Goal: Task Accomplishment & Management: Contribute content

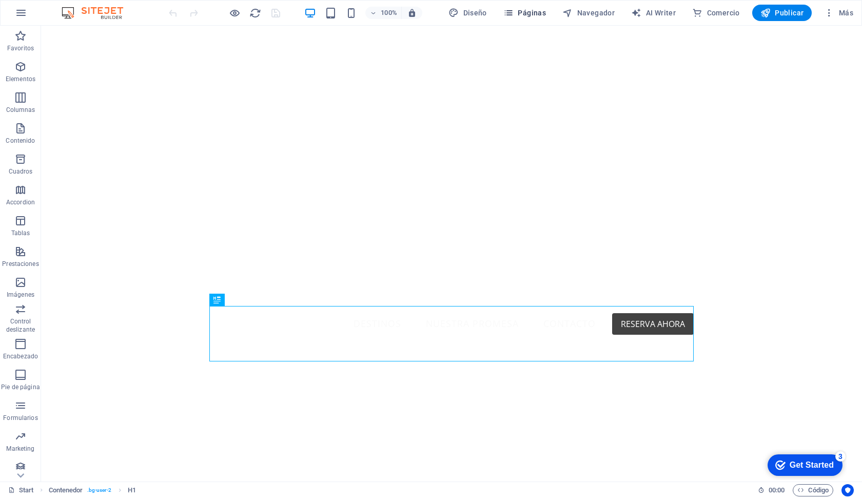
drag, startPoint x: 513, startPoint y: 14, endPoint x: 480, endPoint y: 20, distance: 33.3
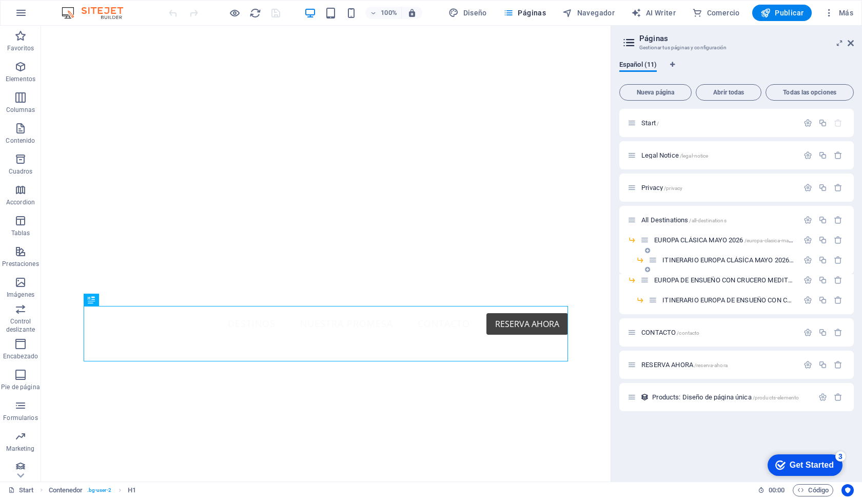
click at [682, 258] on span "ITINERARIO EUROPA CLÁSÍCA [DATE] /itinerario-[GEOGRAPHIC_DATA]-[GEOGRAPHIC_DATA…" at bounding box center [806, 260] width 287 height 8
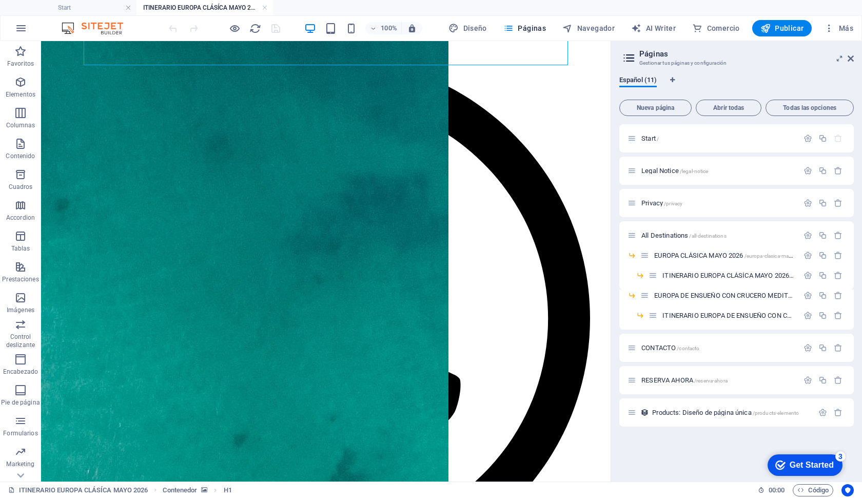
scroll to position [497, 0]
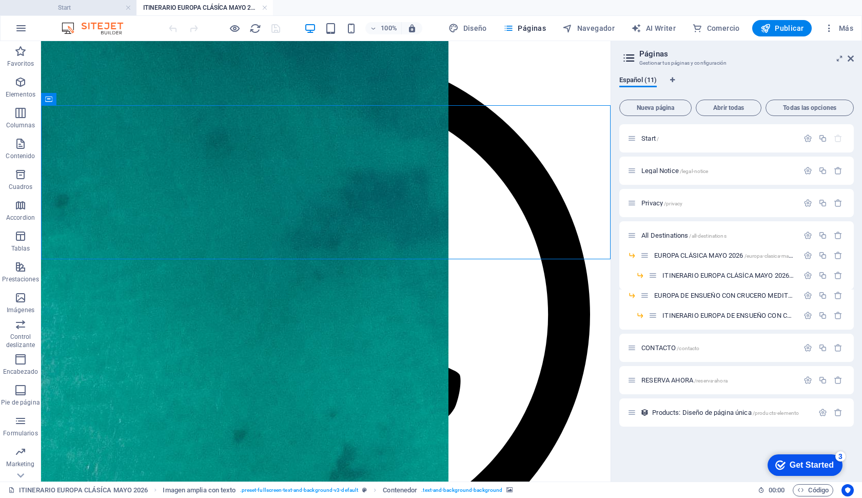
click at [85, 11] on h4 "Start" at bounding box center [68, 7] width 137 height 11
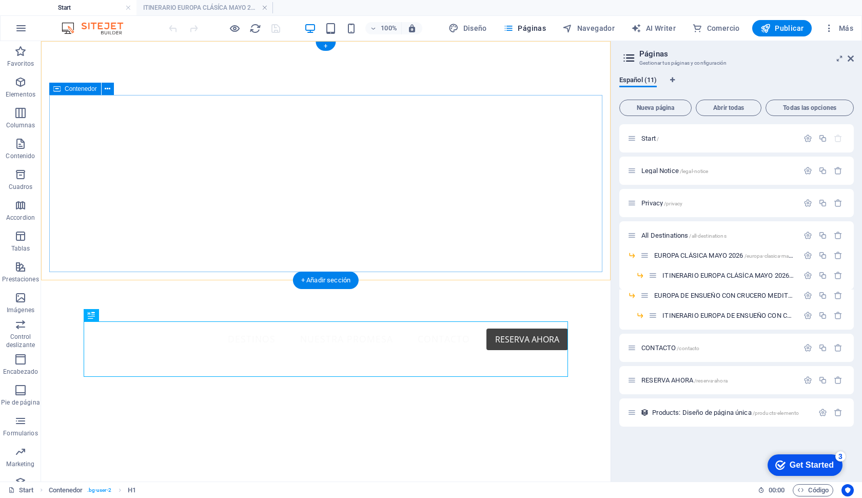
click at [68, 360] on div "Tu destino, más cerca de lo que crees" at bounding box center [325, 448] width 553 height 177
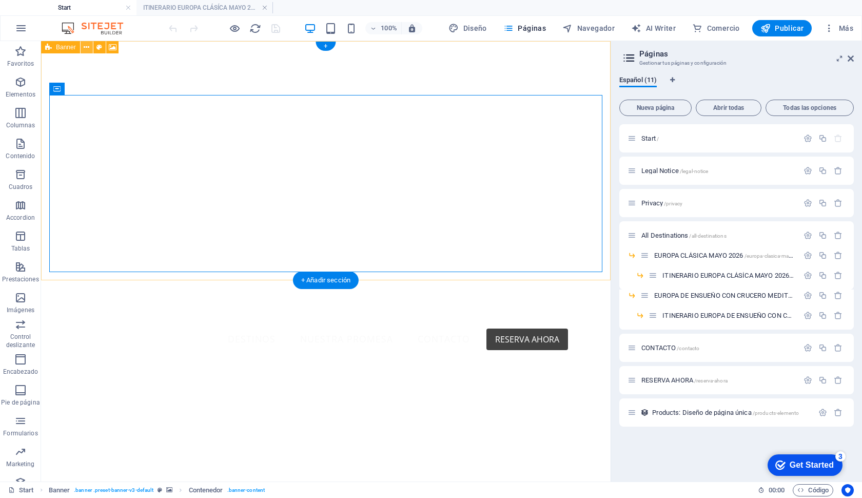
click at [87, 50] on icon at bounding box center [87, 47] width 6 height 11
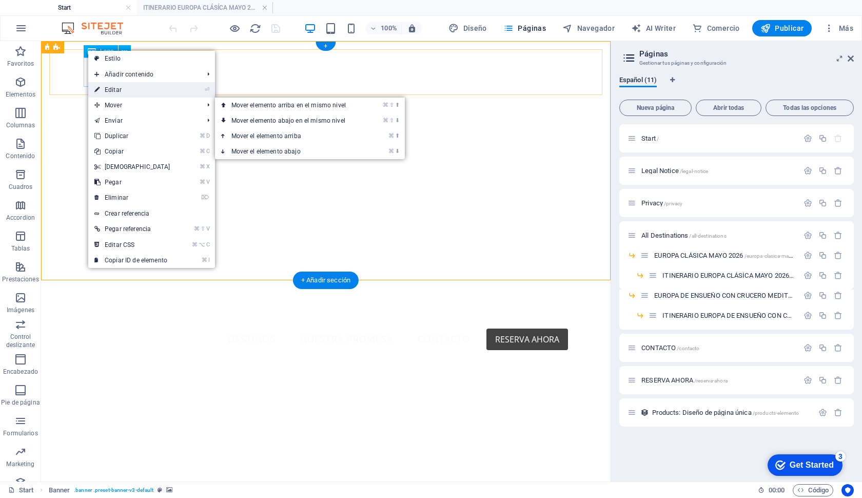
click at [120, 86] on link "⏎ Editar" at bounding box center [132, 89] width 88 height 15
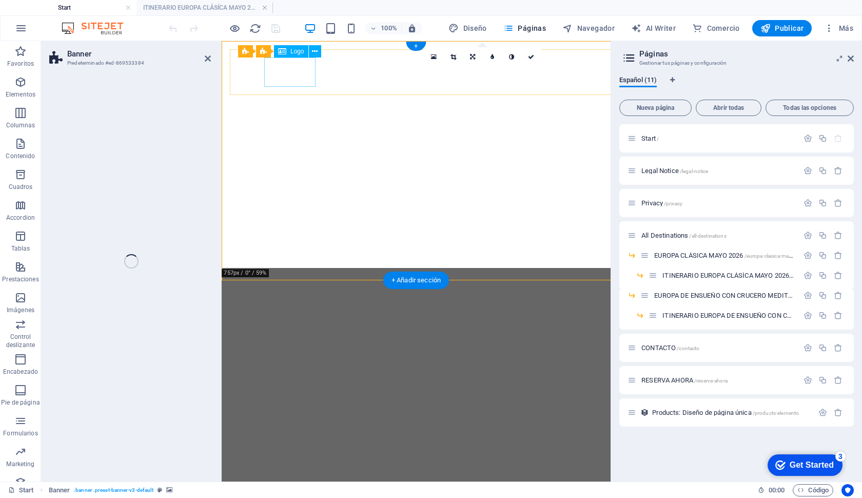
select select "vh"
select select "header"
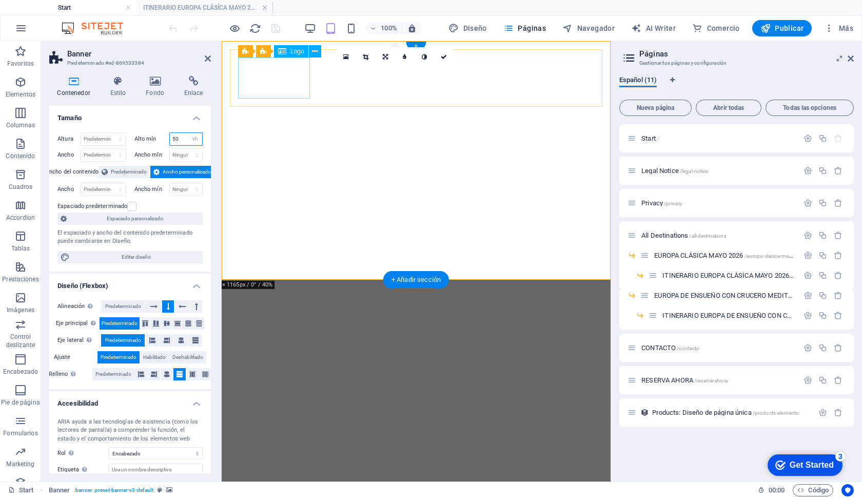
click at [171, 140] on input "50" at bounding box center [186, 139] width 33 height 12
type input "60"
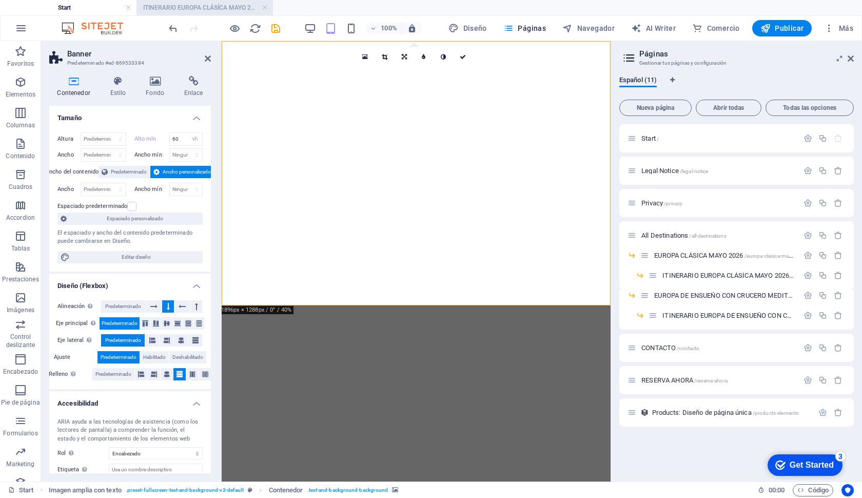
click at [224, 10] on h4 "ITINERARIO EUROPA CLÁSÍCA MAYO 2026" at bounding box center [205, 7] width 137 height 11
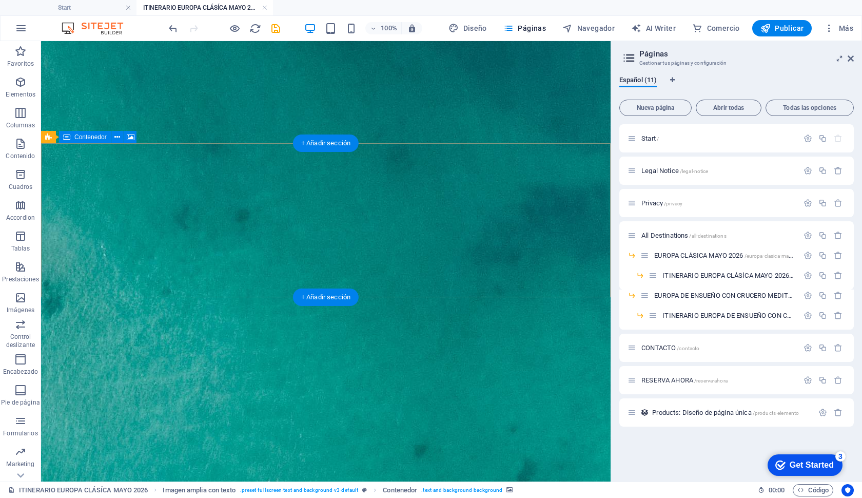
scroll to position [446, 0]
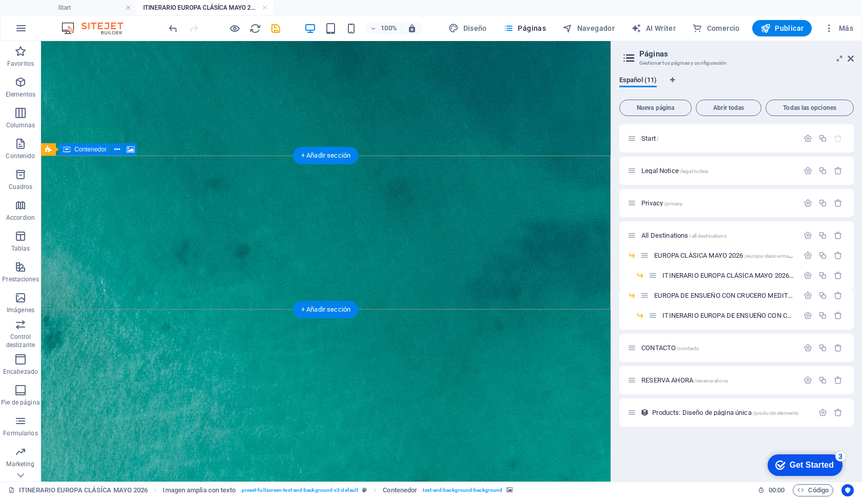
select select "px"
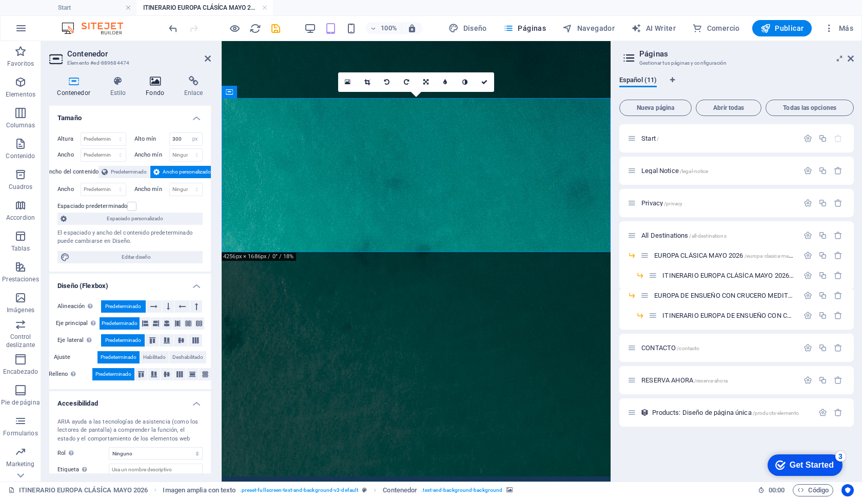
click at [158, 78] on icon at bounding box center [155, 81] width 34 height 10
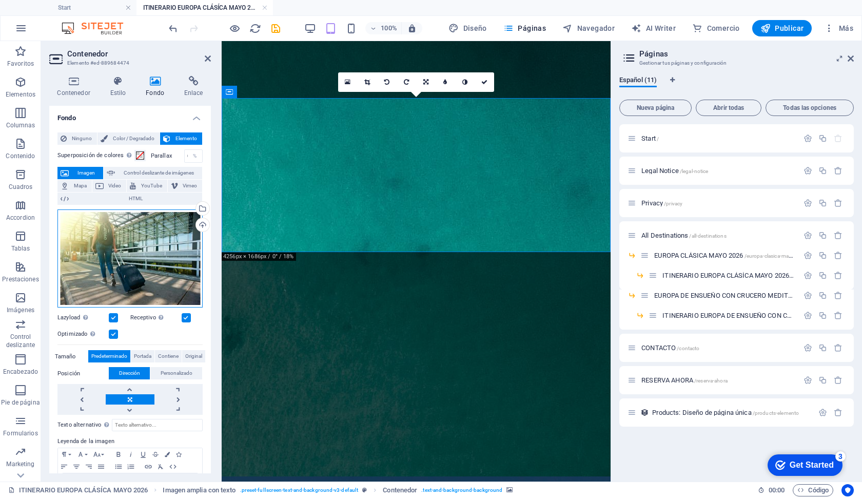
click at [149, 244] on div "Arrastra archivos aquí, haz clic para escoger archivos o selecciona archivos de…" at bounding box center [129, 258] width 145 height 99
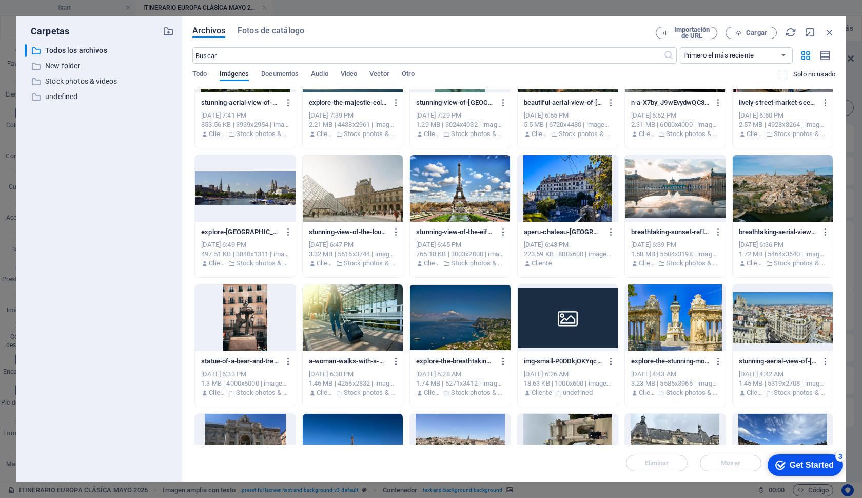
scroll to position [331, 0]
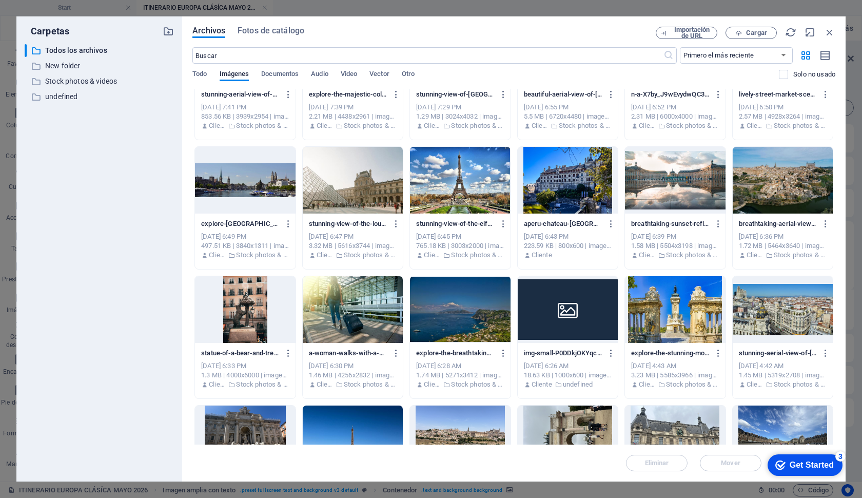
click at [785, 314] on div at bounding box center [783, 309] width 100 height 67
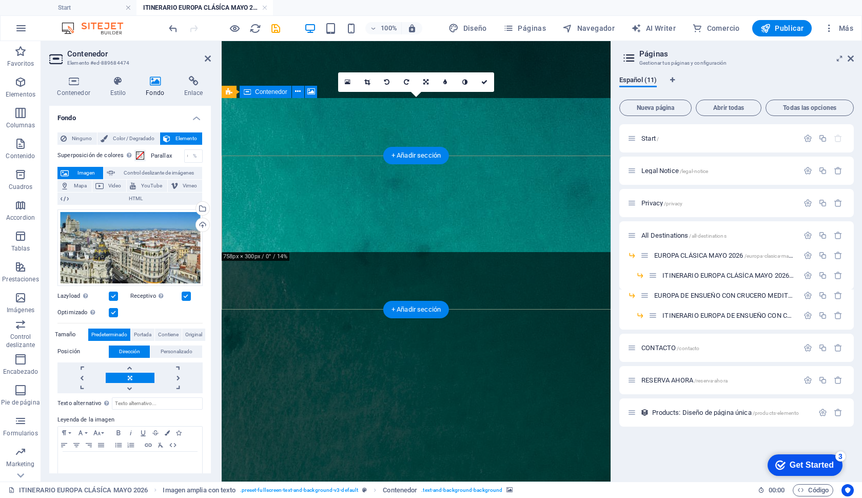
click at [206, 223] on div "Cargar" at bounding box center [201, 225] width 15 height 15
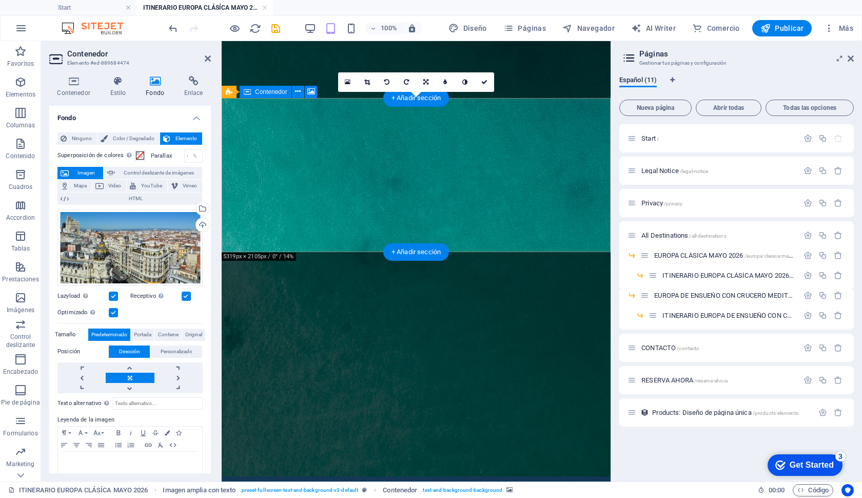
click at [206, 223] on div "Cargar" at bounding box center [201, 225] width 15 height 15
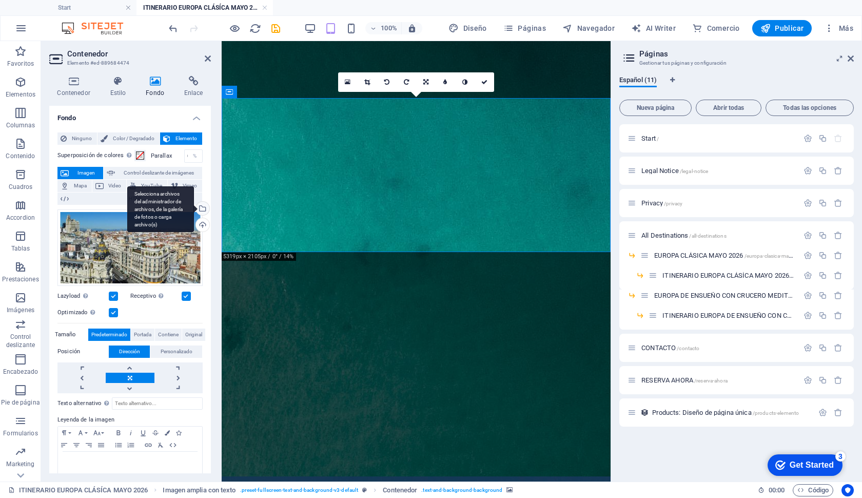
click at [193, 212] on div "Selecciona archivos del administrador de archivos, de la galería de fotos o car…" at bounding box center [160, 209] width 67 height 46
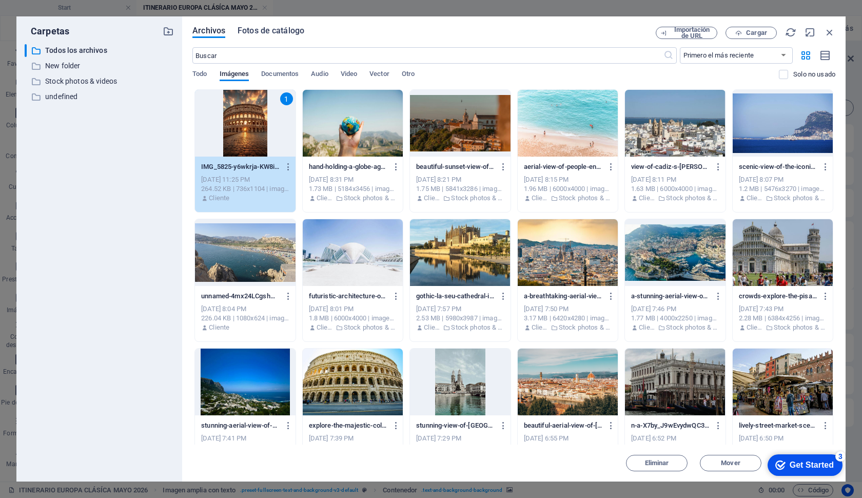
click at [274, 32] on span "Fotos de catálogo" at bounding box center [271, 31] width 67 height 12
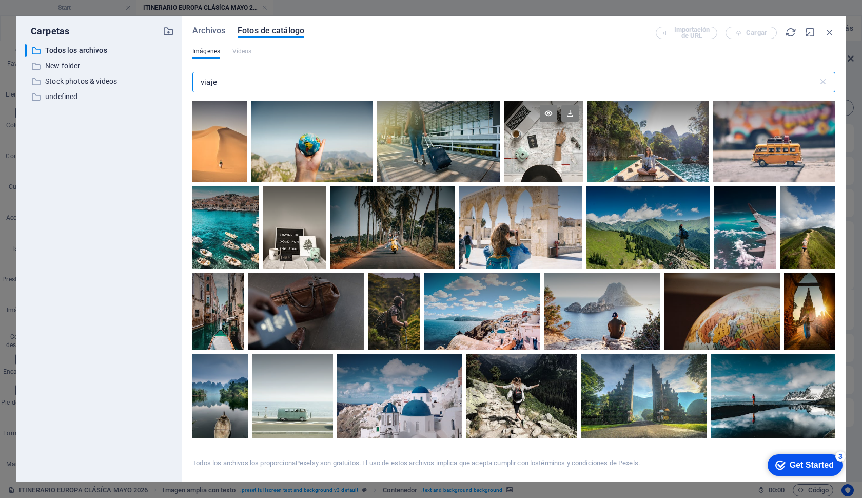
type input "viaje"
click at [516, 146] on div at bounding box center [543, 142] width 79 height 82
click at [566, 115] on icon at bounding box center [569, 113] width 17 height 17
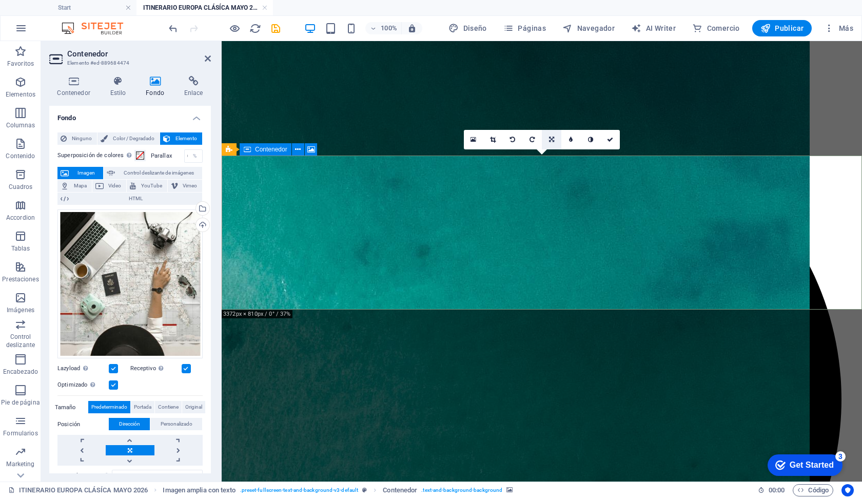
click at [553, 138] on icon at bounding box center [551, 140] width 5 height 6
click at [553, 121] on icon at bounding box center [552, 120] width 6 height 6
click at [550, 144] on link at bounding box center [552, 140] width 20 height 20
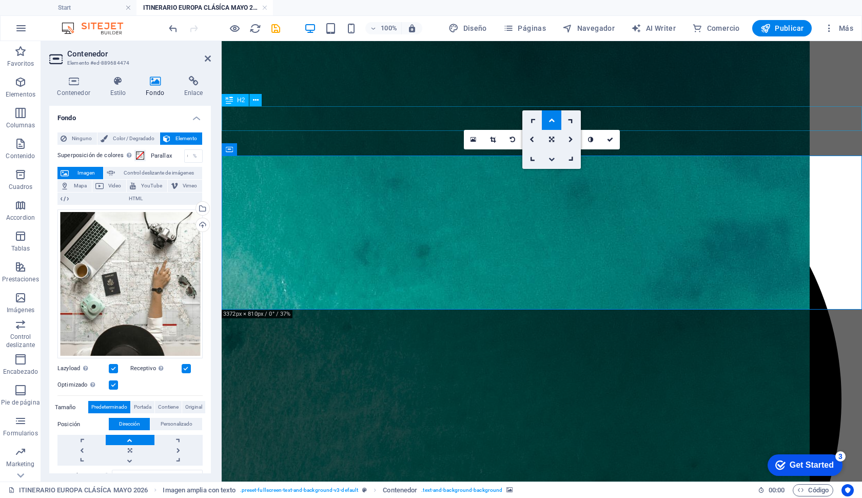
click at [555, 160] on link at bounding box center [552, 159] width 20 height 20
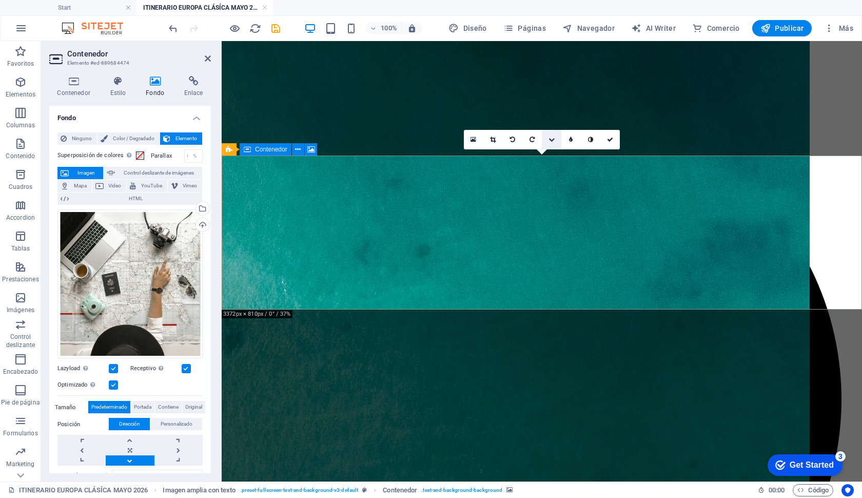
click at [552, 142] on icon at bounding box center [552, 140] width 6 height 6
click at [552, 141] on icon at bounding box center [551, 140] width 5 height 6
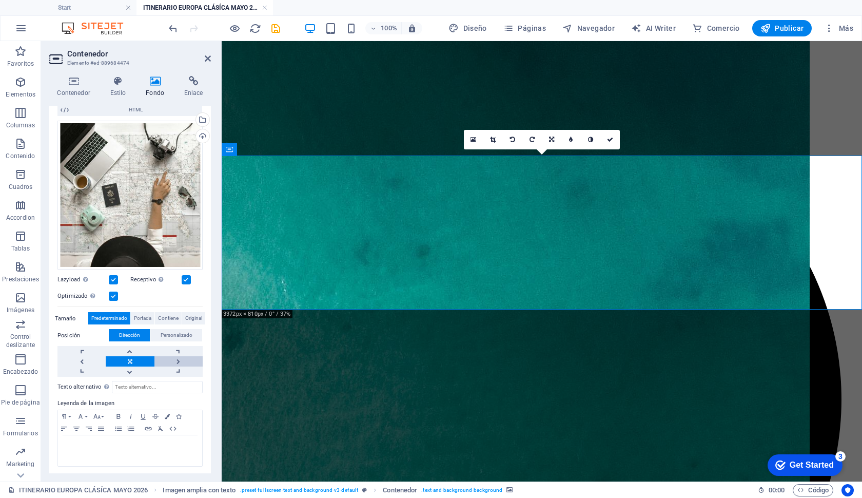
scroll to position [88, 0]
click at [172, 333] on span "Personalizado" at bounding box center [177, 335] width 32 height 12
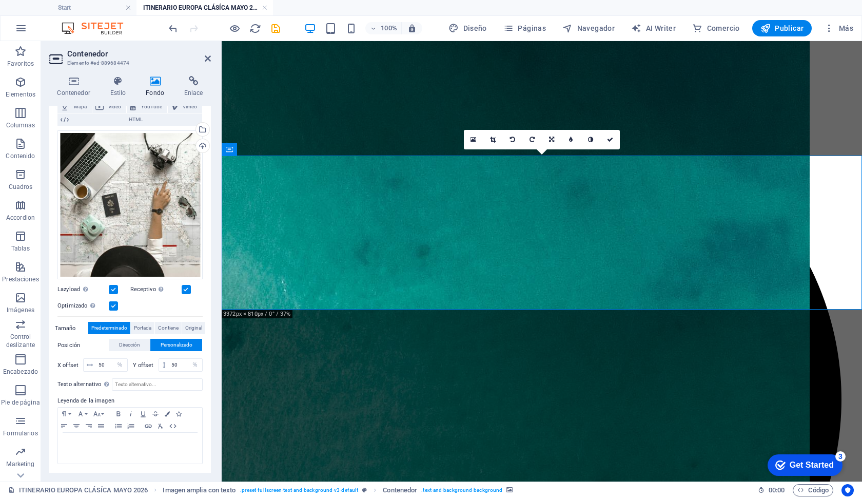
scroll to position [76, 0]
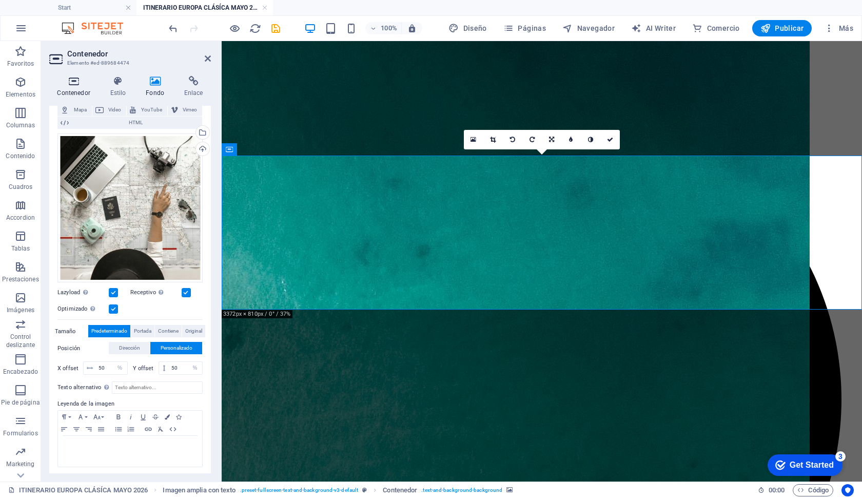
click at [74, 93] on h4 "Contenedor" at bounding box center [75, 87] width 53 height 22
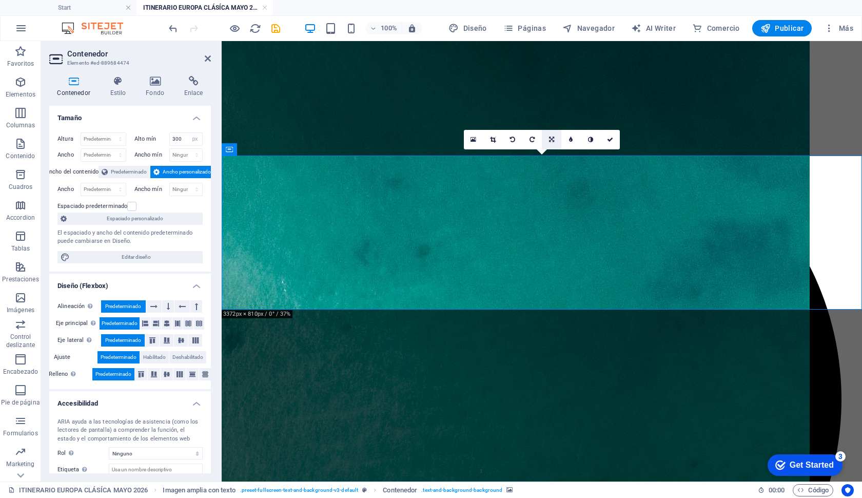
click at [550, 143] on link at bounding box center [552, 140] width 20 height 20
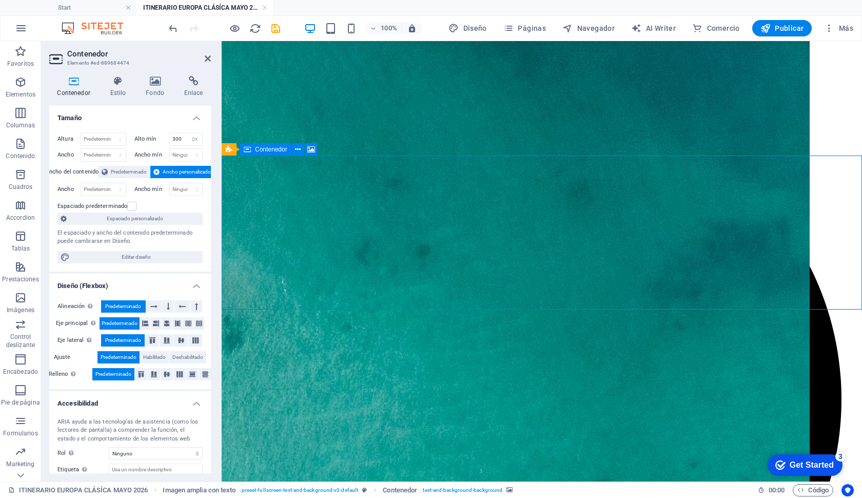
drag, startPoint x: 520, startPoint y: 192, endPoint x: 520, endPoint y: 212, distance: 20.0
click at [161, 89] on h4 "Fondo" at bounding box center [157, 87] width 38 height 22
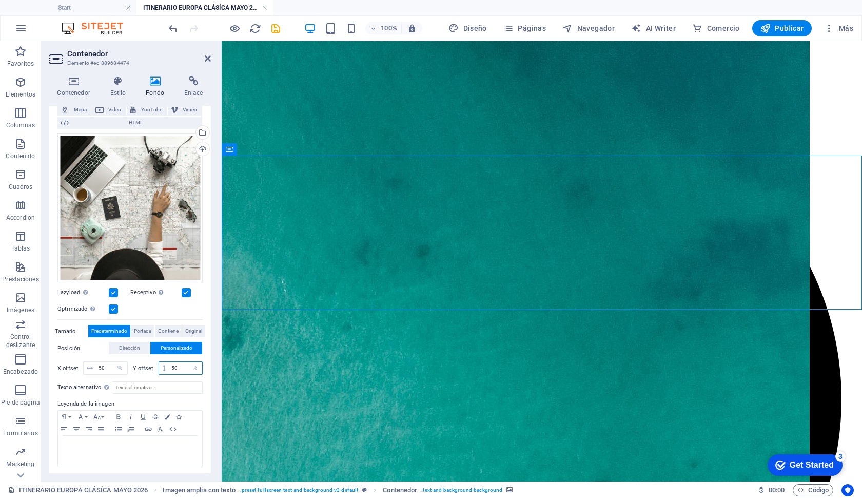
drag, startPoint x: 171, startPoint y: 369, endPoint x: 166, endPoint y: 367, distance: 5.9
click at [166, 367] on div "50 px rem % vh vw" at bounding box center [181, 367] width 45 height 13
drag, startPoint x: 181, startPoint y: 367, endPoint x: 132, endPoint y: 367, distance: 48.2
click at [133, 367] on div "Y offset 60 px rem % vh vw" at bounding box center [168, 367] width 70 height 13
type input "40"
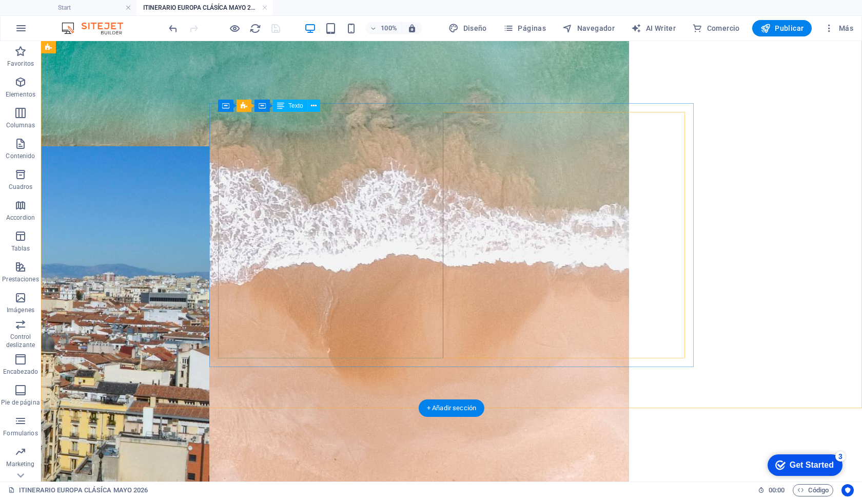
scroll to position [1262, 0]
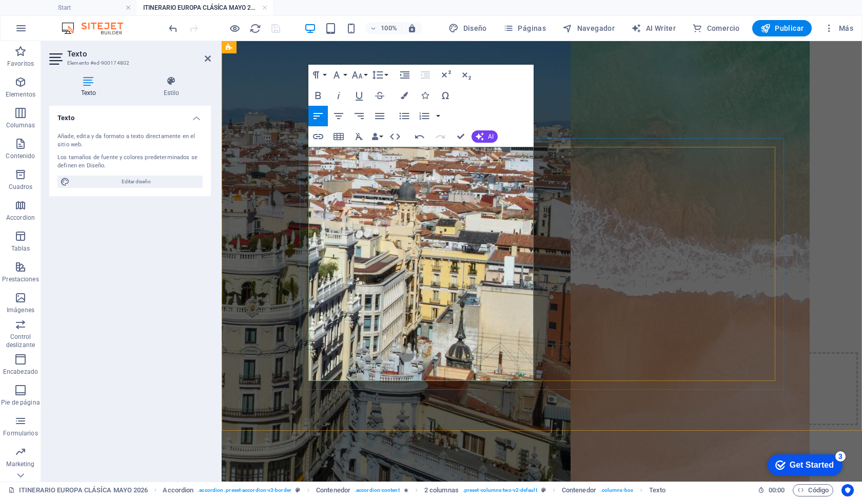
scroll to position [1210, 0]
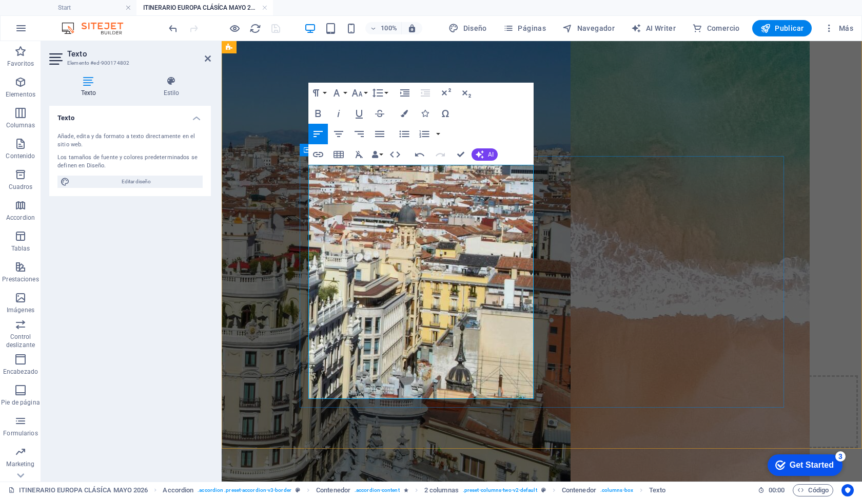
drag, startPoint x: 398, startPoint y: 390, endPoint x: 306, endPoint y: 387, distance: 92.4
copy span "Alojamiento en [GEOGRAPHIC_DATA]"
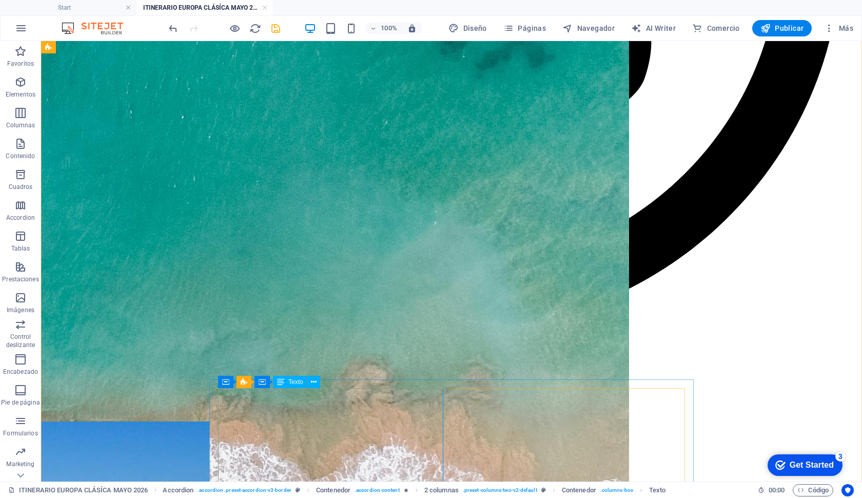
scroll to position [987, 0]
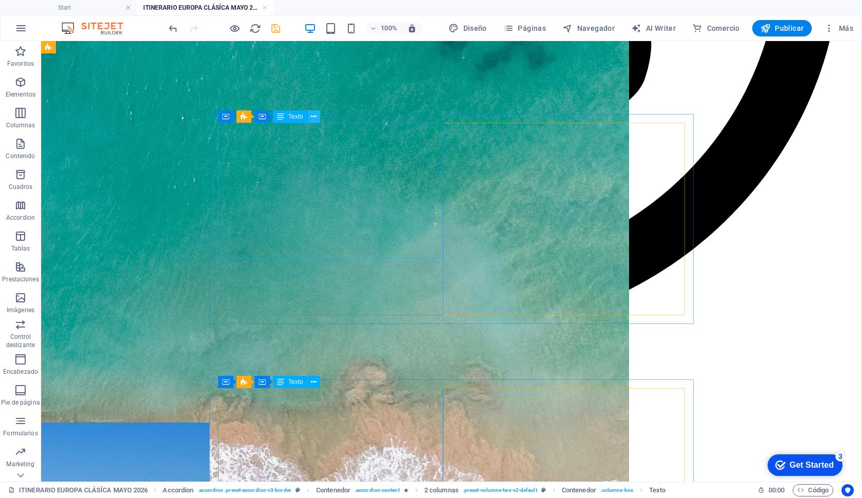
click at [313, 119] on icon at bounding box center [314, 116] width 6 height 11
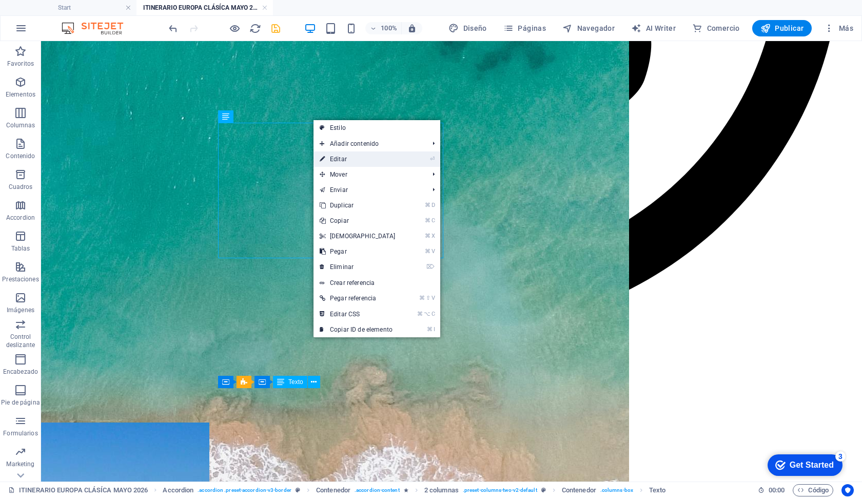
click at [331, 161] on link "⏎ Editar" at bounding box center [358, 158] width 88 height 15
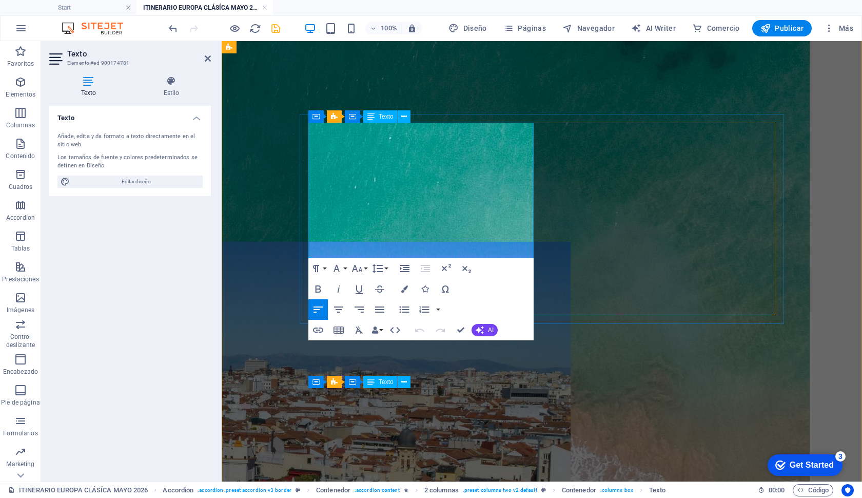
drag, startPoint x: 360, startPoint y: 253, endPoint x: 309, endPoint y: 253, distance: 50.3
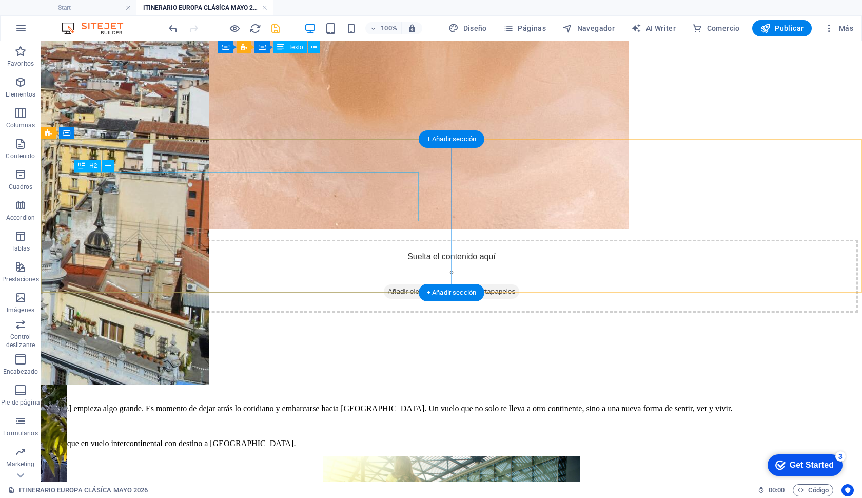
scroll to position [1503, 0]
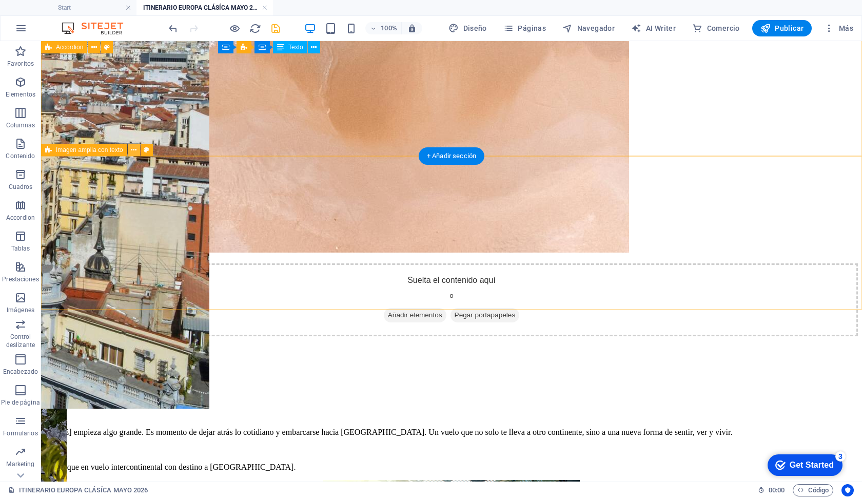
click at [132, 152] on icon at bounding box center [134, 150] width 6 height 11
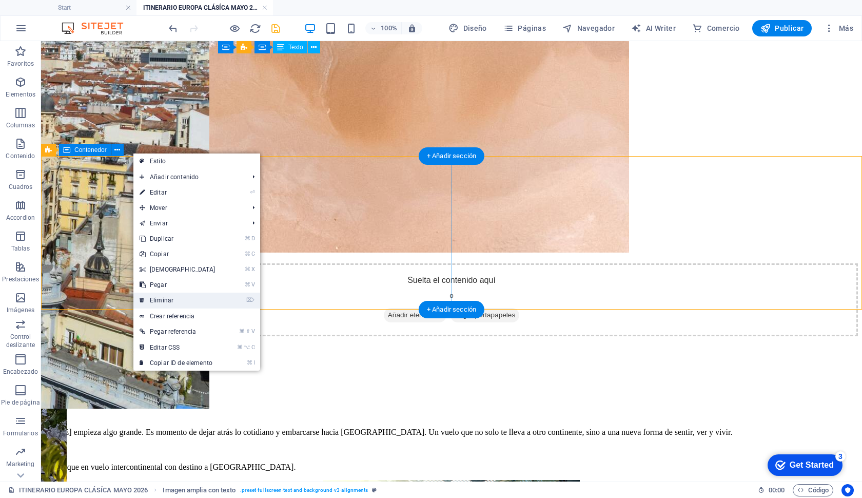
click at [168, 300] on link "⌦ Eliminar" at bounding box center [177, 300] width 88 height 15
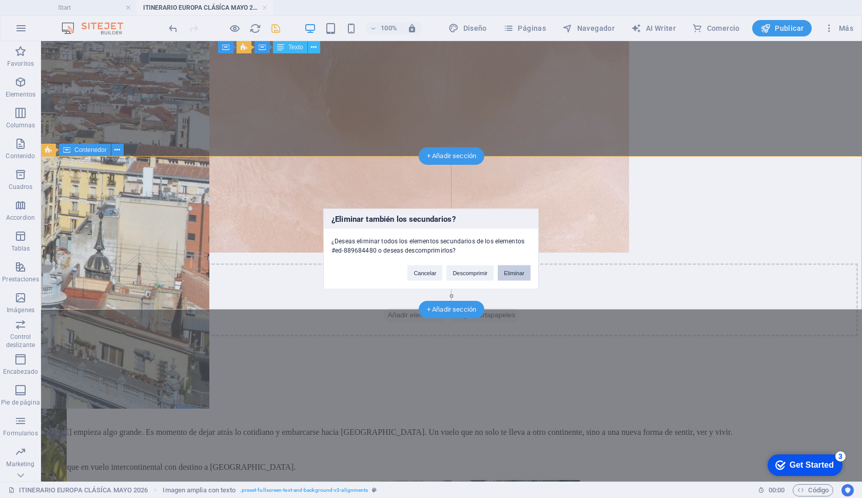
click at [511, 269] on button "Eliminar" at bounding box center [514, 272] width 33 height 15
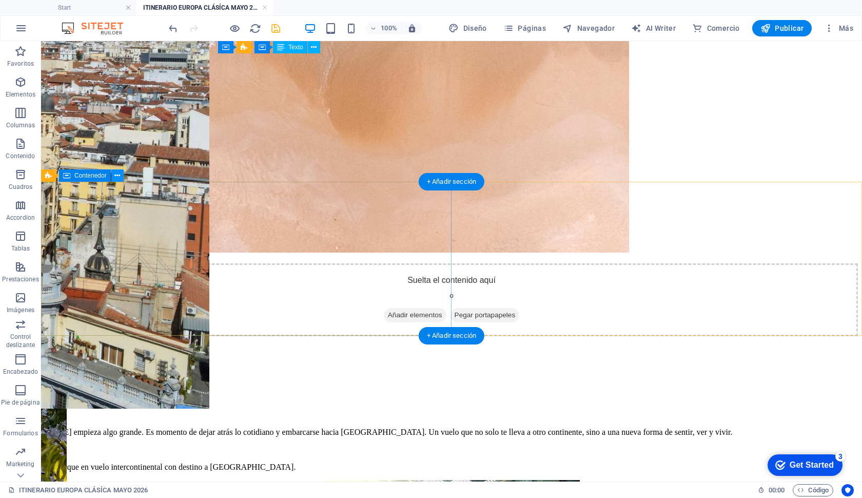
click at [116, 178] on icon at bounding box center [117, 175] width 6 height 11
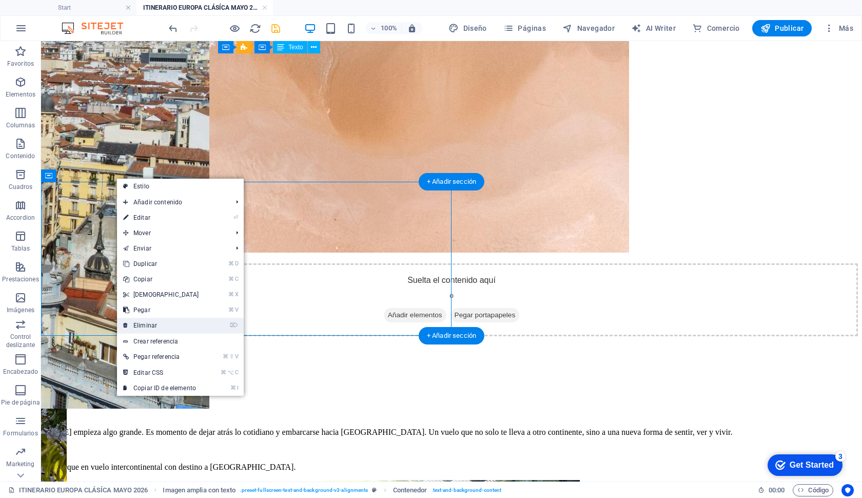
click at [169, 323] on link "⌦ Eliminar" at bounding box center [161, 325] width 88 height 15
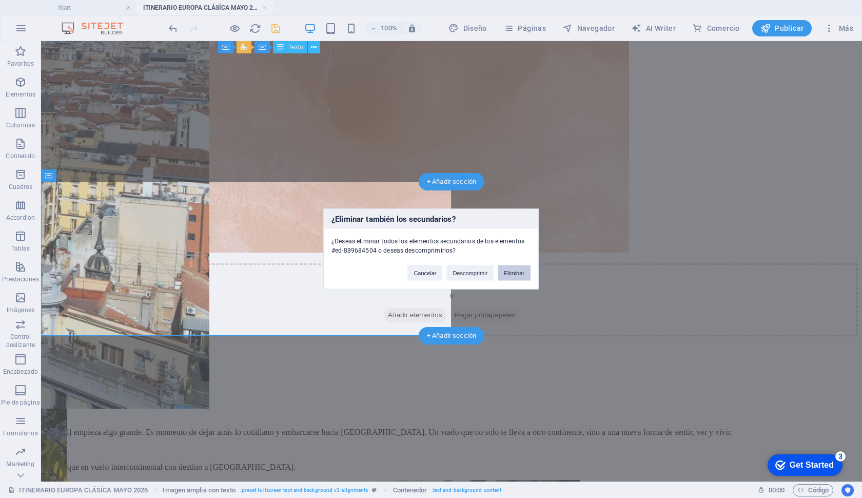
click at [527, 274] on button "Eliminar" at bounding box center [514, 272] width 33 height 15
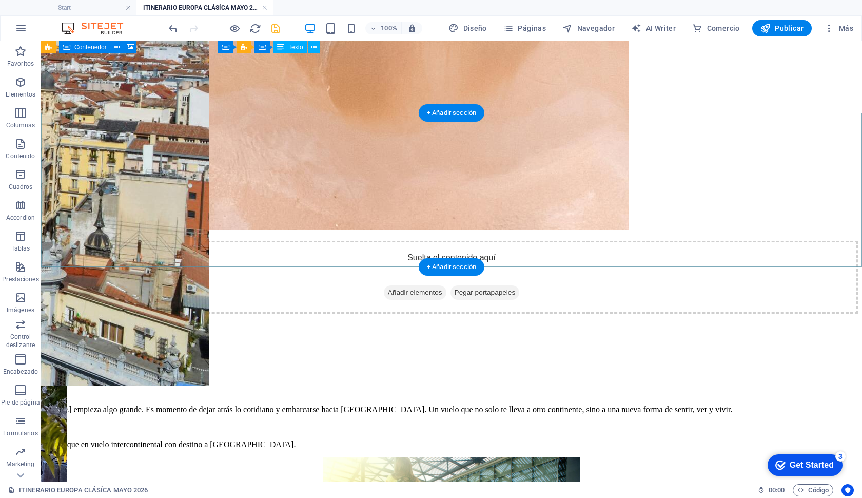
scroll to position [1503, 0]
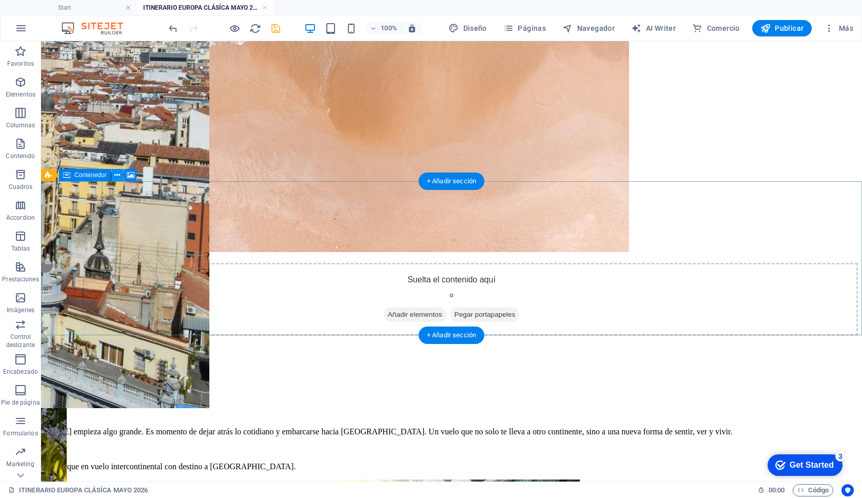
click at [115, 179] on icon at bounding box center [117, 175] width 6 height 11
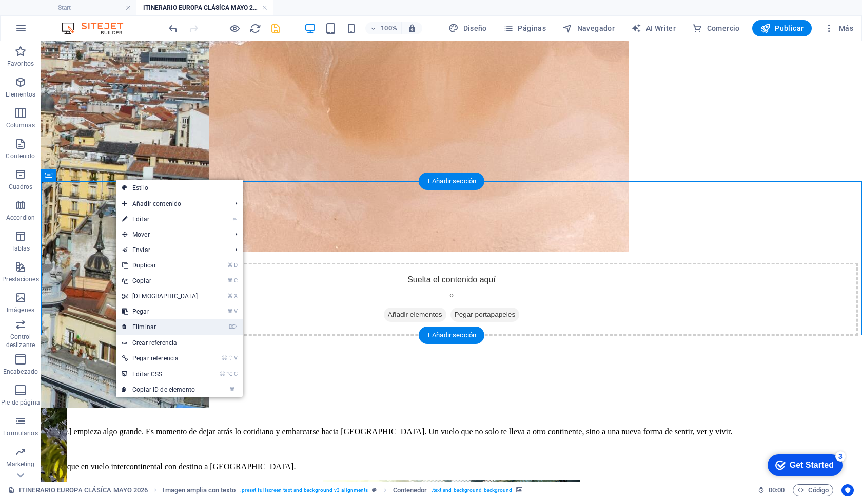
click at [151, 332] on link "⌦ Eliminar" at bounding box center [160, 326] width 88 height 15
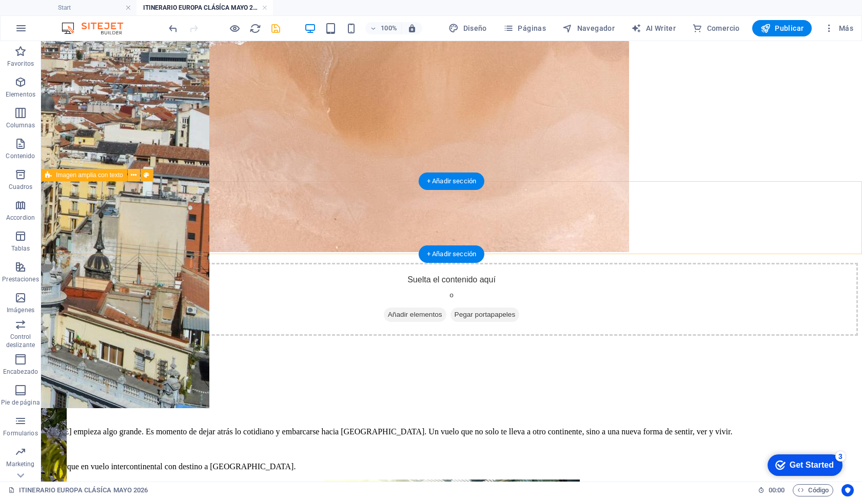
click at [131, 181] on button at bounding box center [134, 175] width 12 height 12
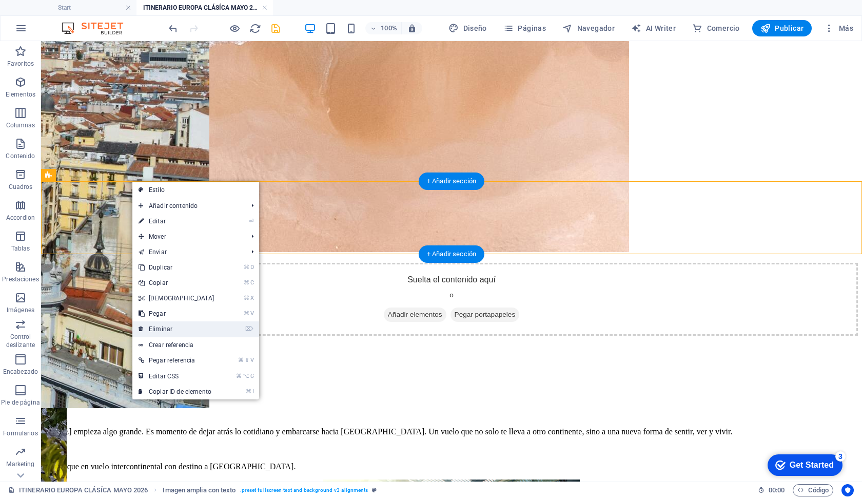
click at [185, 330] on link "⌦ Eliminar" at bounding box center [176, 328] width 88 height 15
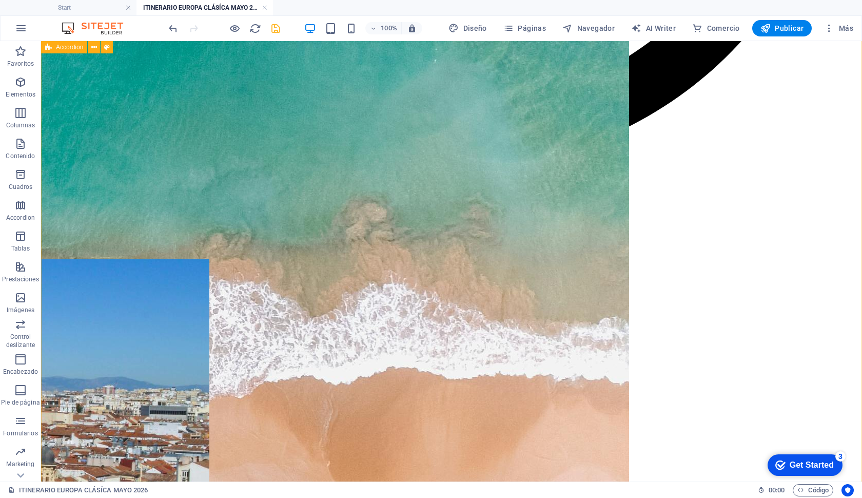
scroll to position [1155, 0]
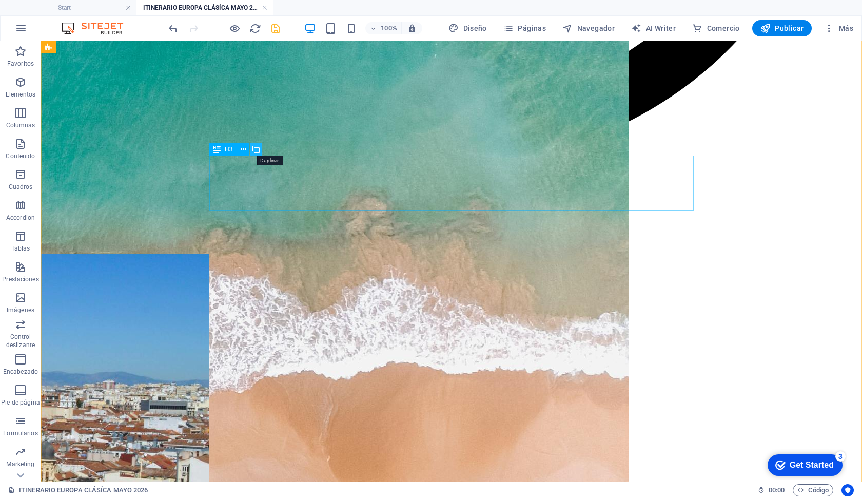
click at [259, 150] on icon at bounding box center [256, 149] width 7 height 11
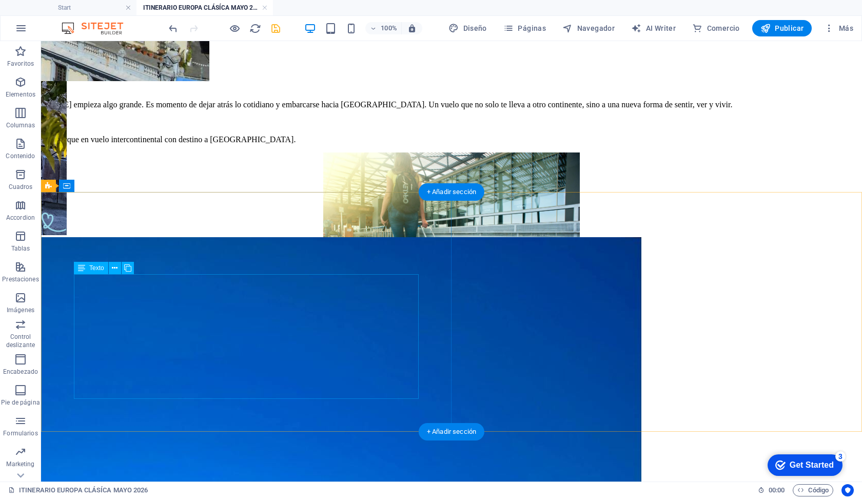
scroll to position [1825, 0]
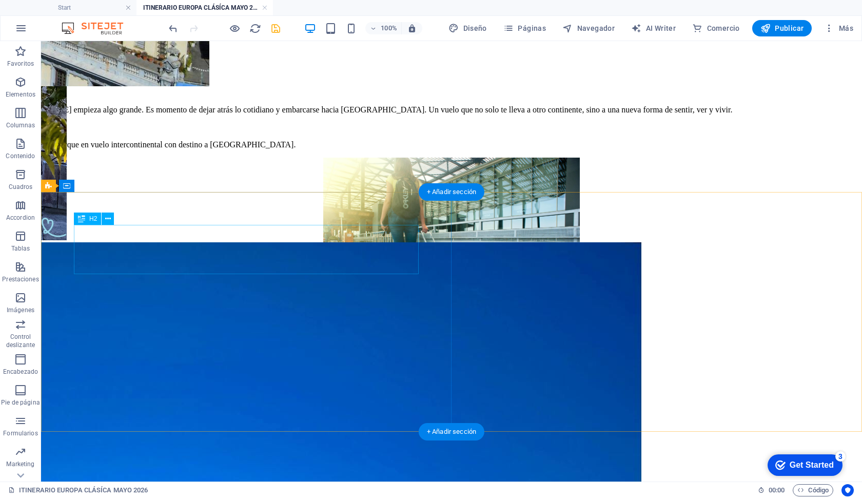
click at [108, 222] on icon at bounding box center [108, 218] width 6 height 11
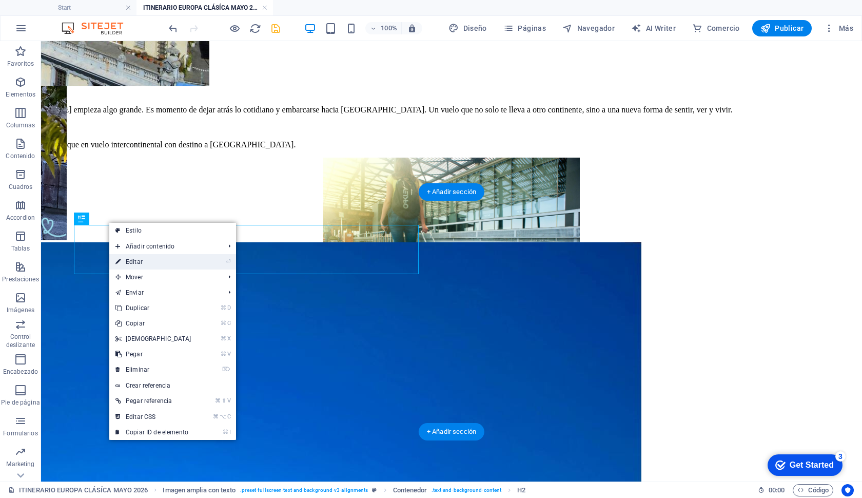
click at [133, 262] on link "⏎ Editar" at bounding box center [153, 261] width 88 height 15
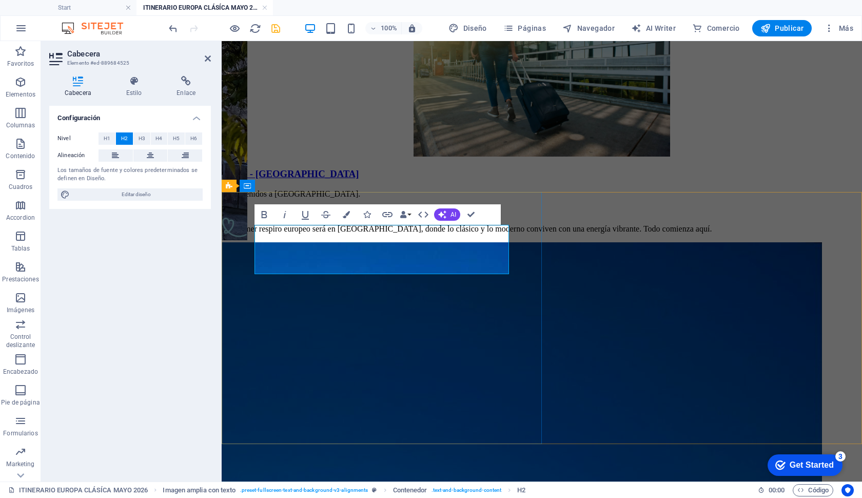
drag, startPoint x: 320, startPoint y: 238, endPoint x: 496, endPoint y: 238, distance: 176.0
copy h2 "A 4 – BURDEOS"
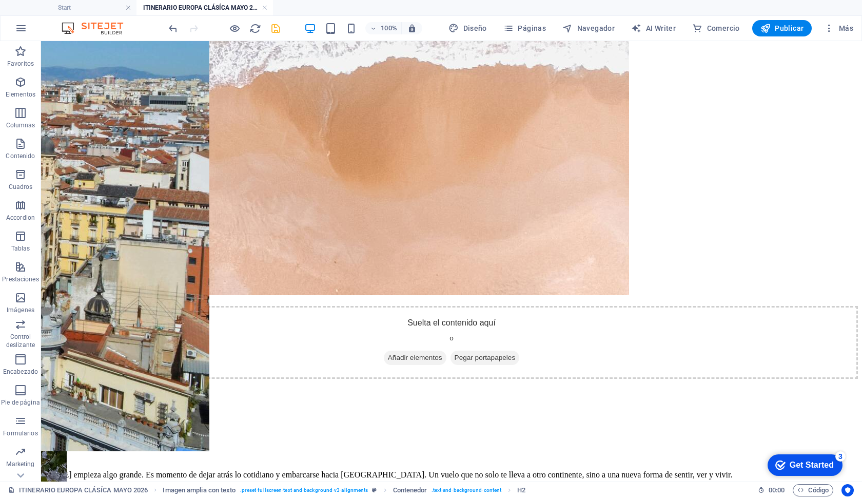
scroll to position [1461, 0]
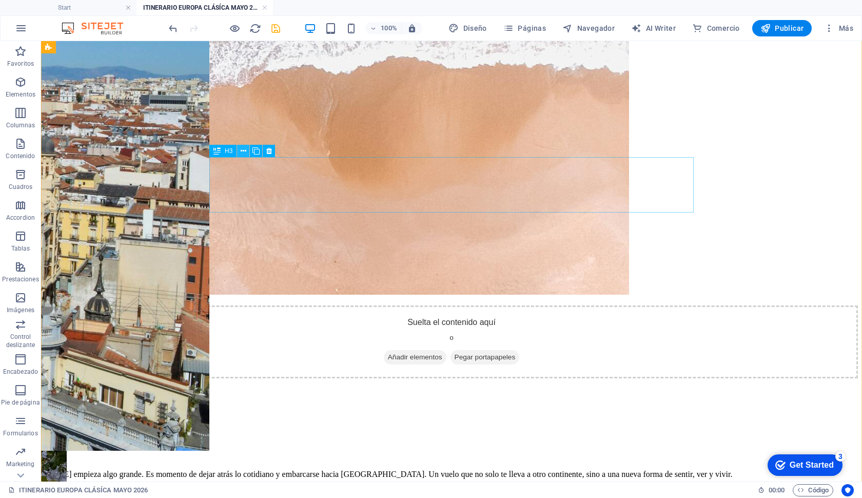
click at [242, 153] on icon at bounding box center [244, 151] width 6 height 11
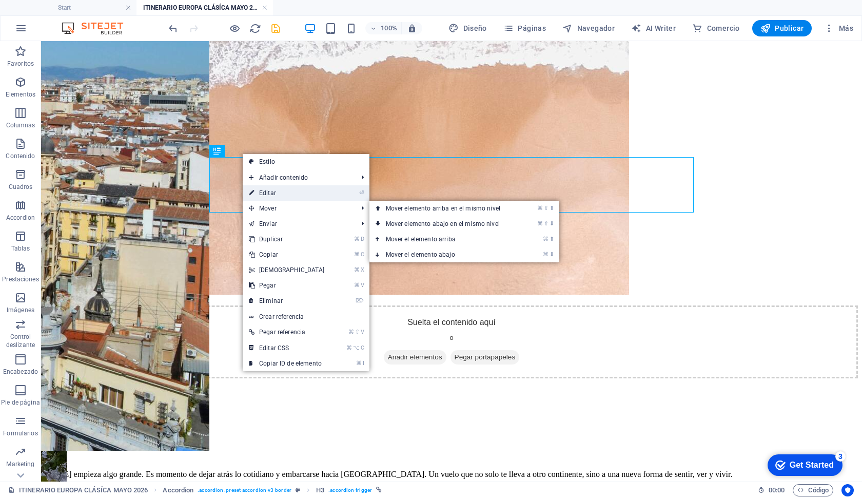
click at [278, 191] on link "⏎ Editar" at bounding box center [287, 192] width 88 height 15
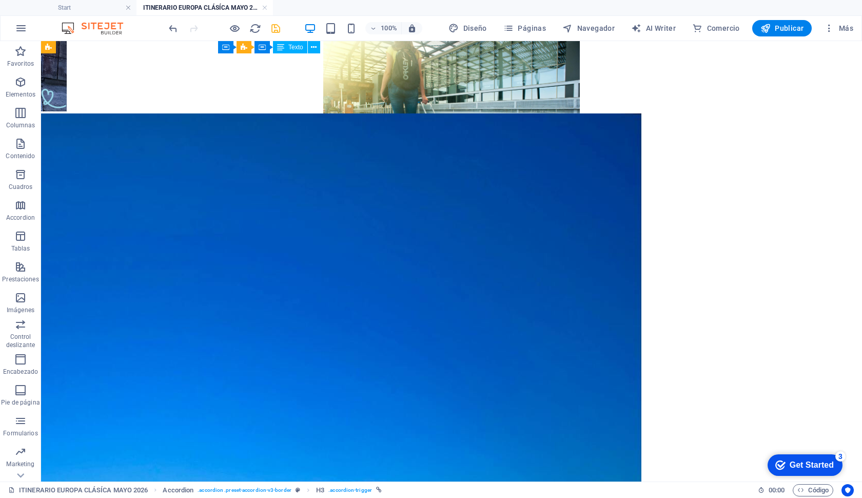
scroll to position [1946, 0]
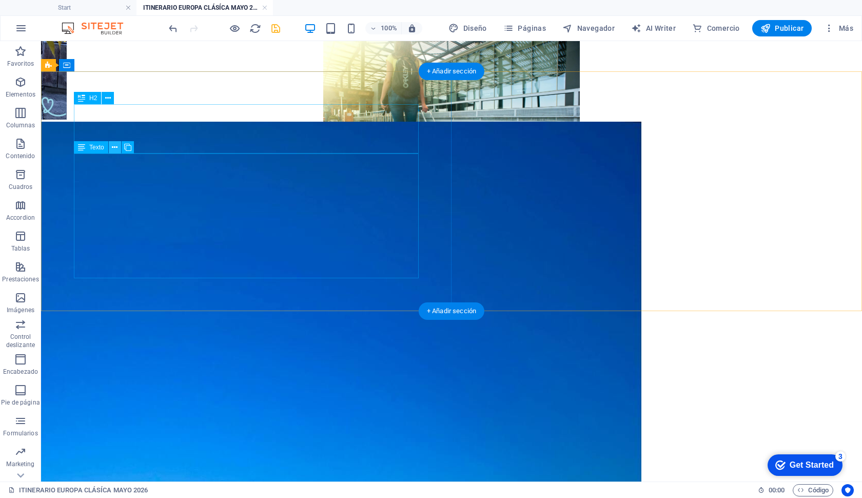
click at [116, 146] on icon at bounding box center [115, 147] width 6 height 11
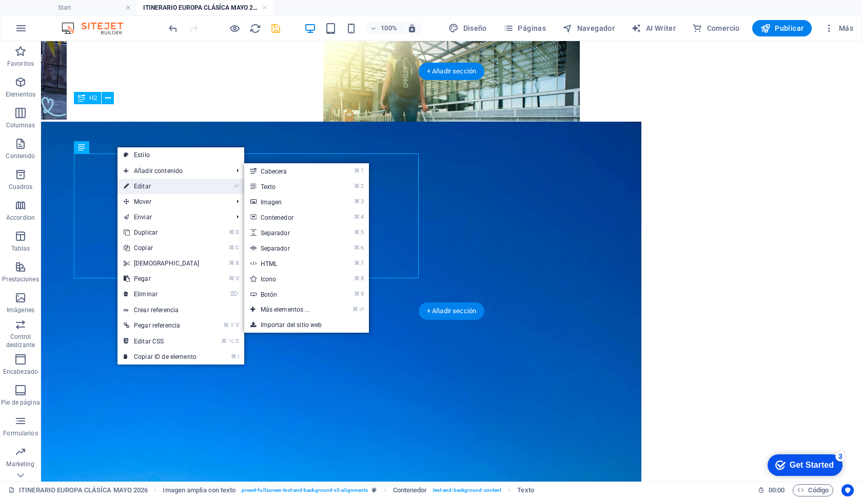
click at [134, 181] on link "⏎ Editar" at bounding box center [162, 186] width 88 height 15
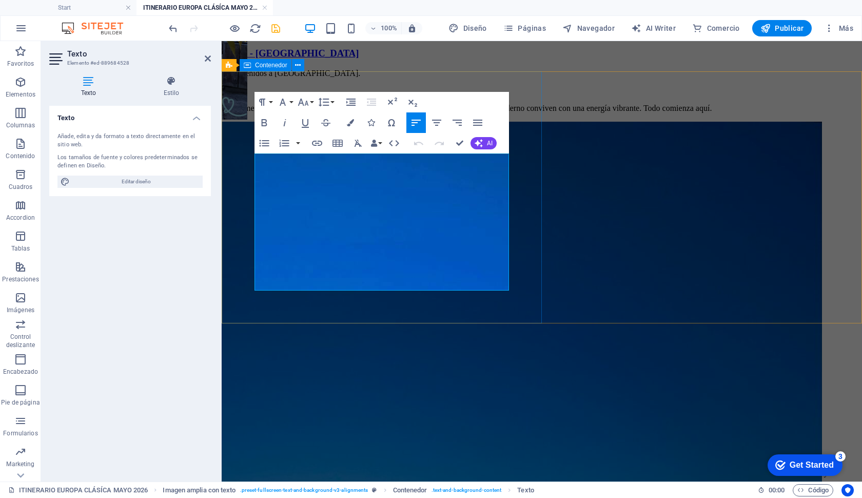
drag, startPoint x: 268, startPoint y: 188, endPoint x: 521, endPoint y: 293, distance: 274.1
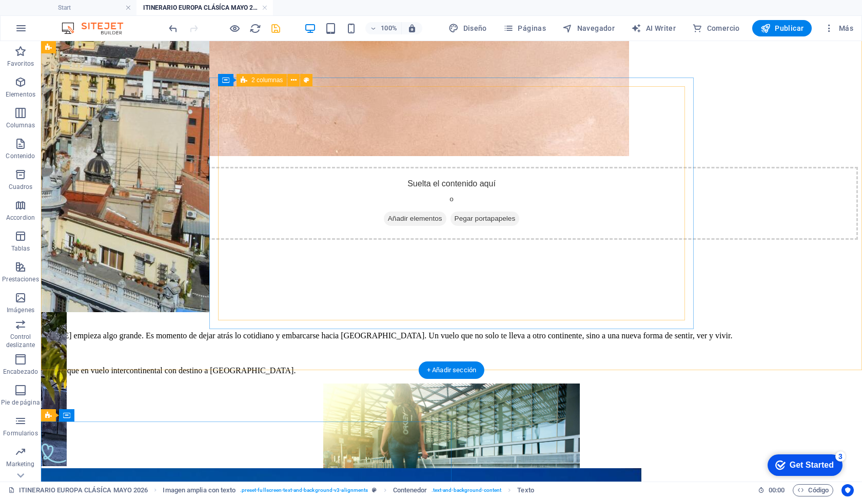
scroll to position [1595, 0]
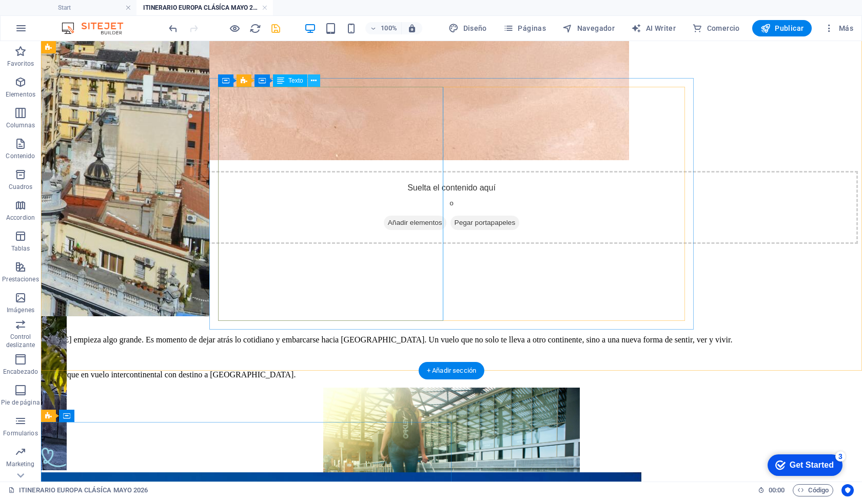
click at [315, 81] on icon at bounding box center [314, 80] width 6 height 11
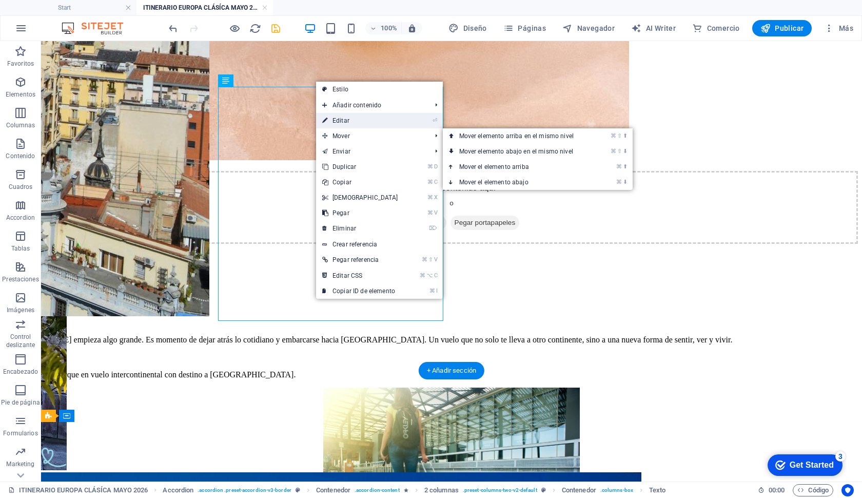
click at [341, 122] on link "⏎ Editar" at bounding box center [360, 120] width 88 height 15
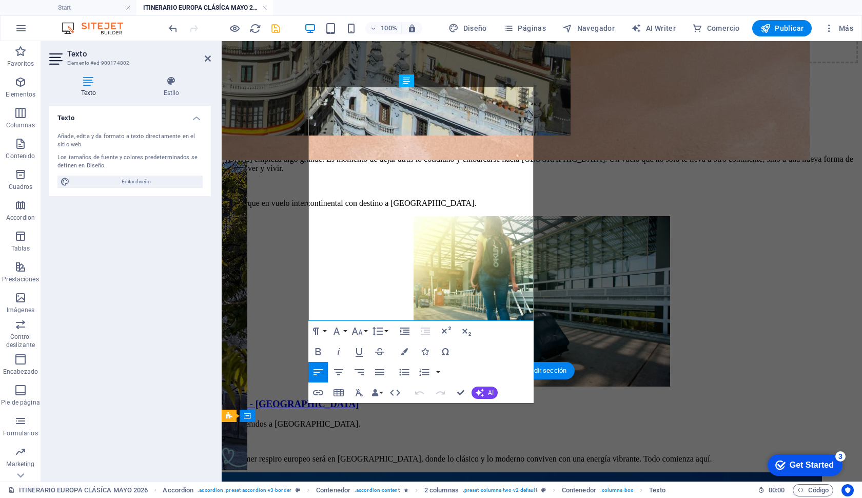
drag, startPoint x: 311, startPoint y: 92, endPoint x: 467, endPoint y: 324, distance: 279.3
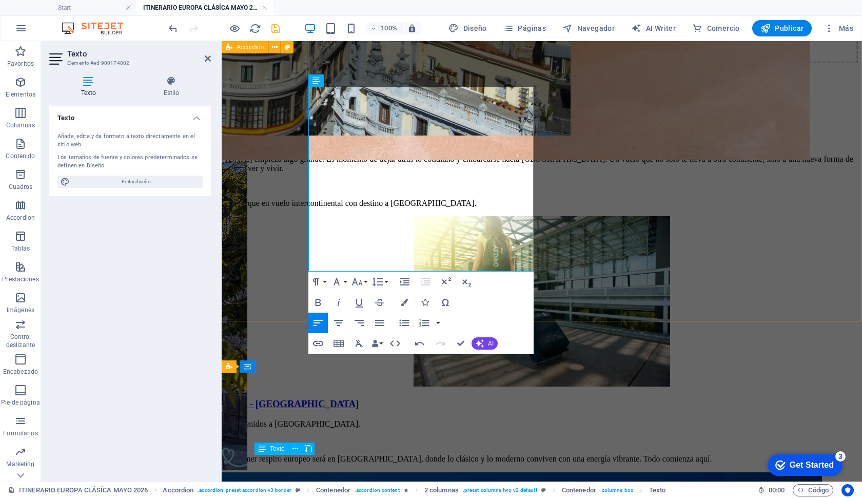
drag, startPoint x: 414, startPoint y: 264, endPoint x: 281, endPoint y: 61, distance: 242.6
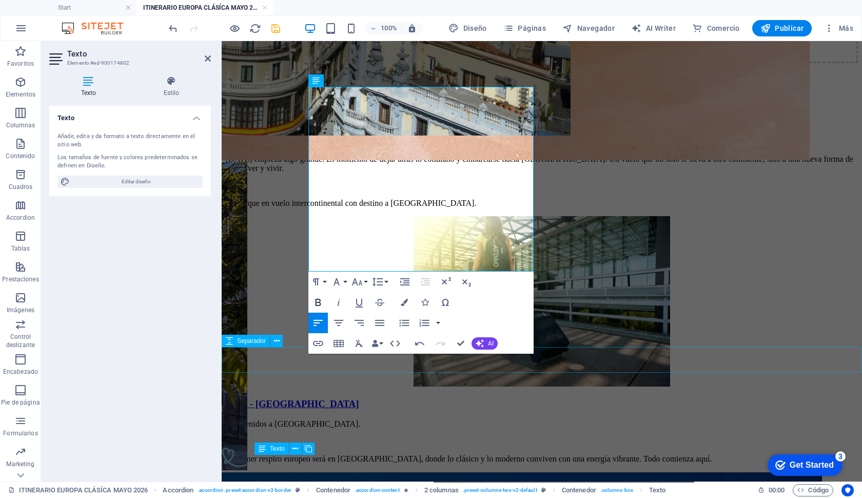
click at [319, 298] on icon "button" at bounding box center [318, 302] width 12 height 12
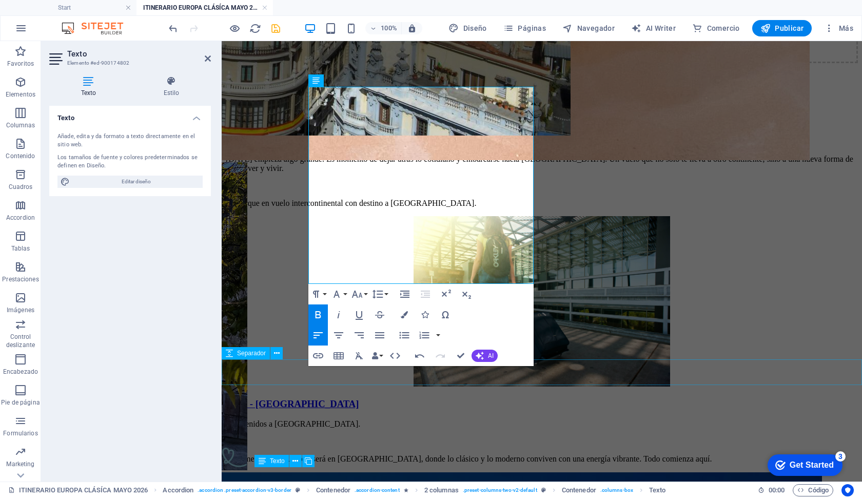
click at [319, 298] on icon "button" at bounding box center [316, 294] width 12 height 12
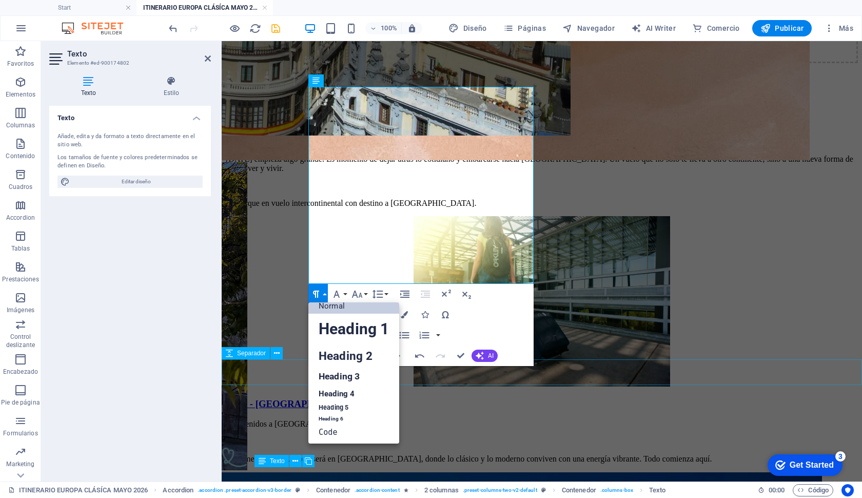
scroll to position [8, 0]
click at [318, 295] on icon "button" at bounding box center [316, 293] width 6 height 7
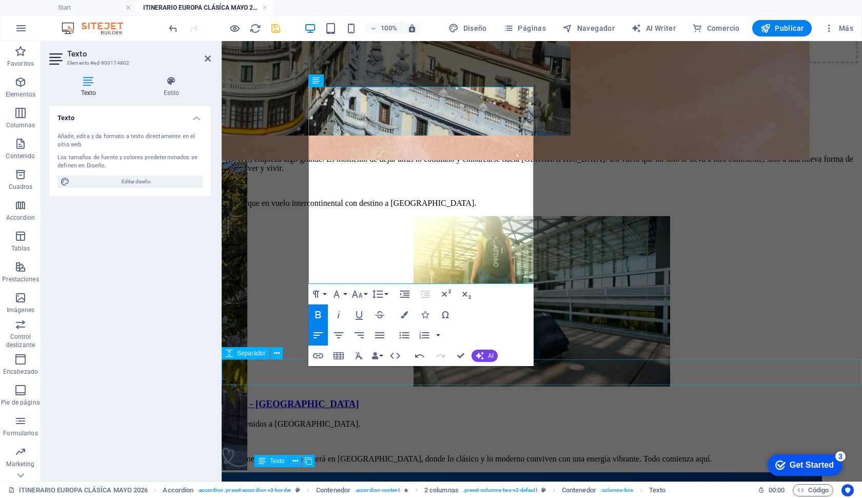
click at [318, 311] on icon "button" at bounding box center [318, 314] width 12 height 12
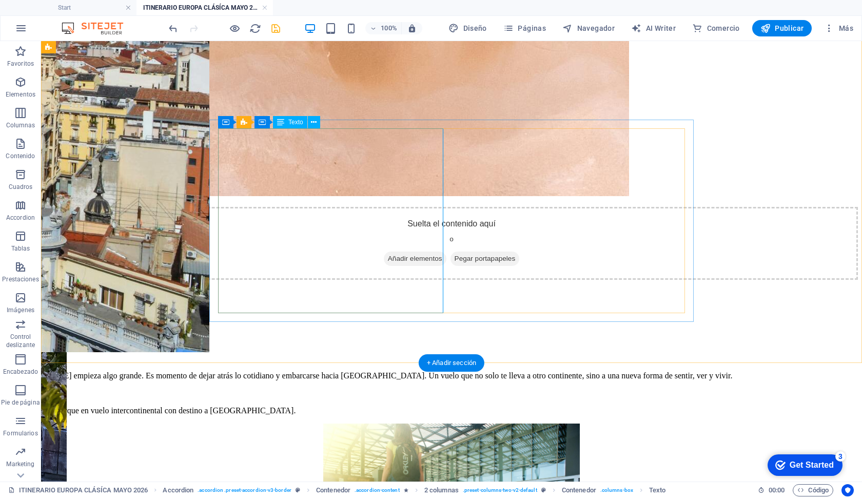
scroll to position [1550, 0]
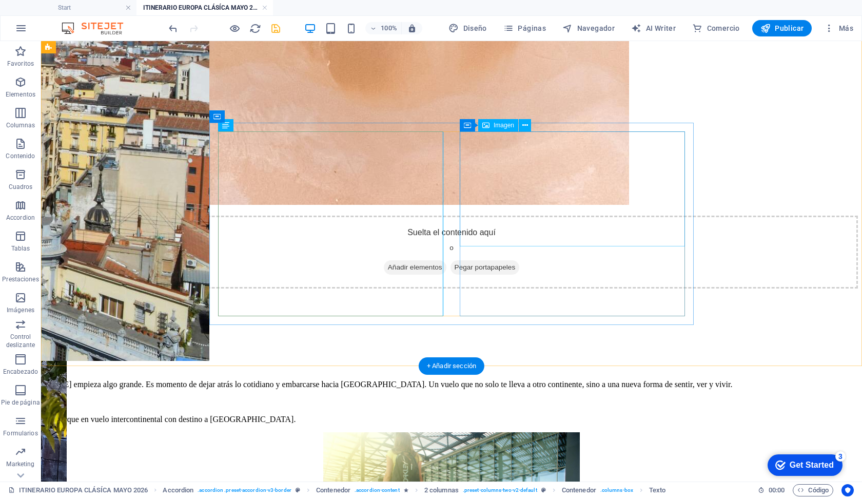
click at [494, 126] on span "Imagen" at bounding box center [504, 125] width 21 height 6
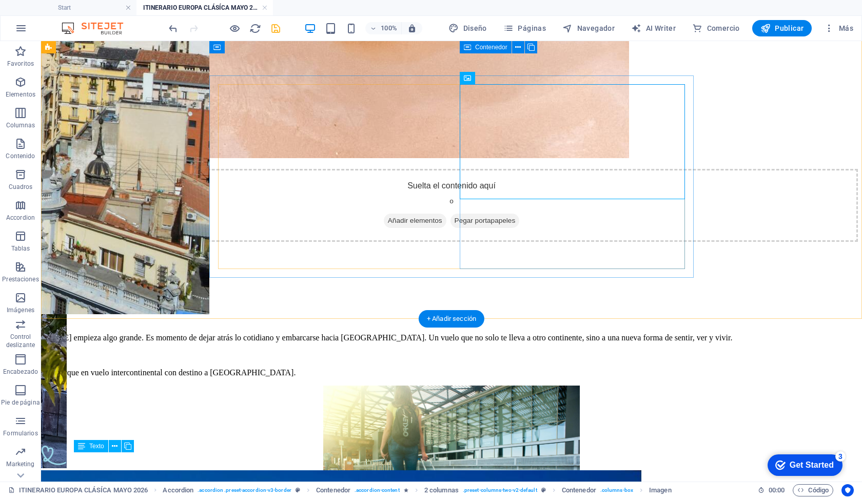
scroll to position [1597, 0]
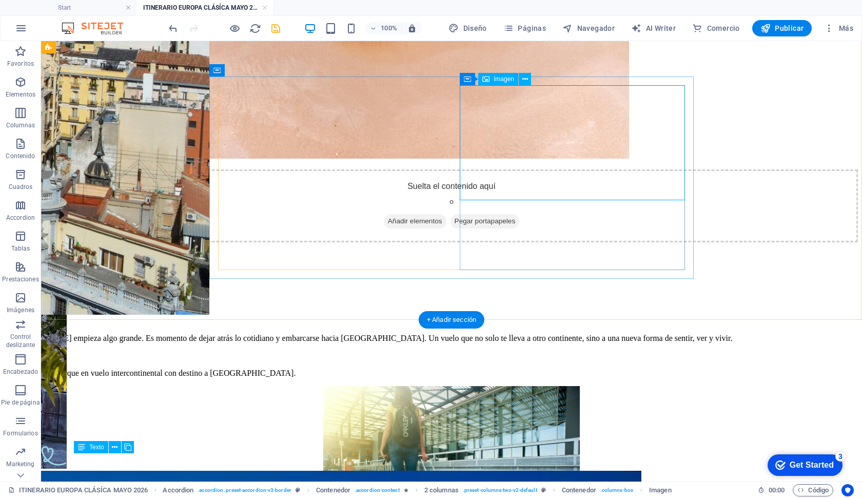
select select "px"
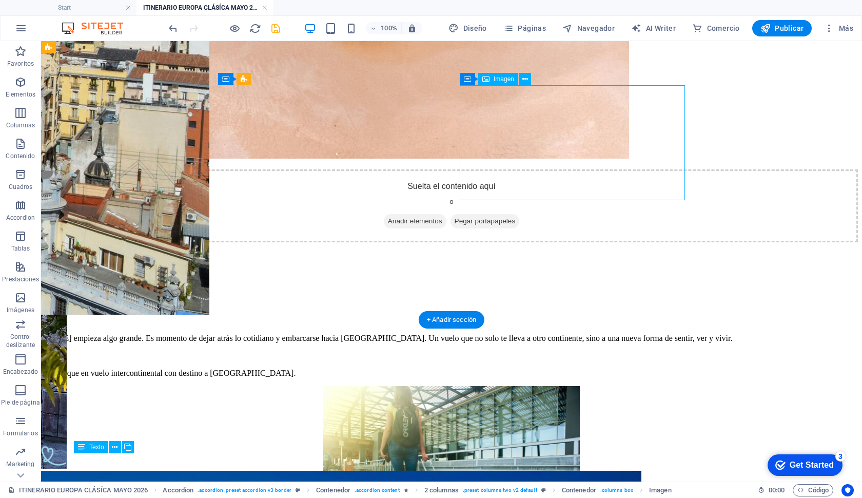
select select "px"
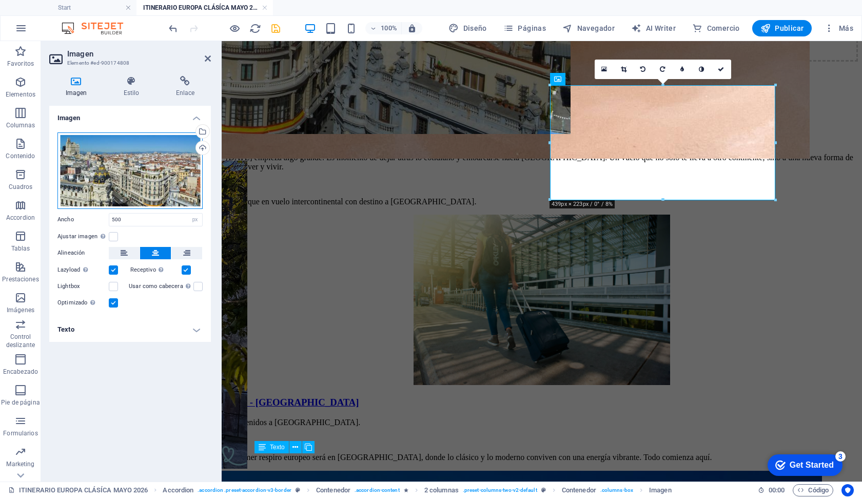
click at [131, 162] on div "Arrastra archivos aquí, haz clic para escoger archivos o selecciona archivos de…" at bounding box center [129, 170] width 145 height 76
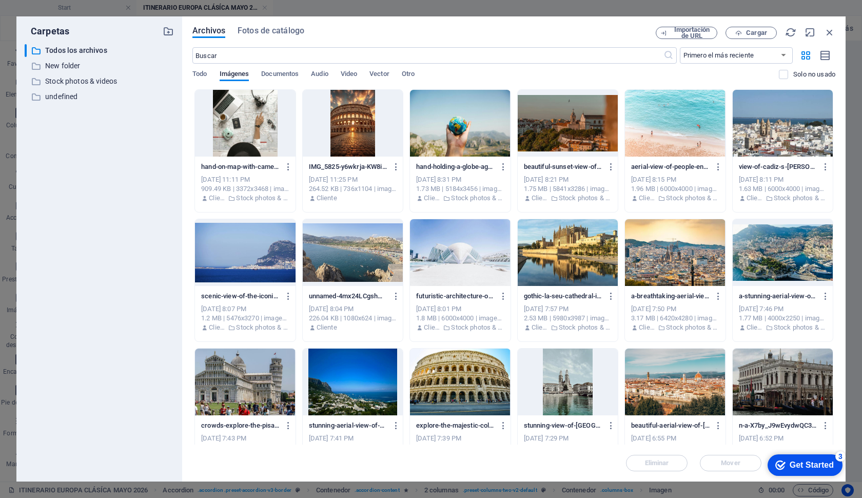
click at [131, 162] on div "​ Todos los archivos Todos los archivos ​ New folder New folder ​ Stock photos …" at bounding box center [99, 258] width 149 height 429
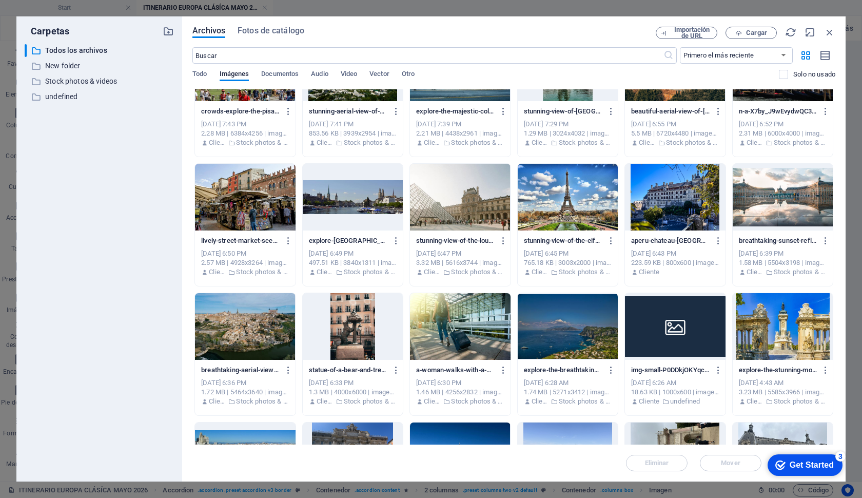
scroll to position [295, 0]
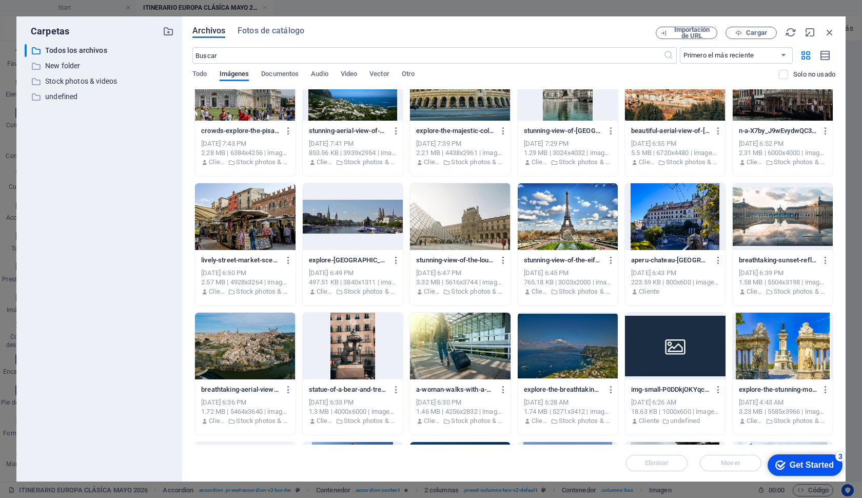
click at [770, 204] on div at bounding box center [783, 216] width 100 height 67
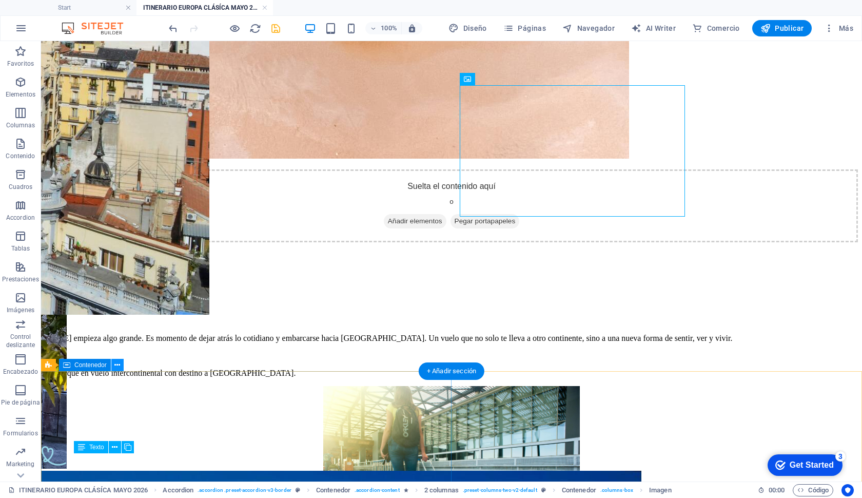
click at [113, 367] on button at bounding box center [117, 365] width 12 height 12
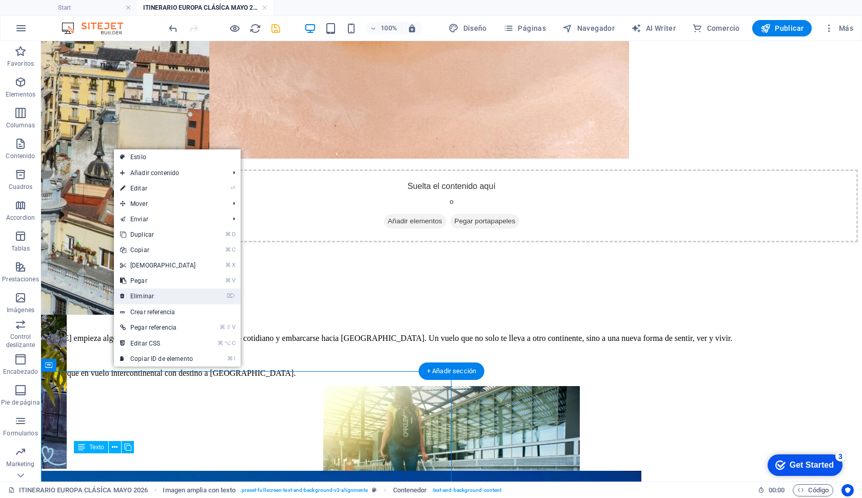
click at [141, 295] on link "⌦ Eliminar" at bounding box center [158, 295] width 88 height 15
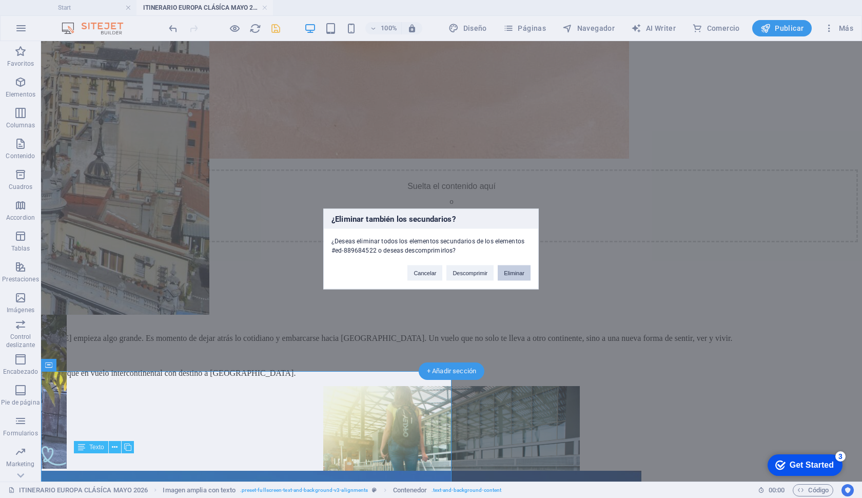
click at [518, 274] on button "Eliminar" at bounding box center [514, 272] width 33 height 15
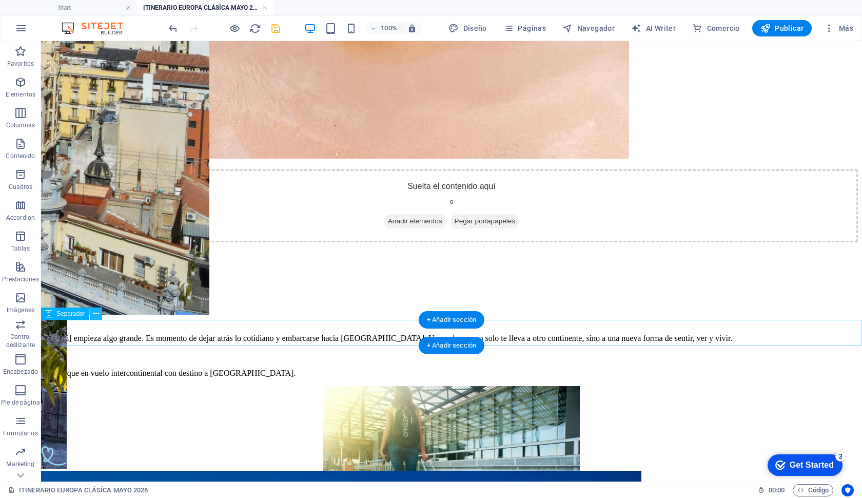
click at [92, 316] on button at bounding box center [96, 313] width 12 height 12
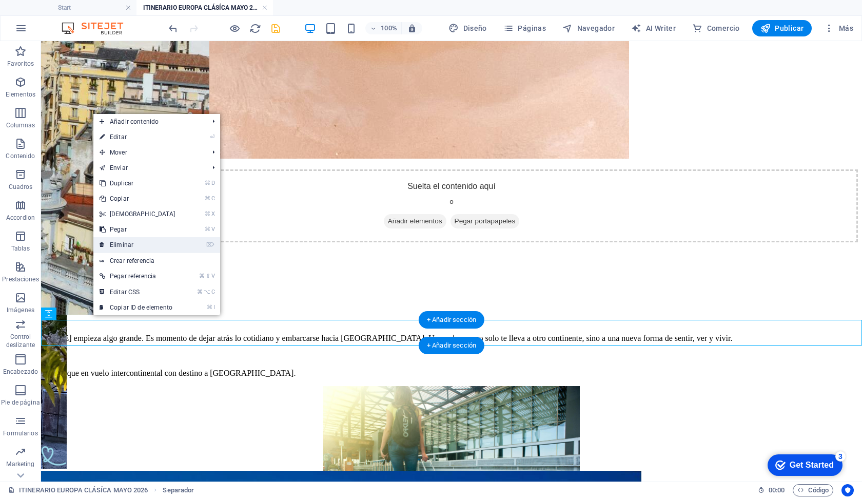
click at [123, 247] on link "⌦ Eliminar" at bounding box center [137, 244] width 88 height 15
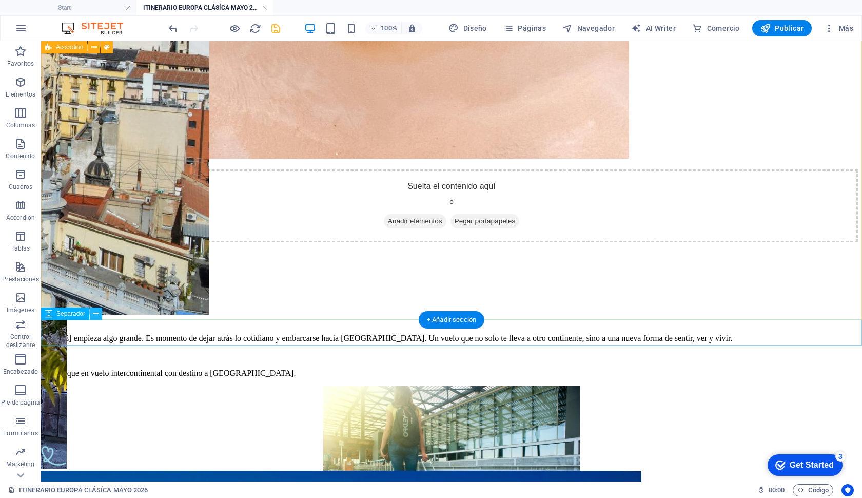
click at [95, 310] on icon at bounding box center [96, 313] width 6 height 11
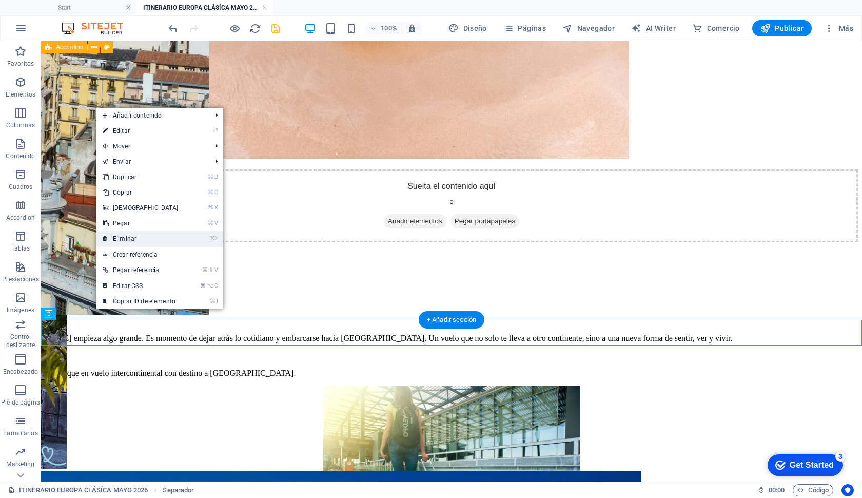
click at [136, 237] on link "⌦ Eliminar" at bounding box center [140, 238] width 88 height 15
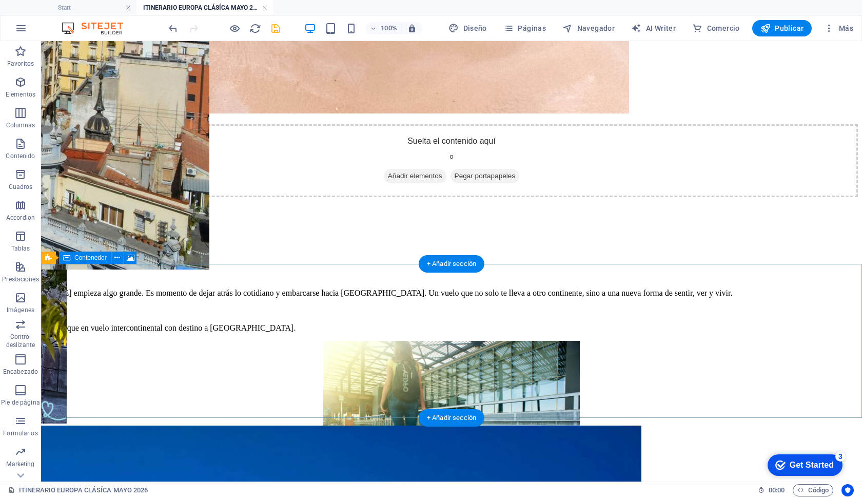
scroll to position [1654, 0]
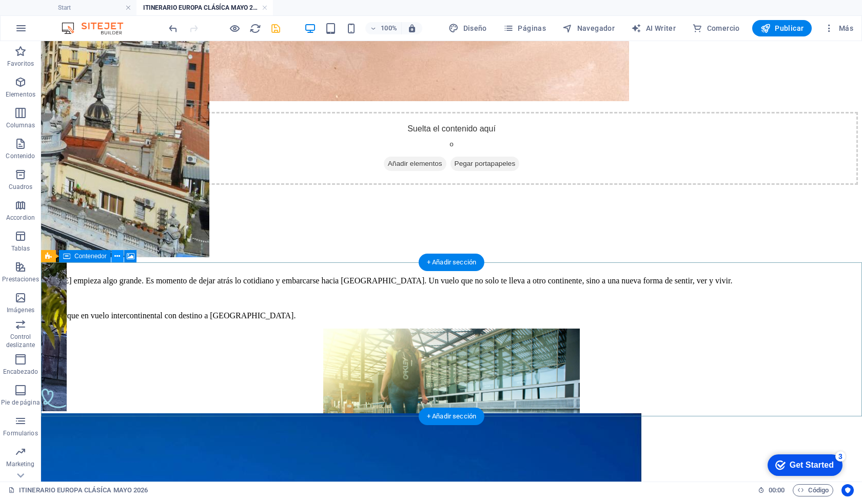
click at [116, 260] on icon at bounding box center [117, 256] width 6 height 11
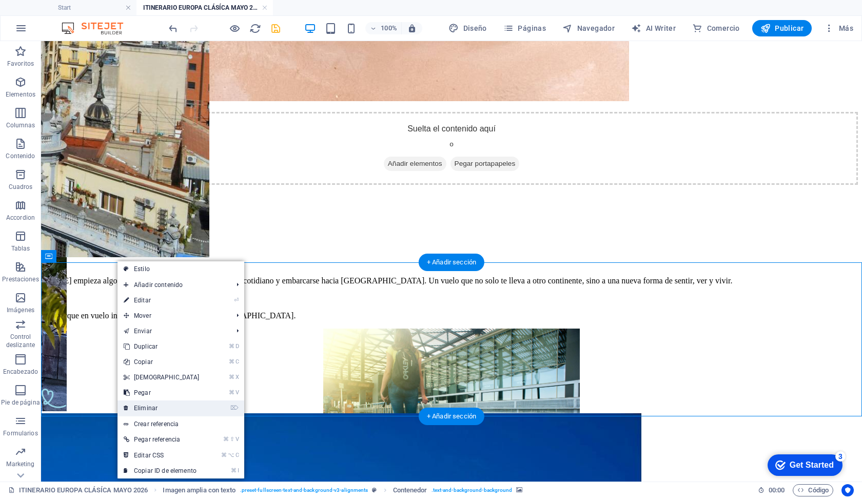
click at [160, 409] on link "⌦ Eliminar" at bounding box center [162, 407] width 88 height 15
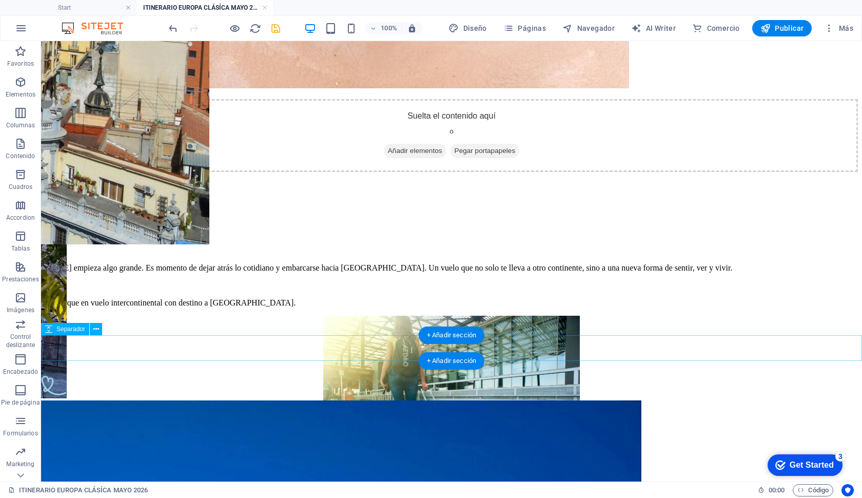
scroll to position [1674, 0]
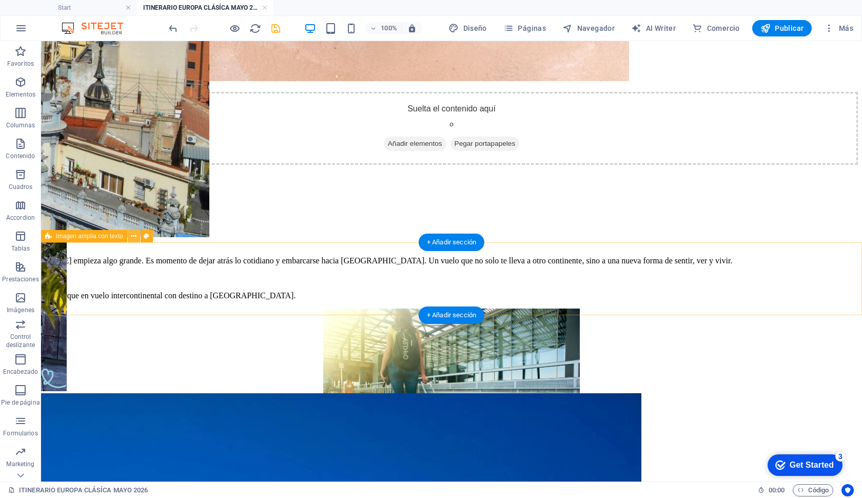
click at [135, 239] on icon at bounding box center [134, 236] width 6 height 11
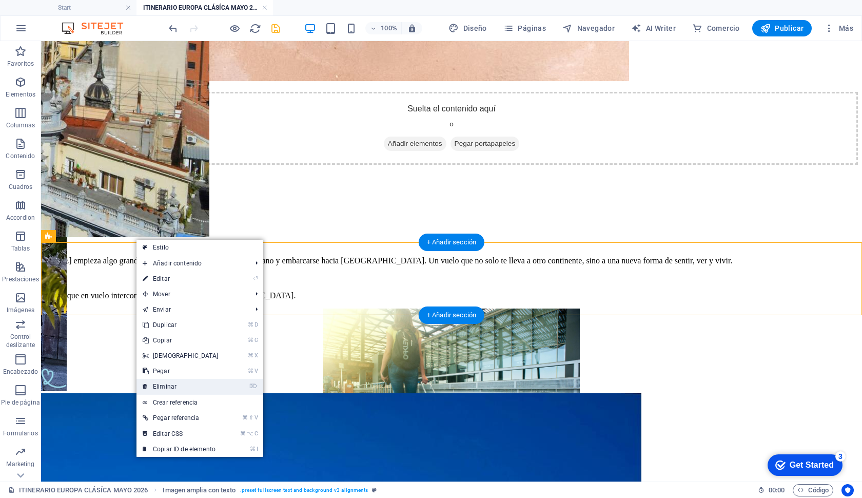
click at [168, 382] on link "⌦ Eliminar" at bounding box center [181, 386] width 88 height 15
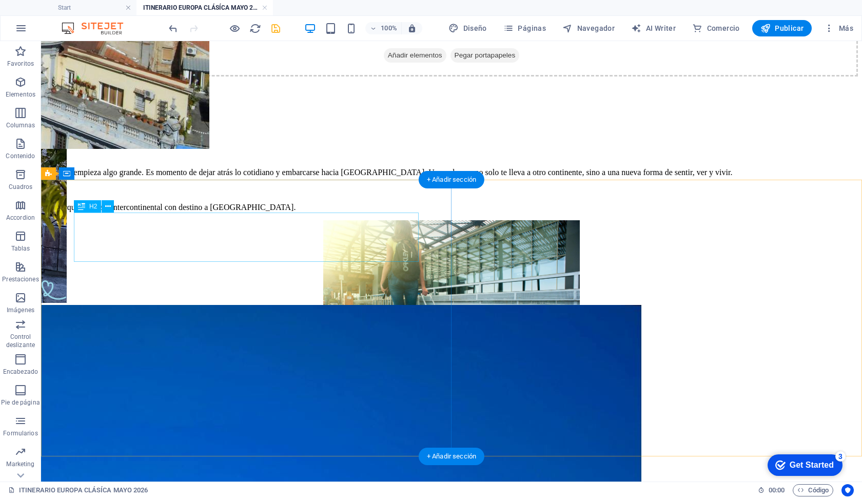
scroll to position [1764, 0]
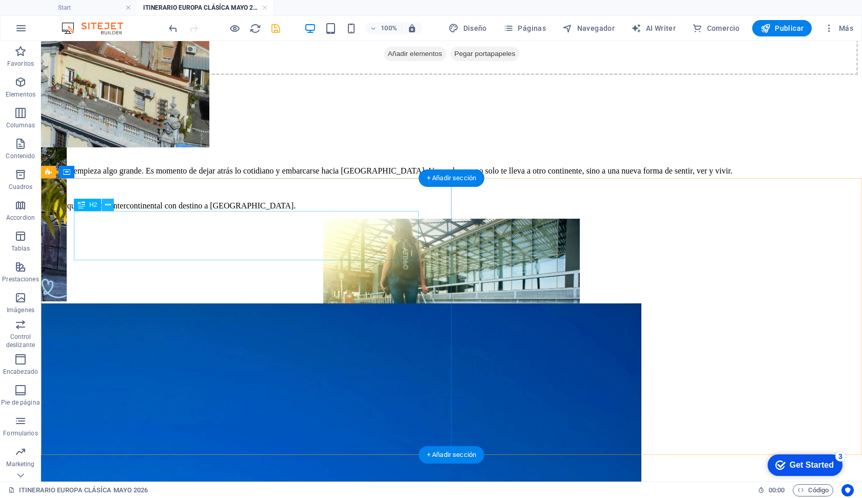
click at [107, 209] on icon at bounding box center [108, 205] width 6 height 11
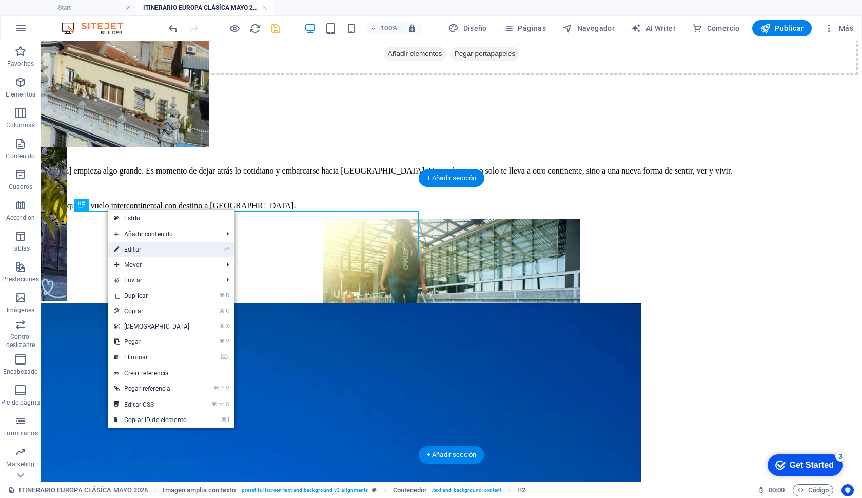
click at [137, 248] on link "⏎ Editar" at bounding box center [152, 249] width 88 height 15
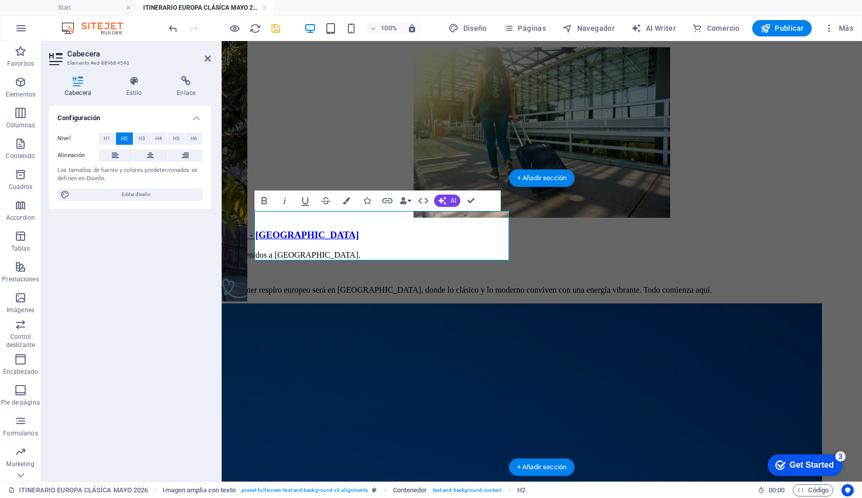
drag, startPoint x: 302, startPoint y: 225, endPoint x: 548, endPoint y: 220, distance: 245.9
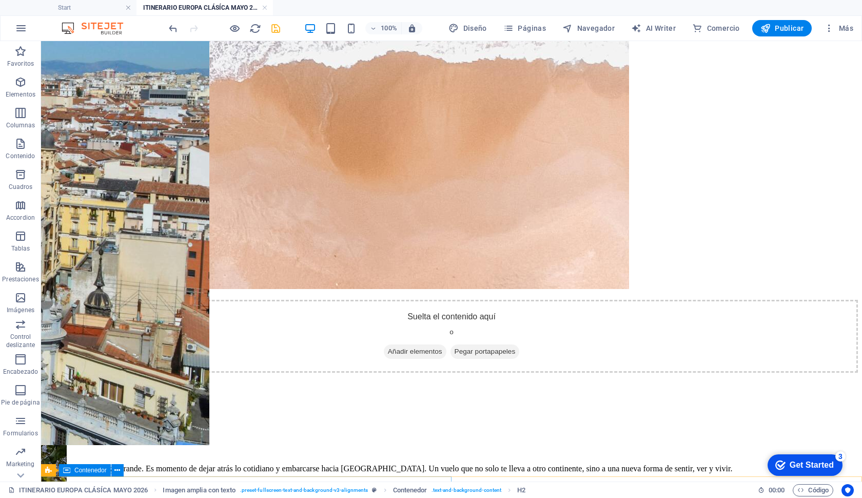
scroll to position [1466, 0]
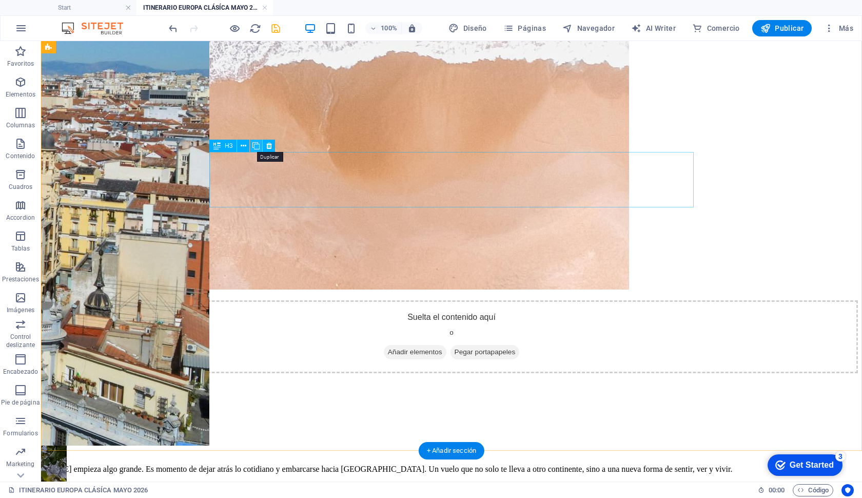
click at [260, 148] on icon at bounding box center [256, 146] width 7 height 11
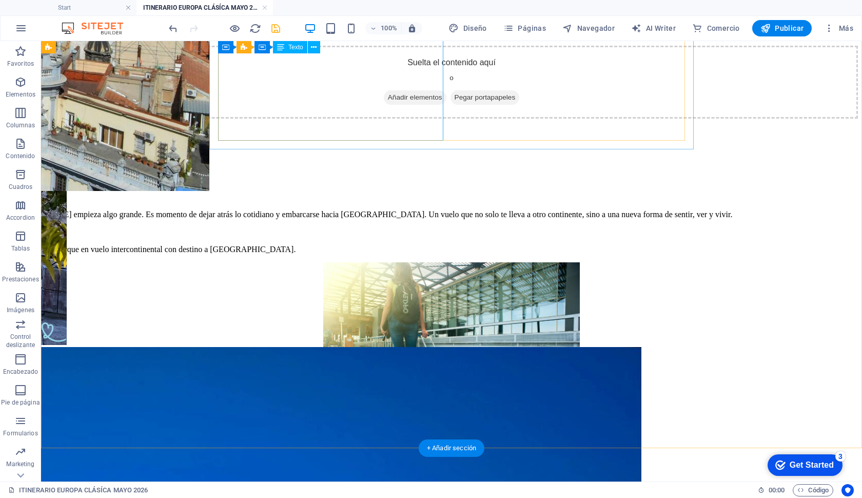
scroll to position [1726, 0]
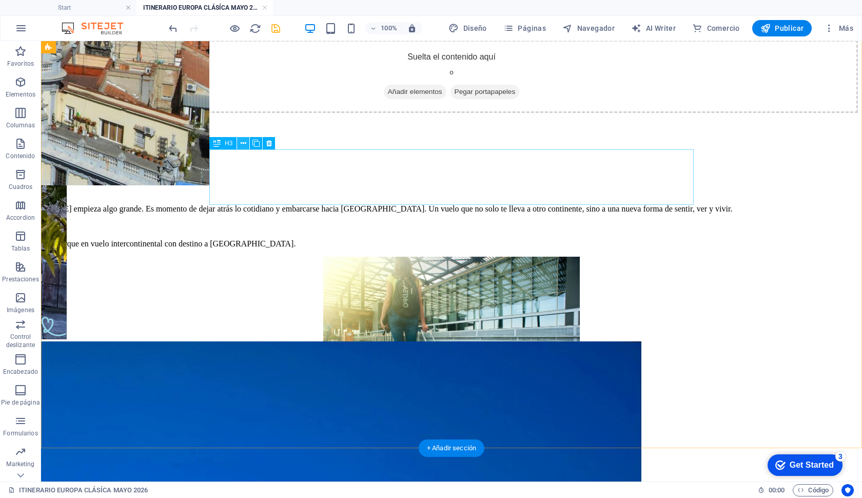
click at [239, 144] on button at bounding box center [243, 143] width 12 height 12
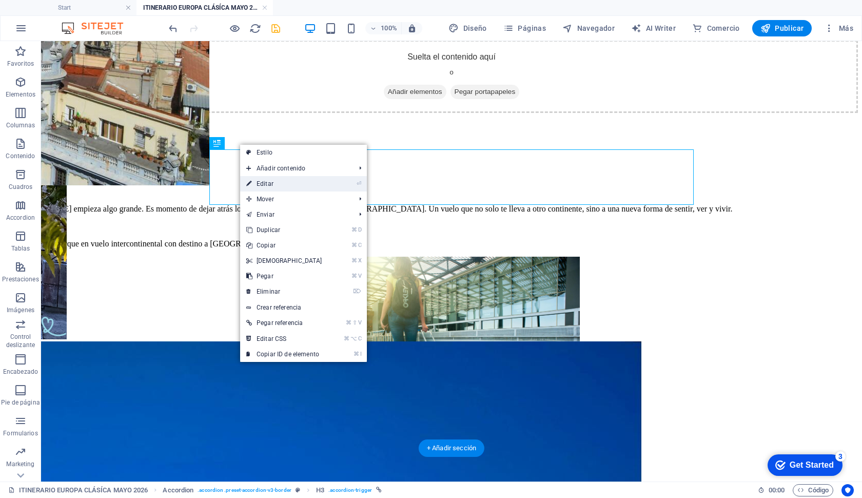
click at [264, 185] on link "⏎ Editar" at bounding box center [284, 183] width 88 height 15
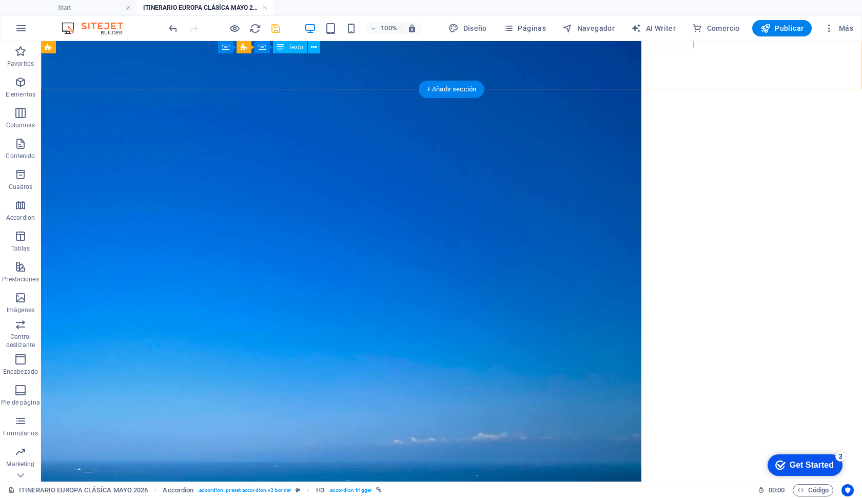
scroll to position [2089, 0]
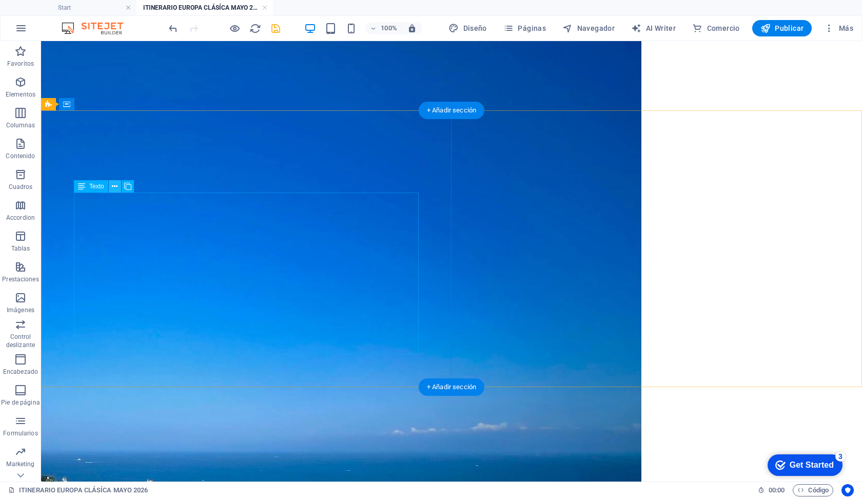
click at [113, 186] on icon at bounding box center [115, 186] width 6 height 11
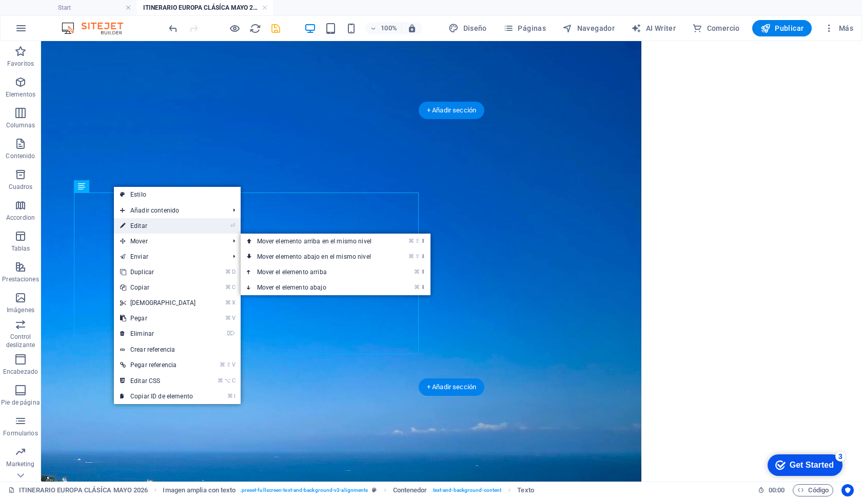
click at [154, 228] on link "⏎ Editar" at bounding box center [158, 225] width 88 height 15
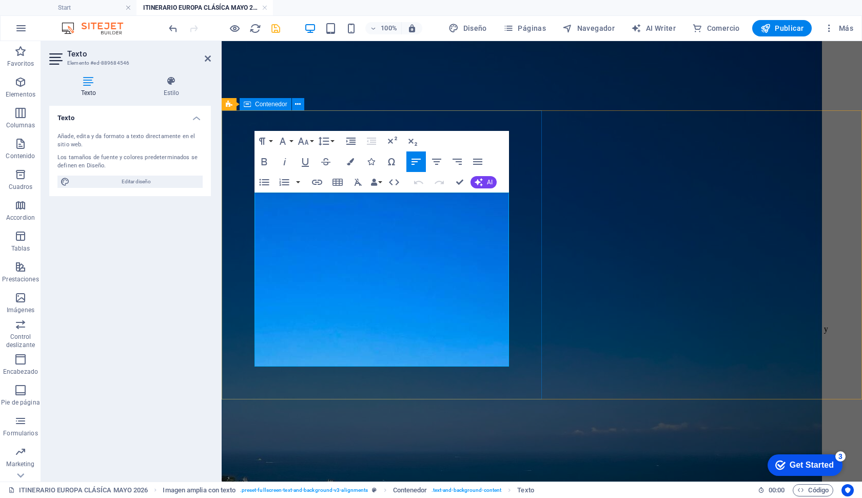
drag, startPoint x: 267, startPoint y: 231, endPoint x: 517, endPoint y: 366, distance: 284.3
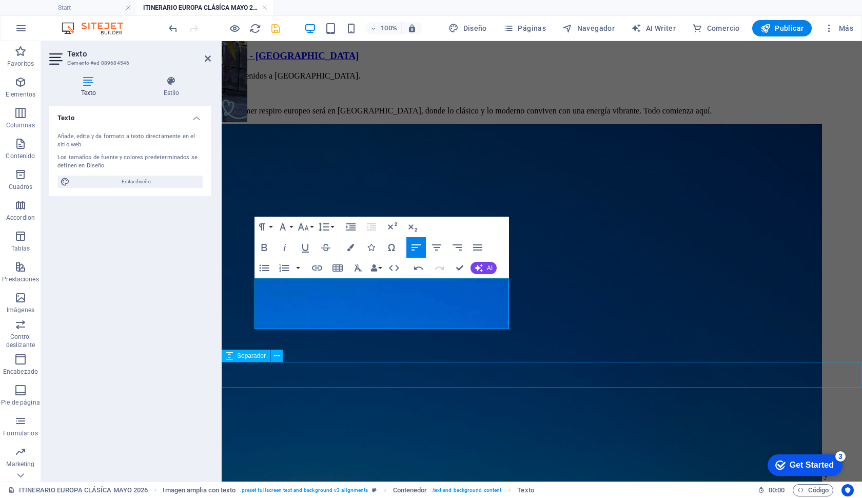
scroll to position [1919, 0]
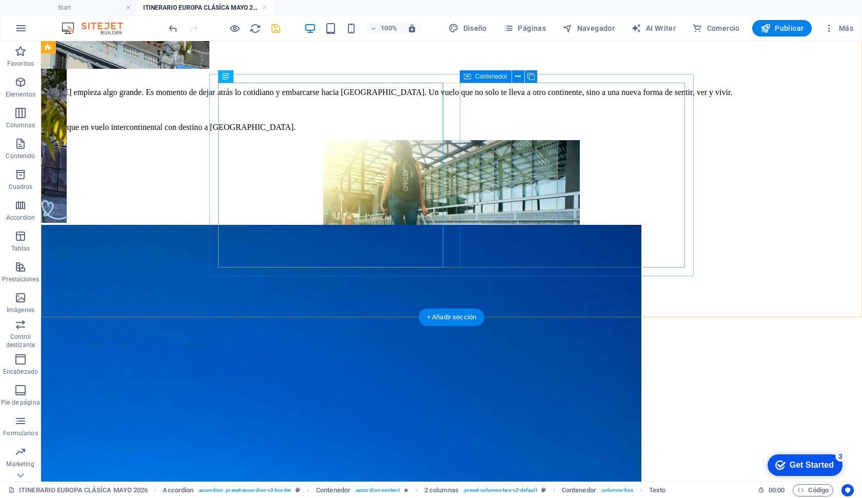
scroll to position [1794, 0]
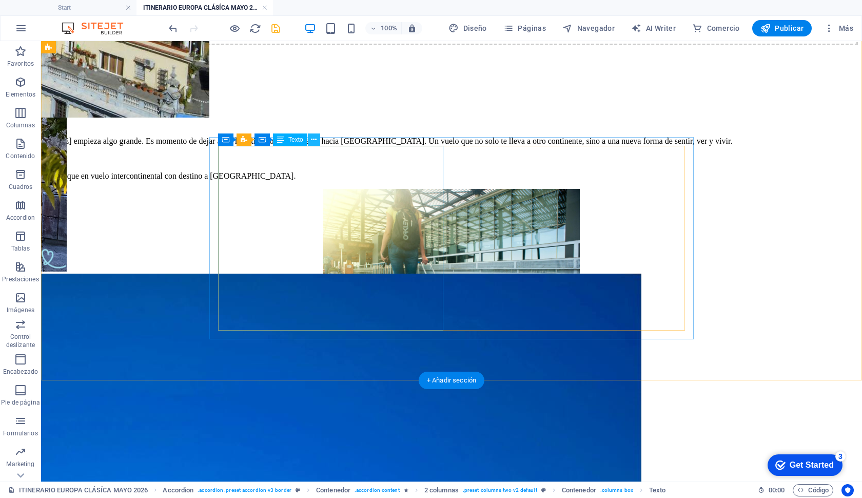
click at [313, 143] on icon at bounding box center [314, 139] width 6 height 11
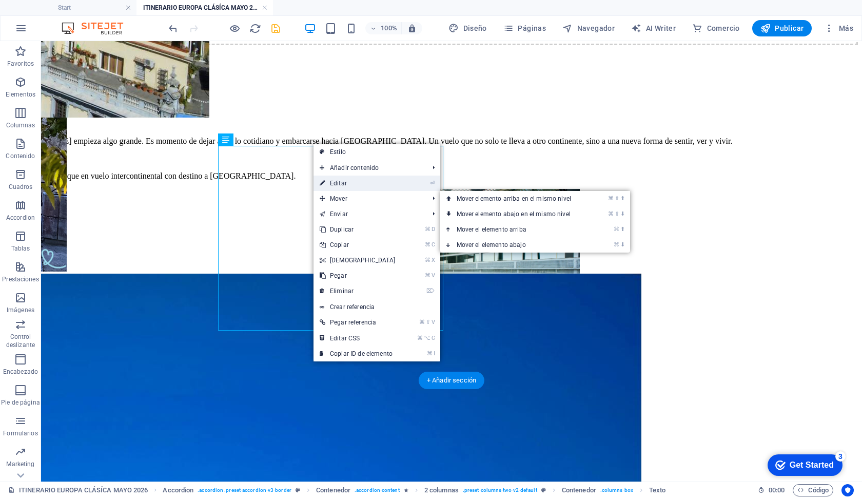
click at [338, 187] on link "⏎ Editar" at bounding box center [358, 183] width 88 height 15
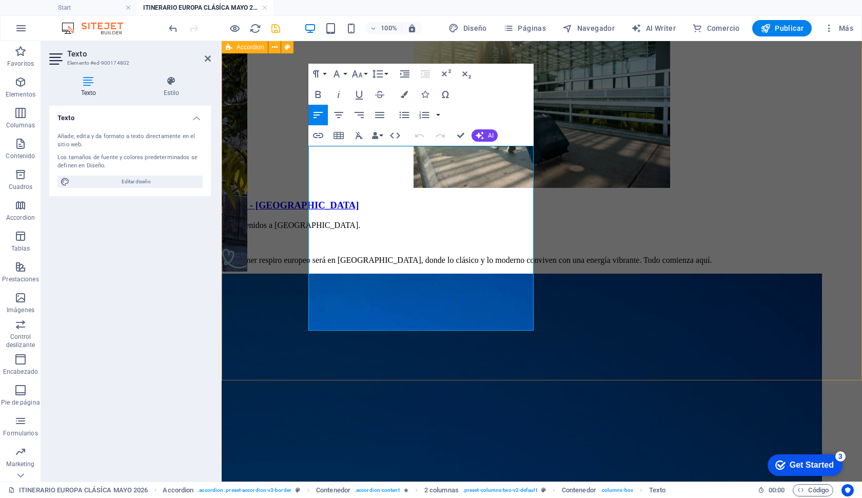
drag, startPoint x: 409, startPoint y: 324, endPoint x: 287, endPoint y: 148, distance: 214.1
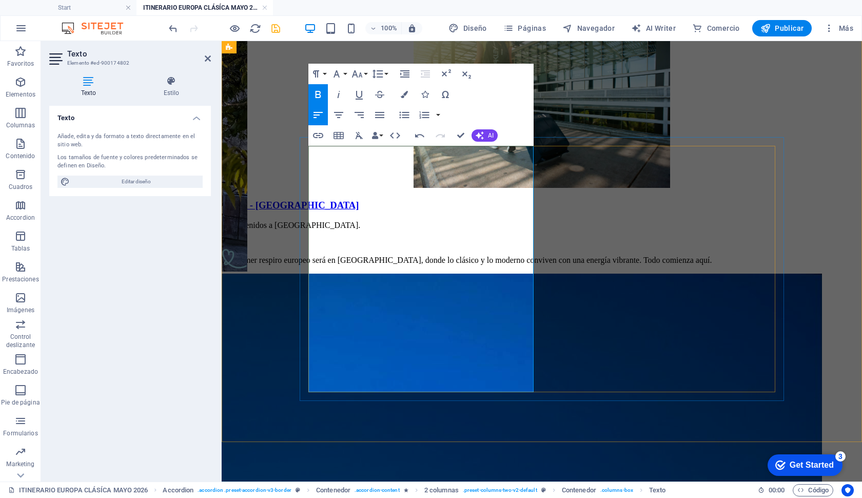
drag, startPoint x: 403, startPoint y: 385, endPoint x: 305, endPoint y: 163, distance: 243.1
click at [320, 91] on icon "button" at bounding box center [318, 94] width 12 height 12
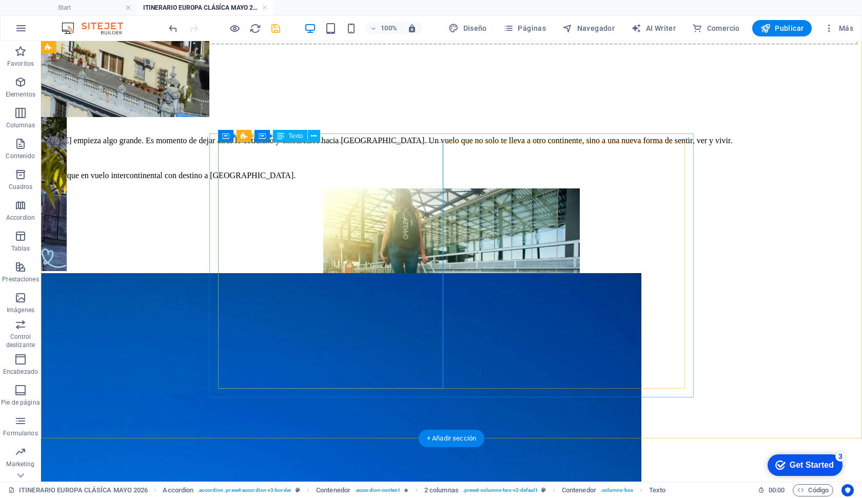
scroll to position [1779, 0]
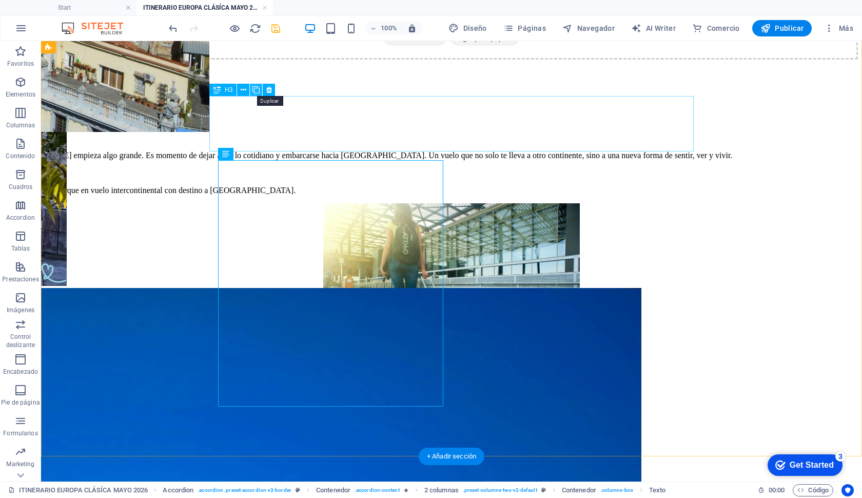
click at [258, 91] on icon at bounding box center [256, 90] width 7 height 11
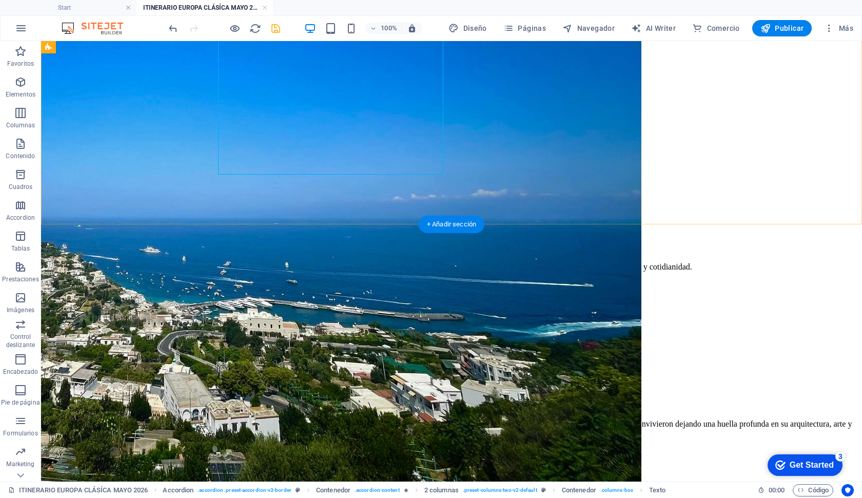
scroll to position [2333, 0]
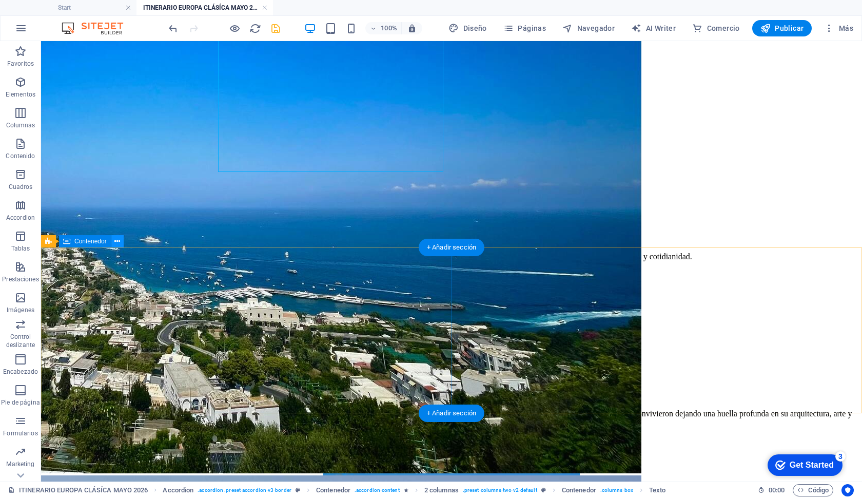
click at [114, 246] on icon at bounding box center [117, 241] width 6 height 11
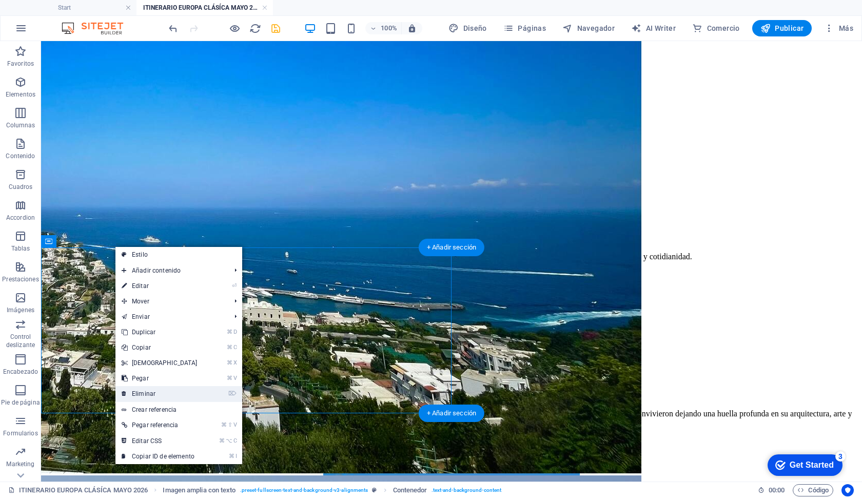
click at [165, 392] on link "⌦ Eliminar" at bounding box center [159, 393] width 88 height 15
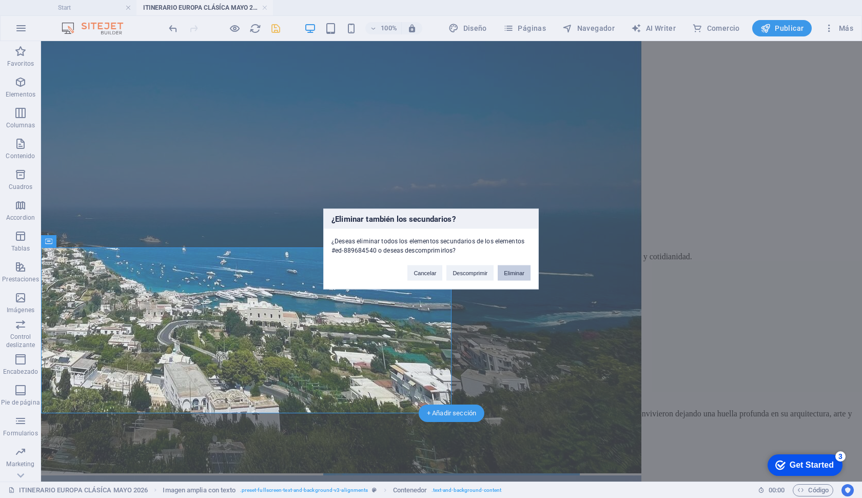
click at [507, 274] on button "Eliminar" at bounding box center [514, 272] width 33 height 15
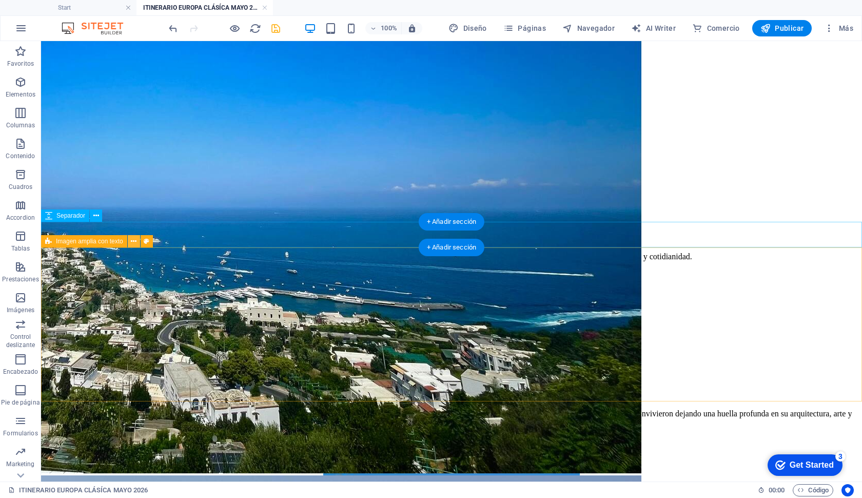
click at [132, 243] on icon at bounding box center [134, 241] width 6 height 11
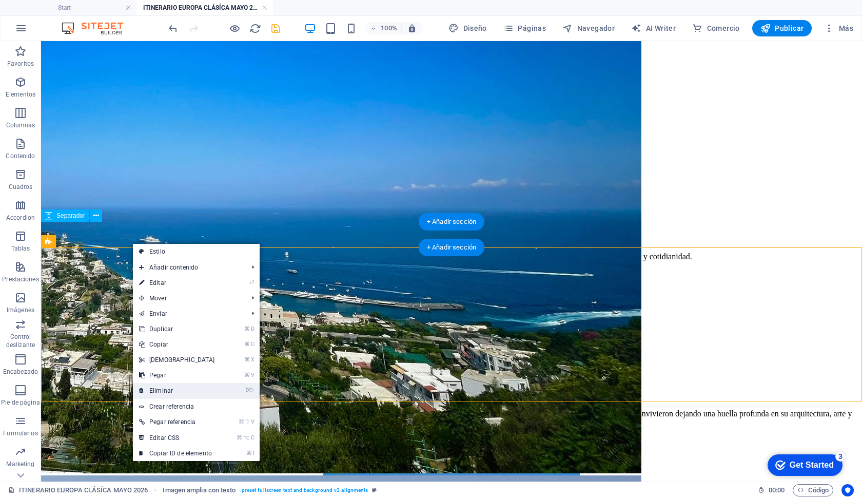
click at [172, 390] on link "⌦ Eliminar" at bounding box center [177, 390] width 88 height 15
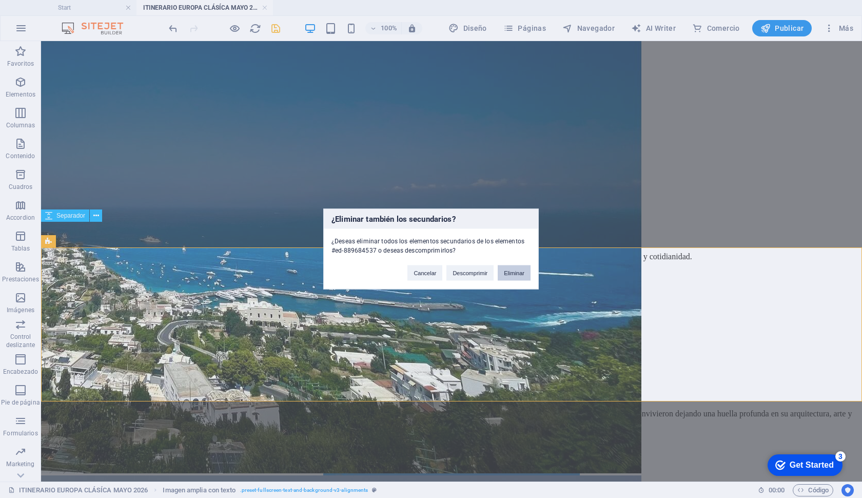
click at [510, 277] on button "Eliminar" at bounding box center [514, 272] width 33 height 15
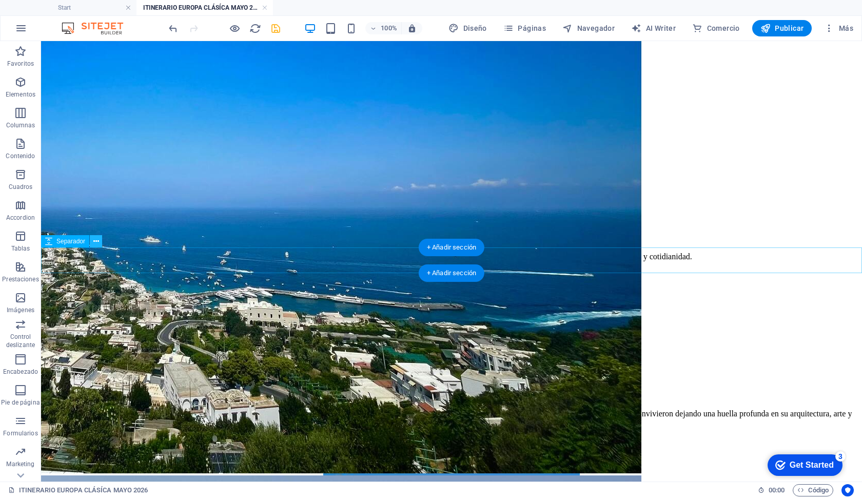
click at [97, 242] on icon at bounding box center [96, 241] width 6 height 11
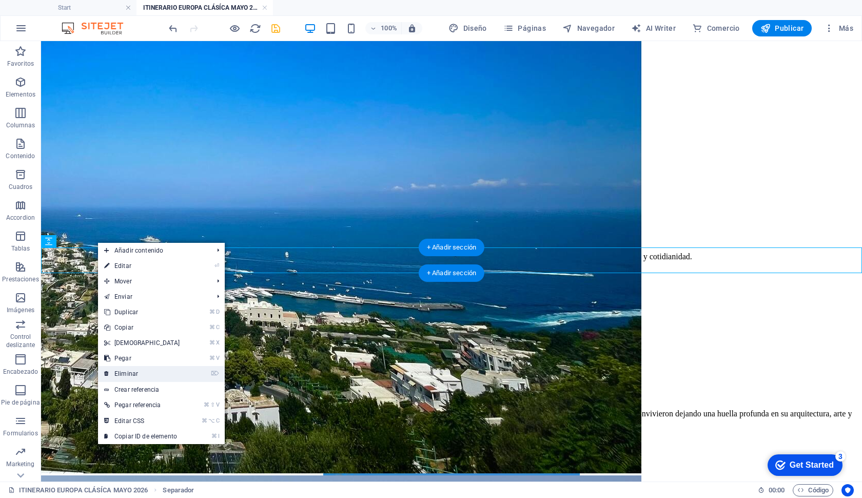
click at [132, 378] on link "⌦ Eliminar" at bounding box center [142, 373] width 88 height 15
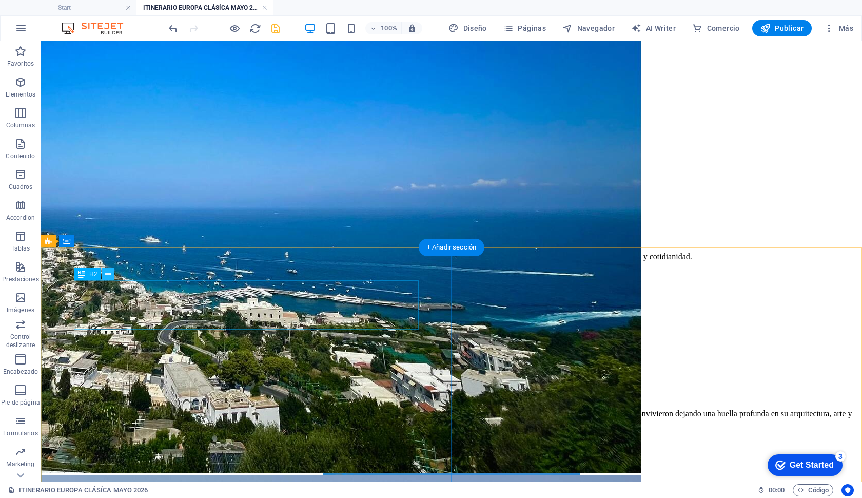
click at [106, 275] on icon at bounding box center [108, 274] width 6 height 11
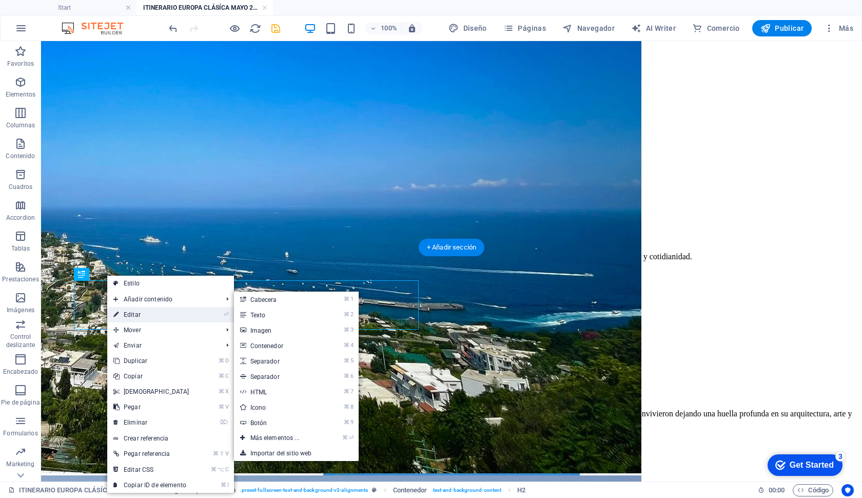
click at [136, 314] on link "⏎ Editar" at bounding box center [151, 314] width 88 height 15
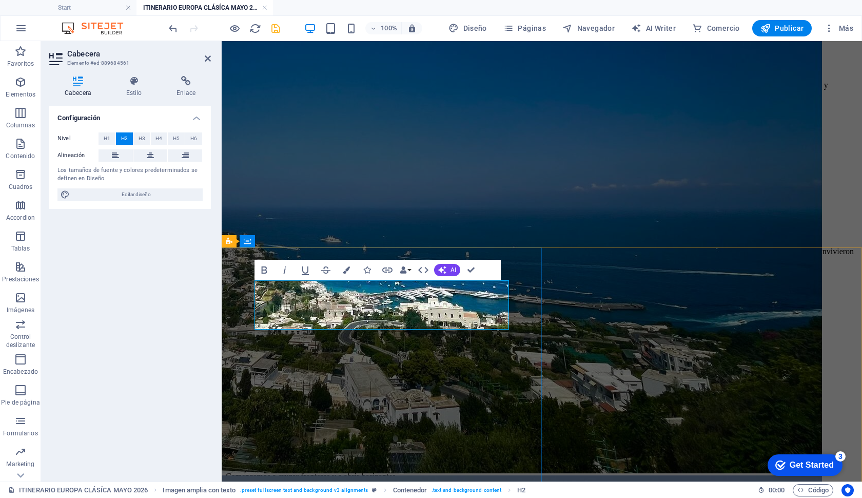
drag, startPoint x: 336, startPoint y: 294, endPoint x: 471, endPoint y: 293, distance: 135.0
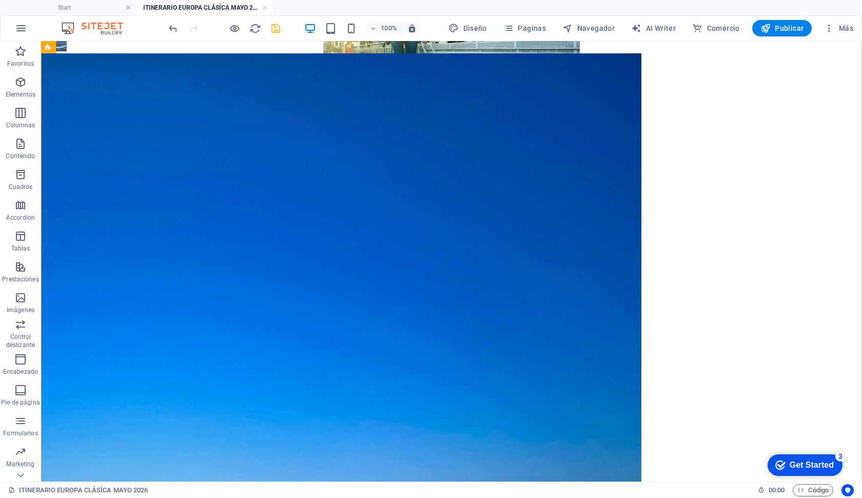
scroll to position [2022, 0]
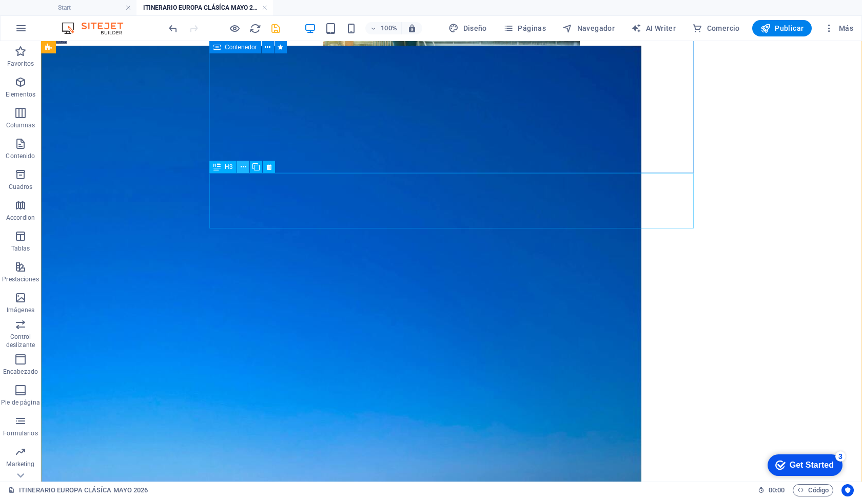
click at [243, 166] on icon at bounding box center [244, 167] width 6 height 11
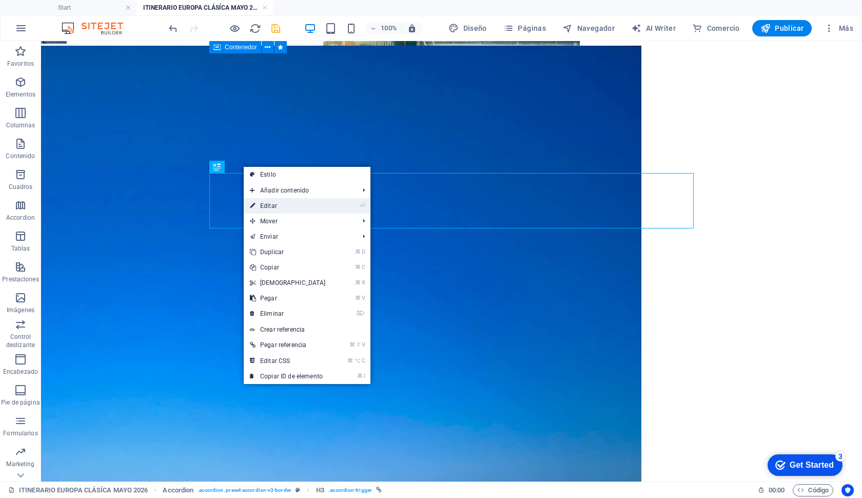
click at [268, 208] on link "⏎ Editar" at bounding box center [288, 205] width 88 height 15
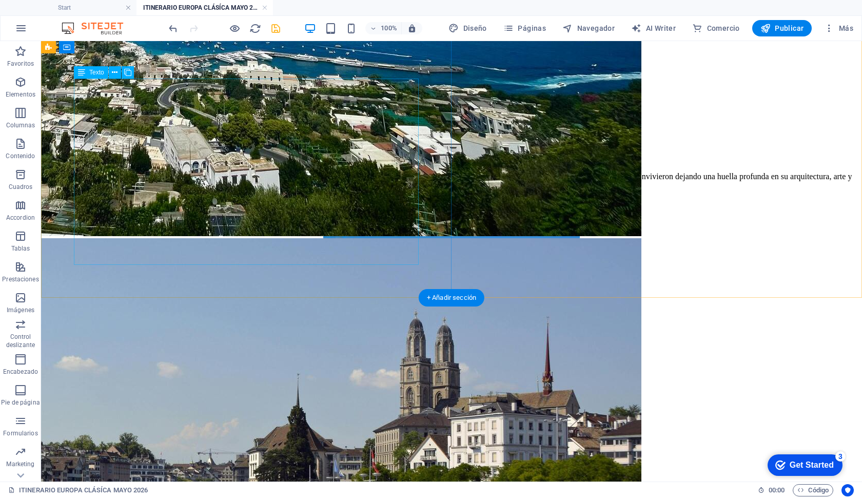
scroll to position [2535, 0]
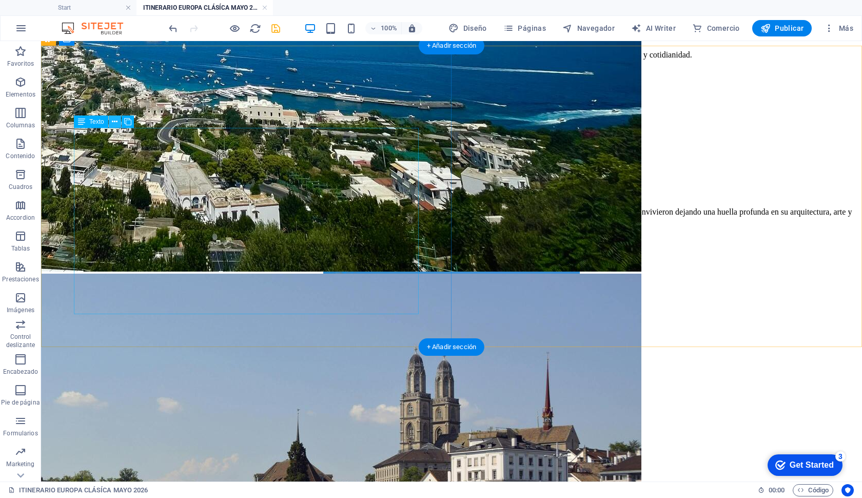
click at [114, 122] on icon at bounding box center [115, 121] width 6 height 11
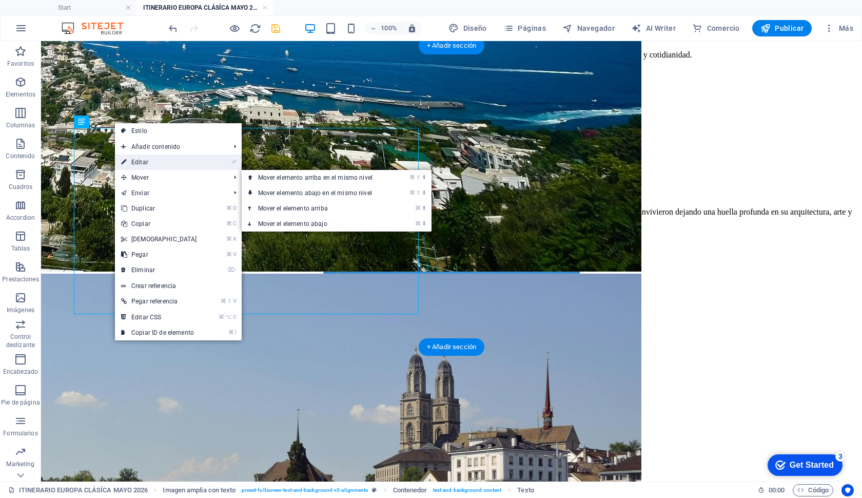
click at [141, 160] on link "⏎ Editar" at bounding box center [159, 161] width 88 height 15
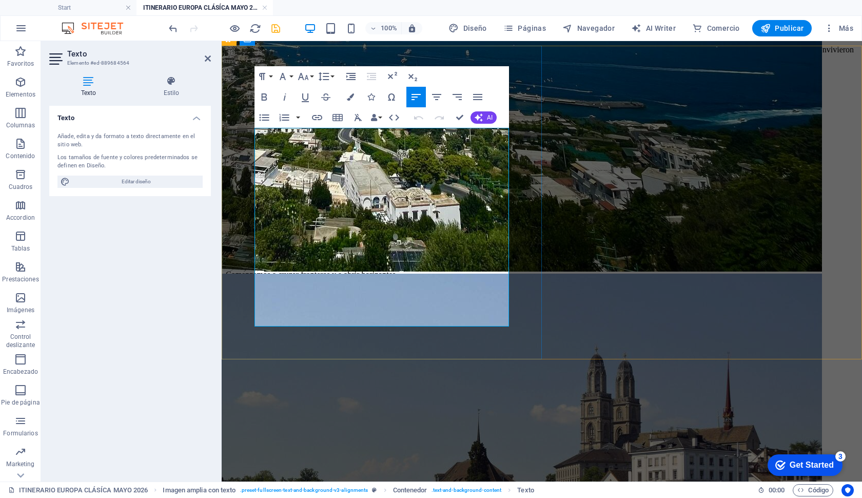
drag, startPoint x: 460, startPoint y: 307, endPoint x: 263, endPoint y: 188, distance: 230.2
drag, startPoint x: 472, startPoint y: 321, endPoint x: 225, endPoint y: 140, distance: 305.9
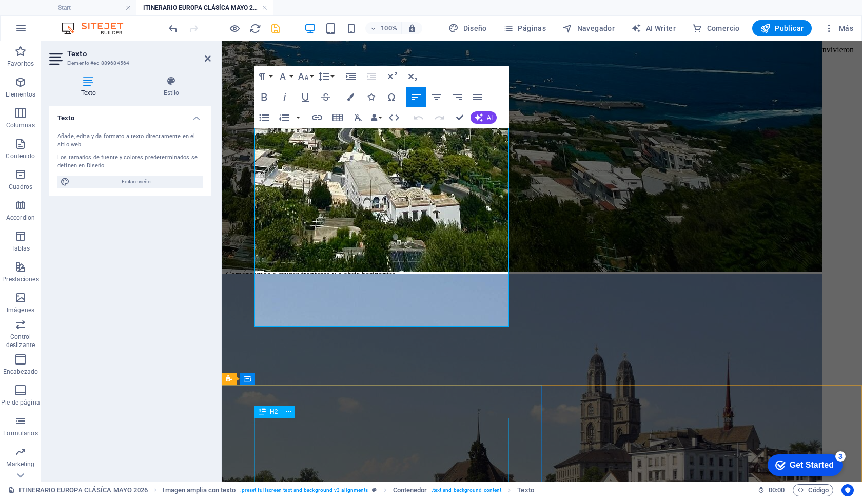
drag, startPoint x: 265, startPoint y: 171, endPoint x: 449, endPoint y: 449, distance: 332.7
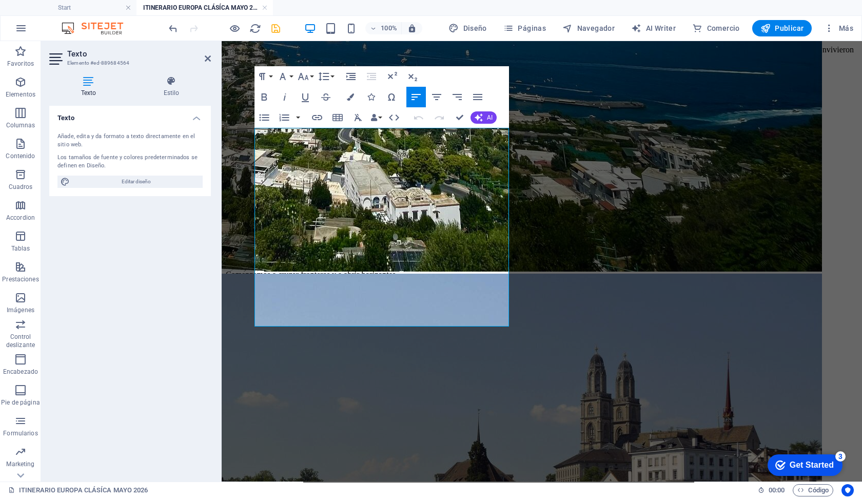
copy div "✨ [DATE] despertamos en la ciudad del amor. París no solo se visita, se siente …"
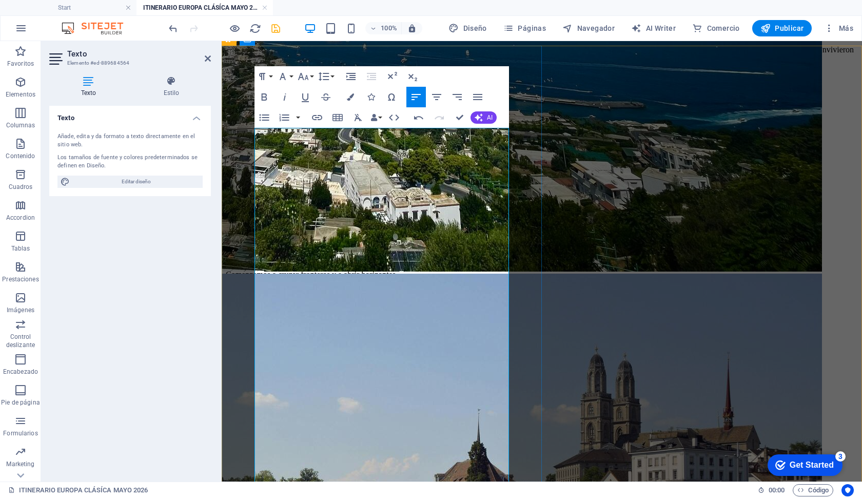
drag, startPoint x: 272, startPoint y: 173, endPoint x: 257, endPoint y: 127, distance: 48.5
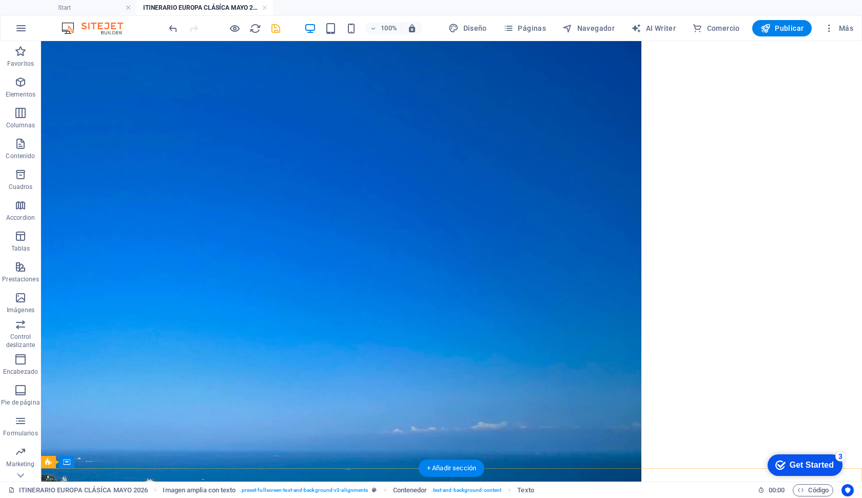
scroll to position [2065, 0]
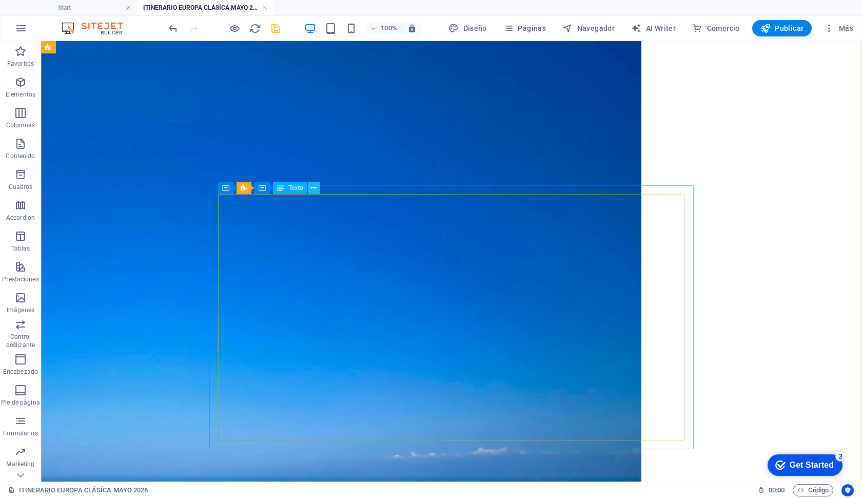
click at [311, 188] on icon at bounding box center [314, 188] width 6 height 11
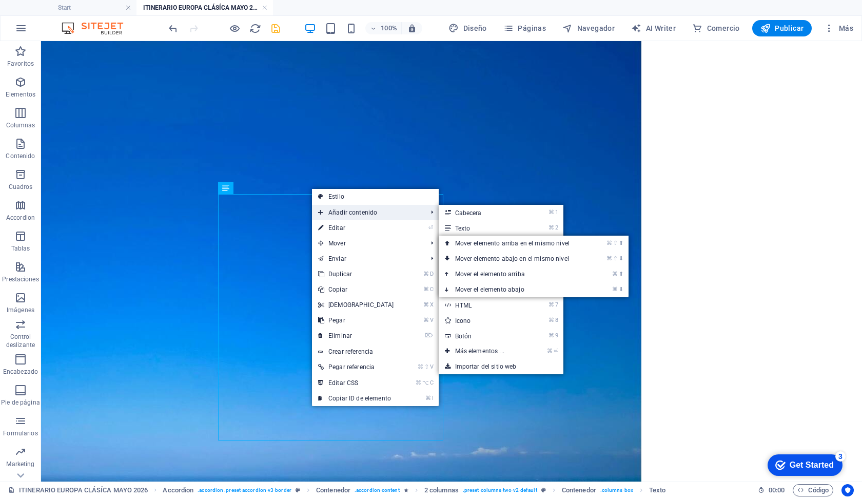
click at [353, 219] on span "Añadir contenido" at bounding box center [367, 212] width 111 height 15
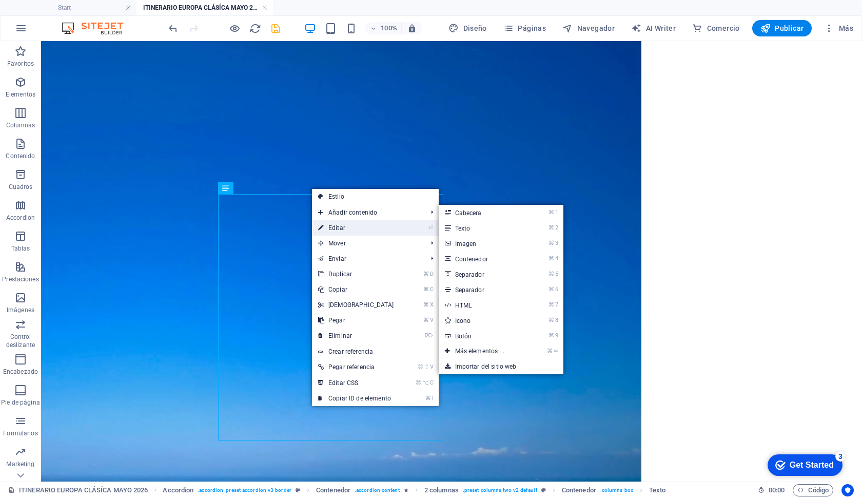
drag, startPoint x: 353, startPoint y: 219, endPoint x: 351, endPoint y: 226, distance: 7.3
click at [351, 226] on ul "Estilo Añadir contenido ⌘ 1 Cabecera ⌘ 2 Texto ⌘ 3 Imagen ⌘ 4 Contenedor ⌘ 5 Se…" at bounding box center [375, 297] width 127 height 217
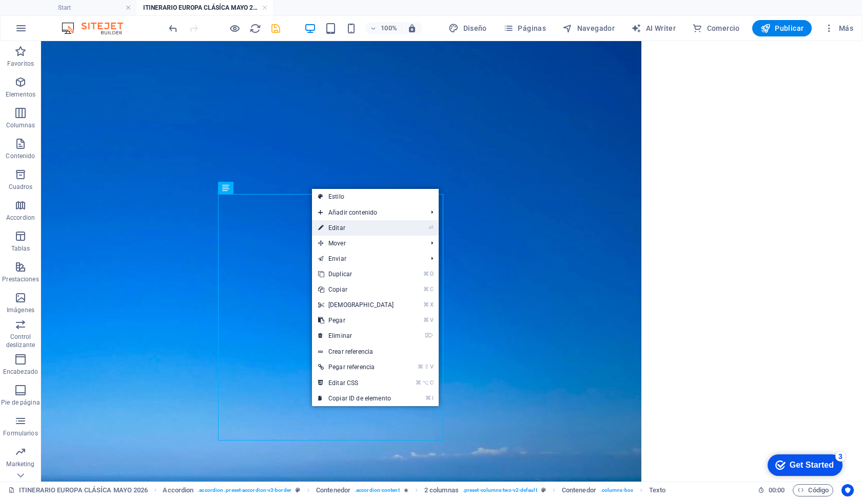
click at [351, 226] on link "⏎ Editar" at bounding box center [356, 227] width 88 height 15
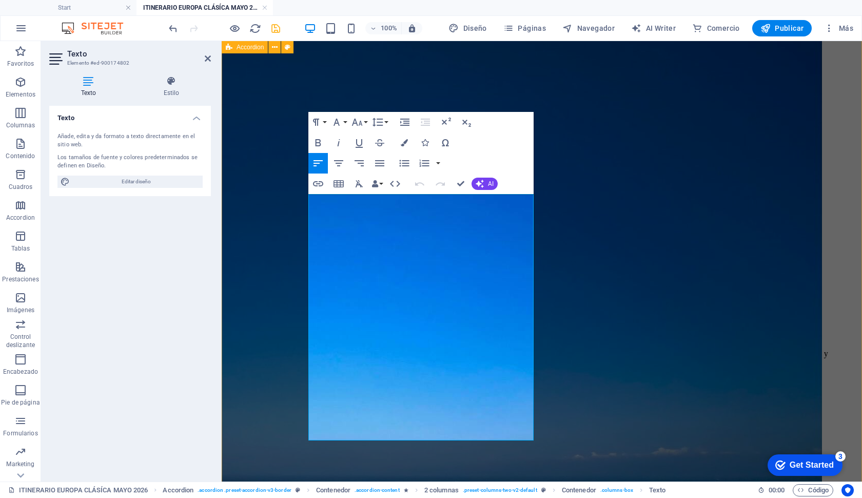
drag, startPoint x: 310, startPoint y: 199, endPoint x: 463, endPoint y: 474, distance: 315.0
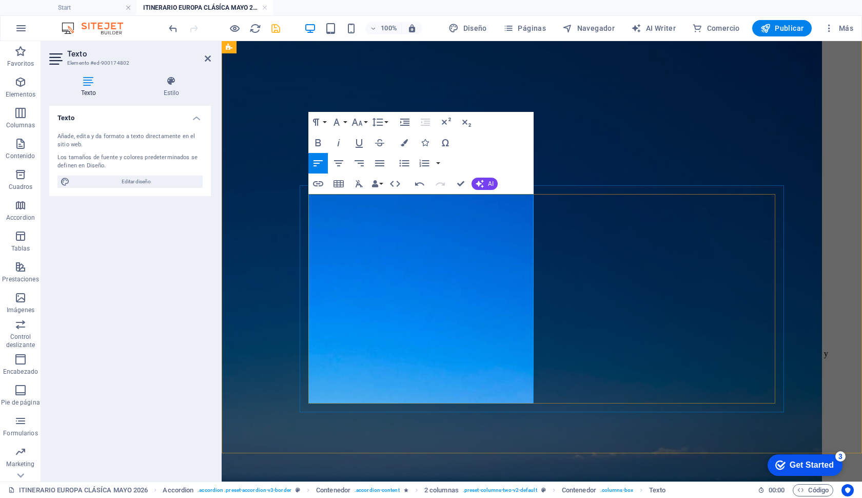
drag, startPoint x: 430, startPoint y: 383, endPoint x: 465, endPoint y: 430, distance: 58.9
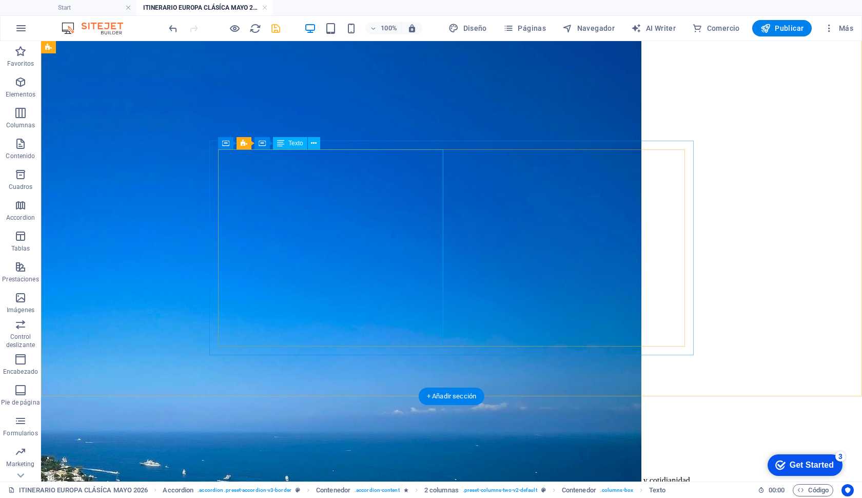
scroll to position [2112, 0]
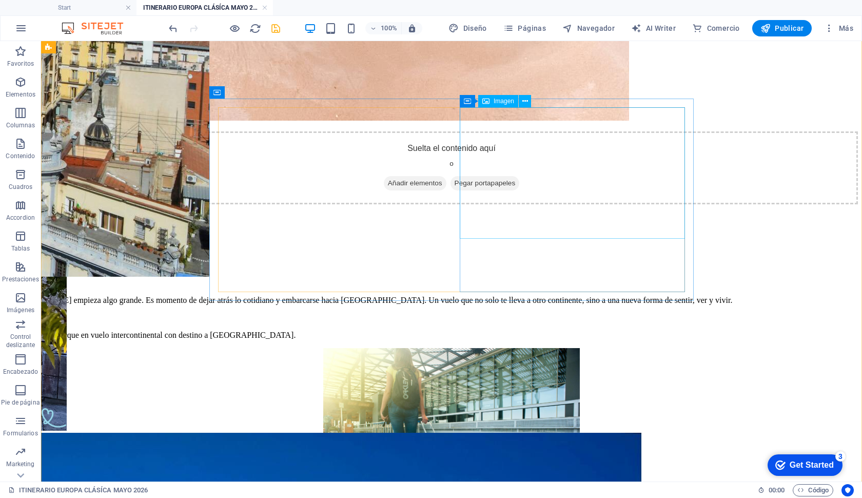
scroll to position [1658, 0]
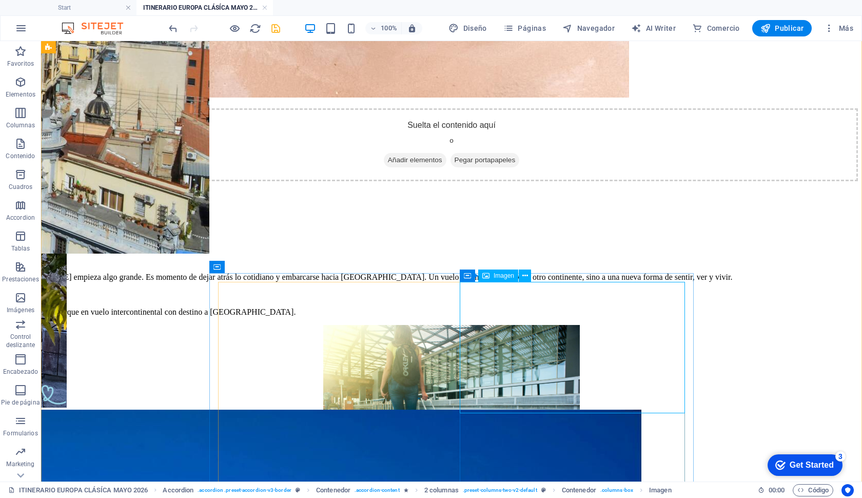
click at [499, 279] on span "Imagen" at bounding box center [504, 276] width 21 height 6
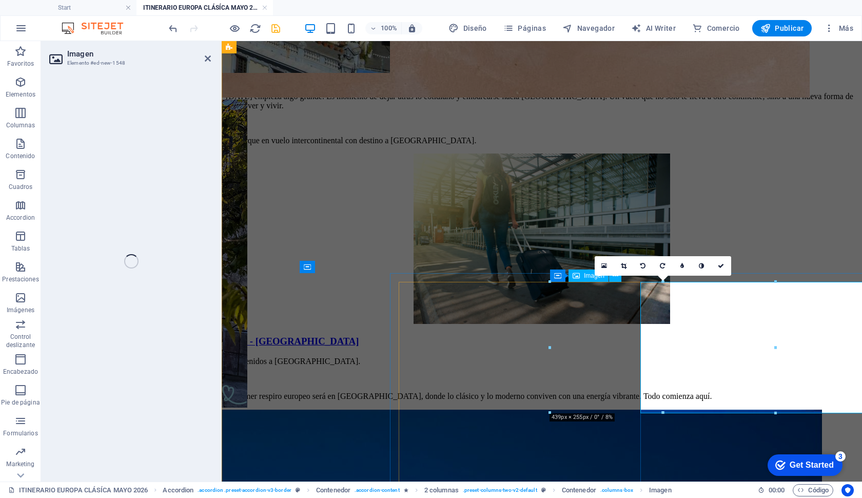
select select "px"
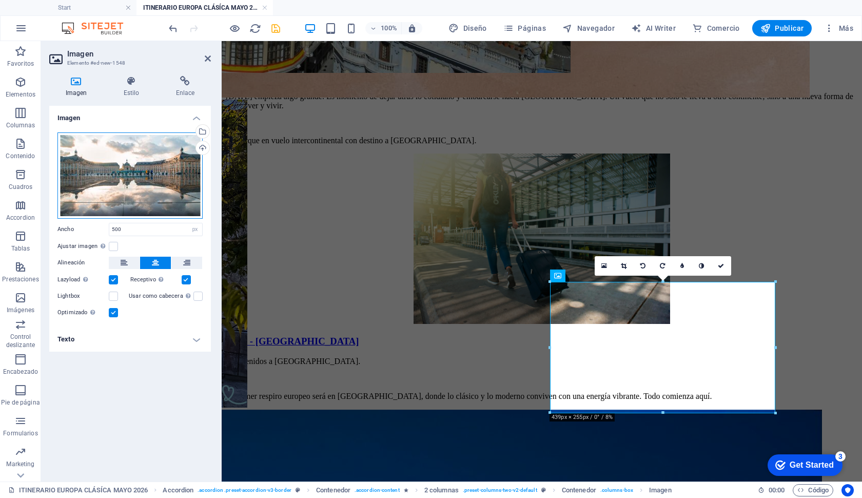
click at [111, 171] on div "Arrastra archivos aquí, haz clic para escoger archivos o selecciona archivos de…" at bounding box center [129, 175] width 145 height 86
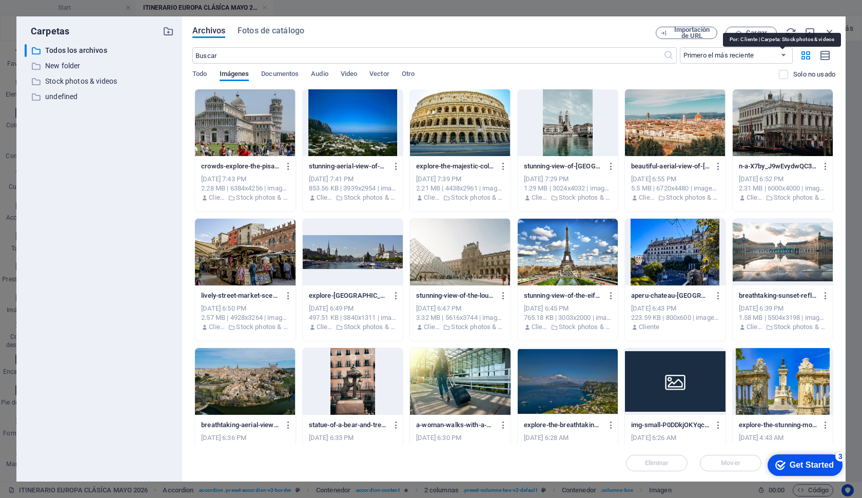
scroll to position [270, 0]
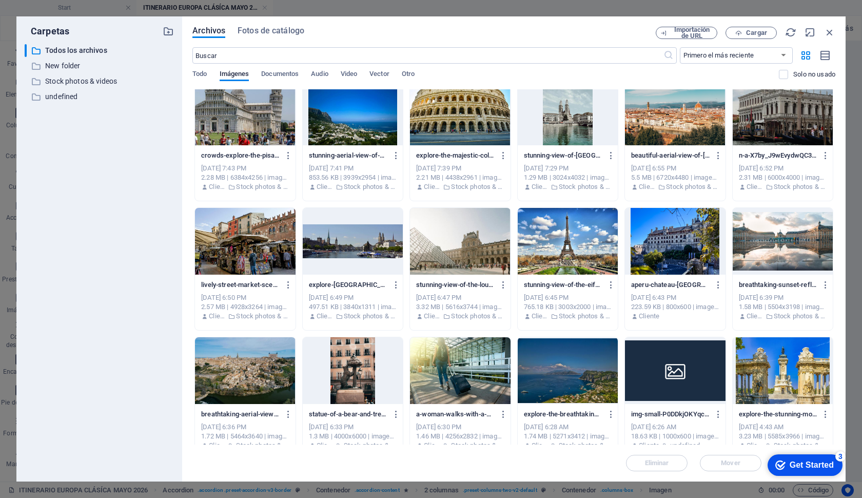
click at [670, 231] on div at bounding box center [675, 241] width 100 height 67
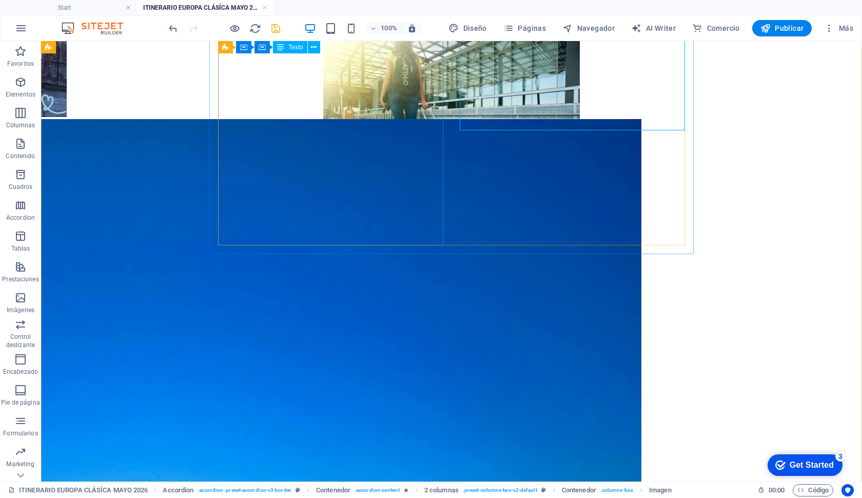
scroll to position [1935, 0]
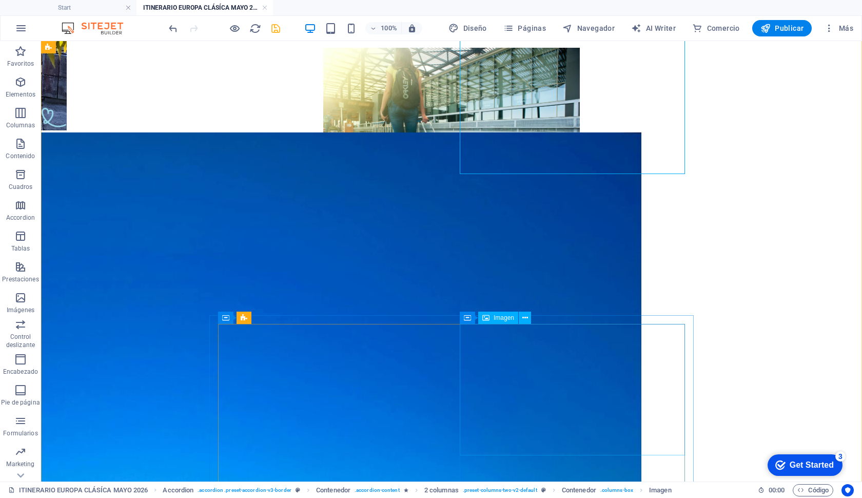
select select "px"
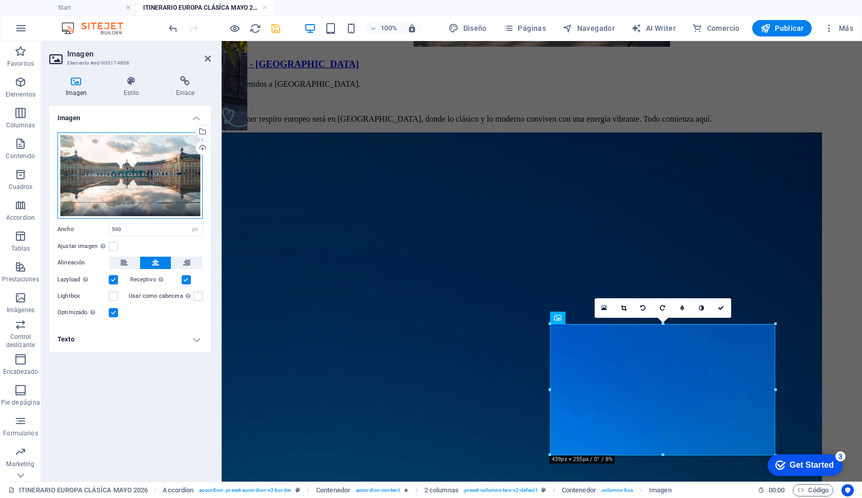
click at [123, 195] on div "Arrastra archivos aquí, haz clic para escoger archivos o selecciona archivos de…" at bounding box center [129, 175] width 145 height 86
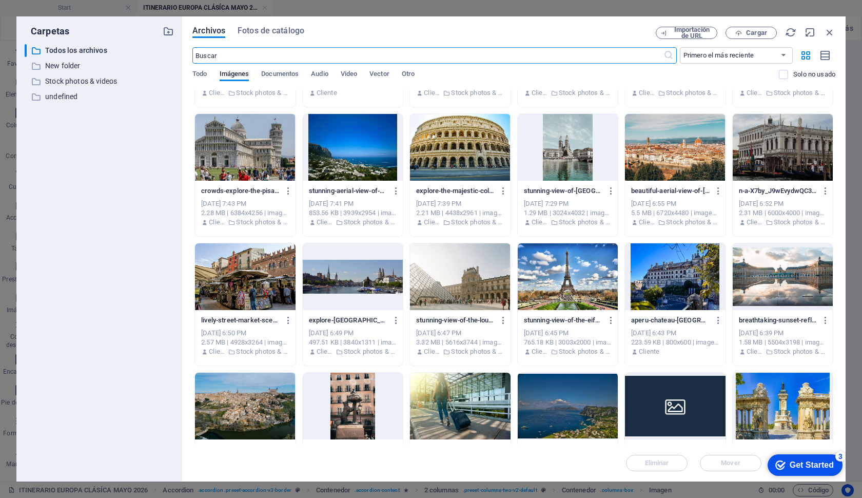
scroll to position [236, 0]
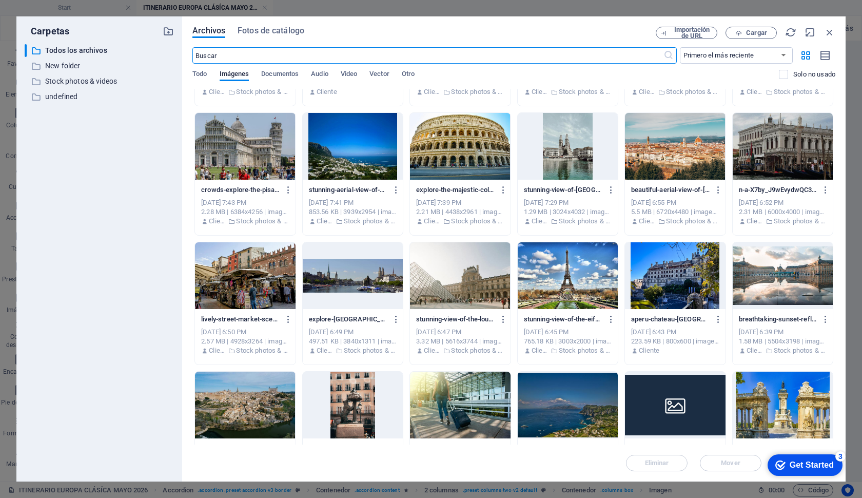
click at [561, 290] on div at bounding box center [568, 275] width 100 height 67
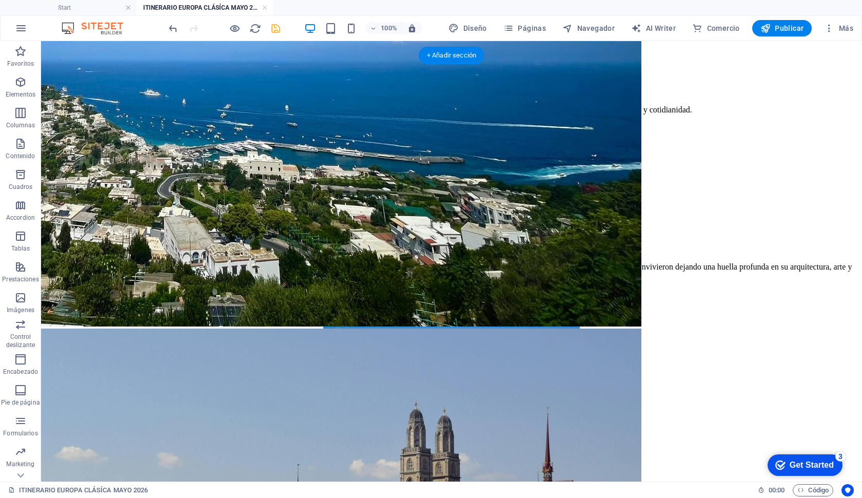
scroll to position [2476, 0]
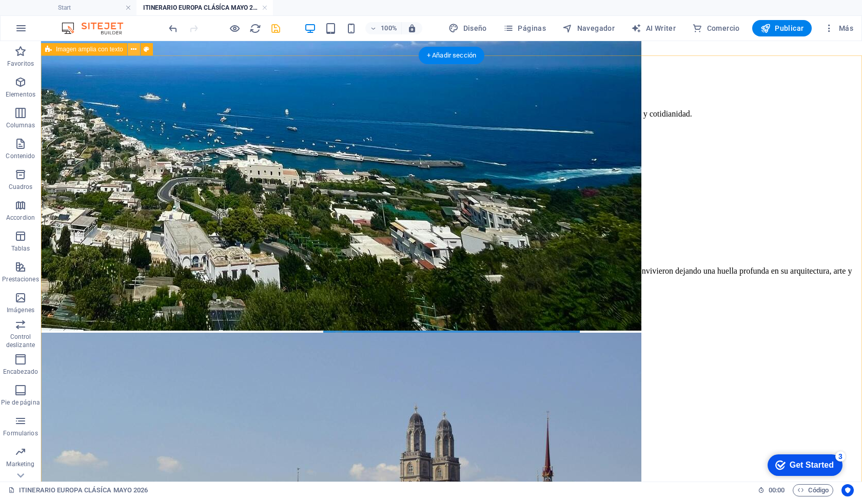
click at [132, 48] on icon at bounding box center [134, 49] width 6 height 11
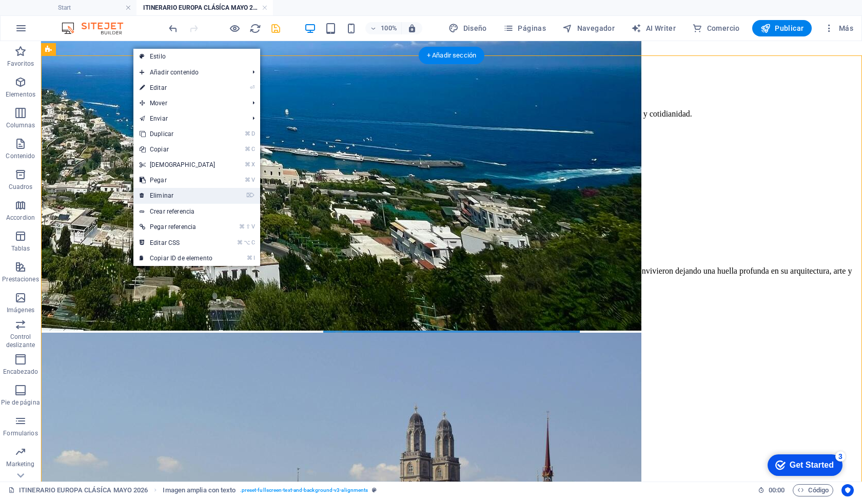
click at [150, 199] on link "⌦ Eliminar" at bounding box center [177, 195] width 88 height 15
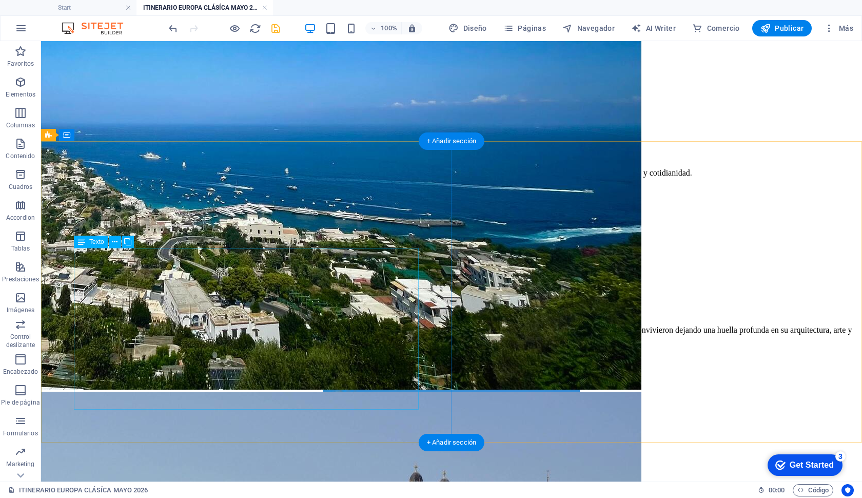
scroll to position [2416, 0]
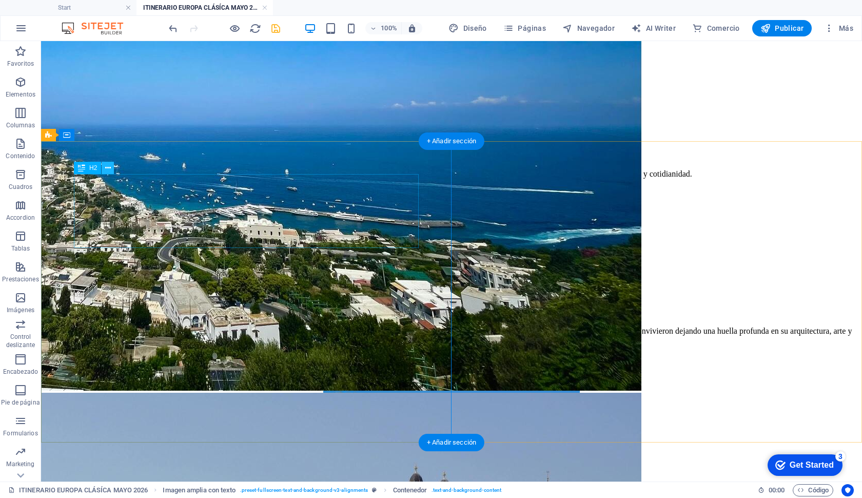
click at [110, 169] on icon at bounding box center [108, 168] width 6 height 11
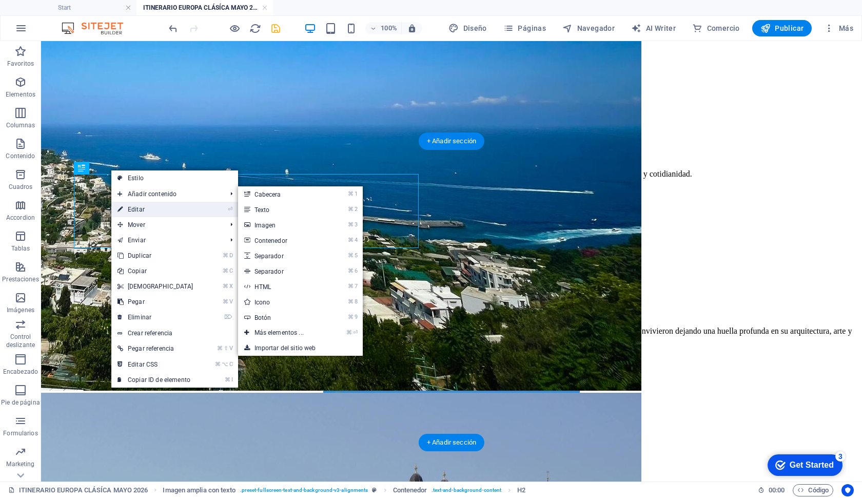
click at [130, 205] on link "⏎ Editar" at bounding box center [155, 209] width 88 height 15
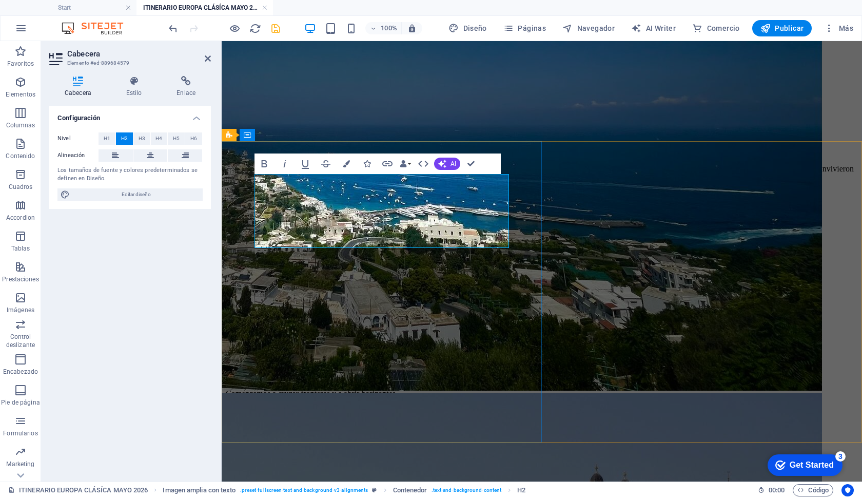
drag, startPoint x: 324, startPoint y: 187, endPoint x: 373, endPoint y: 215, distance: 55.8
drag, startPoint x: 495, startPoint y: 210, endPoint x: 329, endPoint y: 187, distance: 167.8
copy h2 "A 7 – [GEOGRAPHIC_DATA] / VERSALLES (OPCIONAL)"
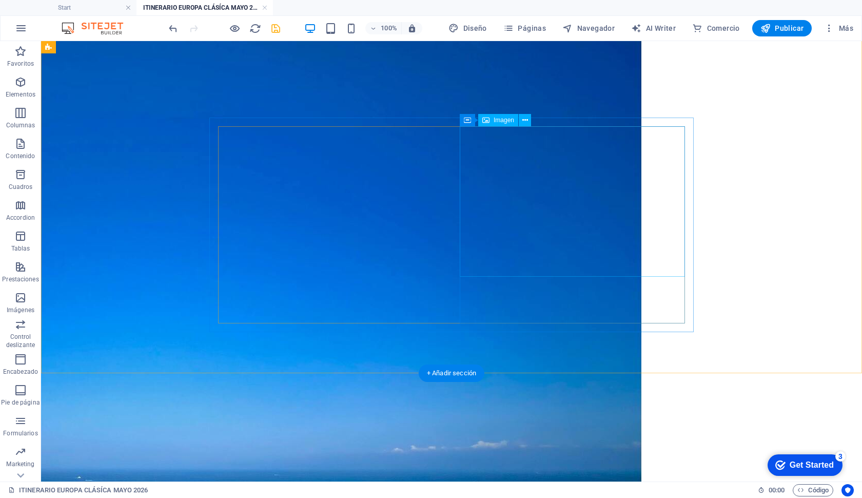
scroll to position [2057, 0]
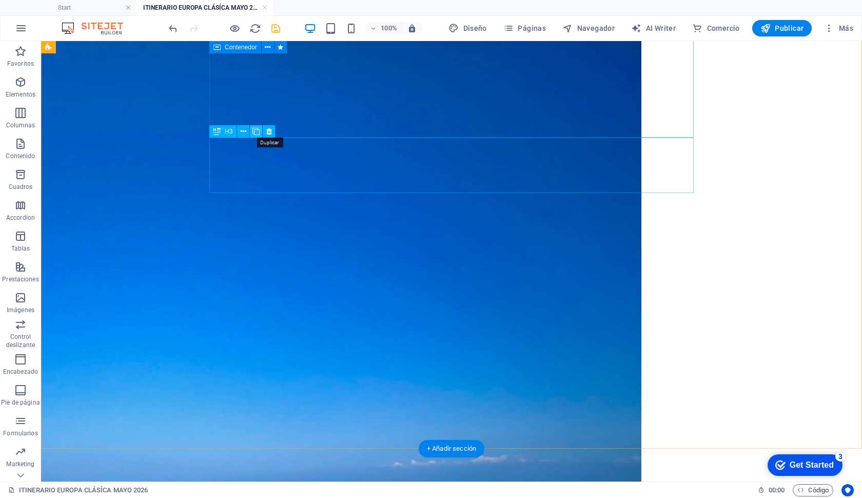
click at [255, 129] on icon at bounding box center [256, 131] width 7 height 11
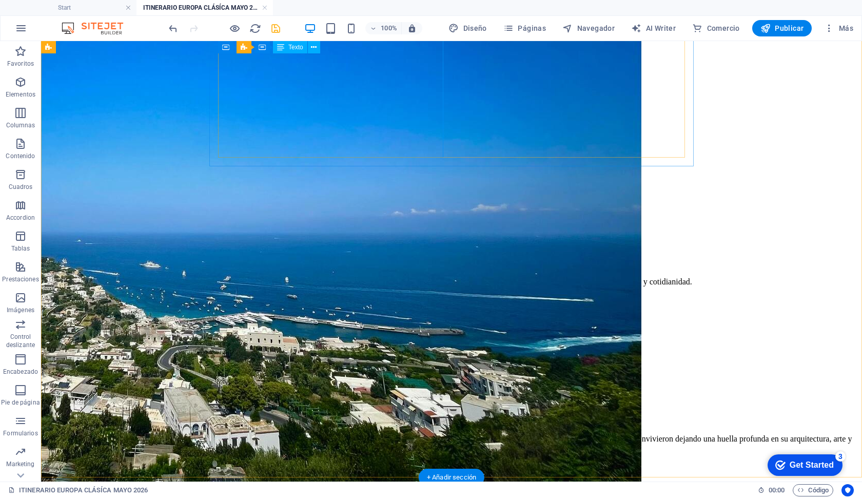
scroll to position [2312, 0]
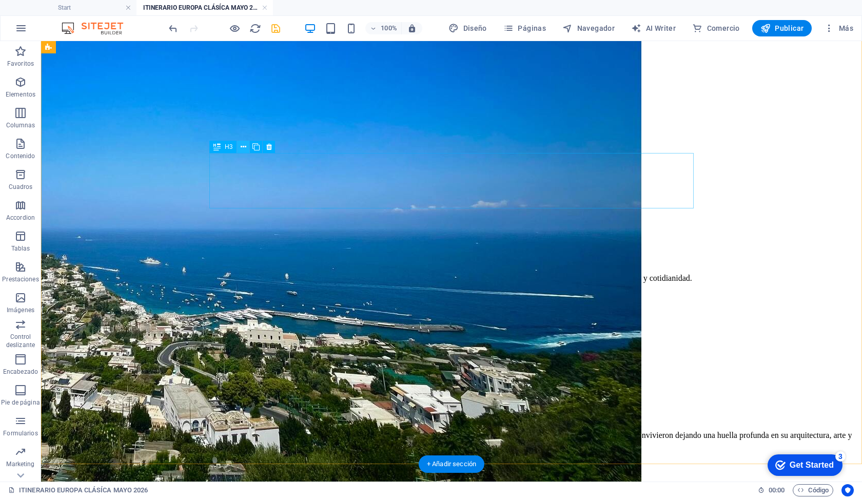
click at [243, 149] on icon at bounding box center [244, 147] width 6 height 11
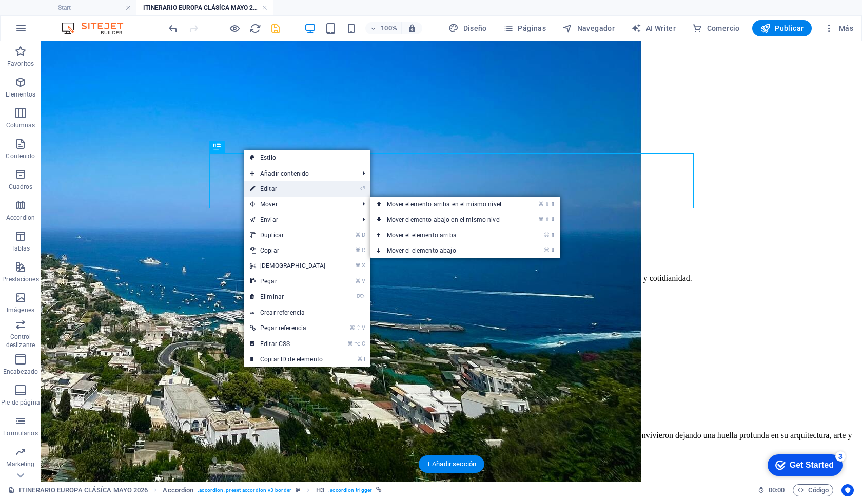
click at [276, 189] on link "⏎ Editar" at bounding box center [288, 188] width 88 height 15
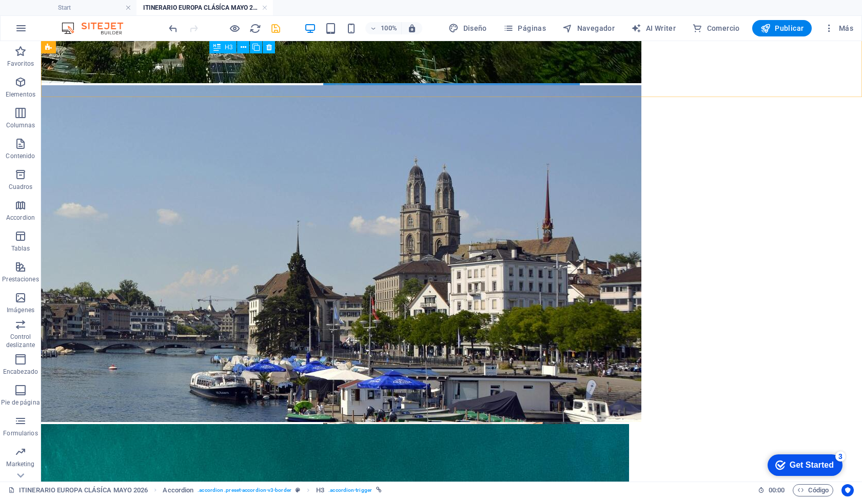
scroll to position [2805, 0]
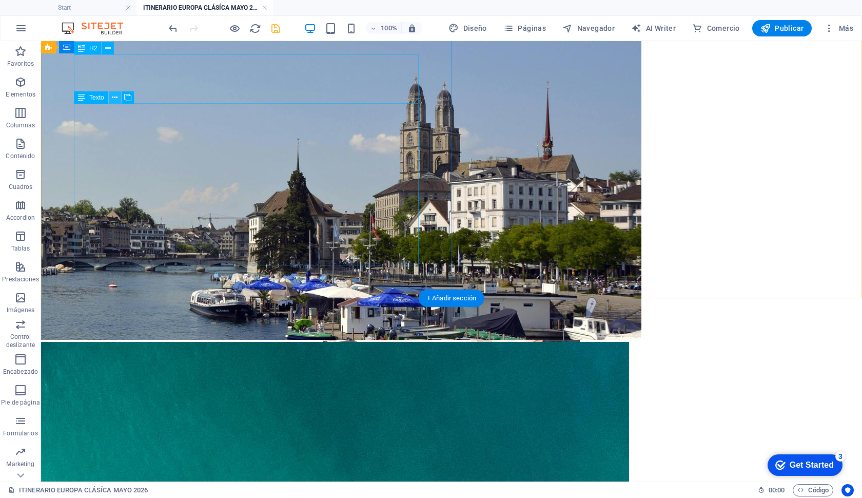
click at [114, 102] on icon at bounding box center [115, 97] width 6 height 11
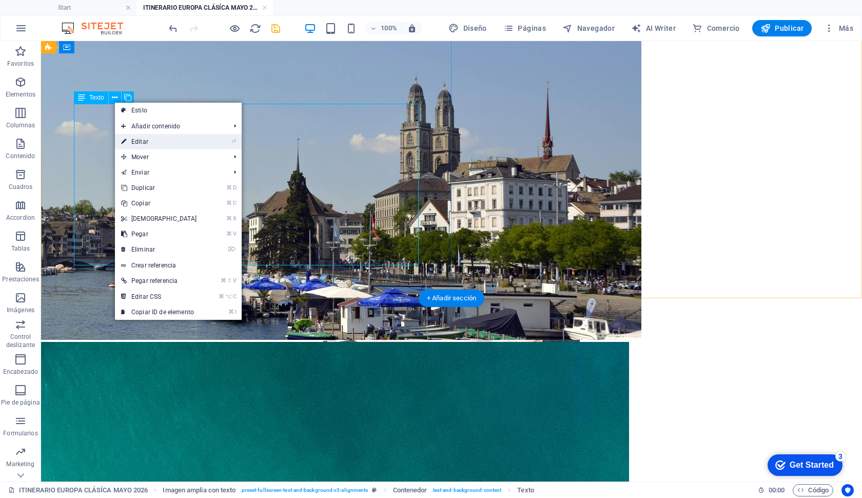
click at [129, 144] on link "⏎ Editar" at bounding box center [159, 141] width 88 height 15
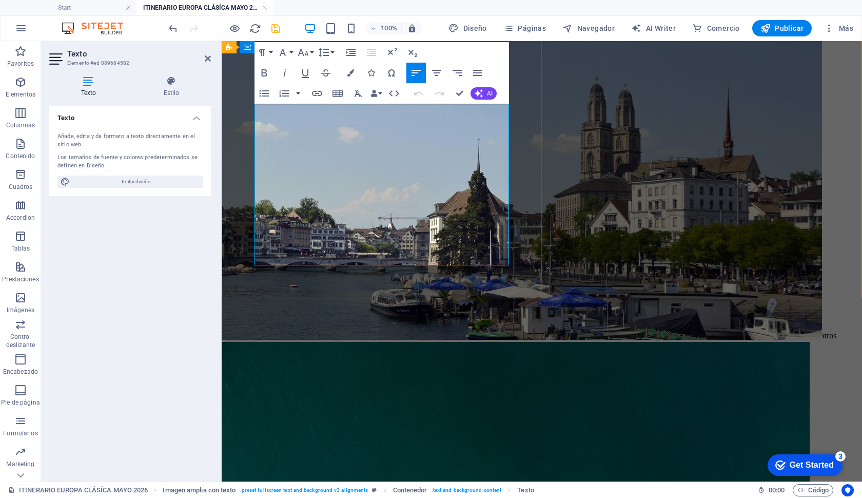
drag, startPoint x: 412, startPoint y: 260, endPoint x: 264, endPoint y: 150, distance: 184.4
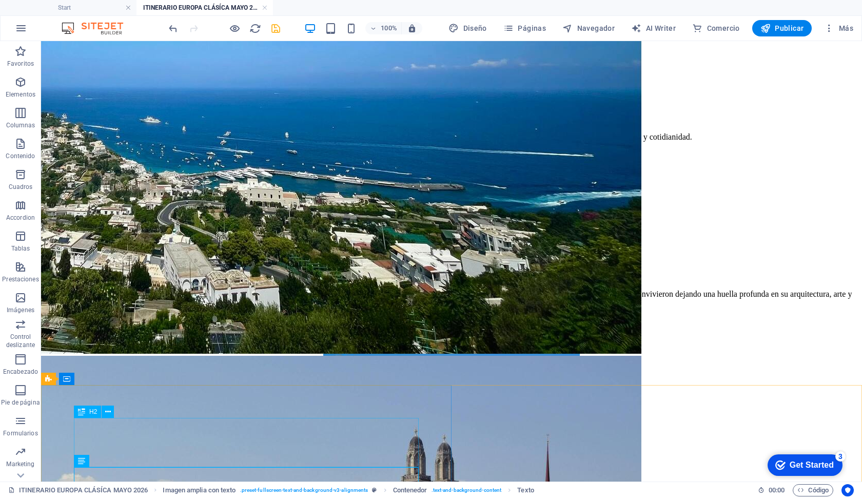
scroll to position [2440, 0]
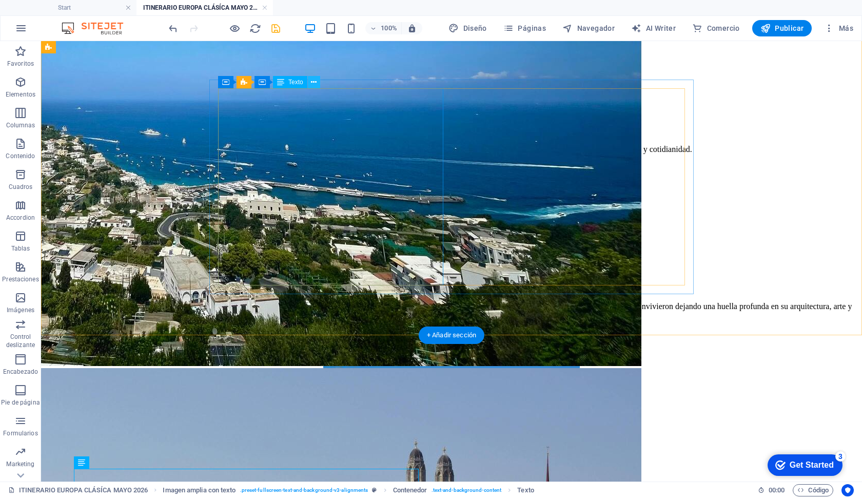
click at [310, 84] on button at bounding box center [314, 82] width 12 height 12
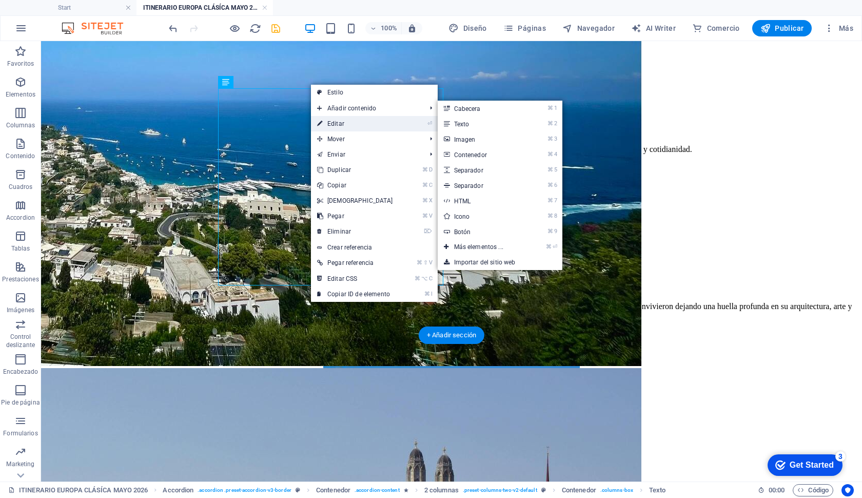
click at [330, 123] on link "⏎ Editar" at bounding box center [355, 123] width 88 height 15
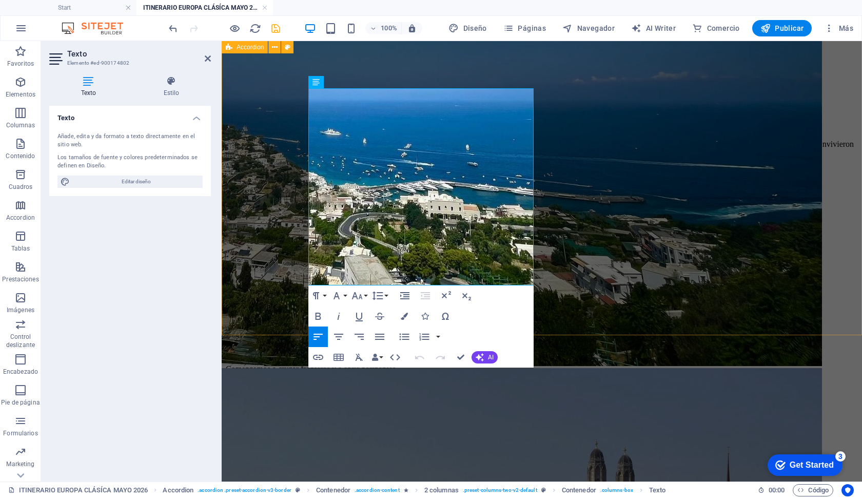
drag, startPoint x: 434, startPoint y: 274, endPoint x: 285, endPoint y: 65, distance: 256.6
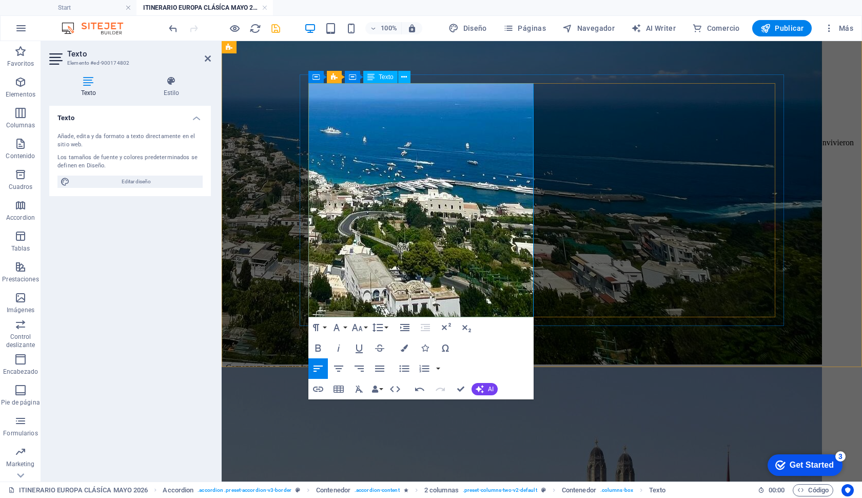
scroll to position [2447, 0]
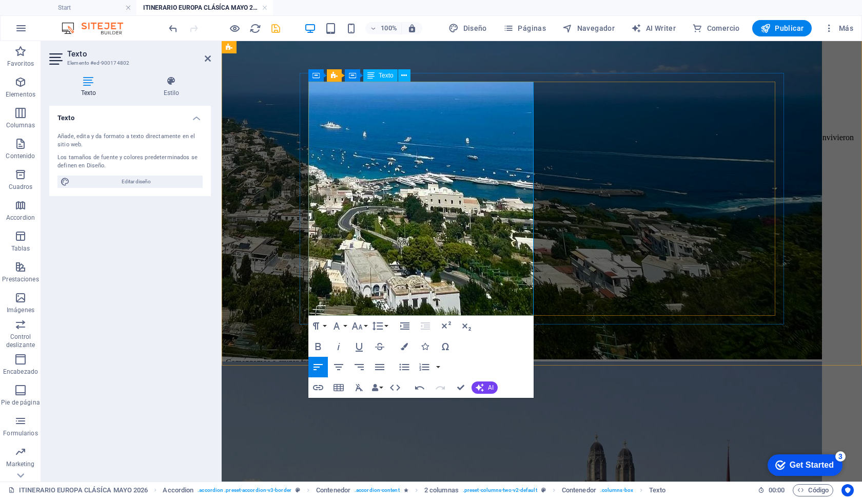
drag, startPoint x: 395, startPoint y: 310, endPoint x: 311, endPoint y: 89, distance: 237.0
click at [313, 347] on icon "button" at bounding box center [318, 346] width 12 height 12
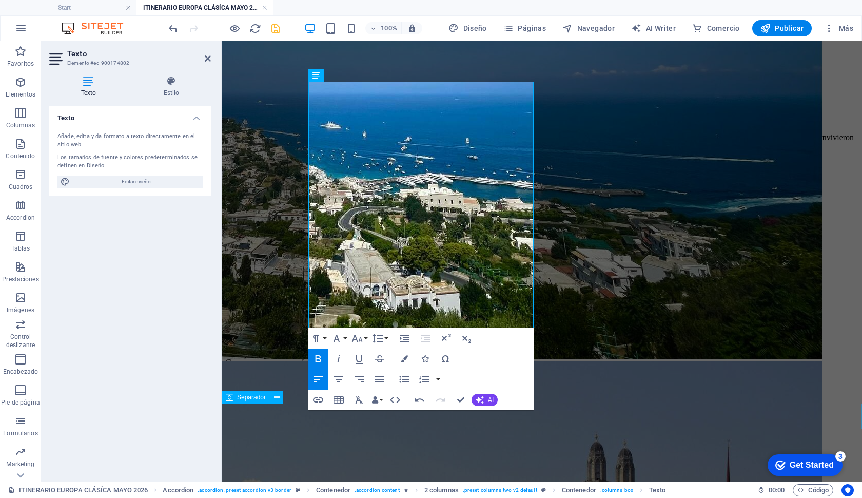
click at [319, 359] on icon "button" at bounding box center [319, 358] width 6 height 7
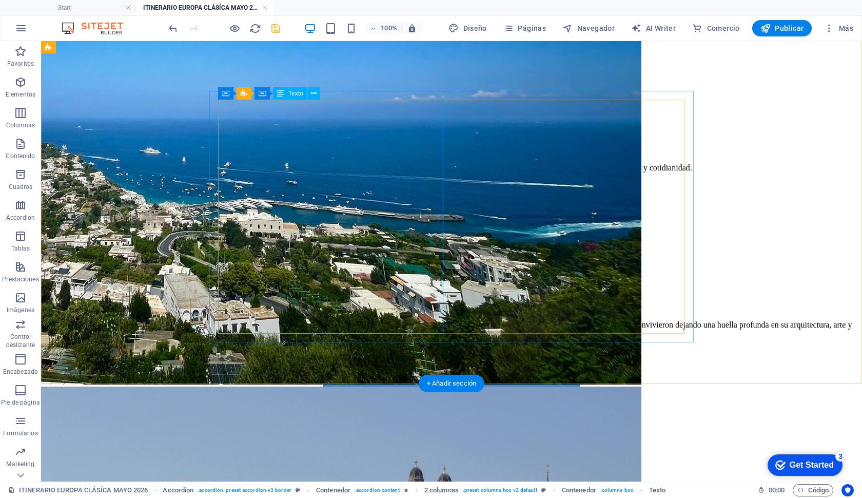
scroll to position [2413, 0]
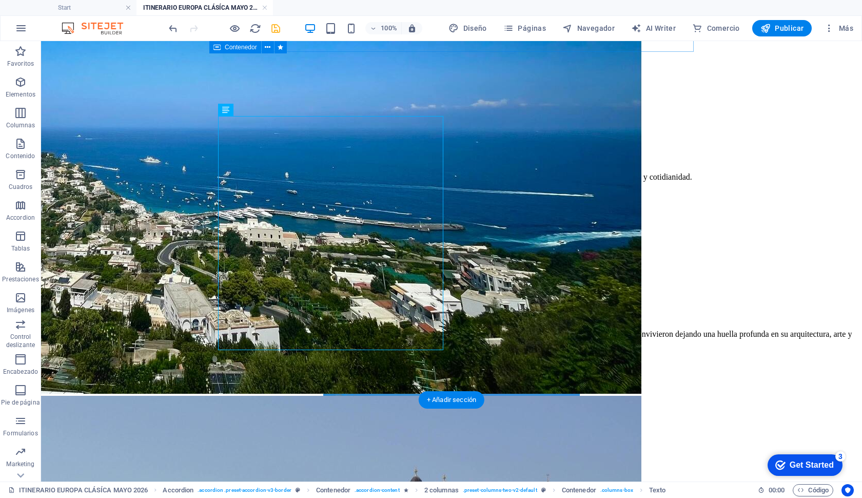
click at [272, 29] on icon "save" at bounding box center [276, 29] width 12 height 12
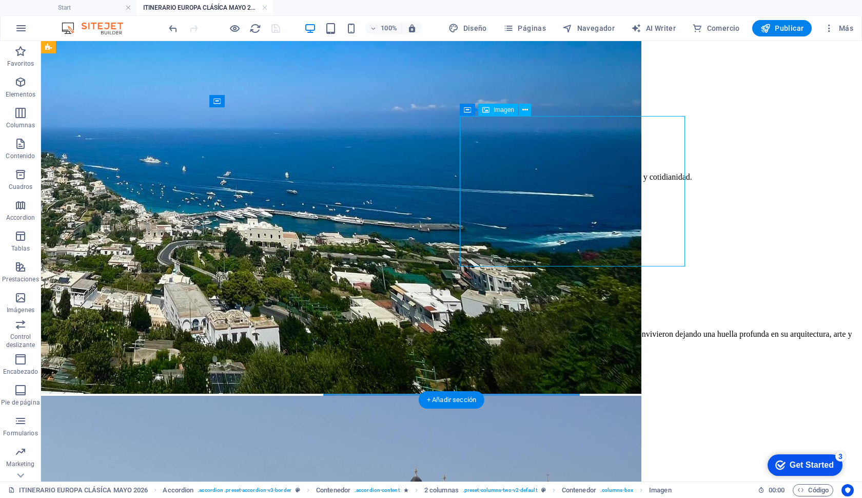
select select "px"
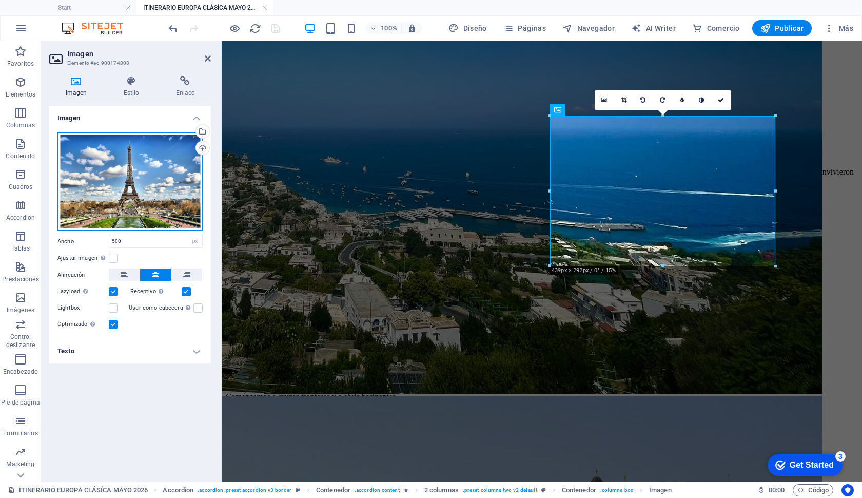
click at [87, 190] on div "Arrastra archivos aquí, haz clic para escoger archivos o selecciona archivos de…" at bounding box center [129, 181] width 145 height 99
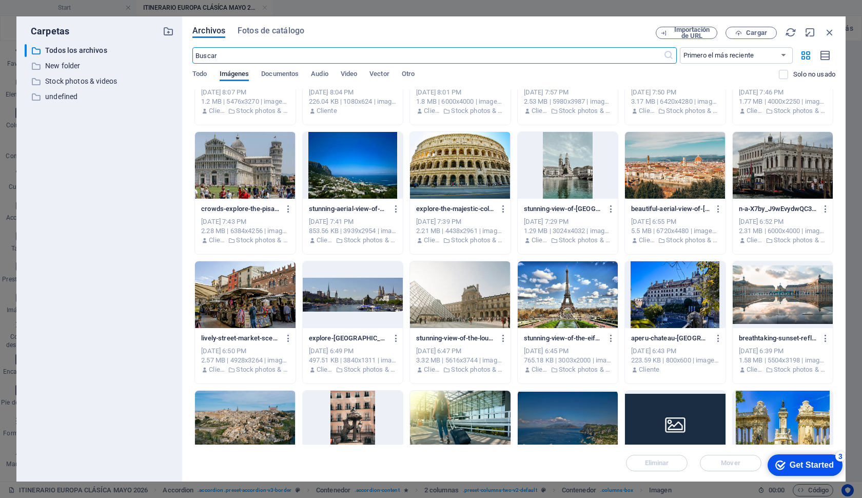
scroll to position [220, 0]
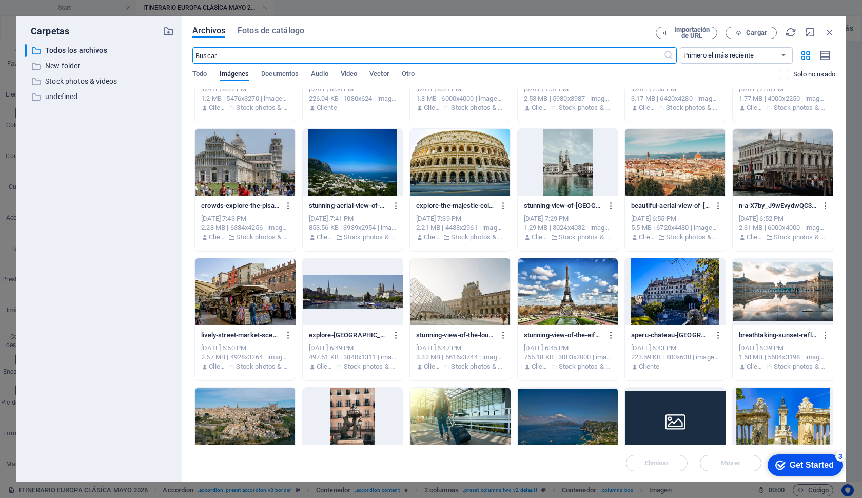
click at [460, 292] on div at bounding box center [460, 291] width 100 height 67
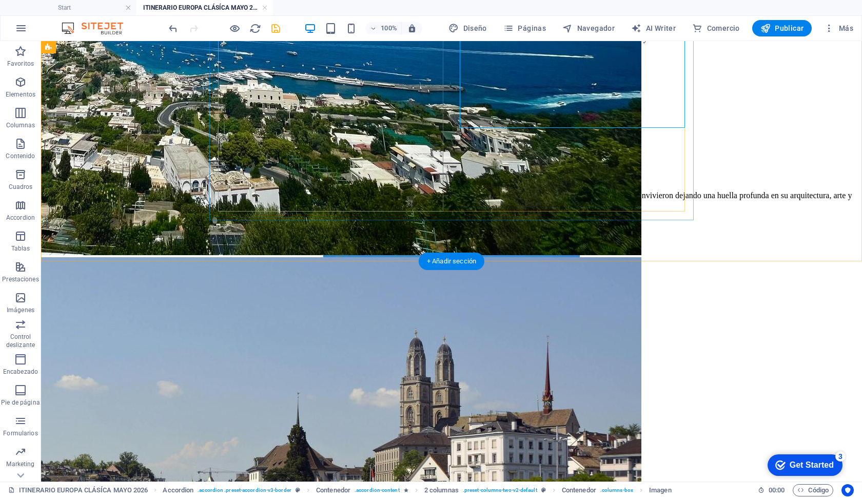
scroll to position [2580, 0]
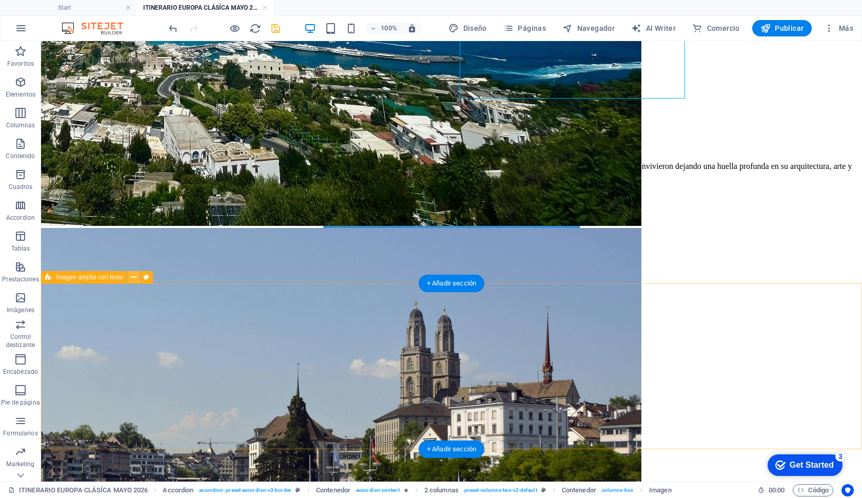
click at [132, 279] on icon at bounding box center [134, 277] width 6 height 11
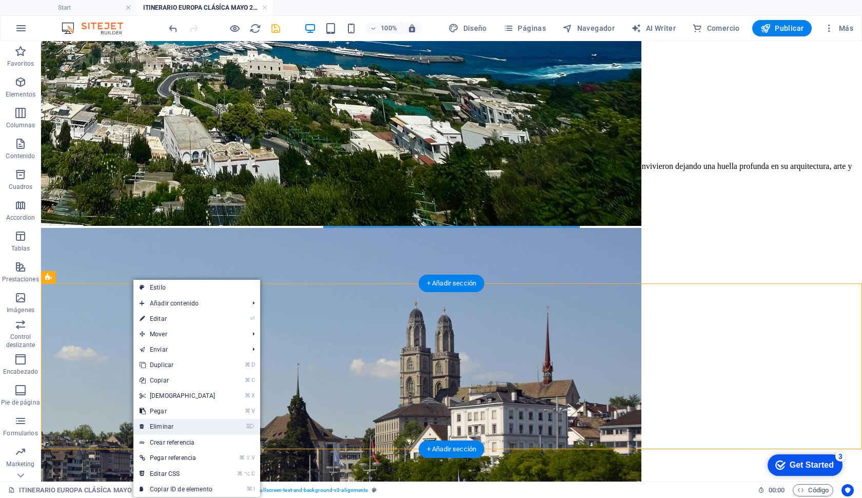
click at [170, 420] on link "⌦ Eliminar" at bounding box center [177, 426] width 88 height 15
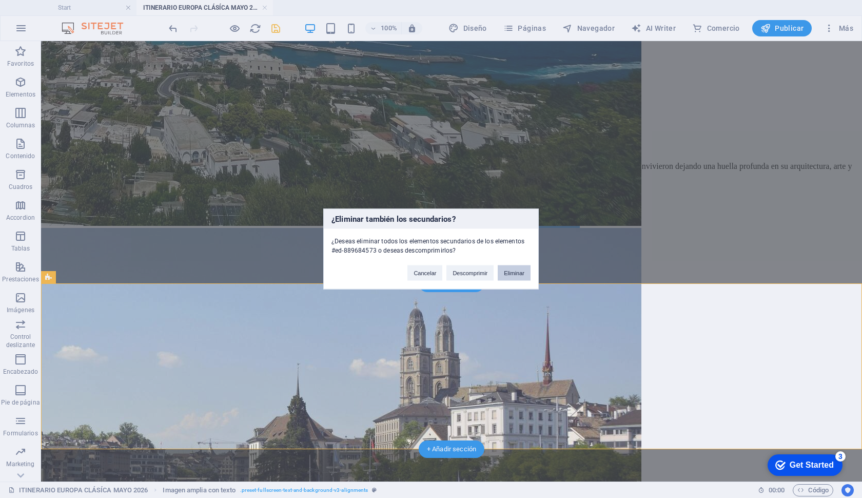
click at [521, 275] on button "Eliminar" at bounding box center [514, 272] width 33 height 15
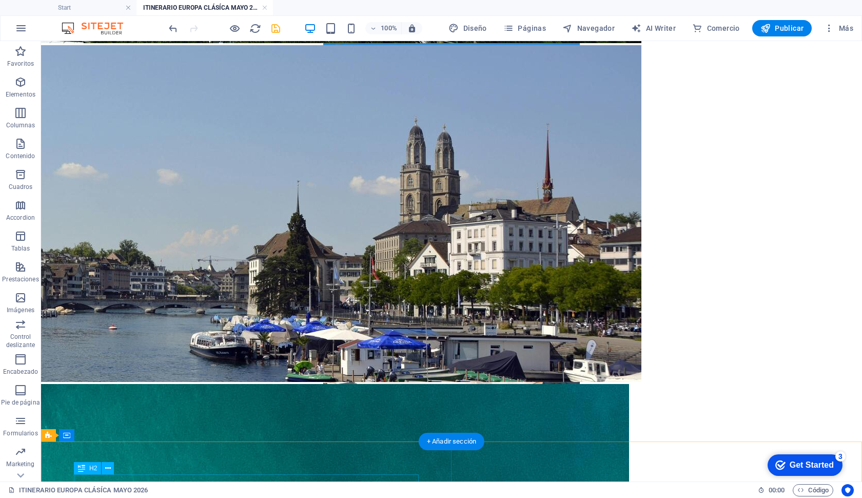
scroll to position [2763, 0]
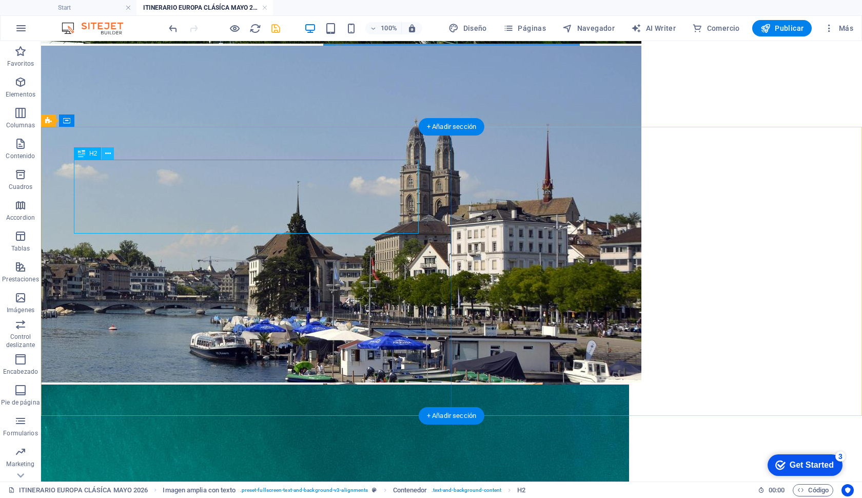
click at [109, 154] on icon at bounding box center [108, 153] width 6 height 11
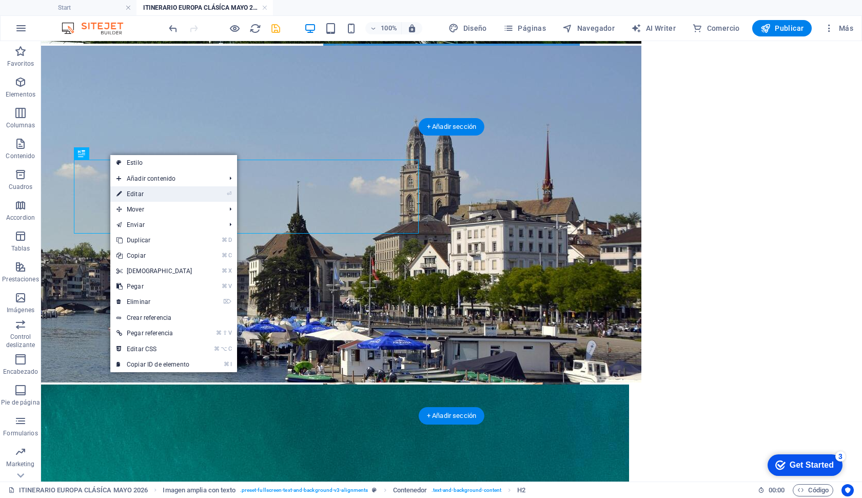
click at [134, 192] on link "⏎ Editar" at bounding box center [154, 193] width 88 height 15
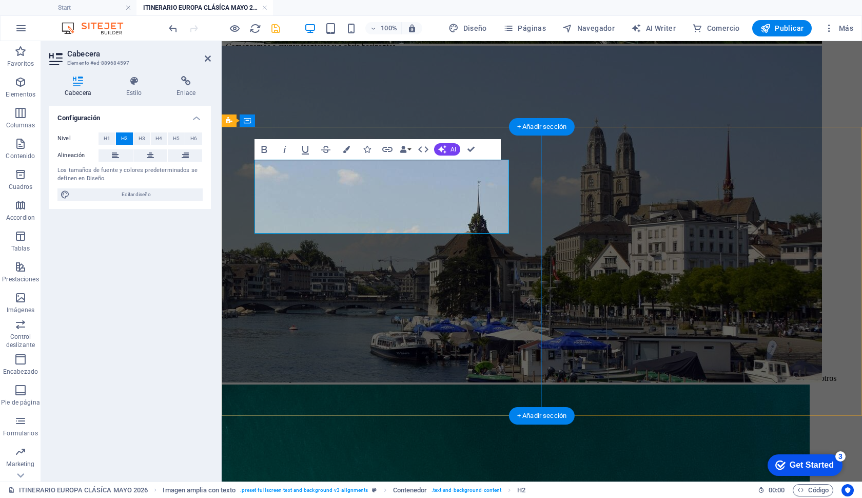
drag, startPoint x: 334, startPoint y: 174, endPoint x: 495, endPoint y: 204, distance: 163.8
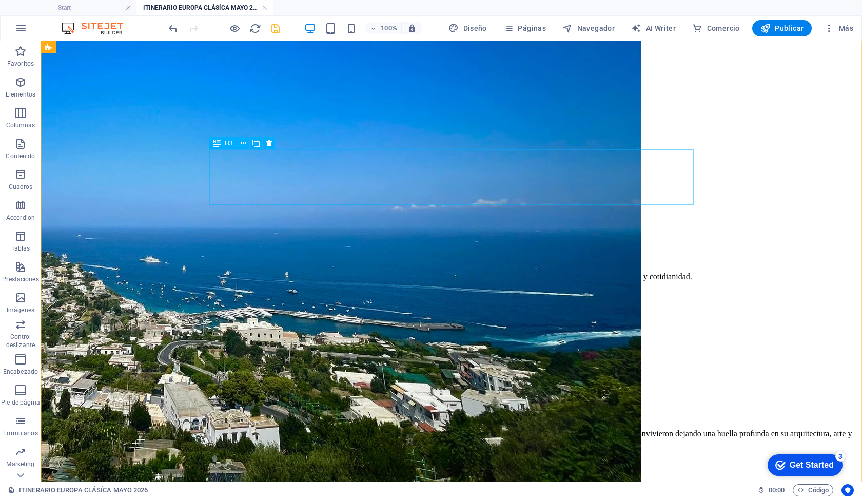
scroll to position [2316, 0]
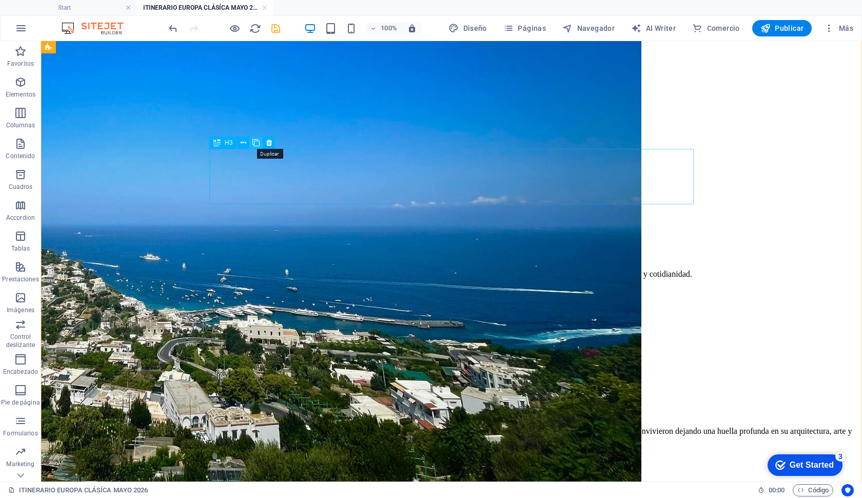
click at [260, 145] on icon at bounding box center [256, 143] width 7 height 11
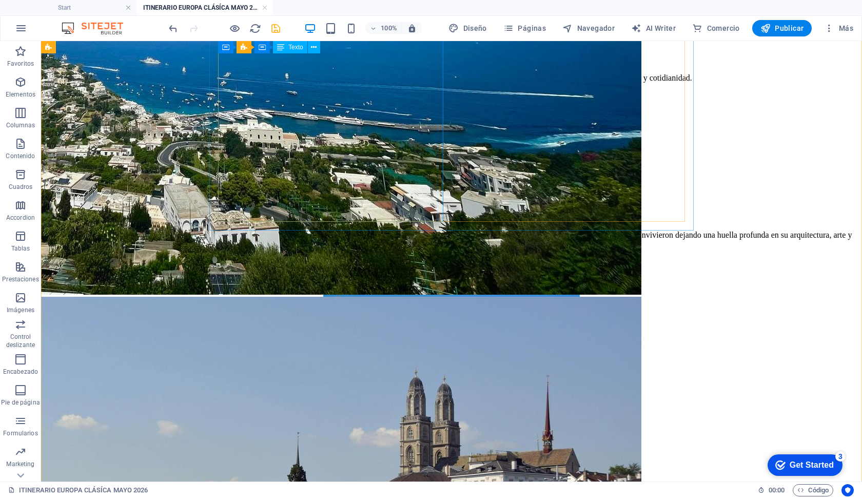
scroll to position [2573, 0]
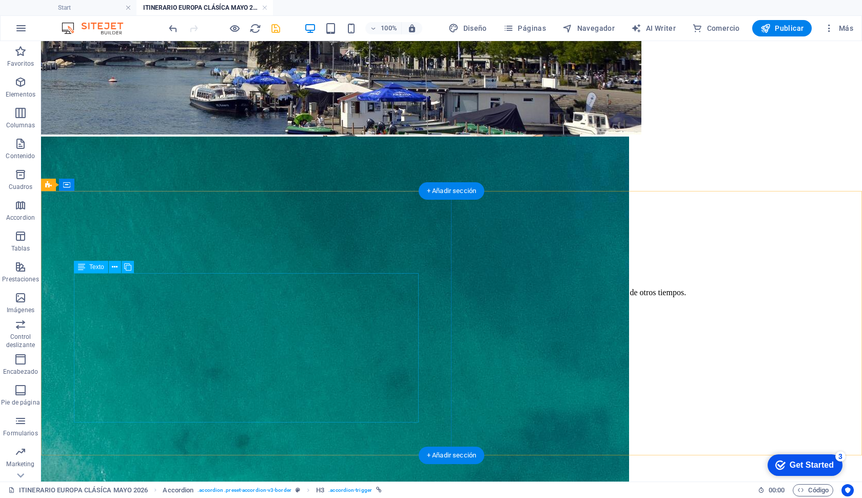
scroll to position [3019, 0]
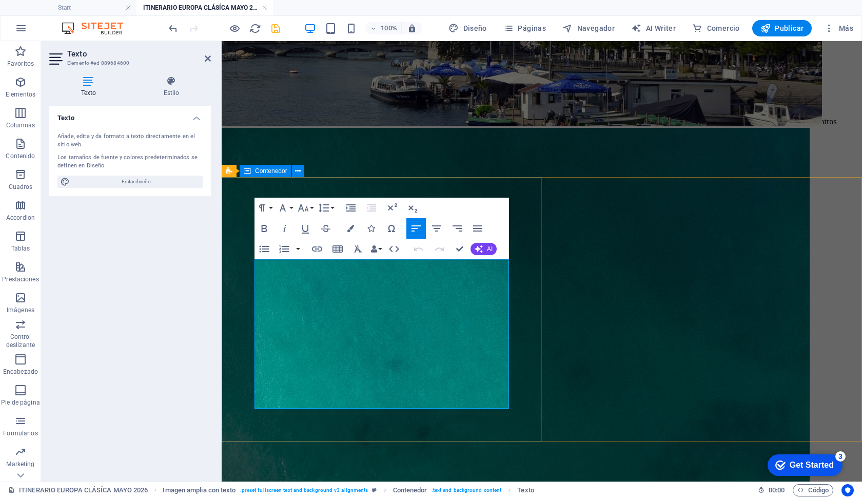
drag, startPoint x: 277, startPoint y: 287, endPoint x: 435, endPoint y: 418, distance: 205.6
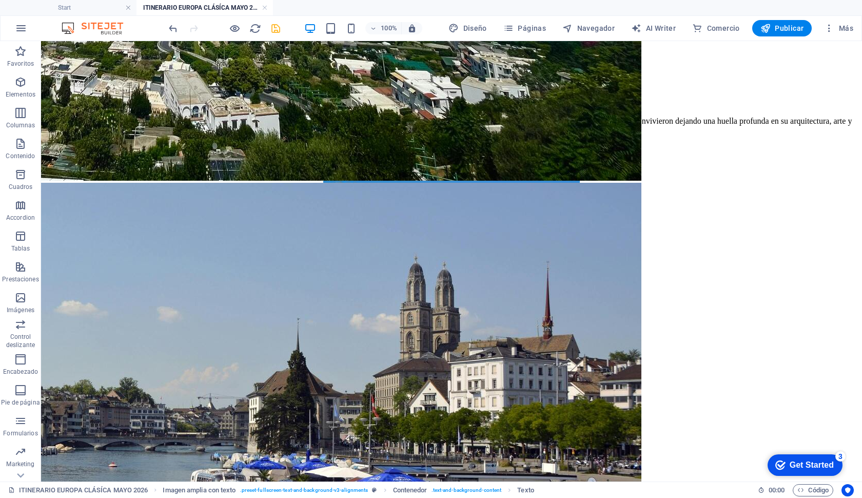
scroll to position [2620, 0]
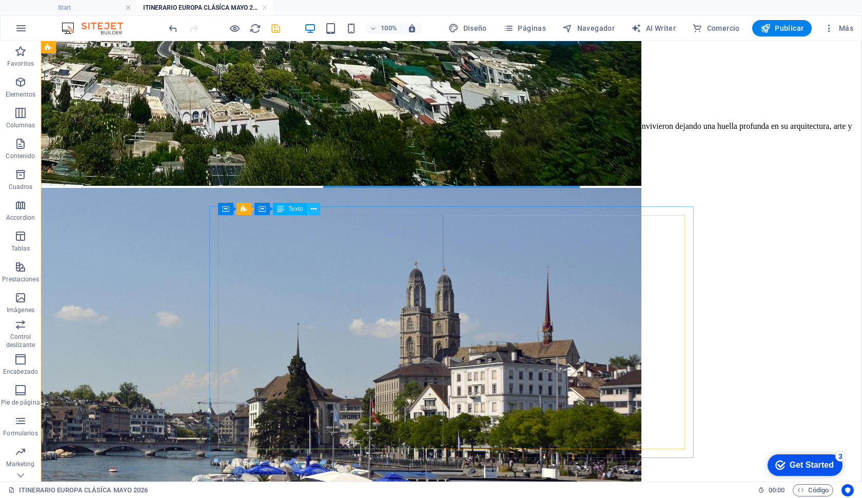
click at [314, 213] on icon at bounding box center [314, 209] width 6 height 11
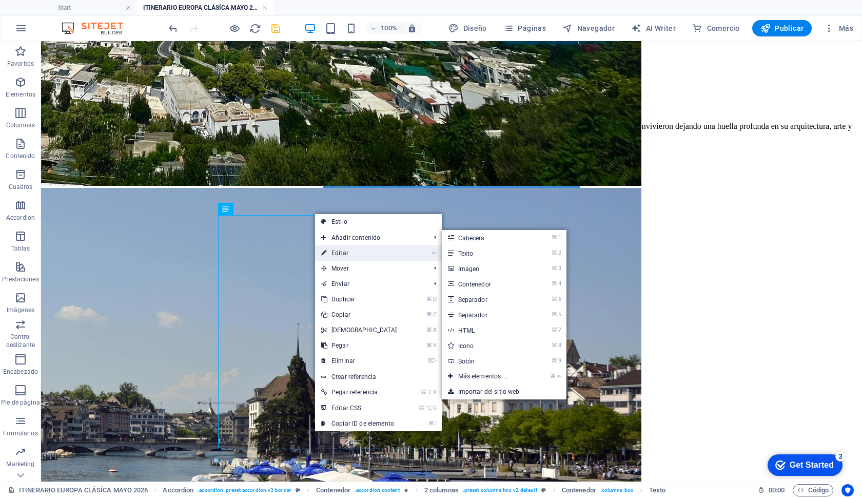
click at [334, 255] on link "⏎ Editar" at bounding box center [359, 252] width 88 height 15
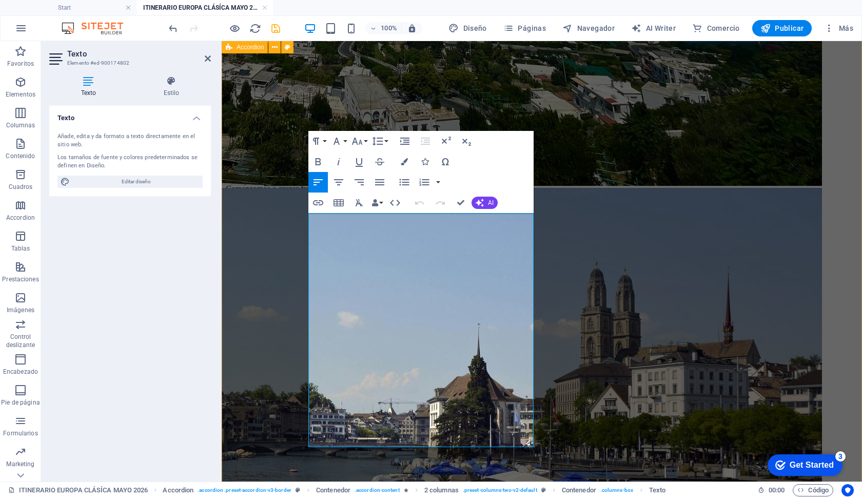
scroll to position [2629, 0]
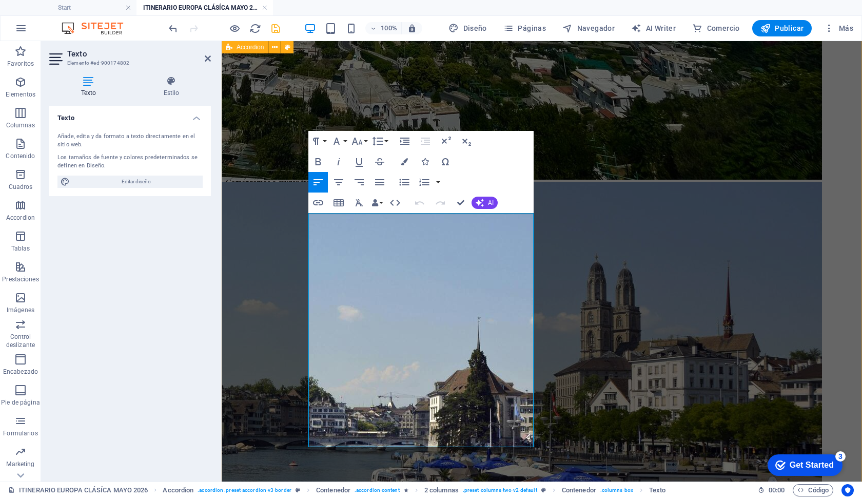
drag, startPoint x: 330, startPoint y: 234, endPoint x: 421, endPoint y: 481, distance: 263.7
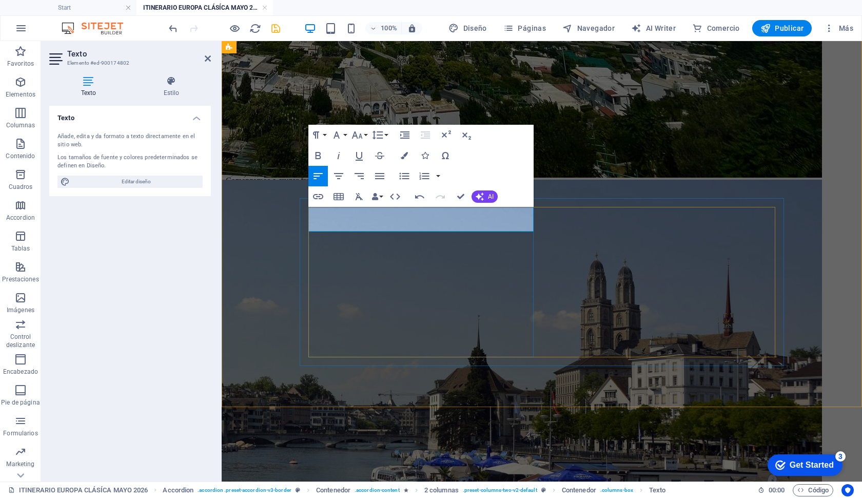
drag, startPoint x: 341, startPoint y: 223, endPoint x: 314, endPoint y: 208, distance: 31.5
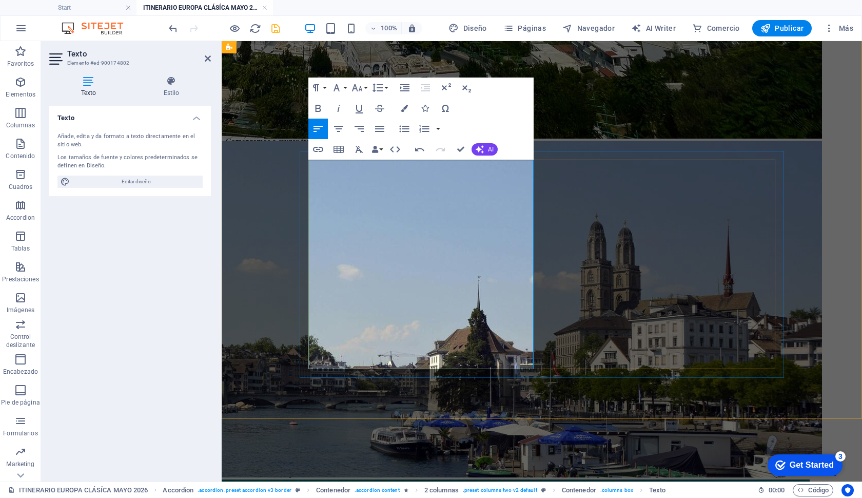
scroll to position [2686, 0]
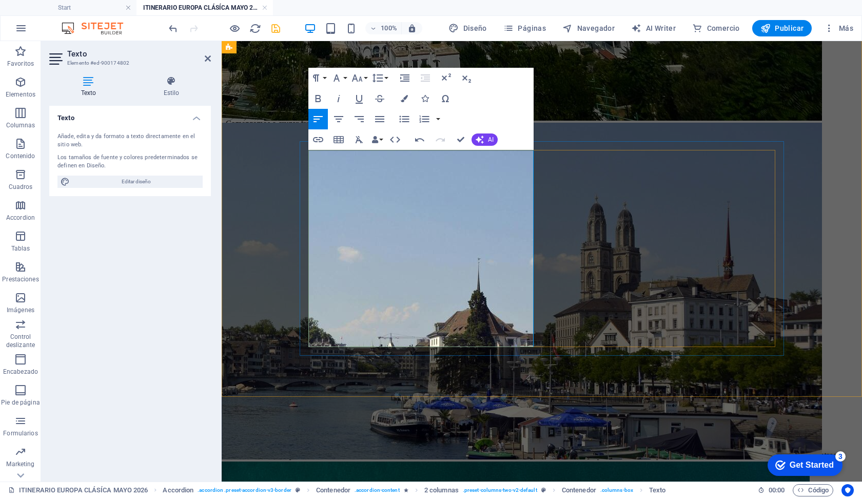
drag, startPoint x: 309, startPoint y: 306, endPoint x: 319, endPoint y: 307, distance: 9.4
drag, startPoint x: 430, startPoint y: 333, endPoint x: 394, endPoint y: 289, distance: 56.6
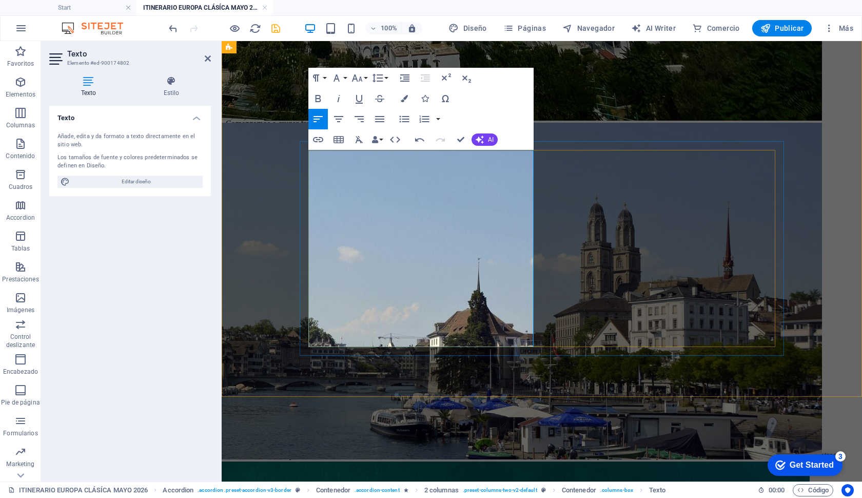
drag, startPoint x: 411, startPoint y: 343, endPoint x: 300, endPoint y: 130, distance: 239.9
click at [297, 133] on div "Día 1 - [GEOGRAPHIC_DATA] Inicio del viaje [DATE] empieza algo grande. Es momen…" at bounding box center [542, 453] width 632 height 2891
click at [321, 101] on icon "button" at bounding box center [319, 98] width 6 height 7
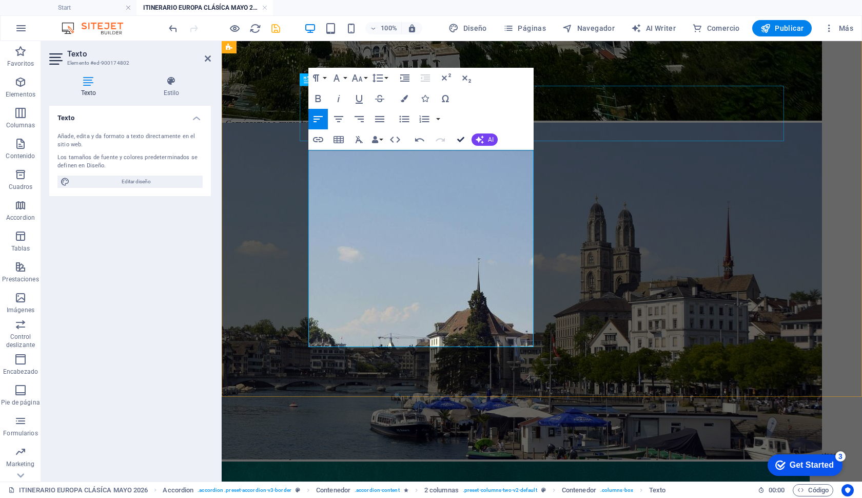
drag, startPoint x: 459, startPoint y: 137, endPoint x: 418, endPoint y: 96, distance: 58.1
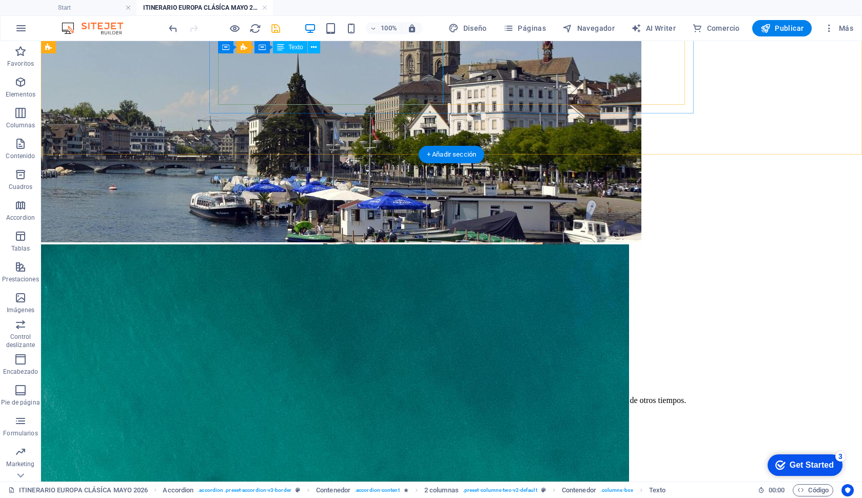
scroll to position [2873, 0]
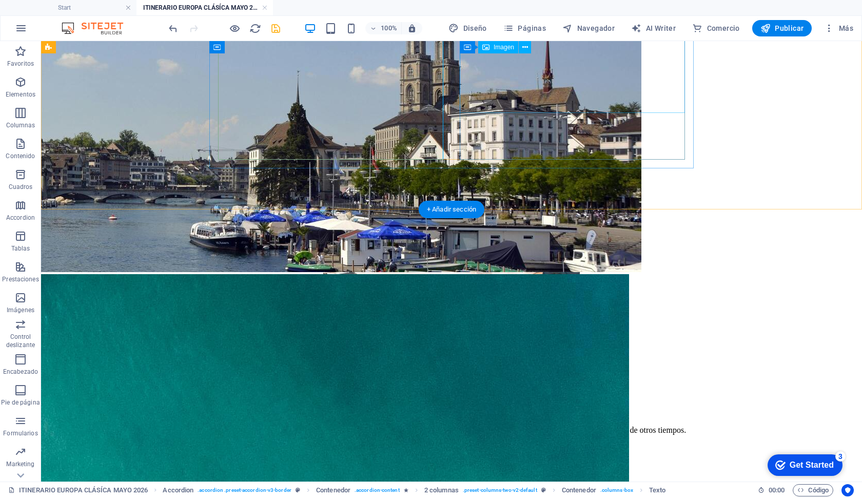
select select "px"
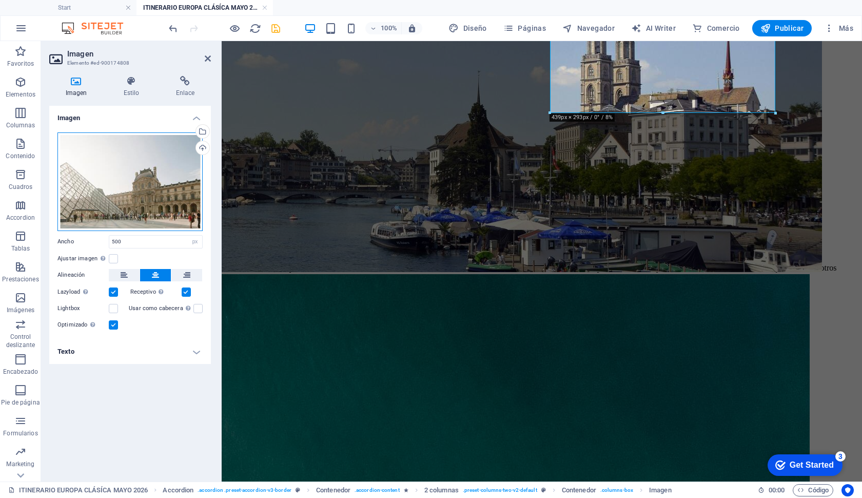
click at [118, 173] on div "Arrastra archivos aquí, haz clic para escoger archivos o selecciona archivos de…" at bounding box center [129, 181] width 145 height 99
click at [118, 173] on body "Viajando Juntos Start ITINERARIO EUROPA CLÁSÍCA [DATE] Favoritos Elementos Colu…" at bounding box center [431, 249] width 862 height 498
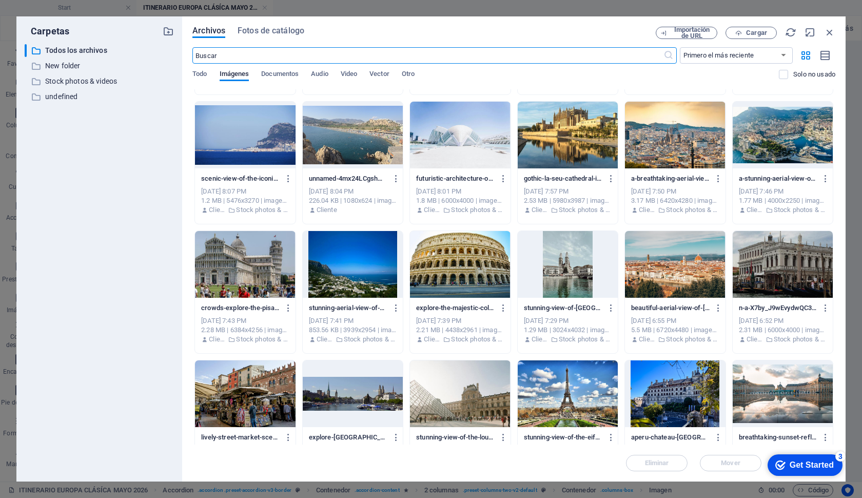
scroll to position [119, 0]
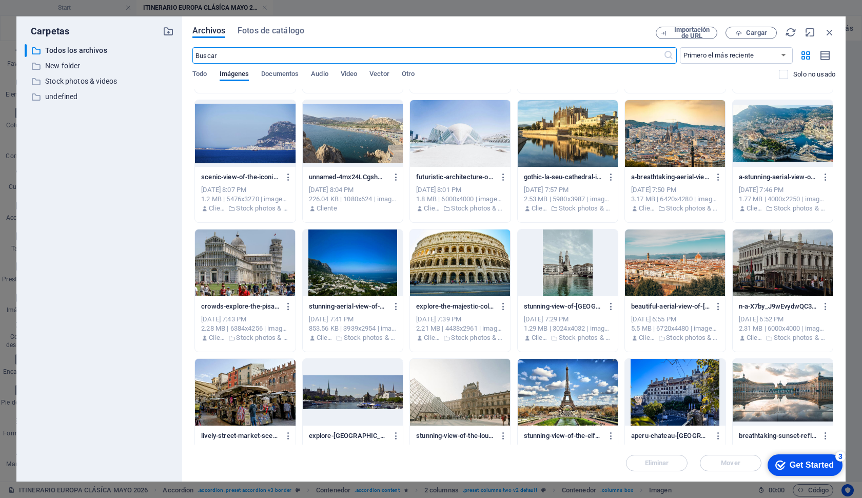
click at [577, 264] on div at bounding box center [568, 262] width 100 height 67
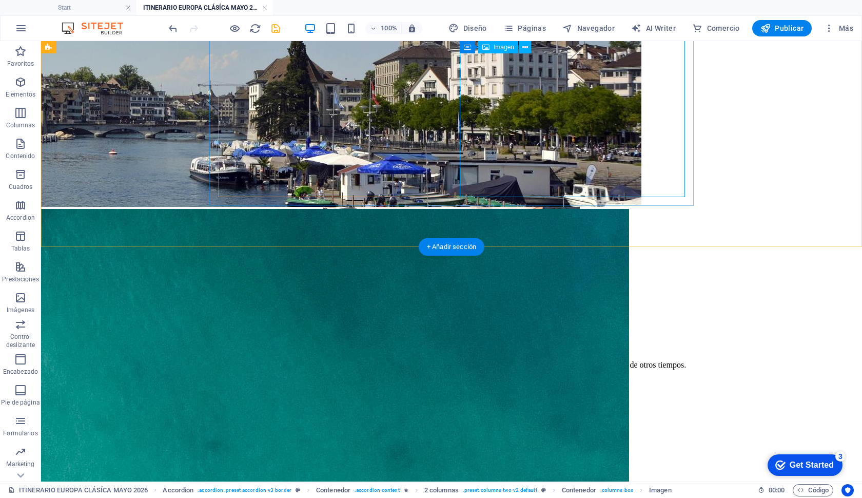
scroll to position [2940, 0]
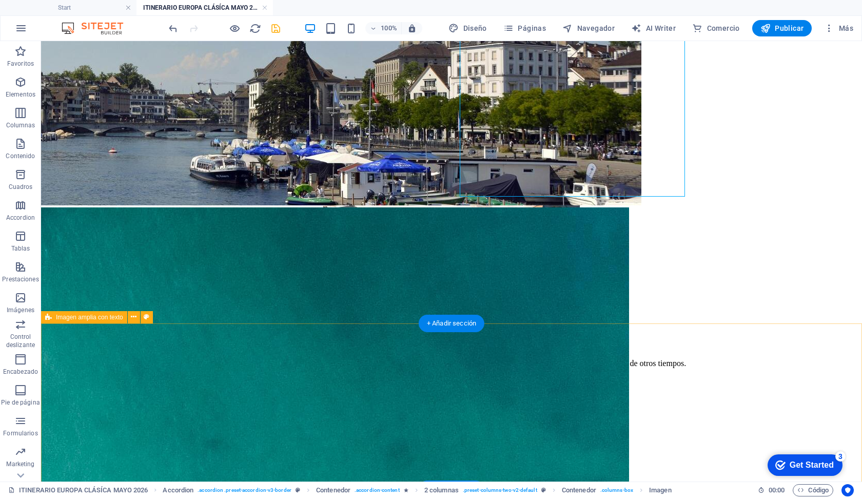
click at [49, 319] on icon at bounding box center [48, 317] width 7 height 12
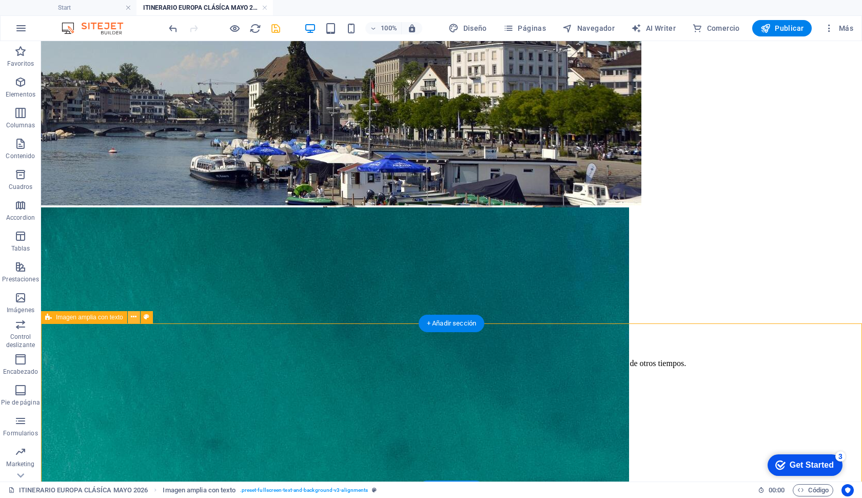
click at [135, 317] on icon at bounding box center [134, 317] width 6 height 11
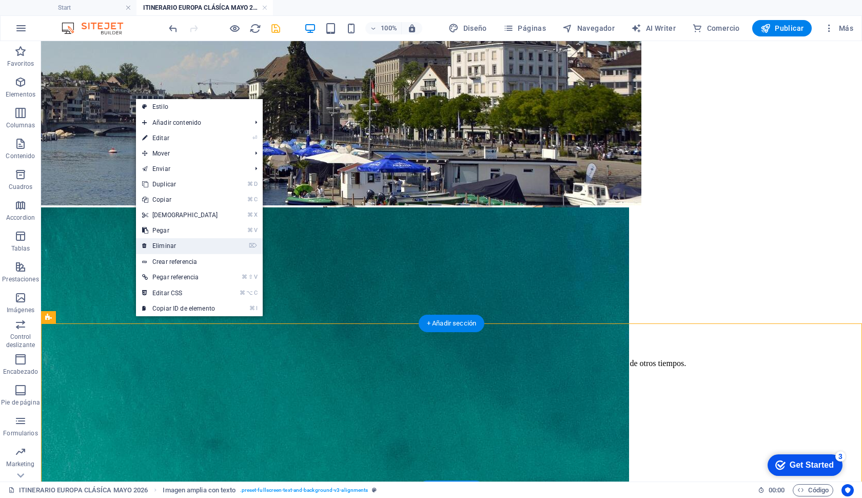
click at [159, 243] on link "⌦ Eliminar" at bounding box center [180, 245] width 88 height 15
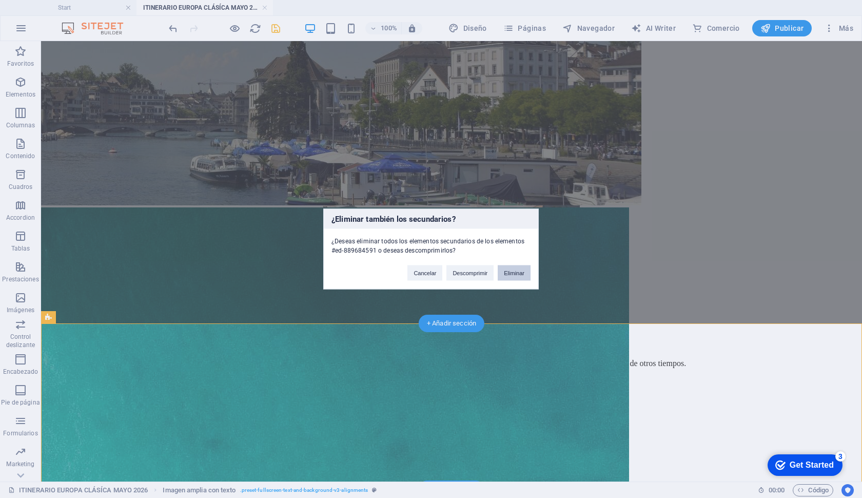
click at [511, 270] on button "Eliminar" at bounding box center [514, 272] width 33 height 15
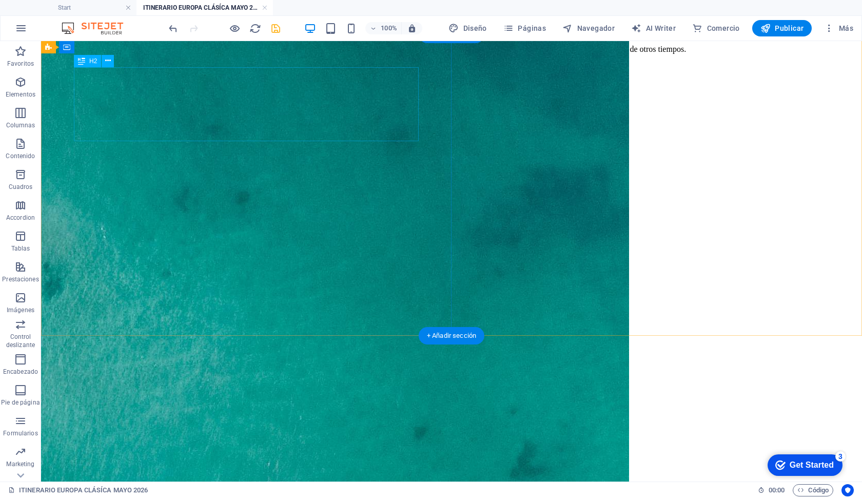
scroll to position [3254, 0]
click at [108, 62] on icon at bounding box center [108, 60] width 6 height 11
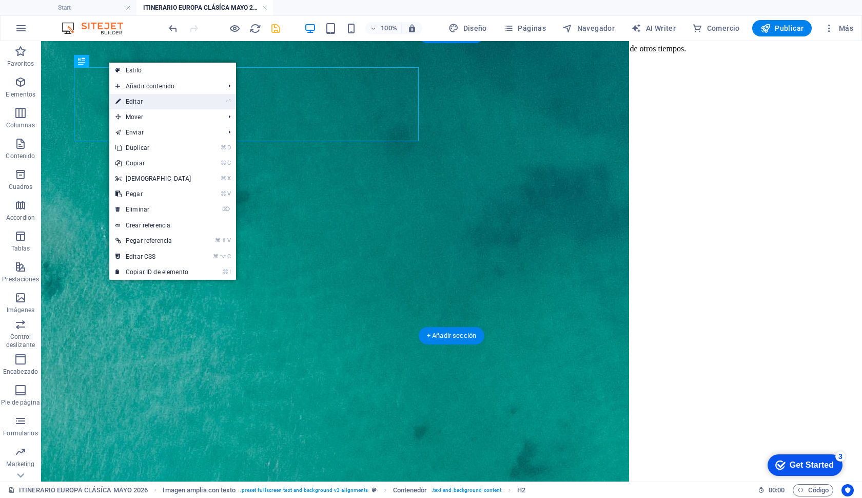
click at [127, 97] on link "⏎ Editar" at bounding box center [153, 101] width 88 height 15
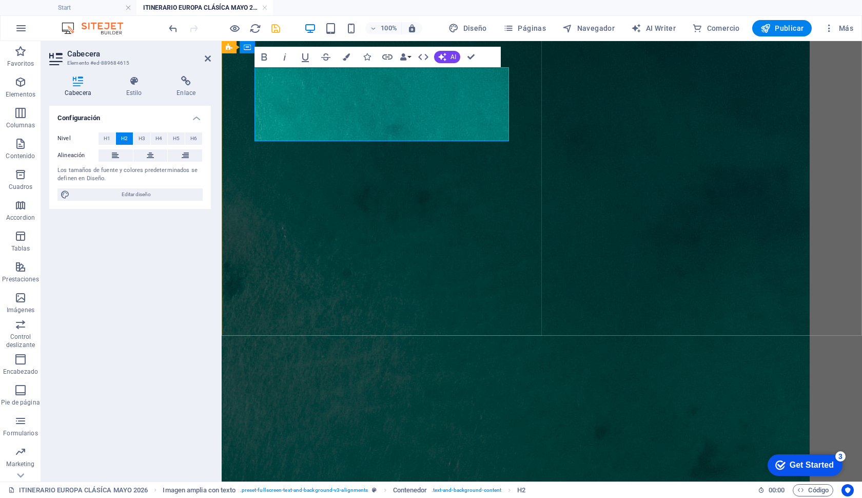
drag, startPoint x: 321, startPoint y: 79, endPoint x: 489, endPoint y: 119, distance: 172.6
copy h2 "9 – [GEOGRAPHIC_DATA] → [GEOGRAPHIC_DATA] → [GEOGRAPHIC_DATA]"
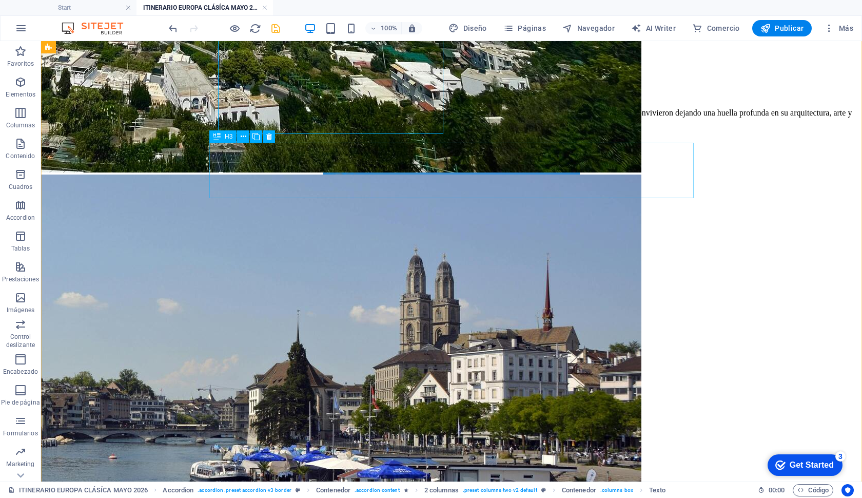
scroll to position [2643, 0]
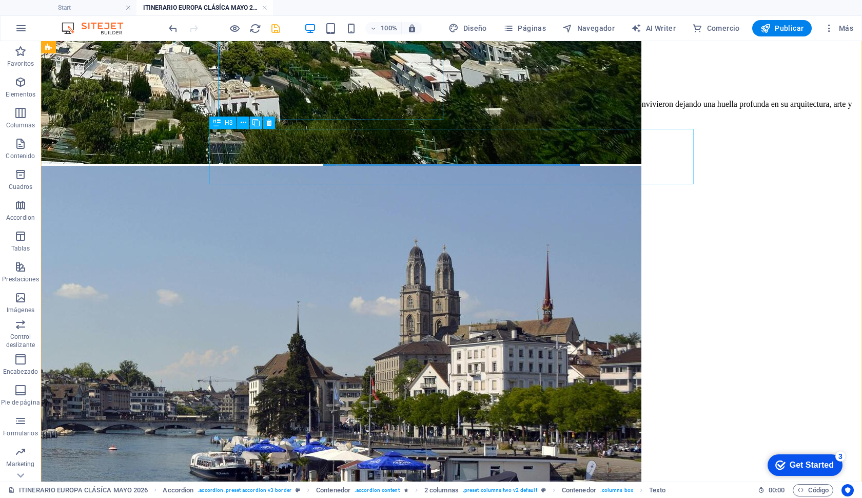
click at [255, 121] on icon at bounding box center [256, 123] width 7 height 11
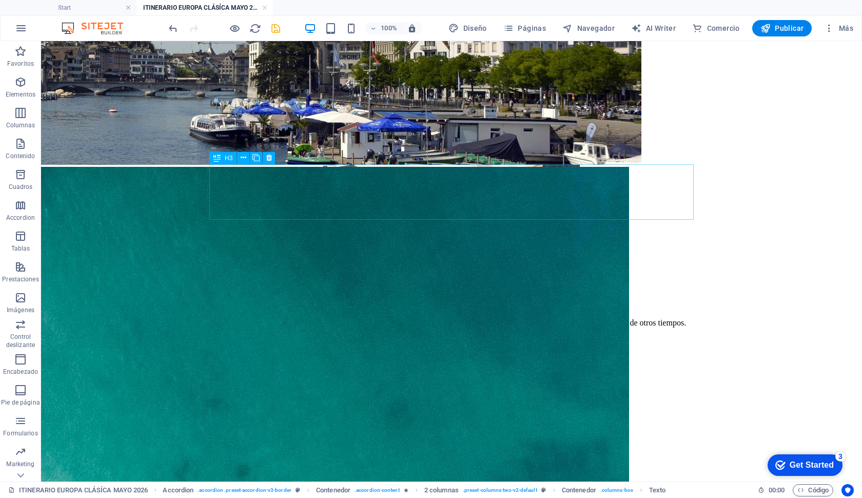
scroll to position [2981, 0]
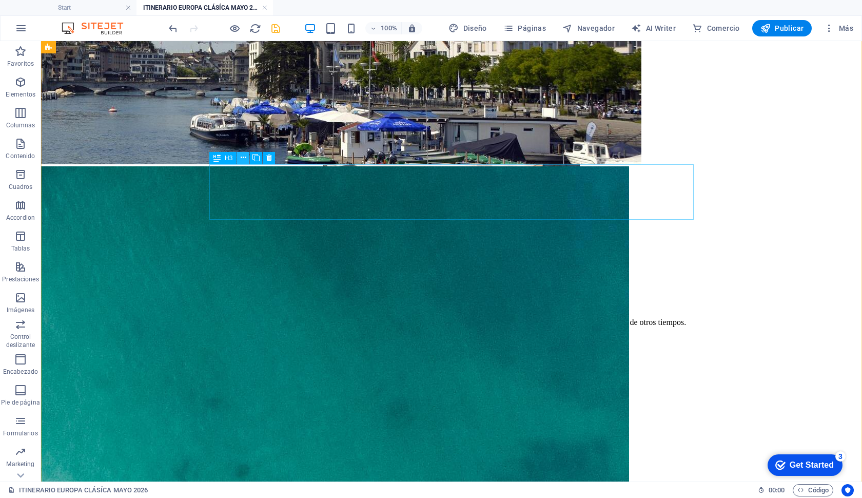
click at [245, 158] on icon at bounding box center [244, 157] width 6 height 11
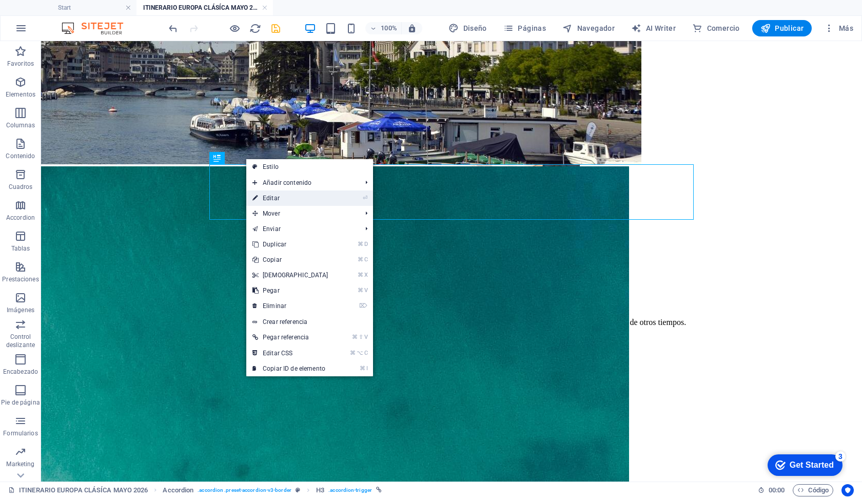
drag, startPoint x: 264, startPoint y: 206, endPoint x: 270, endPoint y: 196, distance: 11.7
click at [270, 196] on ul "Estilo Añadir contenido ⌘ 1 Cabecera ⌘ 2 Texto ⌘ 3 Imagen ⌘ 4 Contenedor ⌘ 5 Se…" at bounding box center [309, 267] width 127 height 217
click at [267, 197] on link "⏎ Editar" at bounding box center [290, 197] width 88 height 15
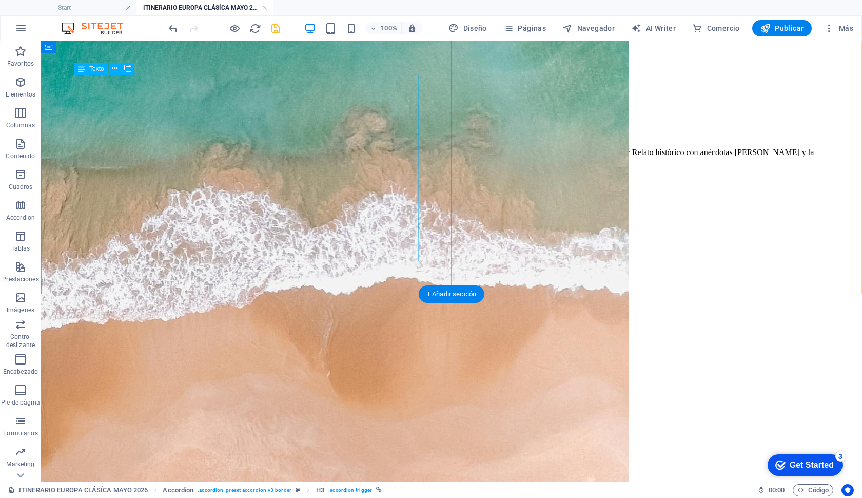
scroll to position [4000, 0]
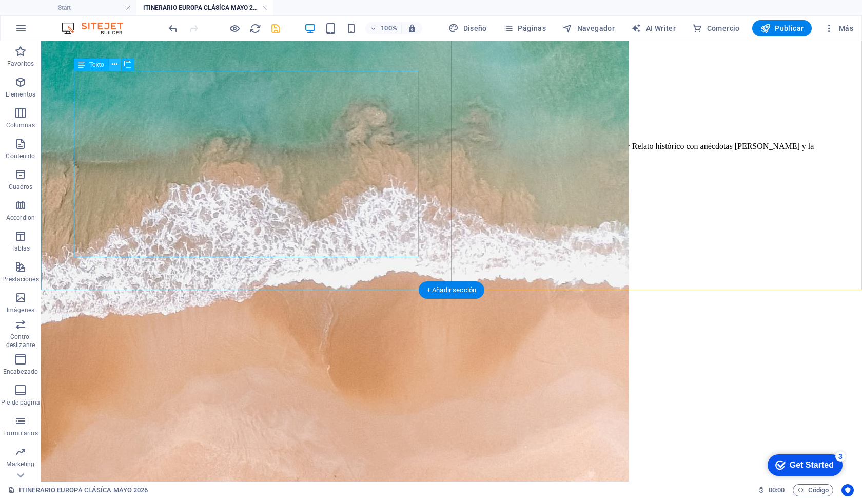
click at [113, 68] on icon at bounding box center [115, 64] width 6 height 11
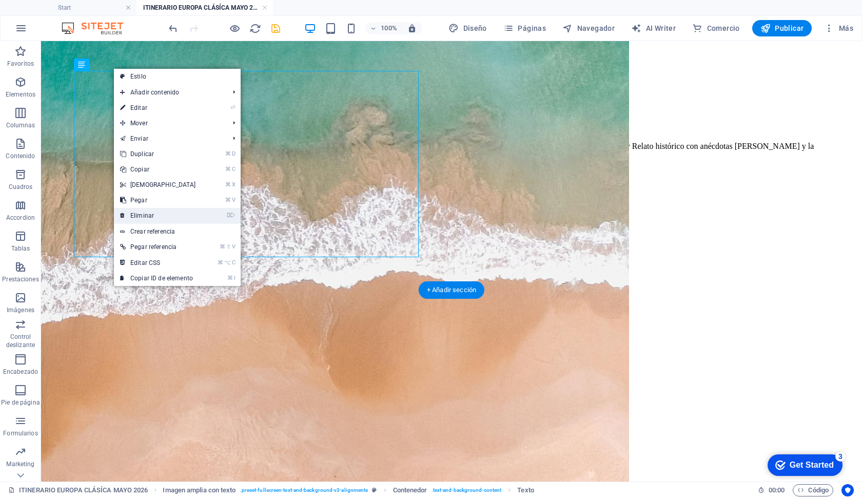
click at [161, 218] on link "⌦ Eliminar" at bounding box center [158, 215] width 88 height 15
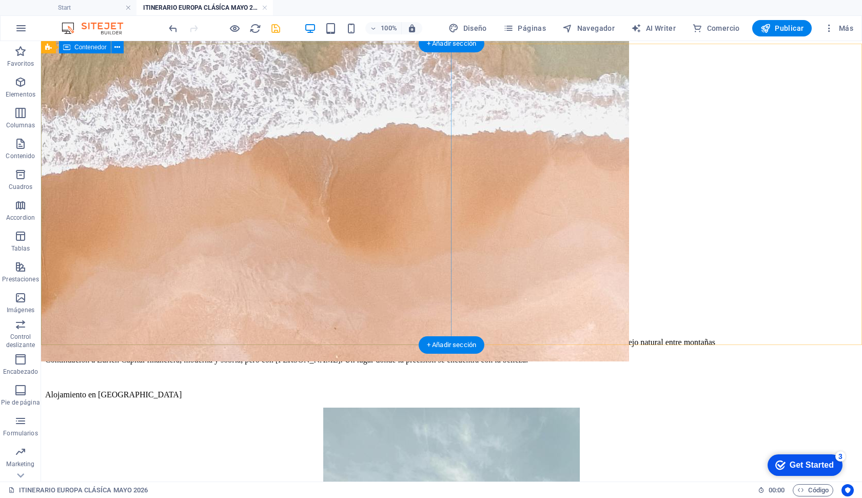
scroll to position [4158, 0]
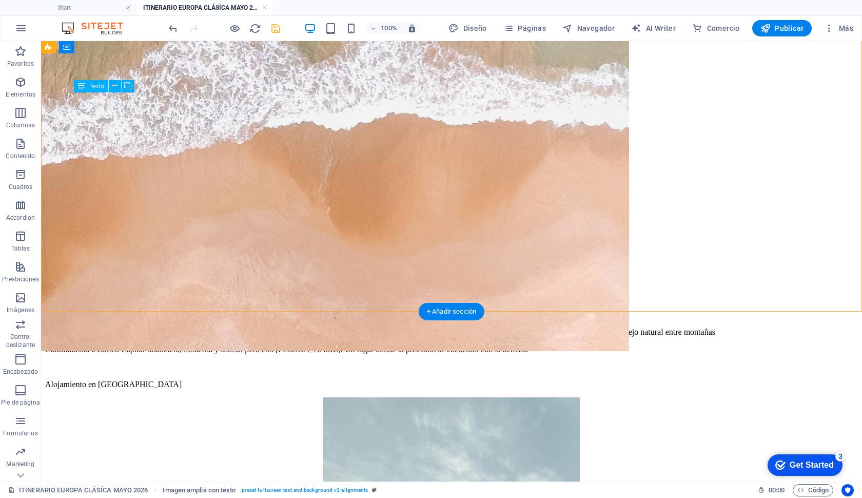
drag, startPoint x: 328, startPoint y: 274, endPoint x: 244, endPoint y: 226, distance: 97.0
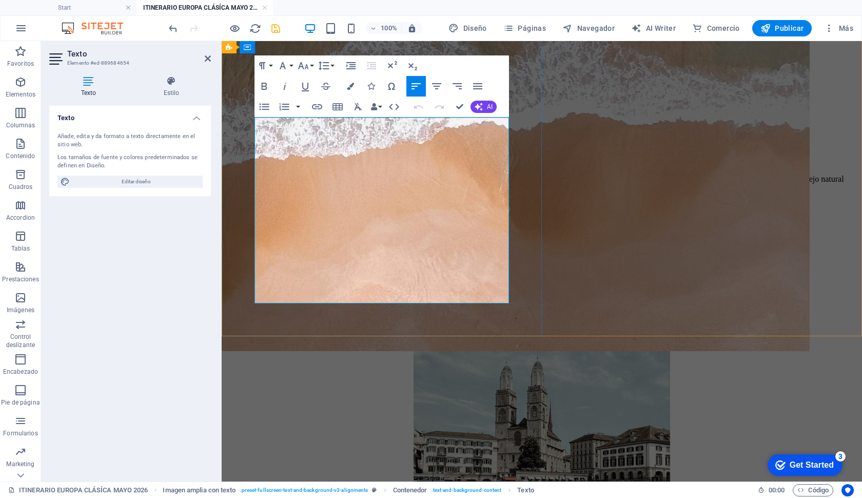
drag, startPoint x: 439, startPoint y: 300, endPoint x: 314, endPoint y: 168, distance: 181.5
drag, startPoint x: 356, startPoint y: 292, endPoint x: 284, endPoint y: 138, distance: 170.1
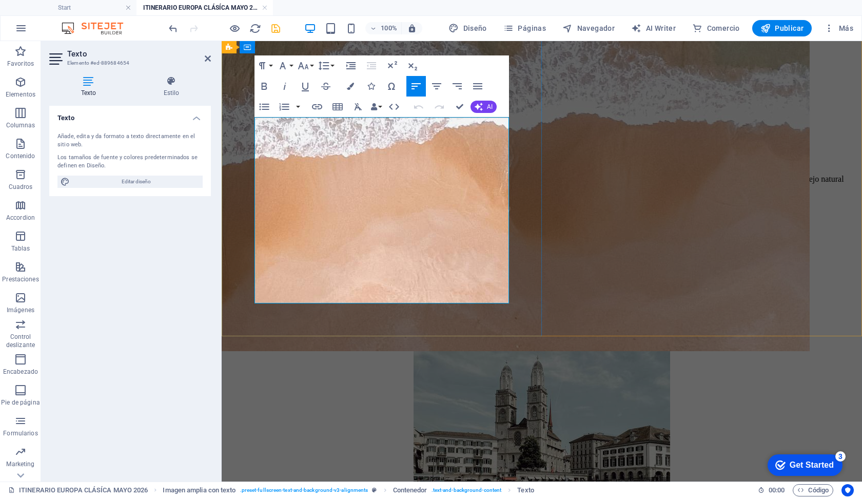
copy div "✨ El arte y la belleza te dan los buenos días. [GEOGRAPHIC_DATA] es un museo al…"
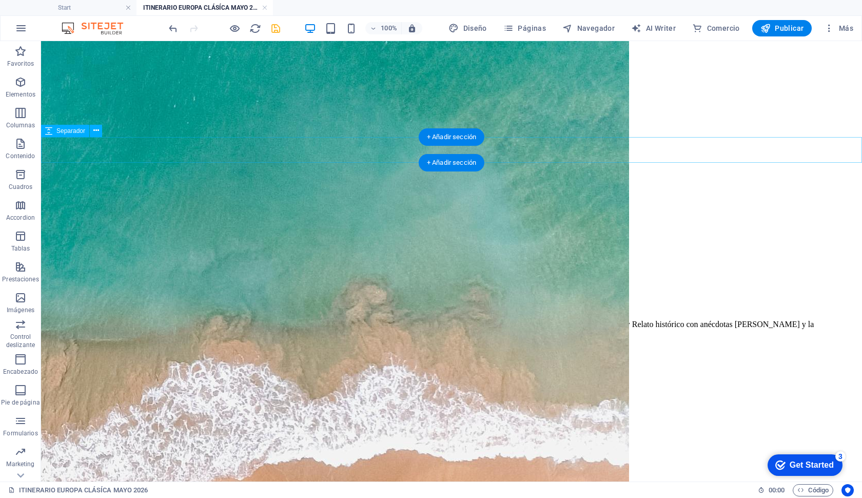
scroll to position [3832, 0]
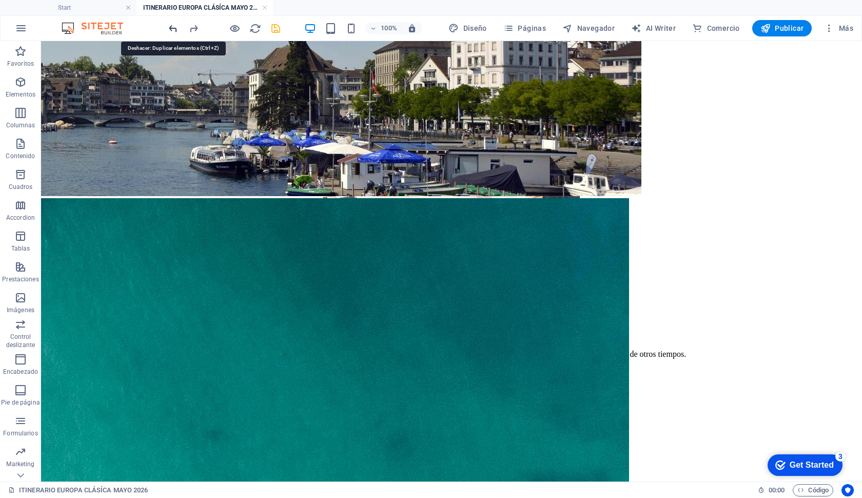
scroll to position [2911, 0]
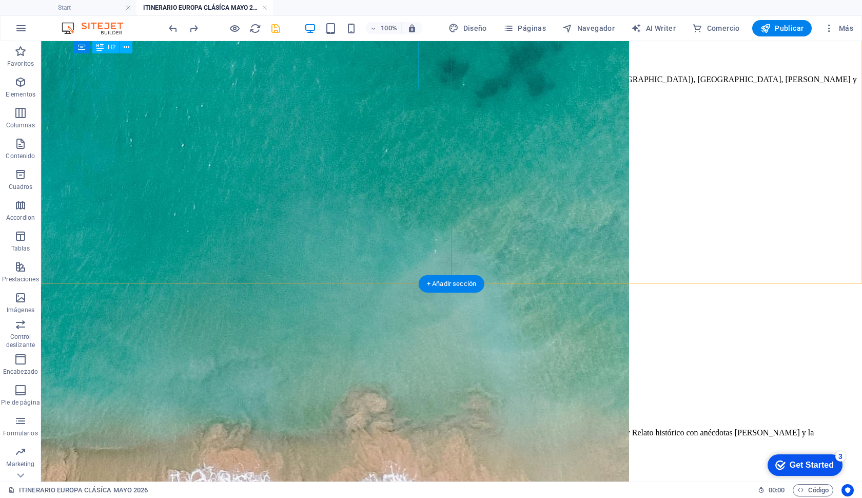
scroll to position [3666, 0]
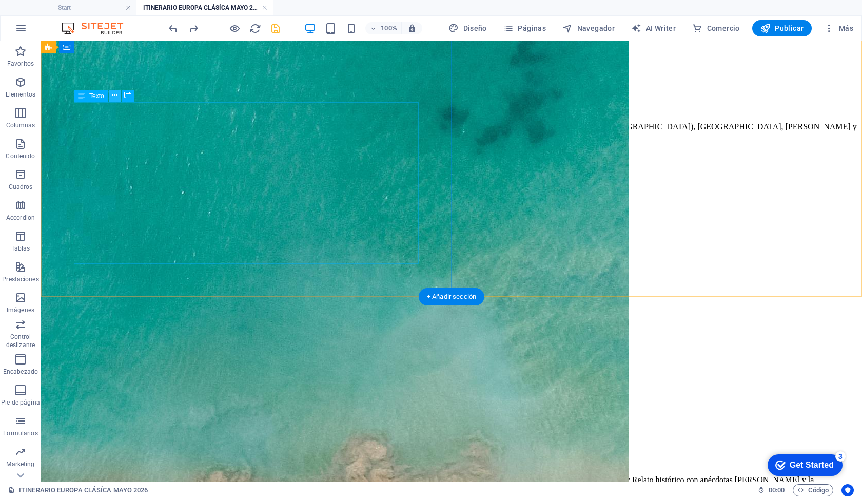
click at [114, 99] on icon at bounding box center [115, 95] width 6 height 11
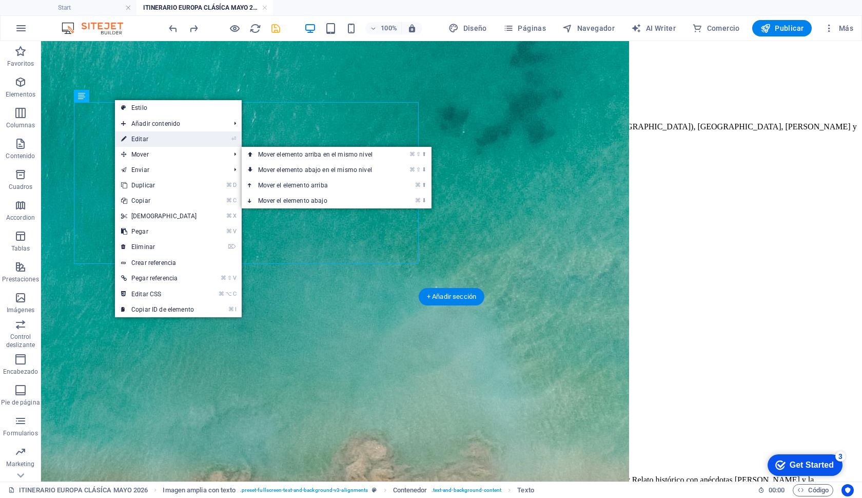
click at [146, 141] on link "⏎ Editar" at bounding box center [159, 138] width 88 height 15
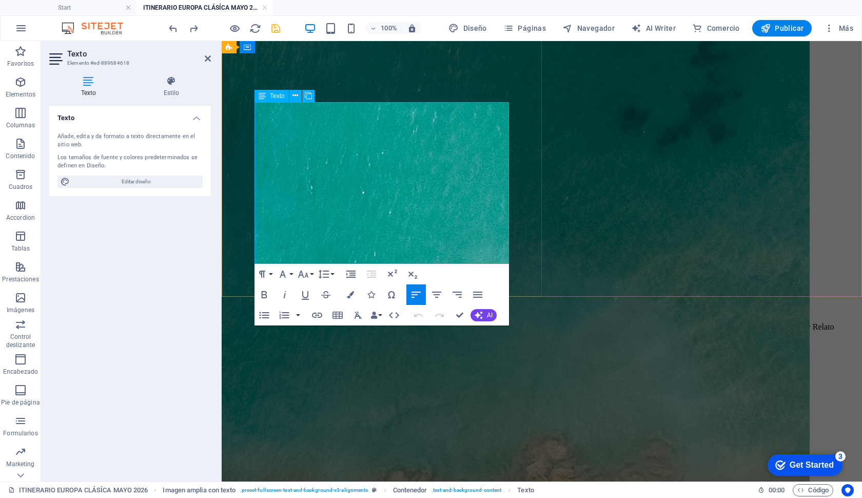
drag, startPoint x: 260, startPoint y: 150, endPoint x: 366, endPoint y: 251, distance: 147.0
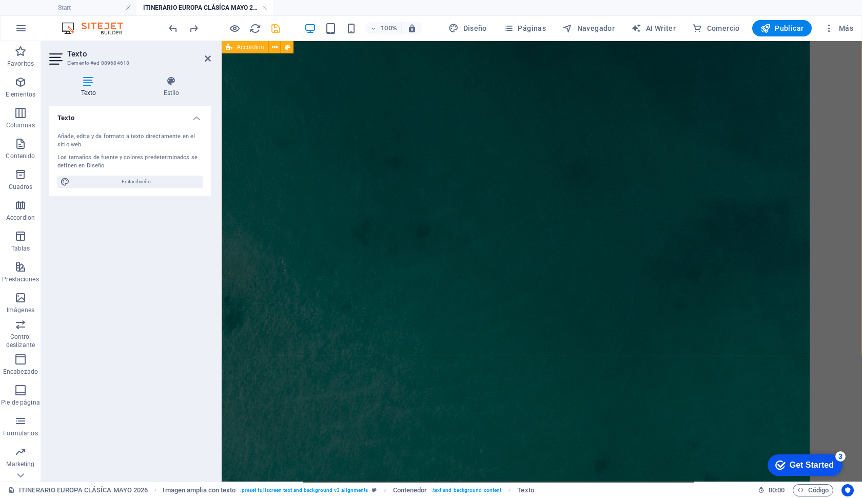
scroll to position [3198, 0]
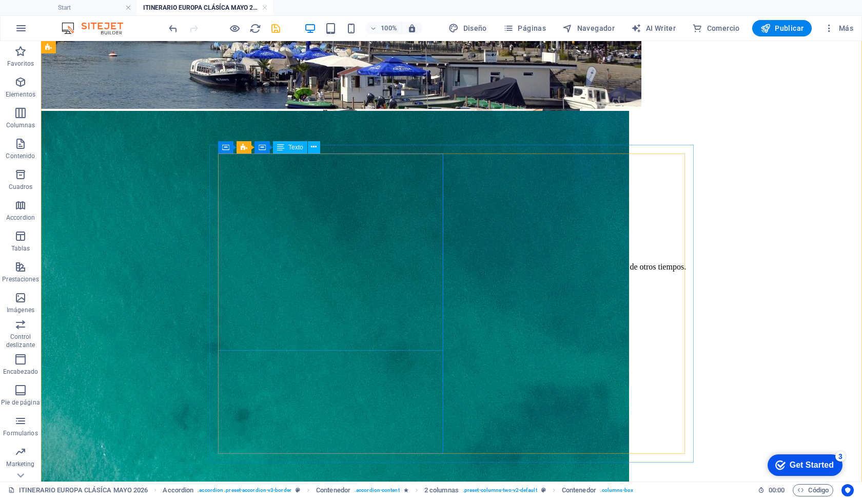
scroll to position [3034, 0]
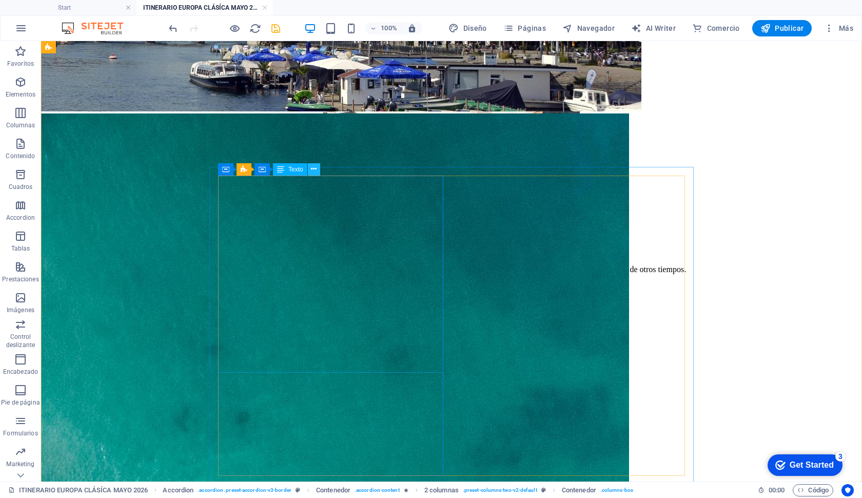
click at [310, 167] on button at bounding box center [314, 169] width 12 height 12
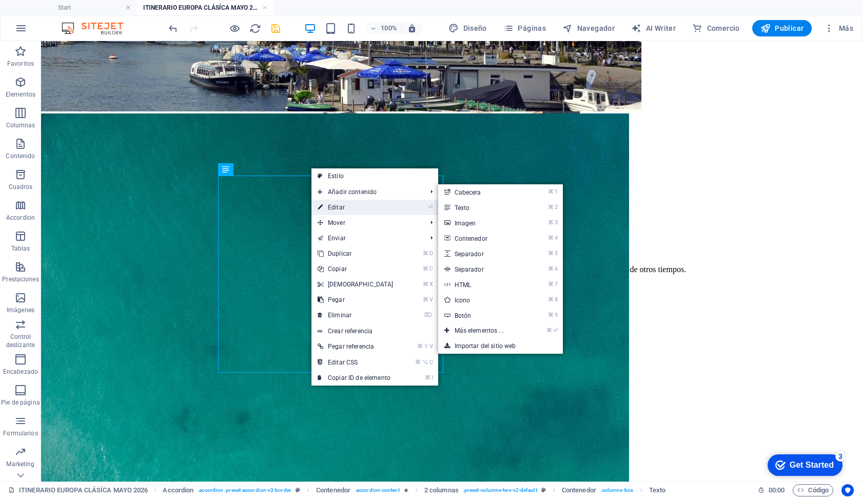
click at [327, 207] on link "⏎ Editar" at bounding box center [356, 207] width 88 height 15
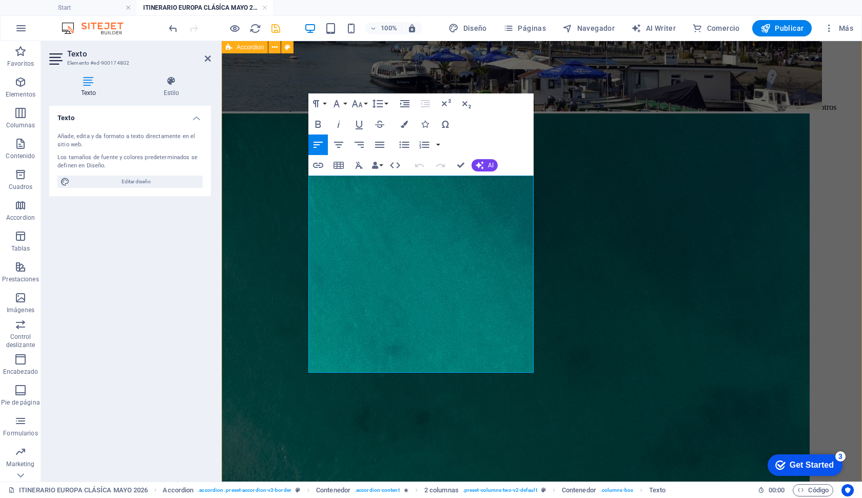
drag, startPoint x: 399, startPoint y: 366, endPoint x: 283, endPoint y: 151, distance: 243.9
click at [283, 151] on div "Día 1 - [GEOGRAPHIC_DATA] Inicio del viaje [DATE] empieza algo grande. Es momen…" at bounding box center [542, 449] width 632 height 3578
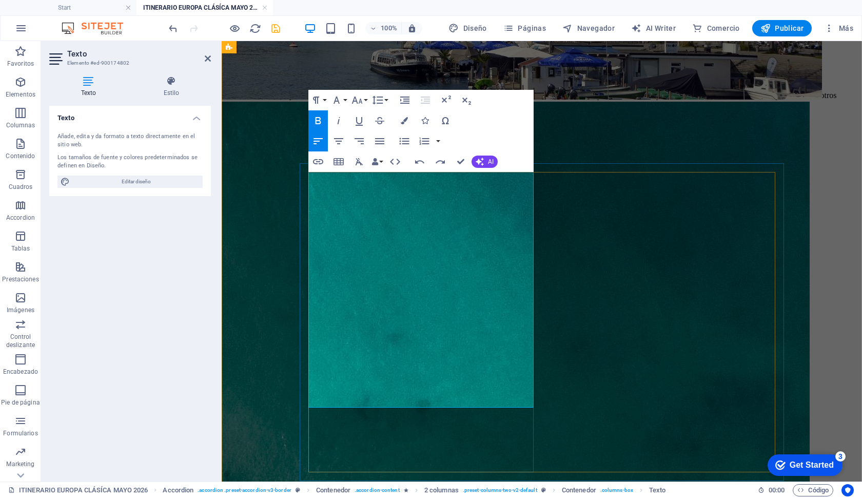
scroll to position [3060, 0]
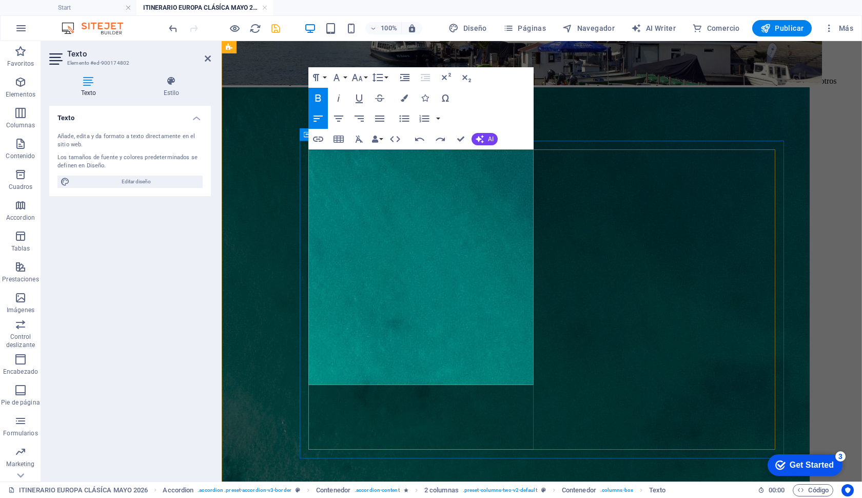
drag, startPoint x: 313, startPoint y: 154, endPoint x: 318, endPoint y: 185, distance: 31.2
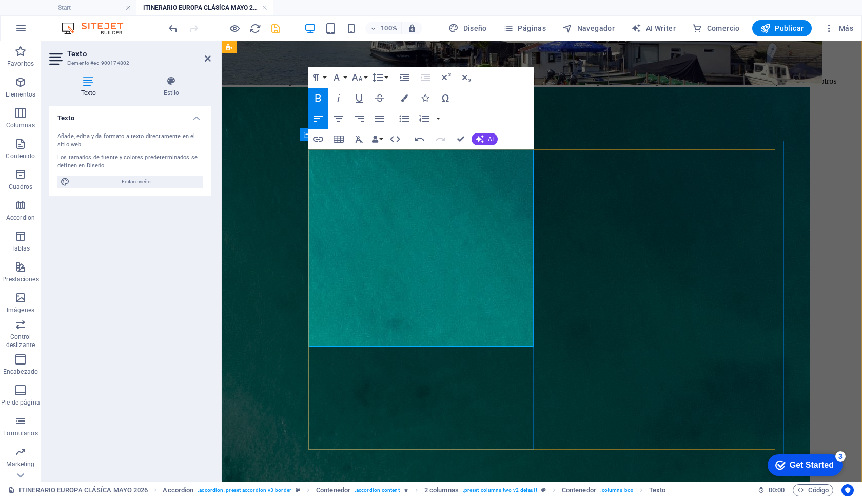
drag, startPoint x: 322, startPoint y: 220, endPoint x: 327, endPoint y: 221, distance: 5.2
drag, startPoint x: 319, startPoint y: 266, endPoint x: 387, endPoint y: 288, distance: 71.6
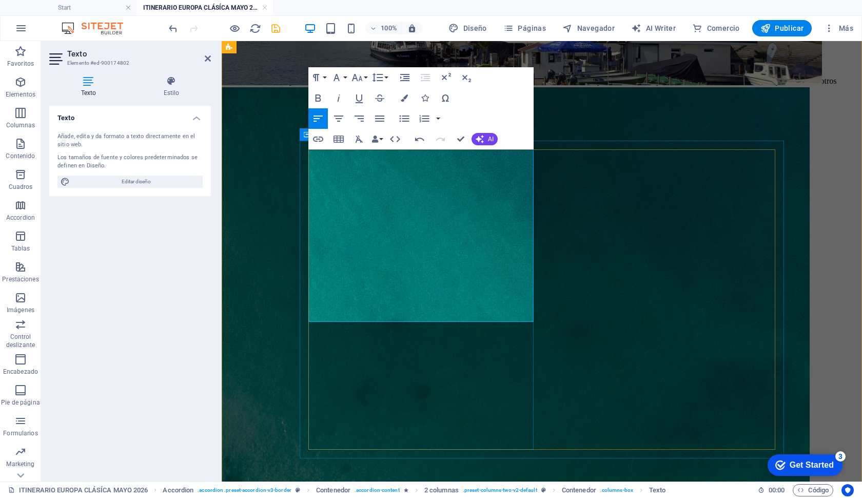
drag, startPoint x: 422, startPoint y: 313, endPoint x: 307, endPoint y: 104, distance: 238.4
click at [307, 104] on div "Día 1 - [GEOGRAPHIC_DATA] Inicio del viaje [DATE] empieza algo grande. Es momen…" at bounding box center [542, 419] width 632 height 3570
click at [320, 98] on icon "button" at bounding box center [319, 97] width 6 height 7
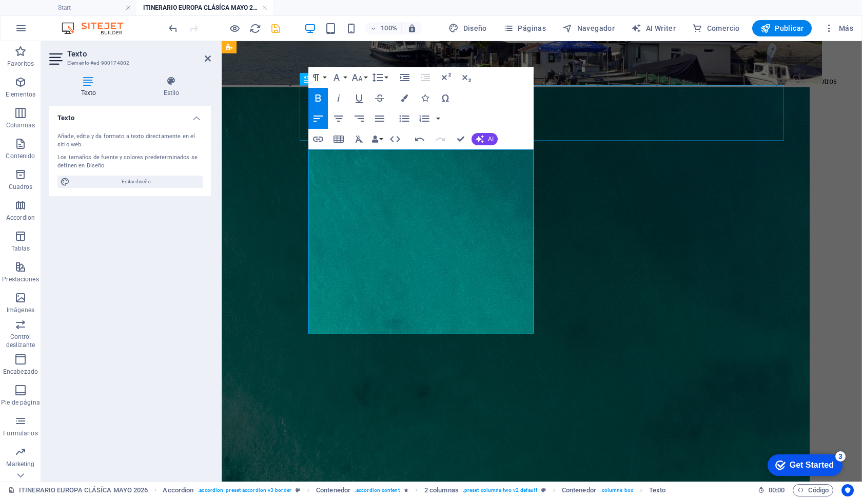
click at [320, 98] on icon "button" at bounding box center [319, 97] width 6 height 7
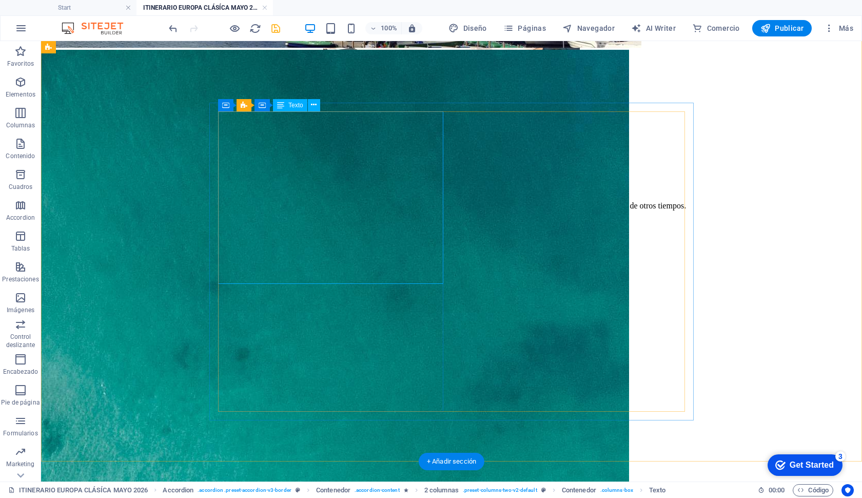
scroll to position [3100, 0]
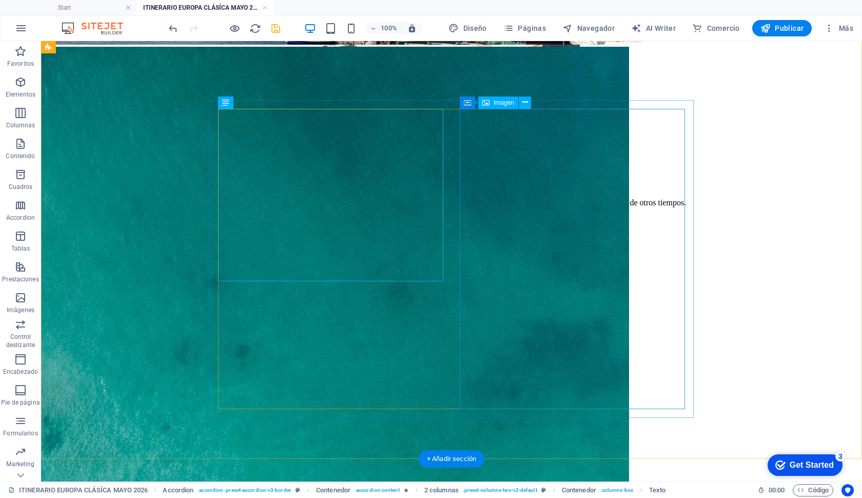
select select "px"
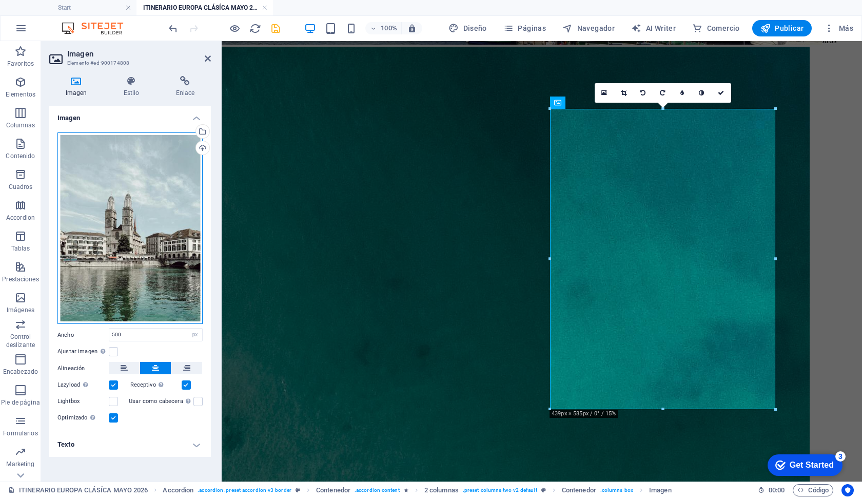
click at [121, 207] on div "Arrastra archivos aquí, haz clic para escoger archivos o selecciona archivos de…" at bounding box center [129, 228] width 145 height 192
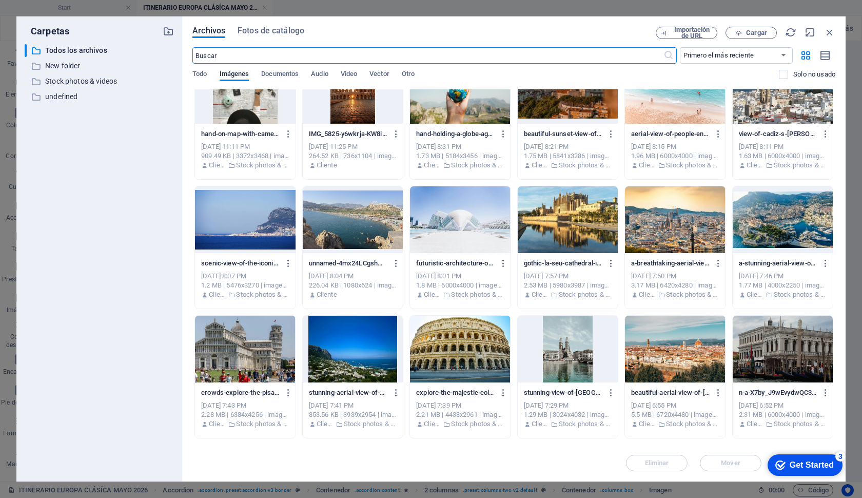
scroll to position [82, 0]
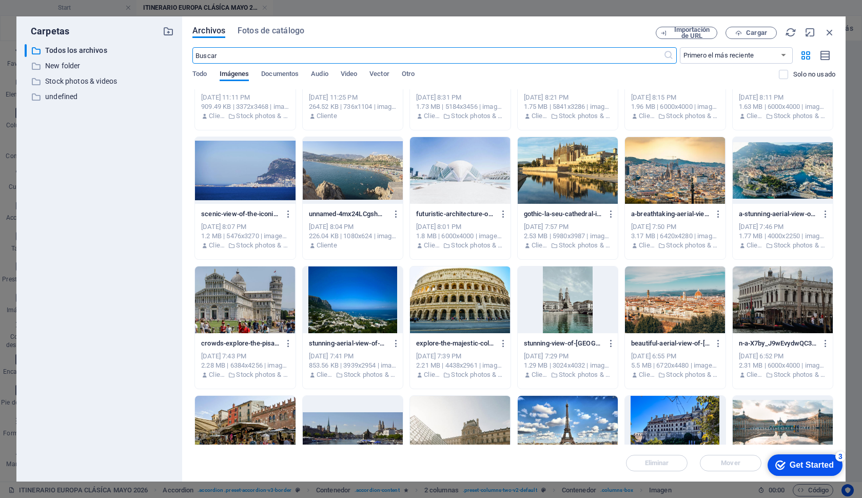
click at [680, 306] on div at bounding box center [675, 299] width 100 height 67
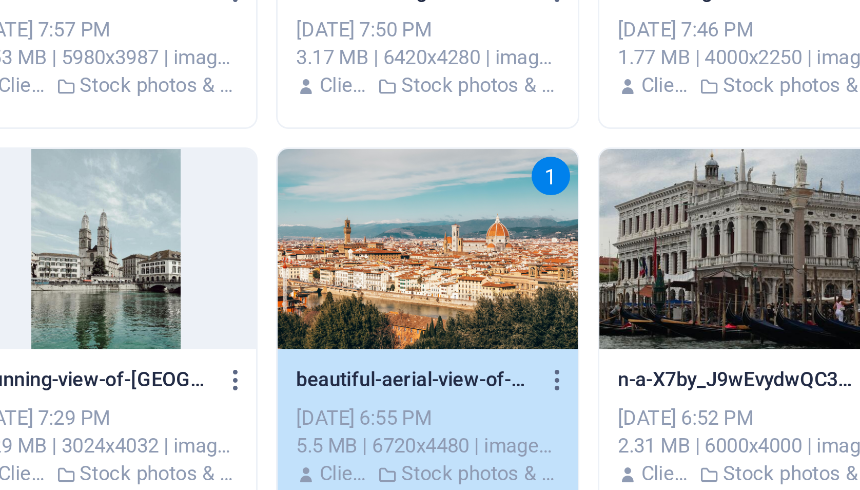
click at [624, 266] on div "1" at bounding box center [674, 299] width 100 height 67
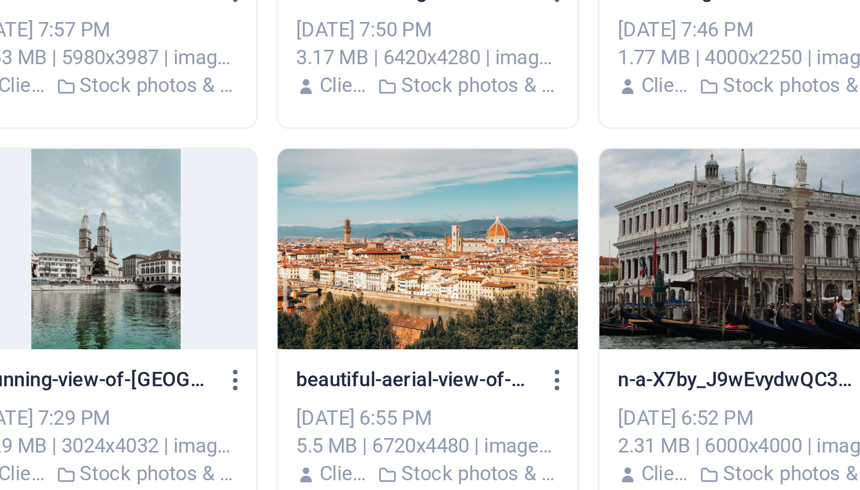
click at [822, 33] on div "Importación de URL Cargar" at bounding box center [744, 33] width 180 height 12
click at [825, 33] on icon "button" at bounding box center [827, 32] width 11 height 11
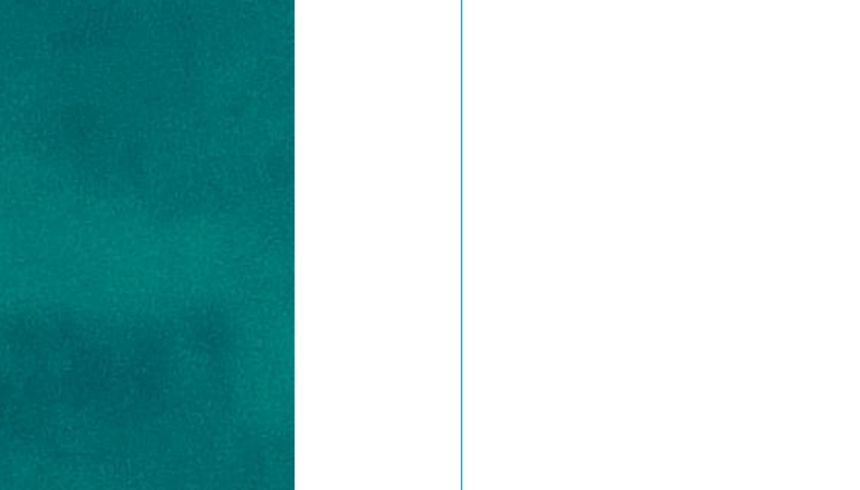
click at [829, 31] on icon "button" at bounding box center [827, 28] width 10 height 10
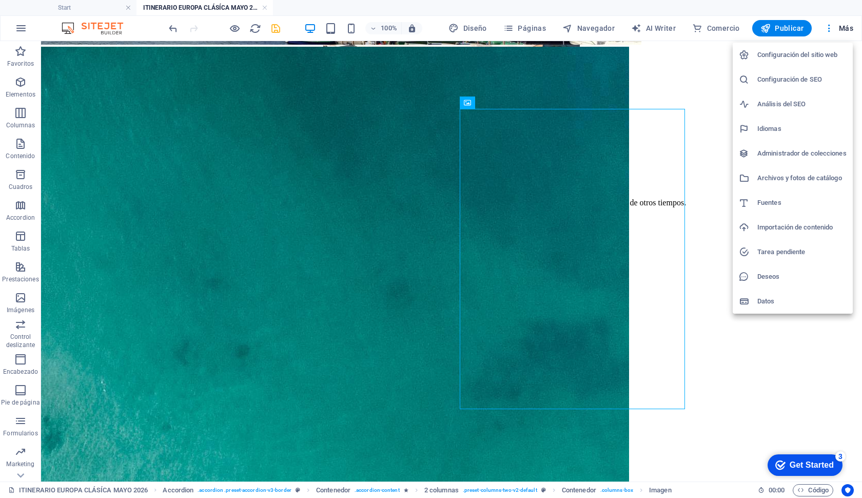
click at [128, 213] on div at bounding box center [431, 249] width 862 height 498
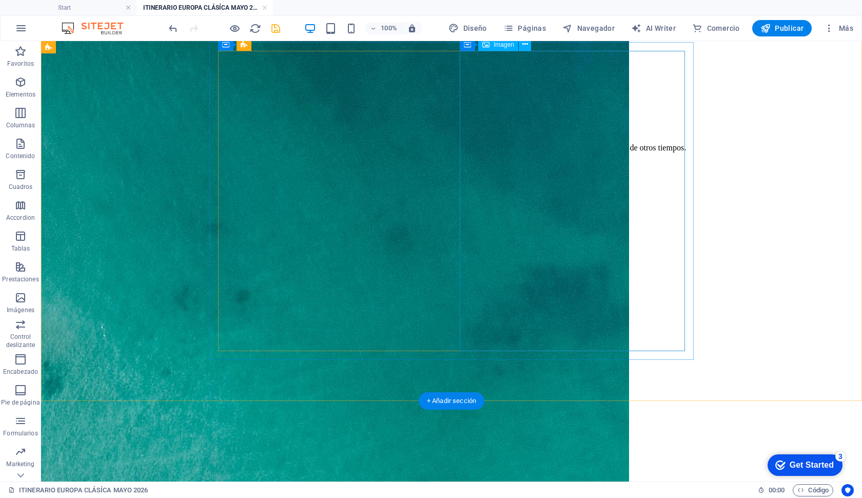
scroll to position [3158, 0]
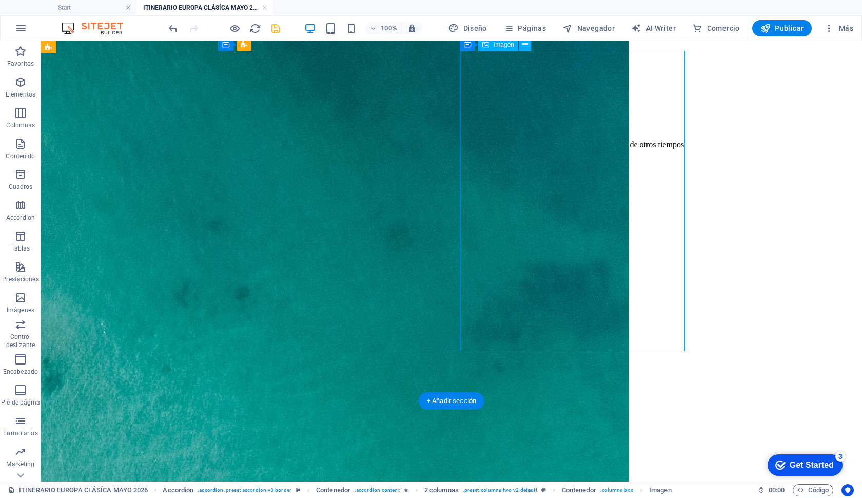
select select "px"
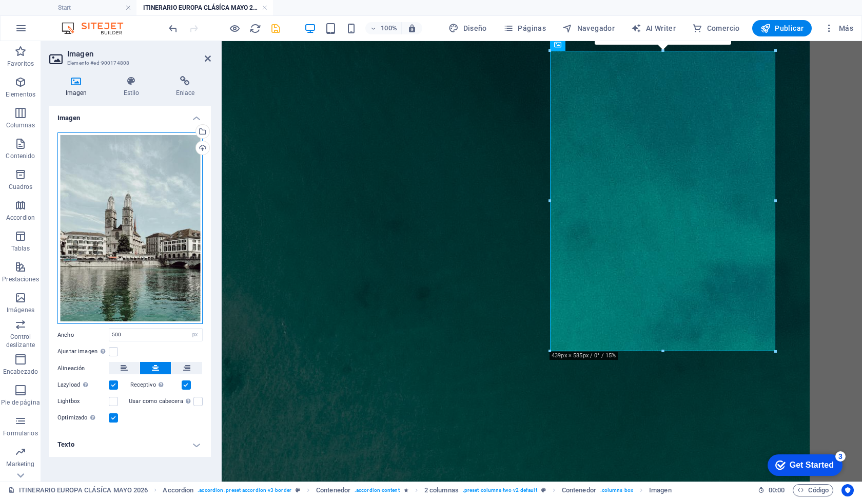
click at [134, 195] on div "Arrastra archivos aquí, haz clic para escoger archivos o selecciona archivos de…" at bounding box center [129, 228] width 145 height 192
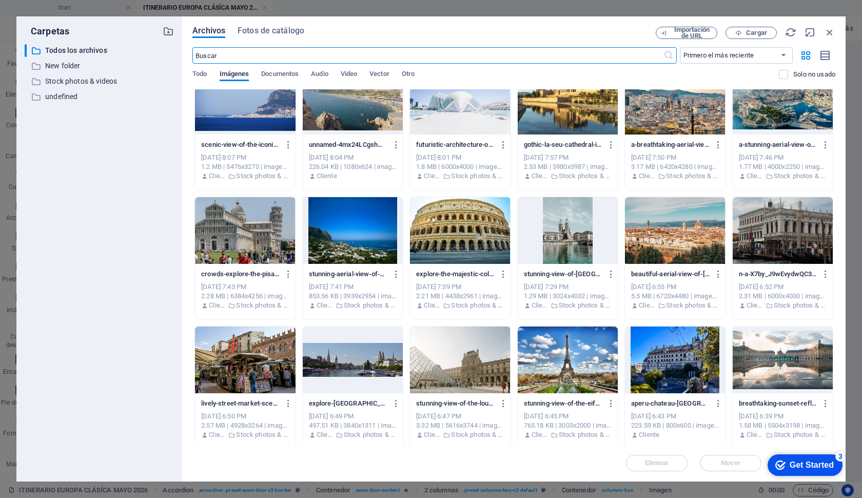
scroll to position [152, 0]
click at [224, 368] on div at bounding box center [245, 359] width 100 height 67
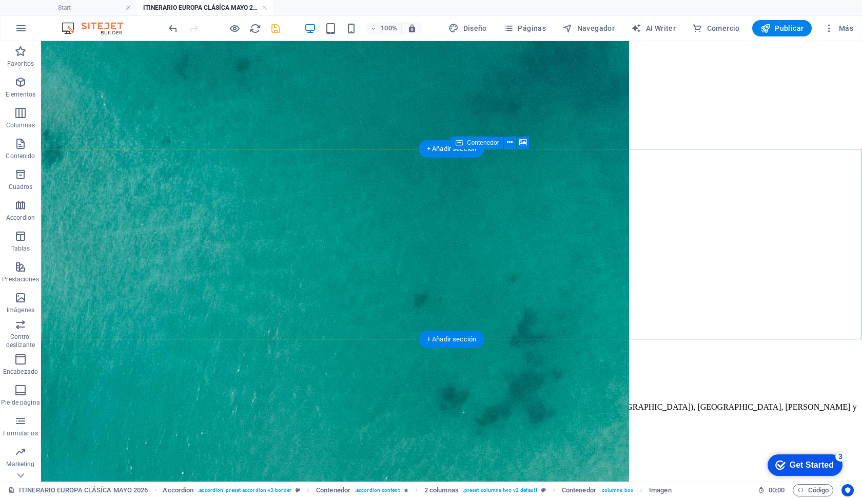
scroll to position [3389, 0]
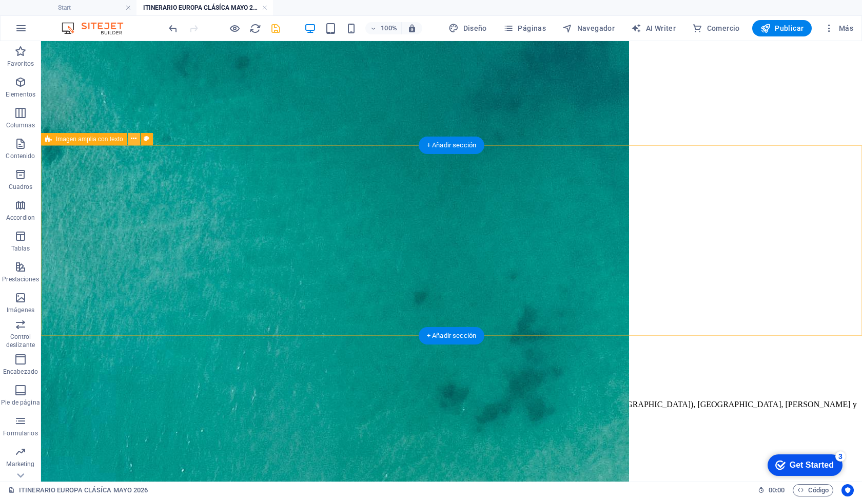
click at [133, 140] on icon at bounding box center [134, 138] width 6 height 11
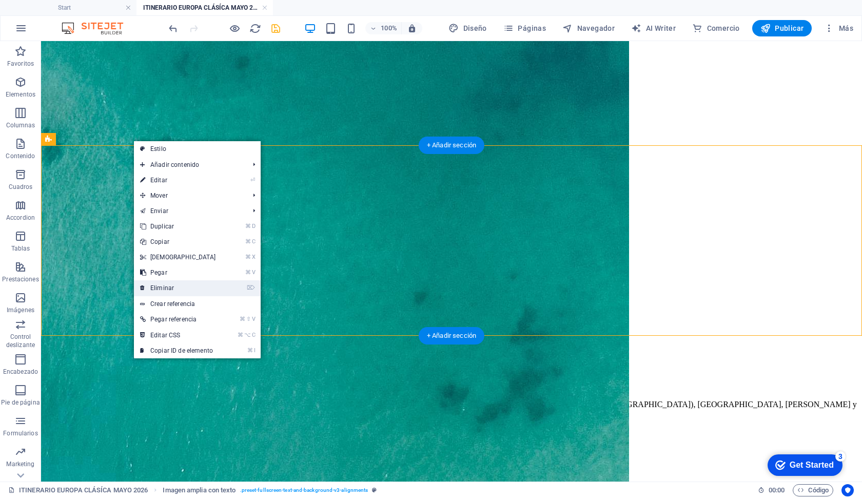
click at [183, 291] on link "⌦ Eliminar" at bounding box center [178, 287] width 88 height 15
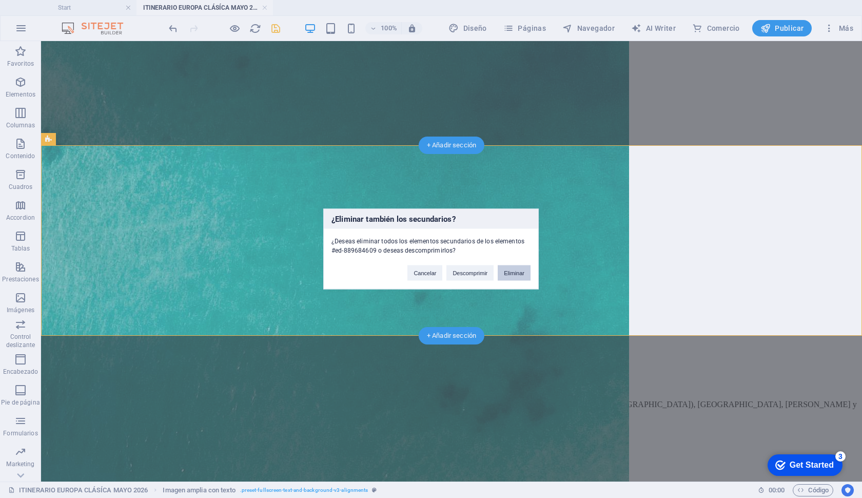
click at [520, 275] on button "Eliminar" at bounding box center [514, 272] width 33 height 15
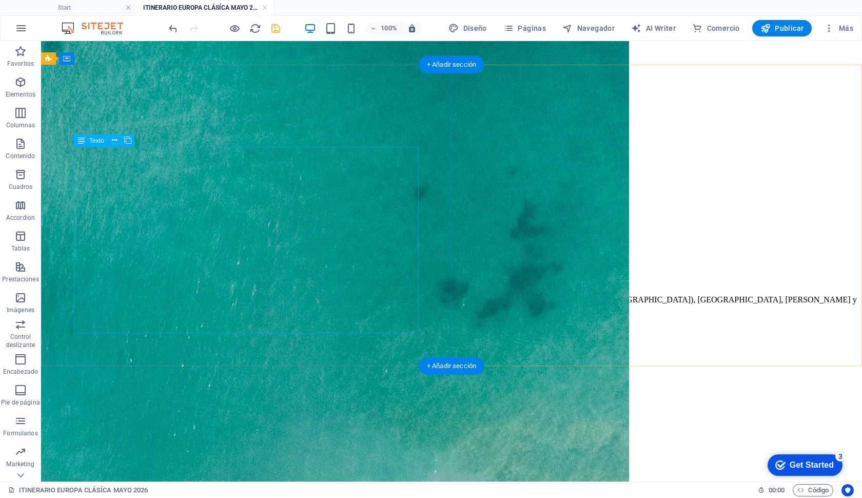
scroll to position [3495, 0]
click at [109, 90] on icon at bounding box center [108, 91] width 6 height 11
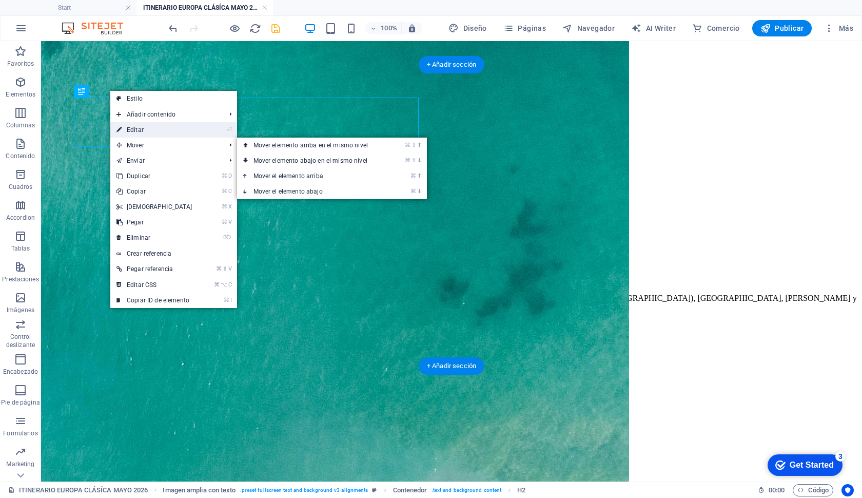
click at [144, 134] on link "⏎ Editar" at bounding box center [154, 129] width 88 height 15
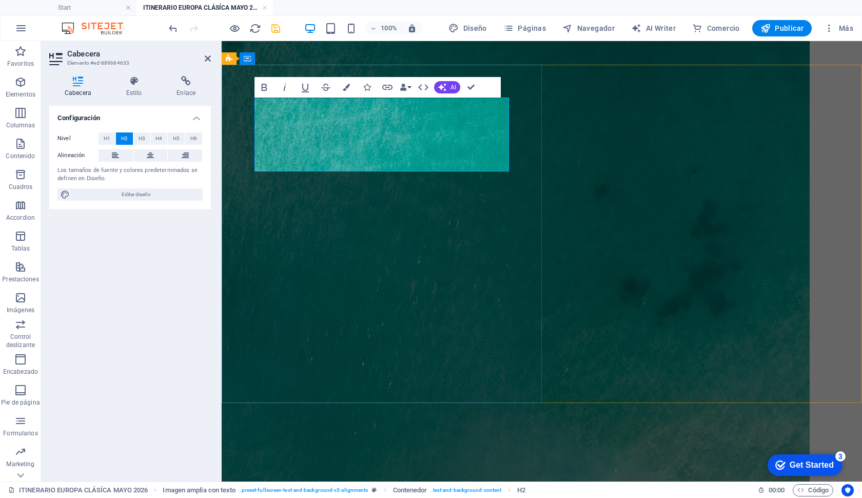
drag, startPoint x: 305, startPoint y: 111, endPoint x: 519, endPoint y: 133, distance: 215.7
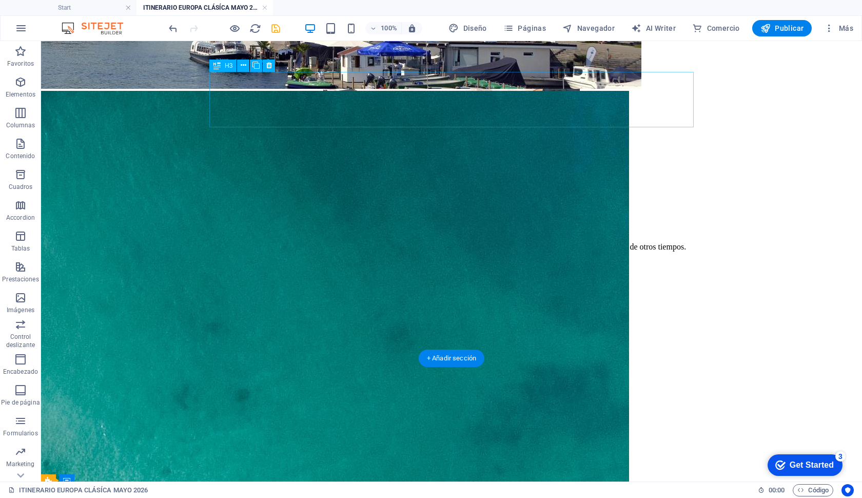
scroll to position [3050, 0]
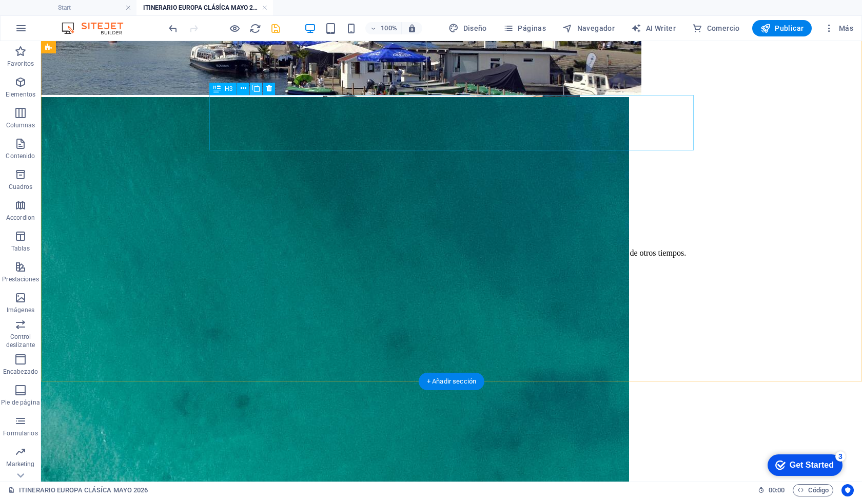
click at [258, 91] on icon at bounding box center [256, 88] width 7 height 11
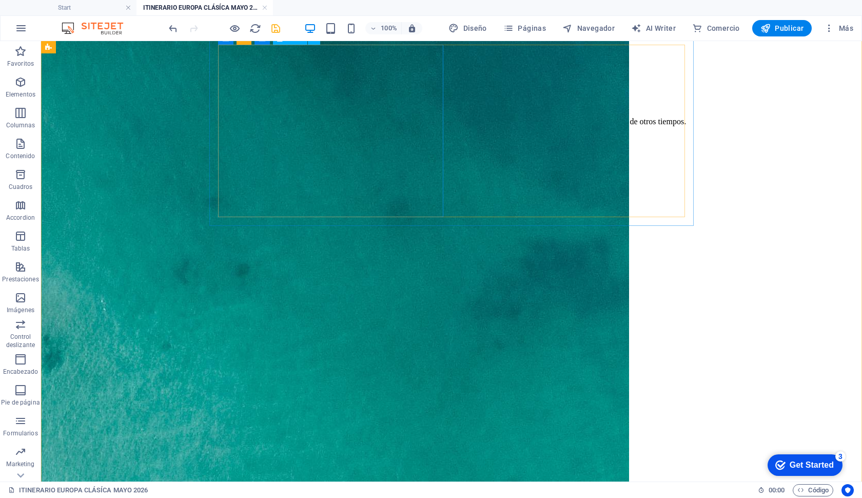
scroll to position [3192, 0]
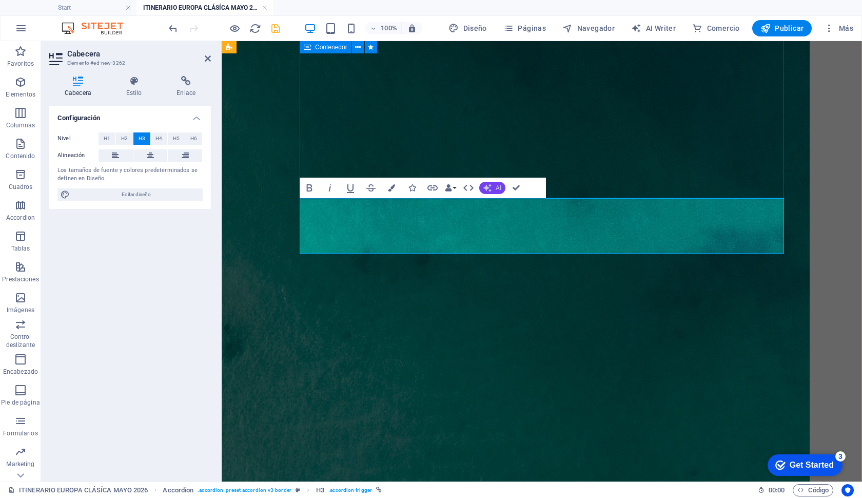
click at [505, 188] on button "AI" at bounding box center [492, 188] width 26 height 12
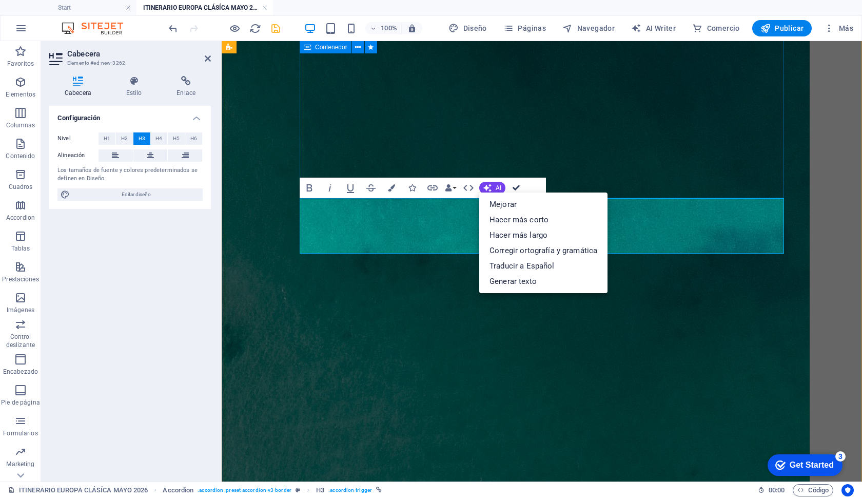
drag, startPoint x: 505, startPoint y: 188, endPoint x: 511, endPoint y: 187, distance: 5.7
click at [507, 188] on div "Bold Italic Underline Strikethrough Colors Icons Link Data Bindings Empresa Nom…" at bounding box center [413, 188] width 226 height 21
drag, startPoint x: 513, startPoint y: 186, endPoint x: 473, endPoint y: 145, distance: 57.3
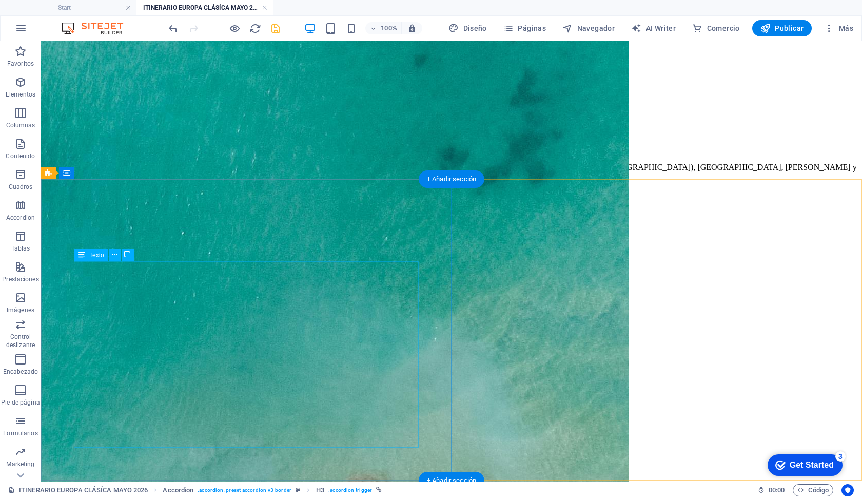
scroll to position [3626, 0]
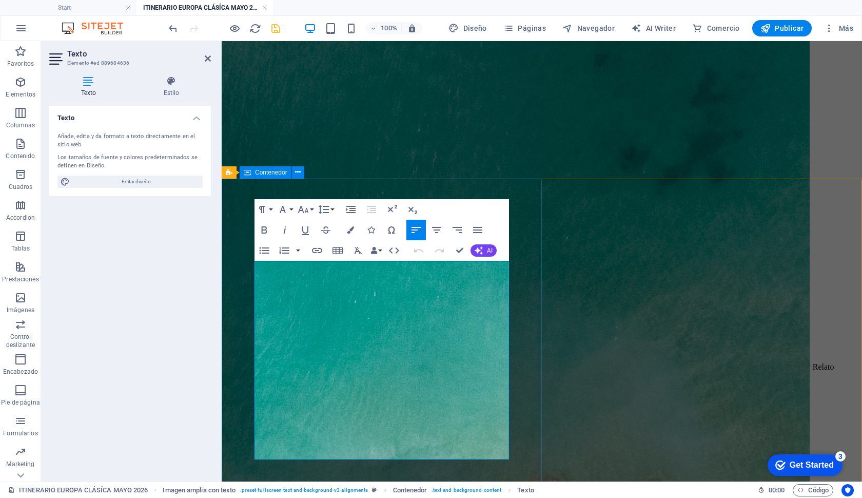
drag, startPoint x: 260, startPoint y: 301, endPoint x: 490, endPoint y: 465, distance: 283.3
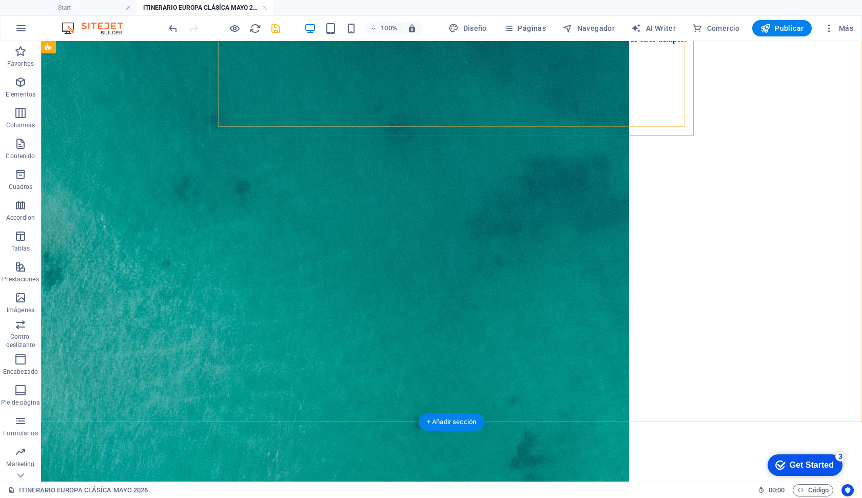
scroll to position [3276, 0]
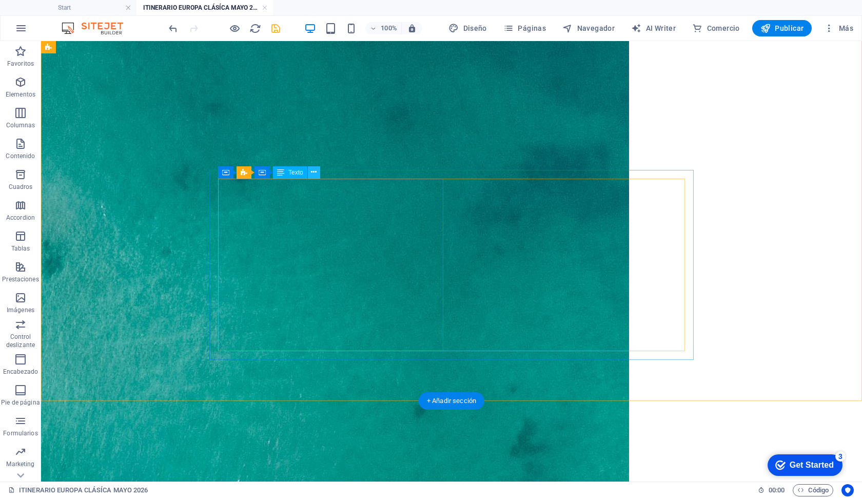
click at [316, 173] on icon at bounding box center [314, 172] width 6 height 11
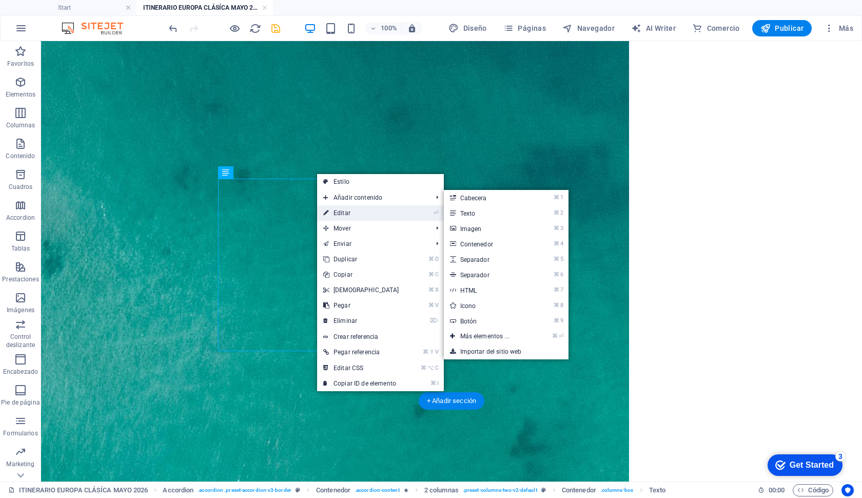
click at [335, 214] on link "⏎ Editar" at bounding box center [361, 212] width 88 height 15
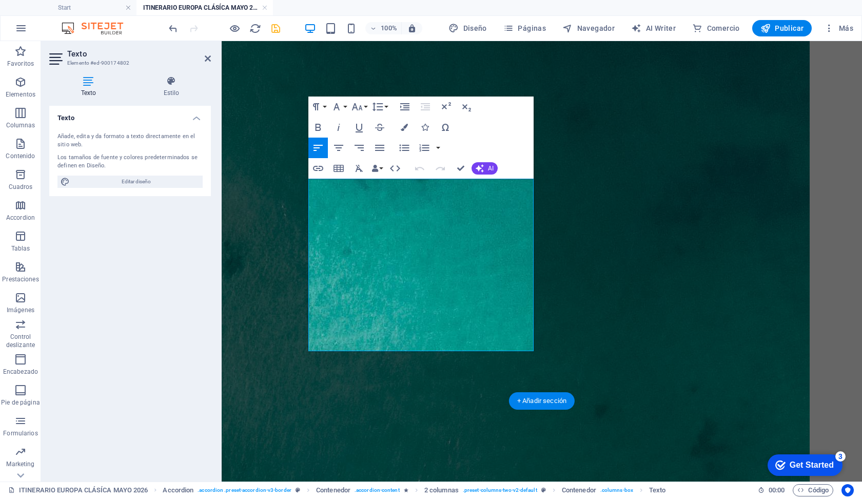
drag, startPoint x: 310, startPoint y: 184, endPoint x: 411, endPoint y: 323, distance: 171.6
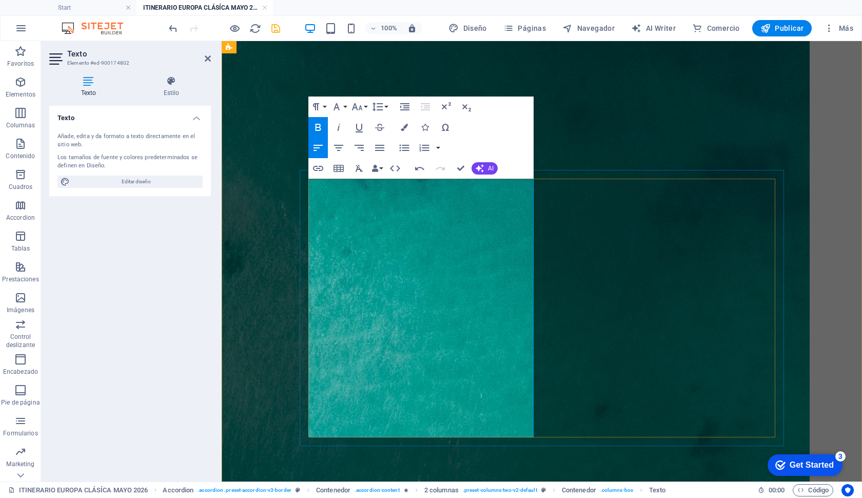
drag, startPoint x: 322, startPoint y: 235, endPoint x: 370, endPoint y: 244, distance: 48.6
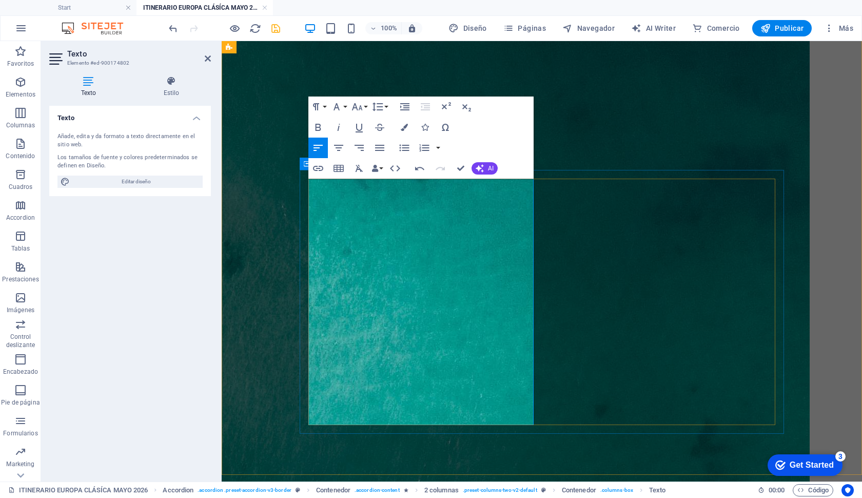
scroll to position [3279, 0]
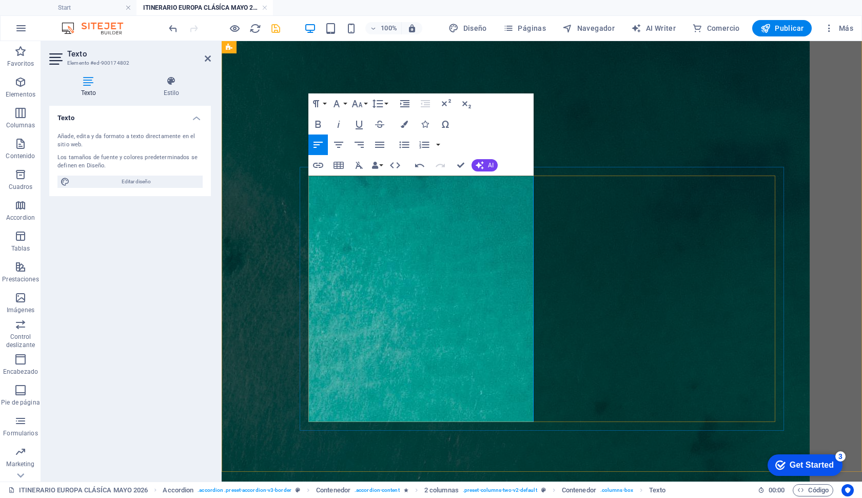
drag, startPoint x: 442, startPoint y: 412, endPoint x: 412, endPoint y: 399, distance: 33.2
drag, startPoint x: 412, startPoint y: 417, endPoint x: 317, endPoint y: 124, distance: 307.6
click at [317, 124] on div "Día 1 - [GEOGRAPHIC_DATA] Inicio del viaje [DATE] empieza algo grande. Es momen…" at bounding box center [542, 303] width 632 height 3776
click at [322, 124] on icon "button" at bounding box center [318, 124] width 12 height 12
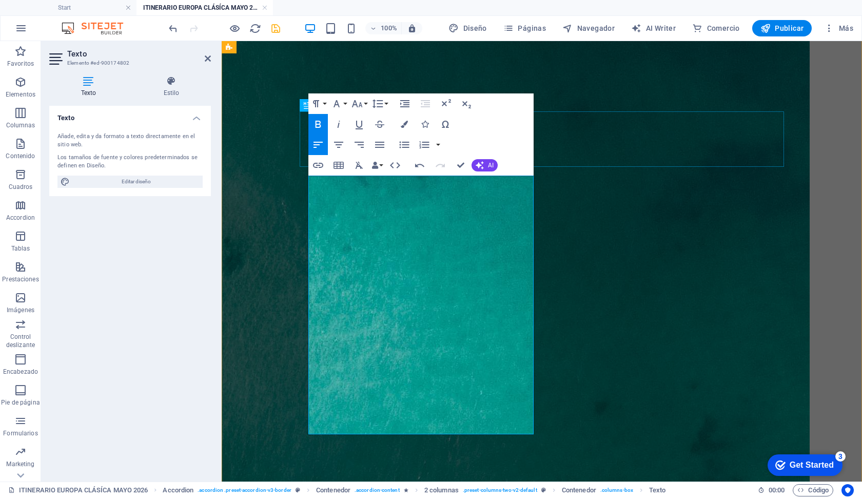
click at [322, 124] on icon "button" at bounding box center [318, 124] width 12 height 12
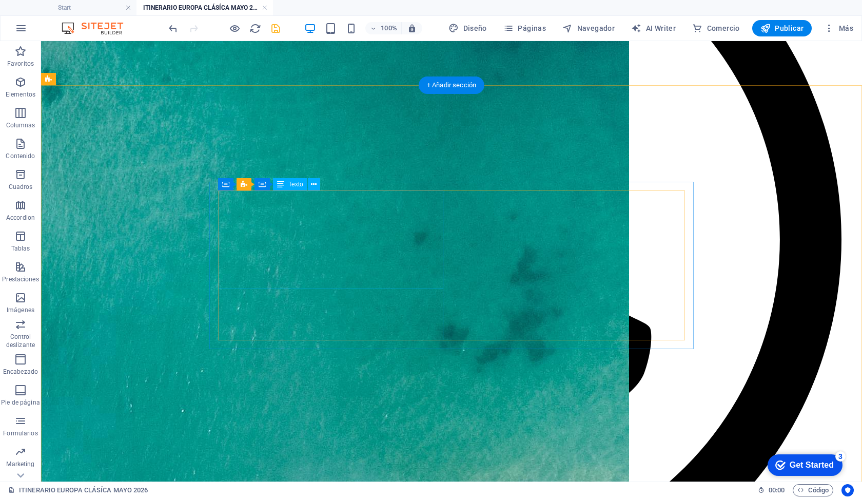
scroll to position [701, 0]
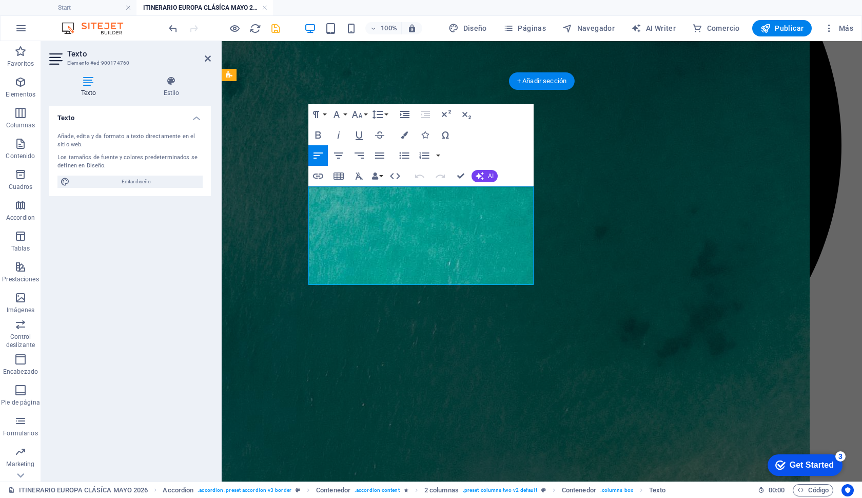
drag, startPoint x: 309, startPoint y: 191, endPoint x: 528, endPoint y: 289, distance: 239.9
copy div "Inicio del viaje [DATE] empieza algo grande. Es momento de dejar atrás lo cotid…"
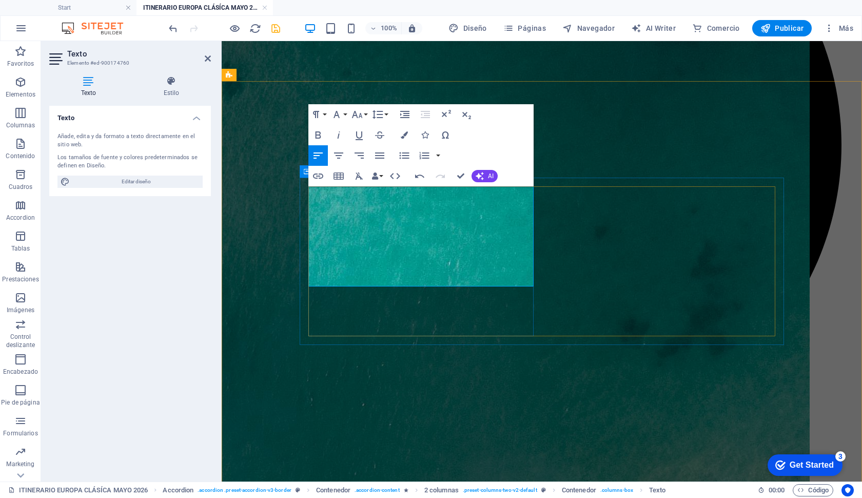
drag, startPoint x: 378, startPoint y: 202, endPoint x: 387, endPoint y: 208, distance: 11.1
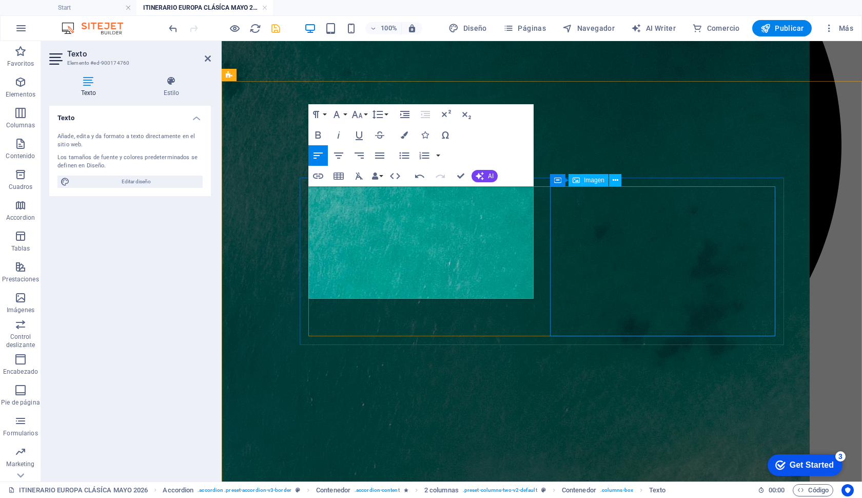
drag, startPoint x: 308, startPoint y: 195, endPoint x: 609, endPoint y: 319, distance: 325.1
click at [362, 117] on icon "button" at bounding box center [357, 114] width 11 height 7
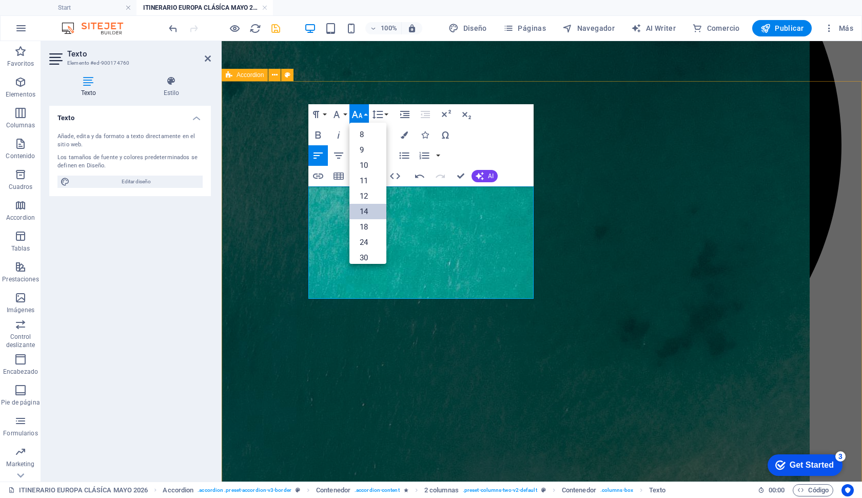
click at [373, 212] on link "14" at bounding box center [367, 211] width 37 height 15
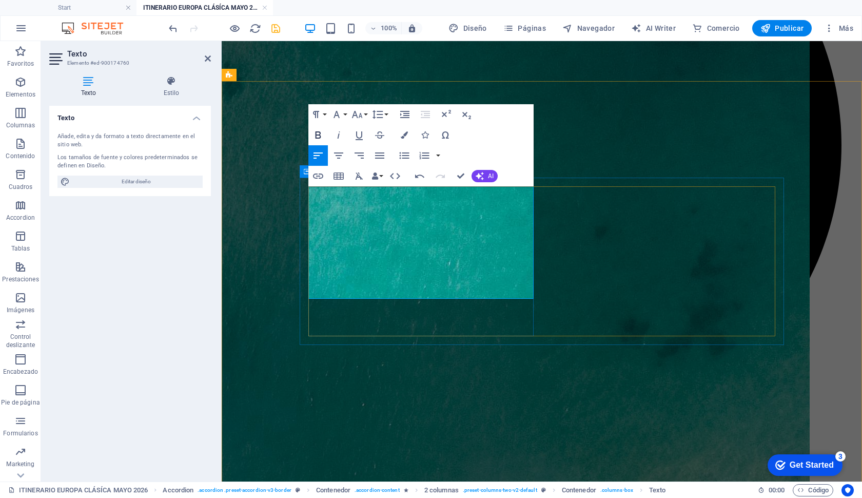
click at [320, 134] on icon "button" at bounding box center [319, 134] width 6 height 7
click at [319, 135] on icon "button" at bounding box center [319, 134] width 6 height 7
drag, startPoint x: 376, startPoint y: 202, endPoint x: 246, endPoint y: 180, distance: 131.2
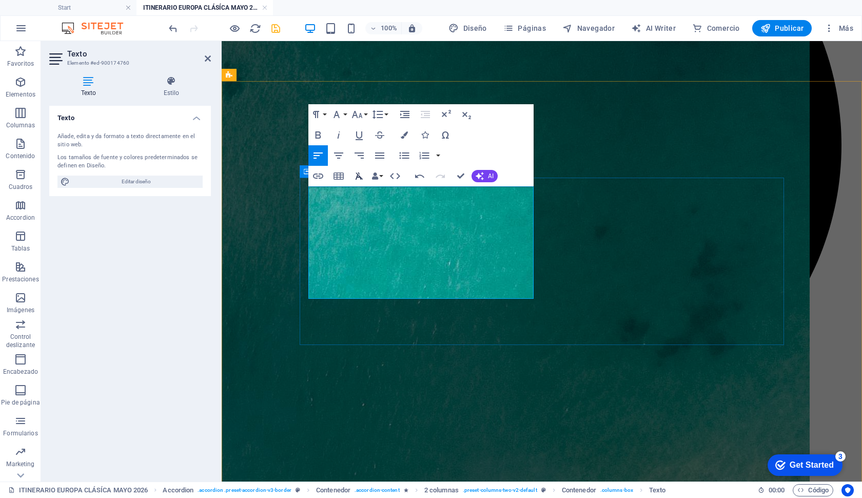
click at [364, 179] on icon "button" at bounding box center [359, 176] width 12 height 12
click at [363, 179] on icon "button" at bounding box center [359, 176] width 12 height 12
click at [397, 179] on icon "button" at bounding box center [395, 176] width 10 height 6
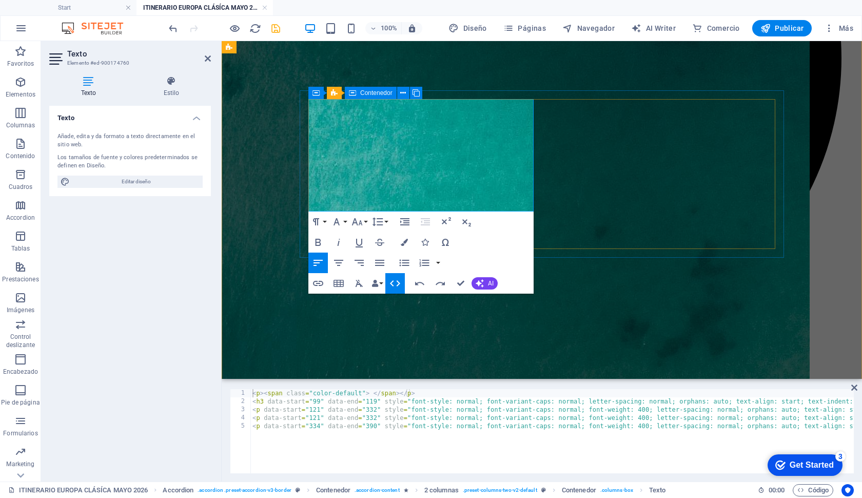
click at [392, 280] on icon "button" at bounding box center [395, 283] width 12 height 12
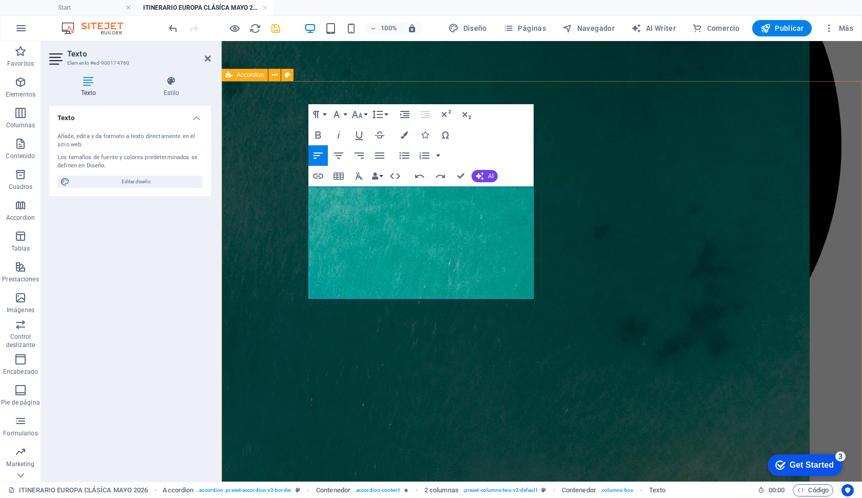
click at [328, 114] on div "Paragraph Format Normal Heading 1 Heading 2 Heading 3 Heading 4 Heading 5 Headi…" at bounding box center [349, 114] width 82 height 21
click at [327, 115] on button "Paragraph Format" at bounding box center [318, 114] width 20 height 21
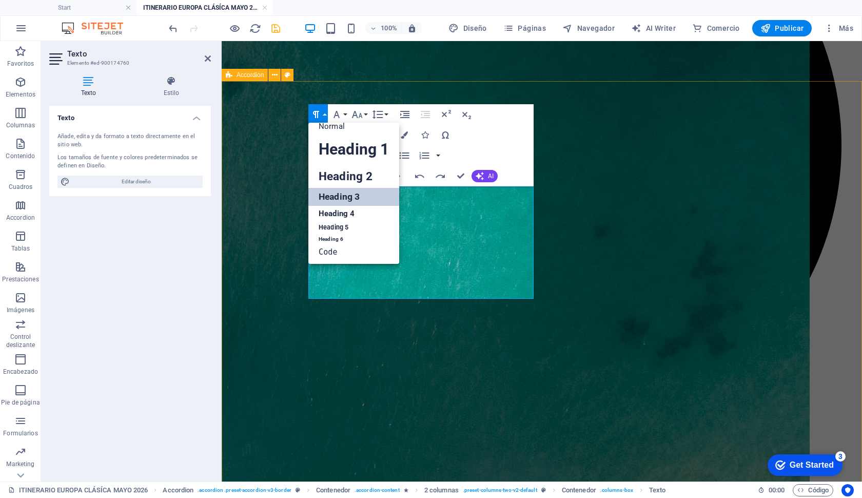
scroll to position [8, 0]
click at [339, 129] on link "Normal" at bounding box center [353, 126] width 91 height 15
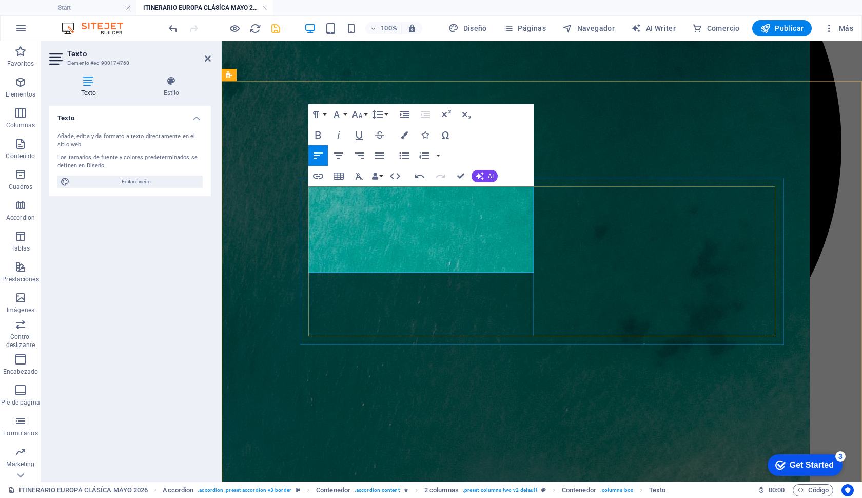
drag, startPoint x: 315, startPoint y: 206, endPoint x: 308, endPoint y: 190, distance: 17.0
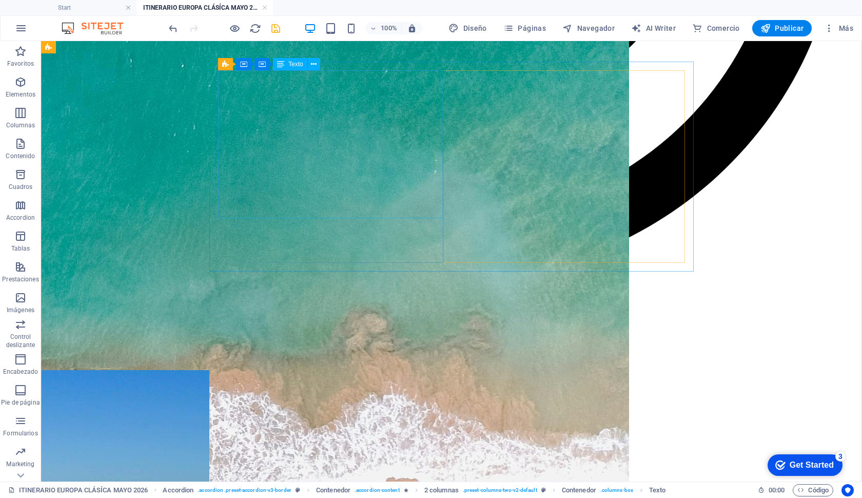
scroll to position [1045, 0]
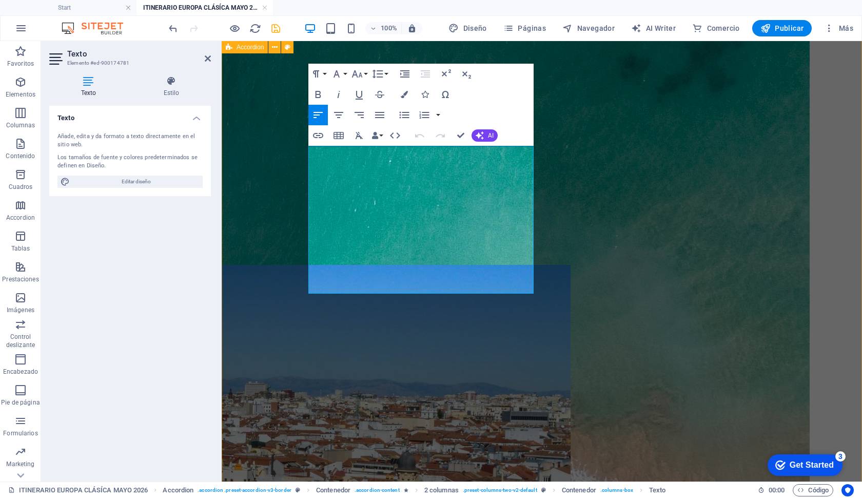
scroll to position [959, 0]
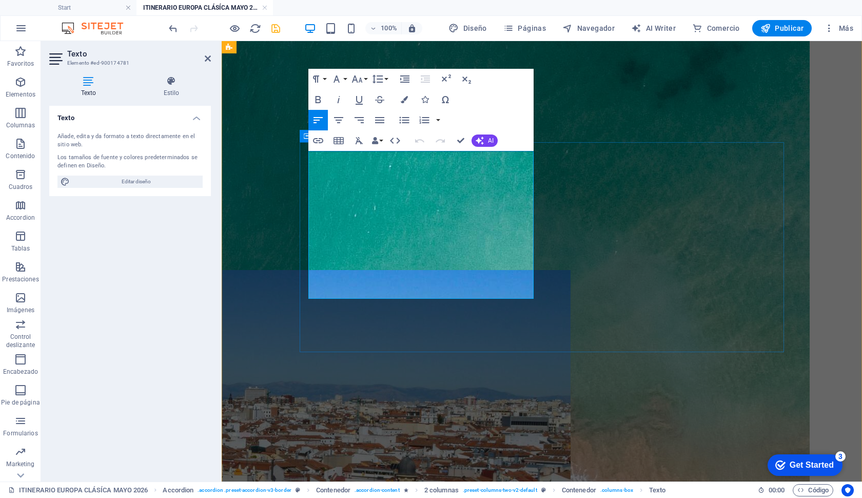
drag, startPoint x: 419, startPoint y: 205, endPoint x: 312, endPoint y: 148, distance: 121.0
copy div "Bienvenidos a [GEOGRAPHIC_DATA]. El primer respiro europeo será en [GEOGRAPHIC_…"
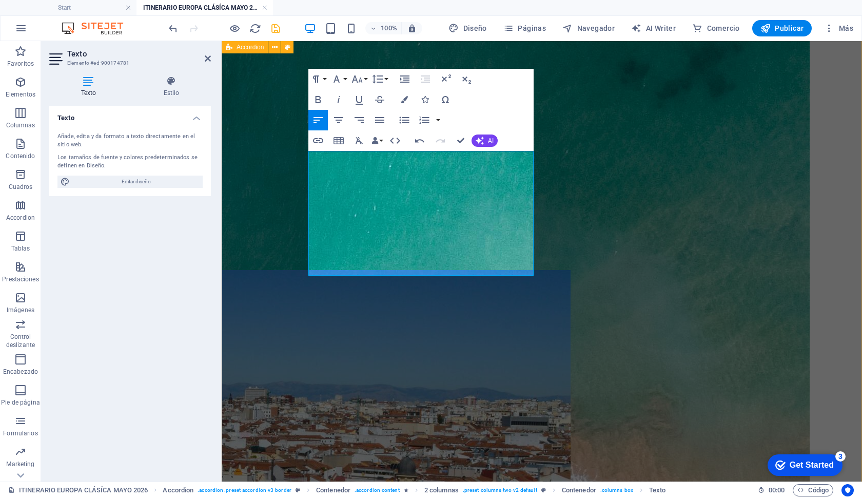
drag, startPoint x: 406, startPoint y: 271, endPoint x: 269, endPoint y: 106, distance: 214.7
click at [325, 80] on button "Paragraph Format" at bounding box center [318, 79] width 20 height 21
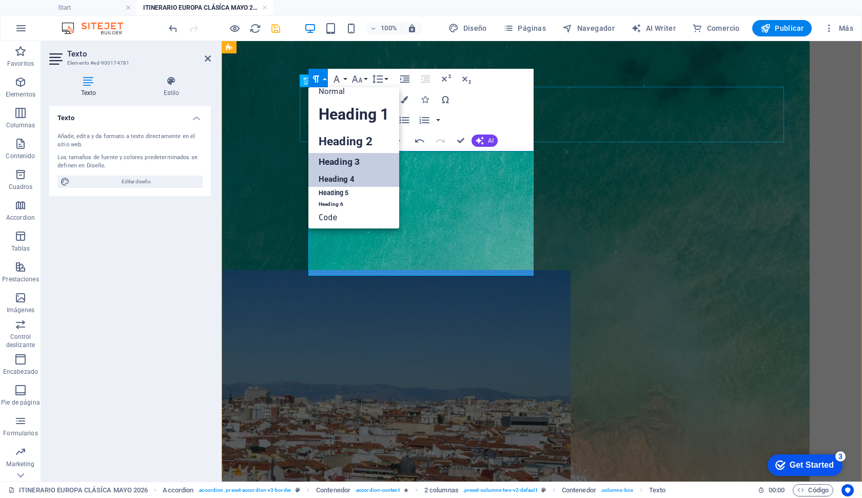
scroll to position [8, 0]
click at [340, 96] on link "Normal" at bounding box center [353, 91] width 91 height 15
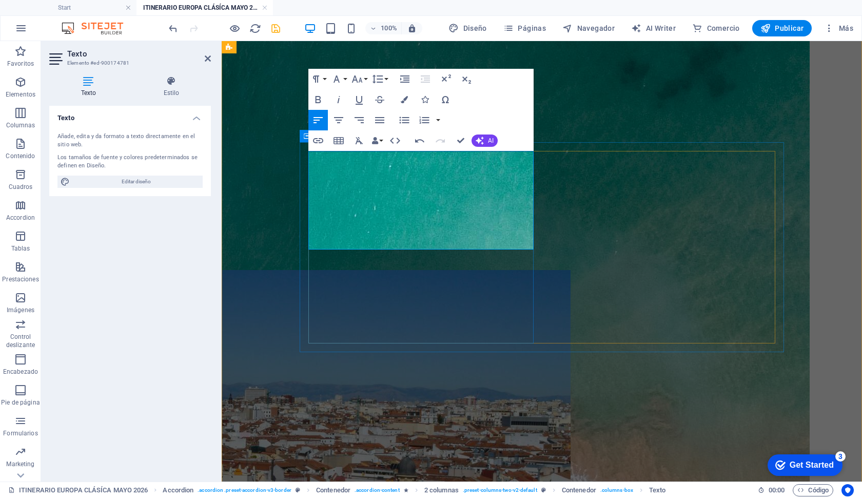
drag, startPoint x: 406, startPoint y: 159, endPoint x: 325, endPoint y: 150, distance: 82.1
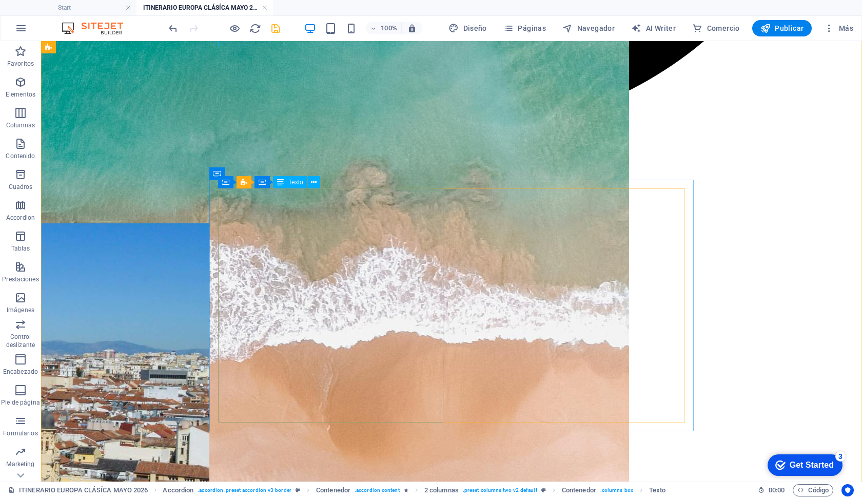
scroll to position [1187, 0]
click at [312, 186] on icon at bounding box center [314, 182] width 6 height 11
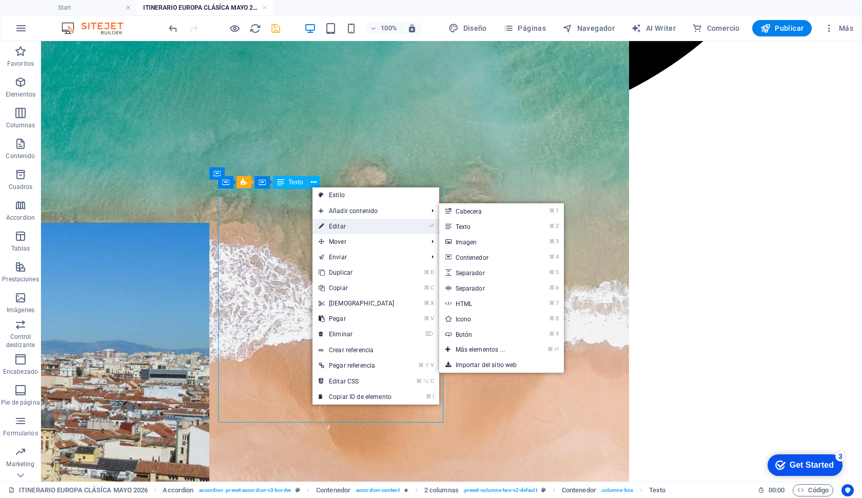
click at [333, 224] on link "⏎ Editar" at bounding box center [357, 226] width 88 height 15
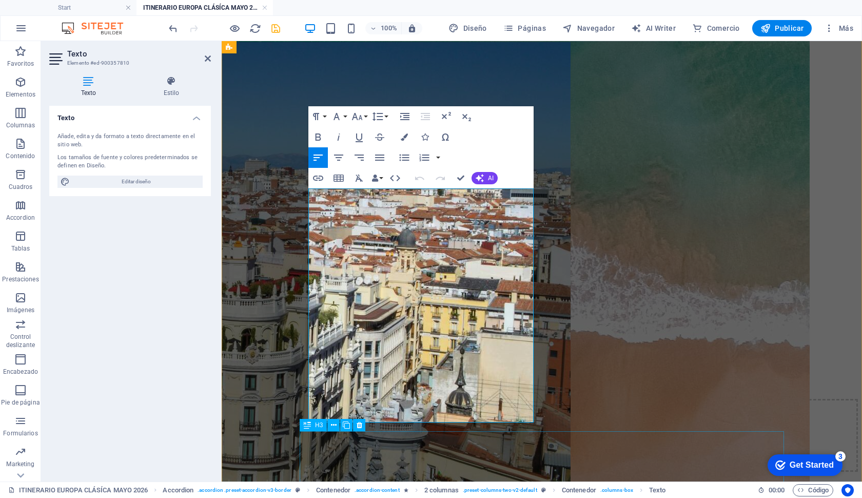
drag, startPoint x: 309, startPoint y: 195, endPoint x: 438, endPoint y: 437, distance: 274.4
copy div "[DATE] conocerás el alma vibrante de [GEOGRAPHIC_DATA]. Sus plazas, su arte y s…"
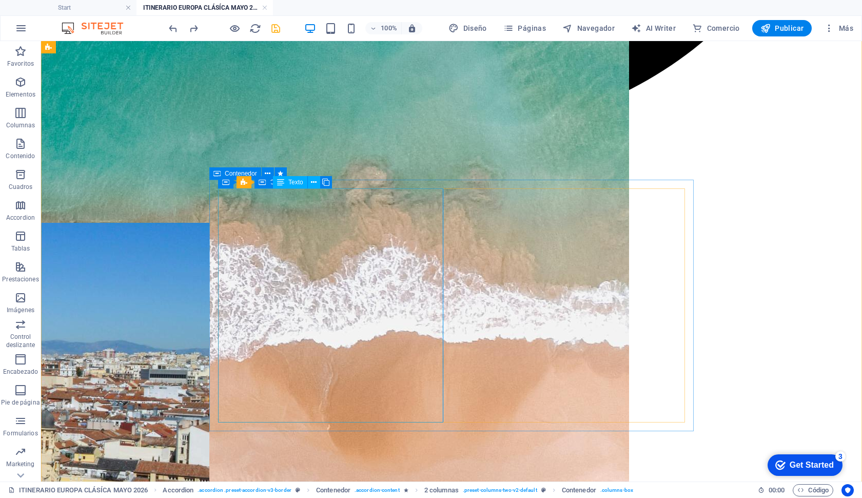
drag, startPoint x: 227, startPoint y: 196, endPoint x: 326, endPoint y: 311, distance: 152.5
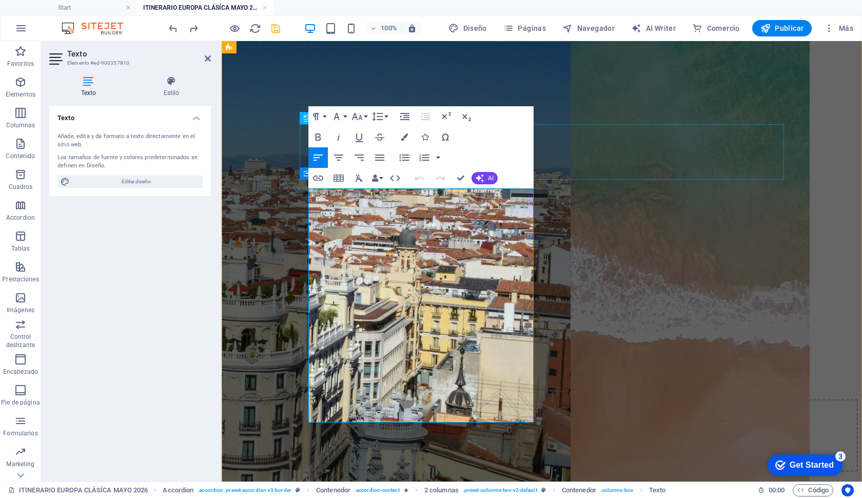
drag, startPoint x: 401, startPoint y: 417, endPoint x: 302, endPoint y: 146, distance: 288.5
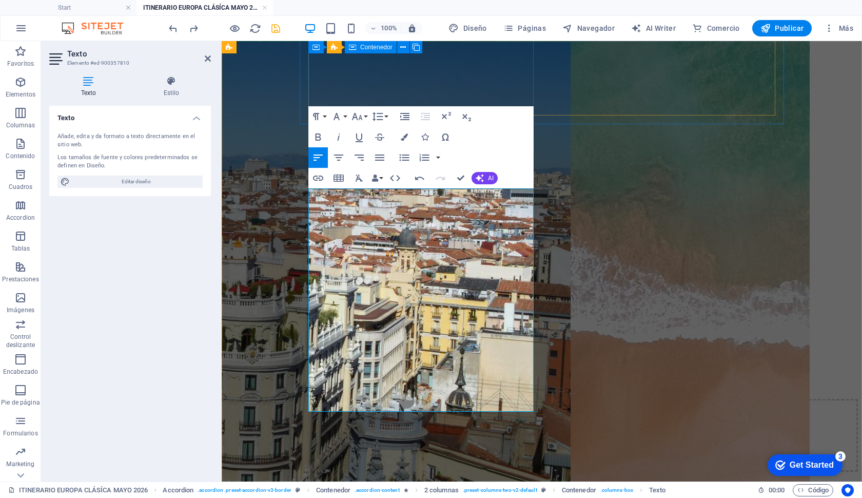
drag, startPoint x: 402, startPoint y: 404, endPoint x: 310, endPoint y: 107, distance: 311.0
click at [324, 121] on button "Paragraph Format" at bounding box center [318, 116] width 20 height 21
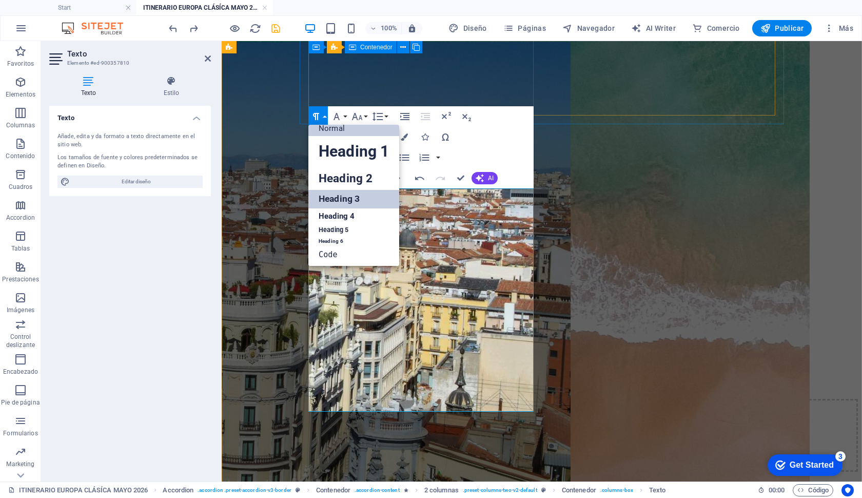
scroll to position [8, 0]
click at [329, 133] on link "Normal" at bounding box center [353, 128] width 91 height 15
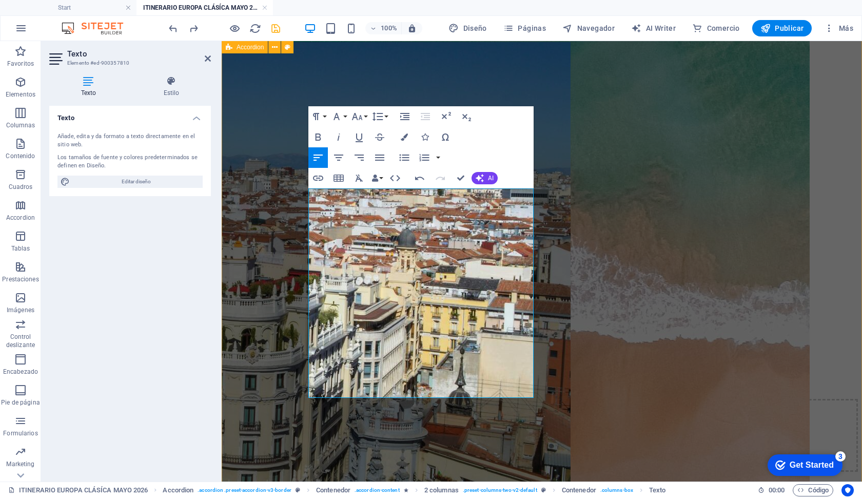
drag, startPoint x: 473, startPoint y: 199, endPoint x: 297, endPoint y: 180, distance: 177.6
click at [319, 139] on icon "button" at bounding box center [318, 137] width 12 height 12
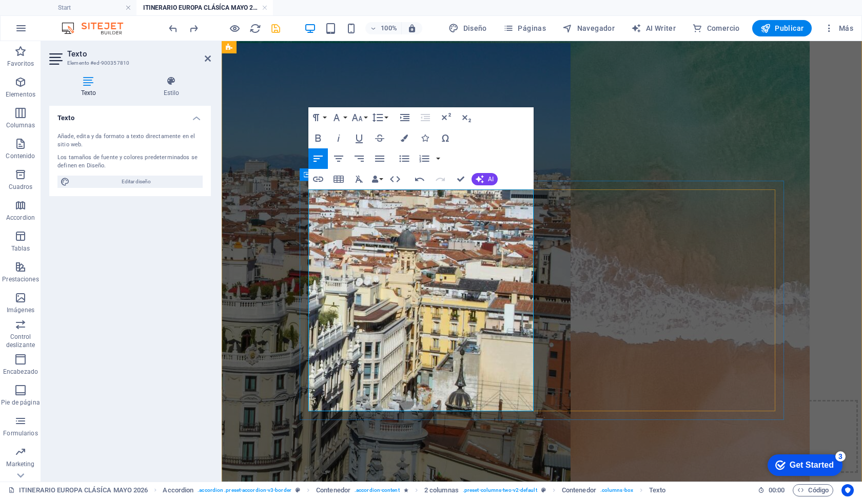
scroll to position [1187, 0]
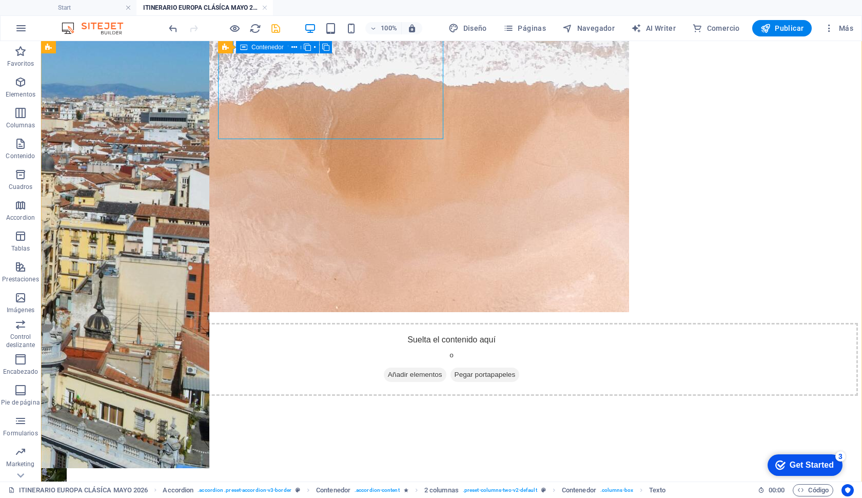
scroll to position [1445, 0]
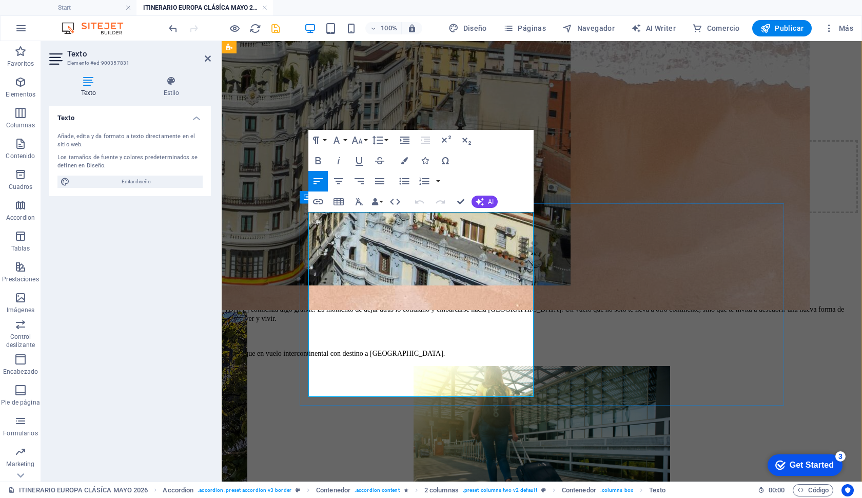
drag, startPoint x: 412, startPoint y: 390, endPoint x: 523, endPoint y: 244, distance: 183.3
copy div "Comenzamos a cruzar fronteras y a abrir horizontes. [DATE] dejamos atrás tierra…"
drag, startPoint x: 416, startPoint y: 395, endPoint x: 307, endPoint y: 213, distance: 211.1
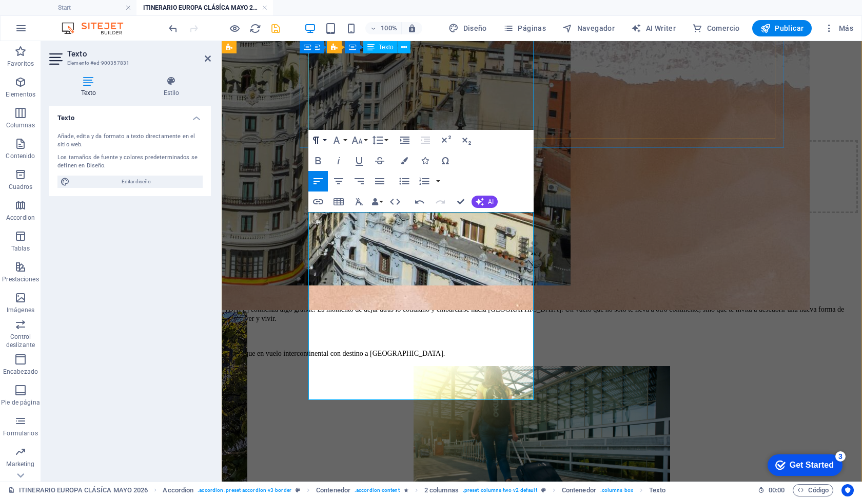
click at [324, 142] on button "Paragraph Format" at bounding box center [318, 140] width 20 height 21
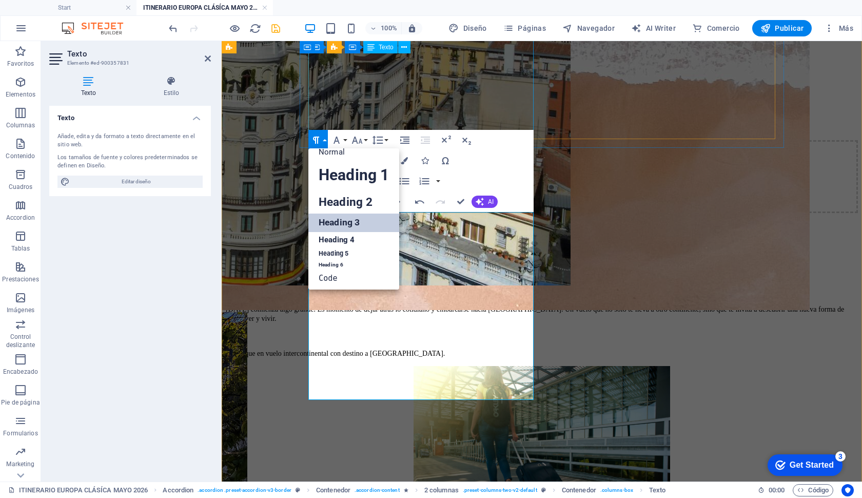
scroll to position [8, 0]
click at [337, 156] on link "Normal" at bounding box center [353, 152] width 91 height 15
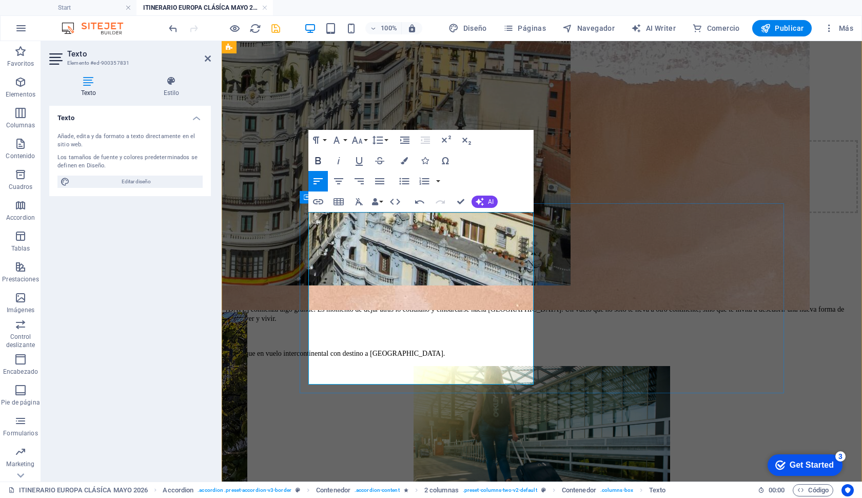
click at [319, 158] on icon "button" at bounding box center [319, 160] width 6 height 7
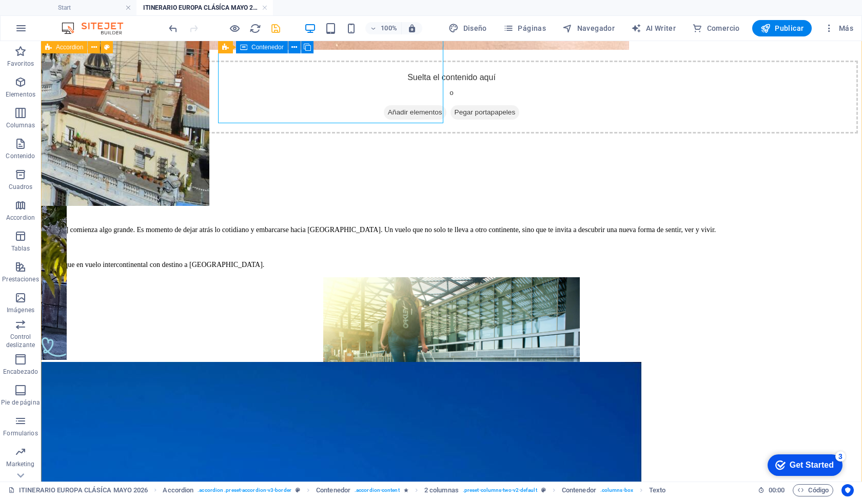
scroll to position [1748, 0]
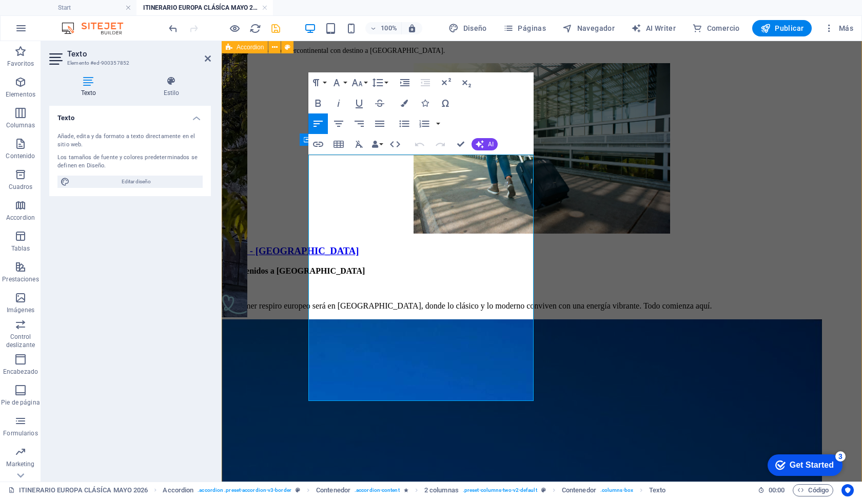
drag, startPoint x: 393, startPoint y: 396, endPoint x: 282, endPoint y: 54, distance: 358.8
click at [424, 1] on ul "Start ITINERARIO EUROPA CLÁSÍCA [DATE]" at bounding box center [431, 7] width 862 height 15
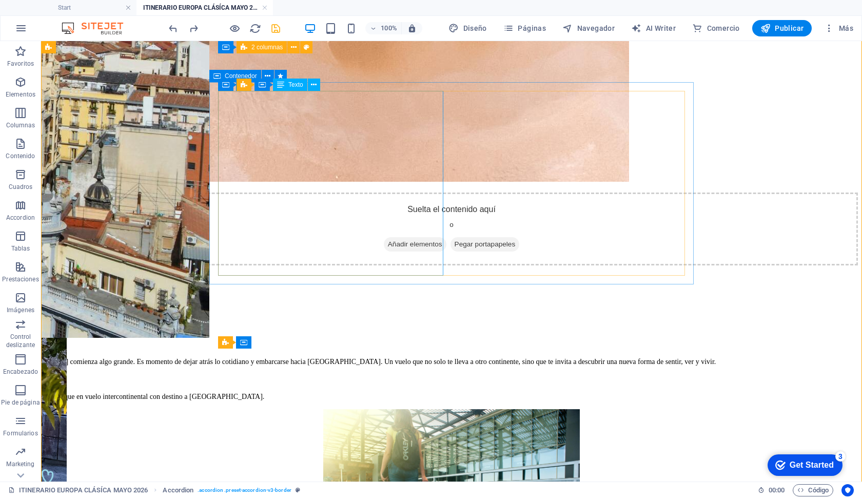
scroll to position [1582, 0]
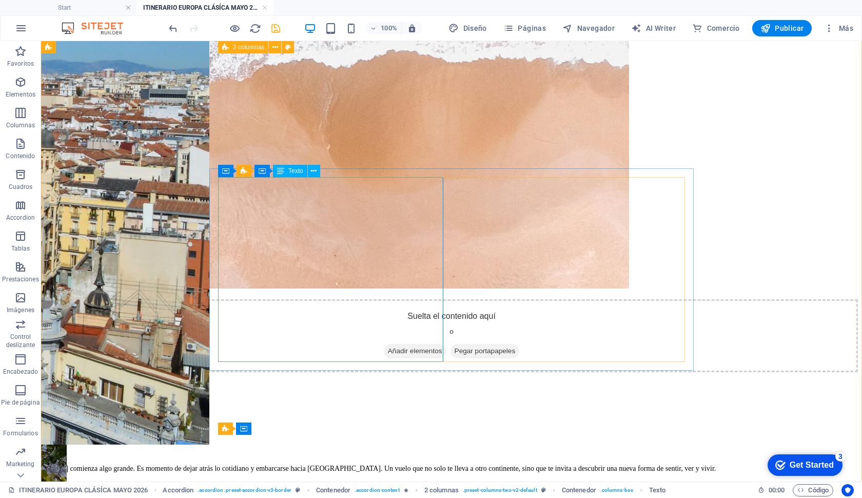
scroll to position [1485, 0]
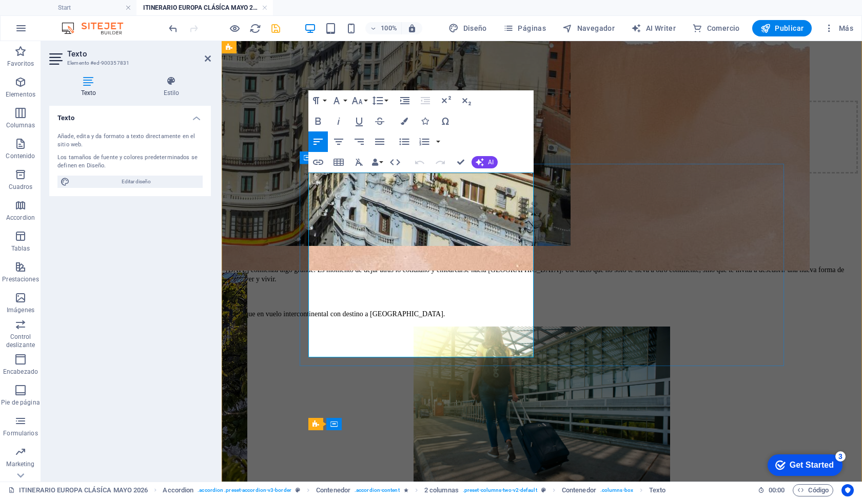
drag, startPoint x: 403, startPoint y: 348, endPoint x: 310, endPoint y: 165, distance: 206.1
drag, startPoint x: 407, startPoint y: 354, endPoint x: 305, endPoint y: 158, distance: 221.1
click at [316, 96] on icon "button" at bounding box center [316, 100] width 12 height 12
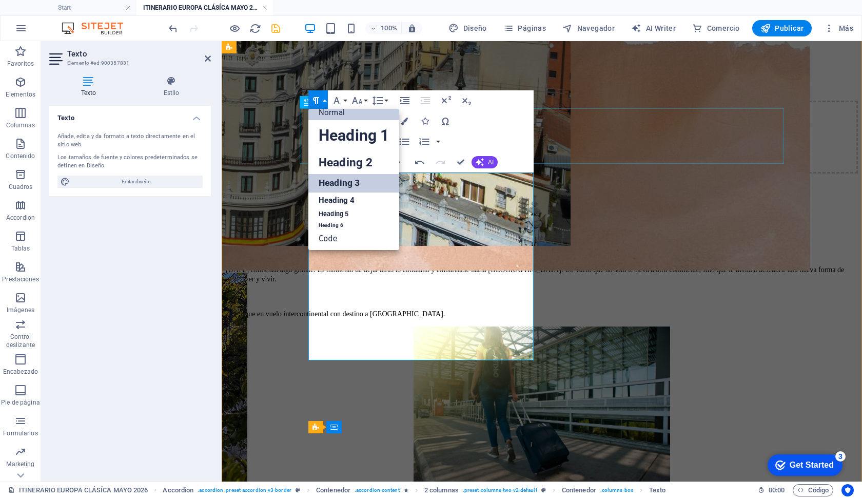
scroll to position [8, 0]
click at [325, 114] on link "Normal" at bounding box center [353, 112] width 91 height 15
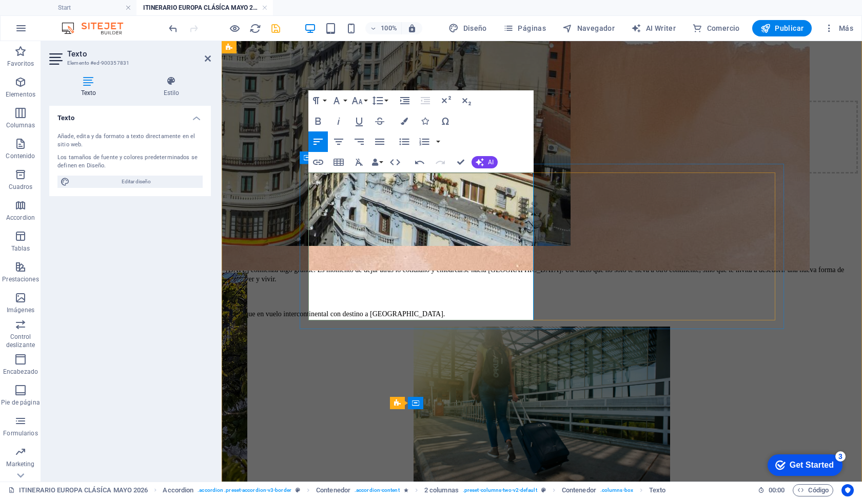
click at [316, 118] on icon "button" at bounding box center [319, 121] width 6 height 7
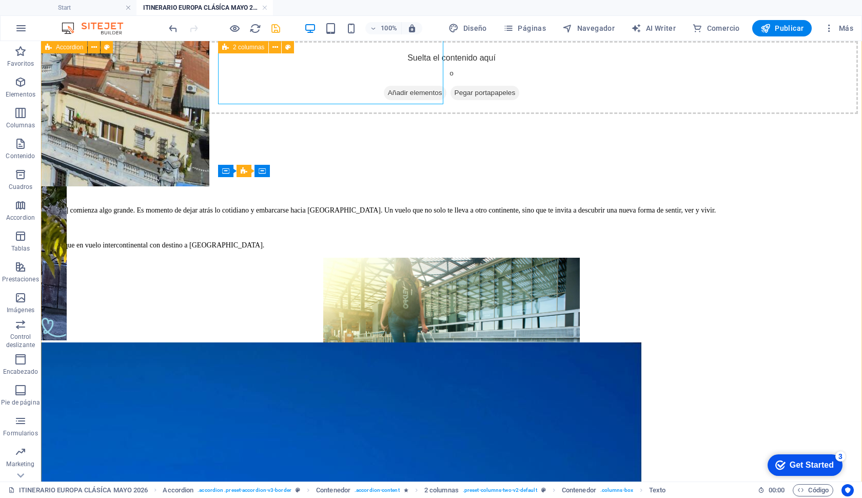
scroll to position [1727, 0]
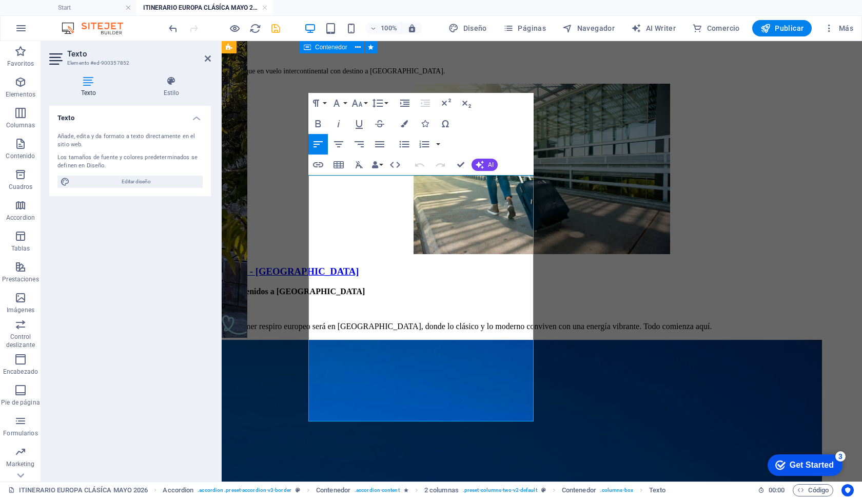
drag, startPoint x: 312, startPoint y: 180, endPoint x: 471, endPoint y: 422, distance: 290.1
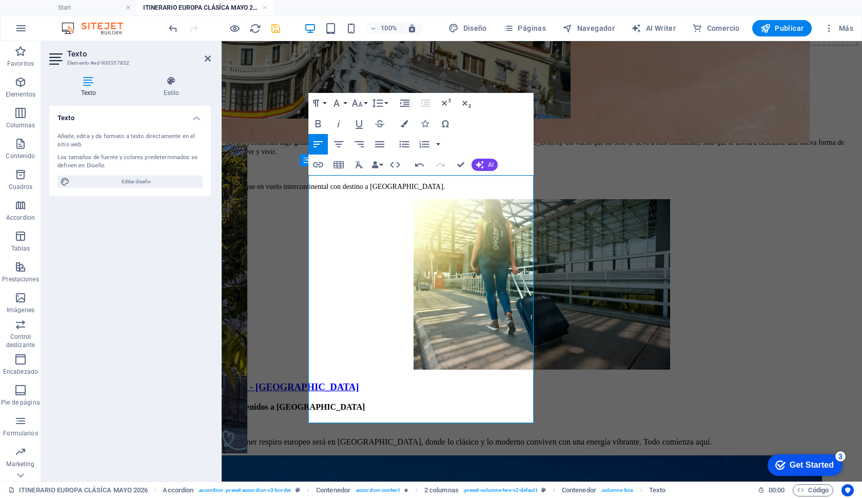
drag, startPoint x: 398, startPoint y: 414, endPoint x: 274, endPoint y: 3, distance: 428.8
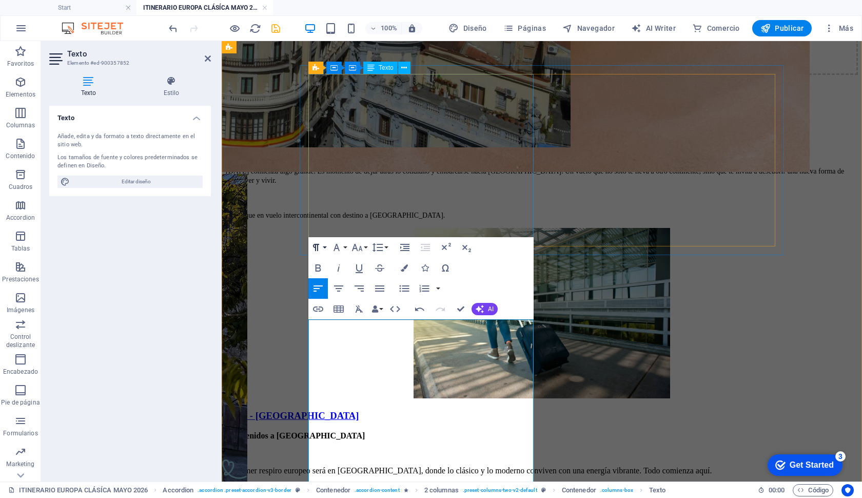
click at [322, 243] on icon "button" at bounding box center [316, 247] width 12 height 12
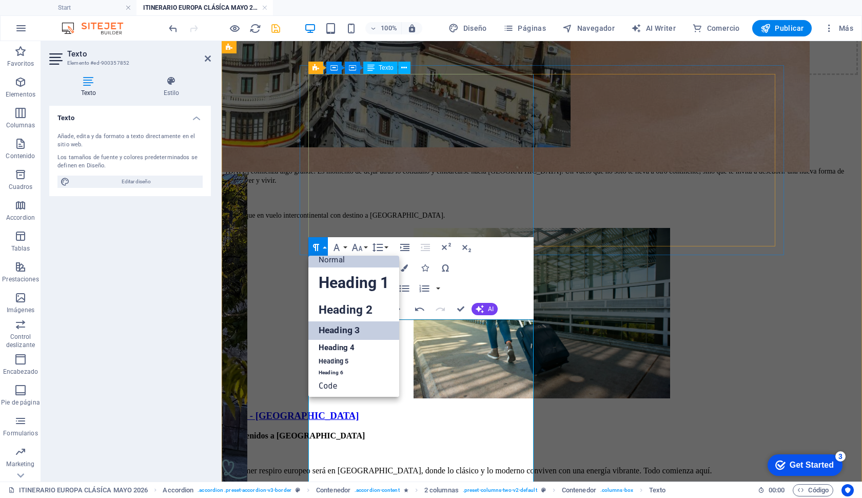
scroll to position [8, 0]
click at [330, 264] on link "Normal" at bounding box center [353, 259] width 91 height 15
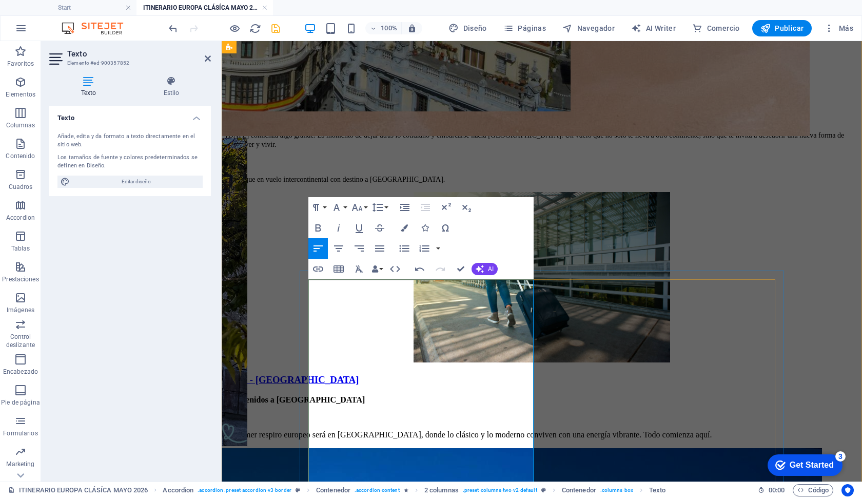
scroll to position [1640, 0]
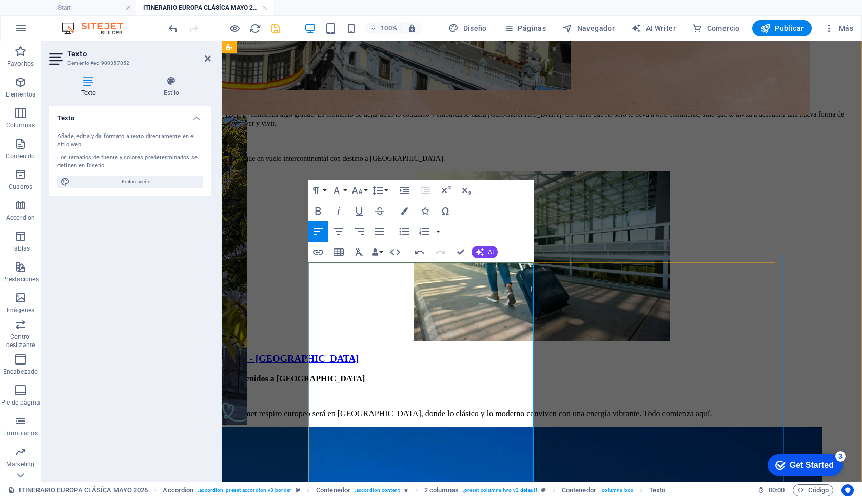
click at [319, 208] on icon "button" at bounding box center [319, 210] width 6 height 7
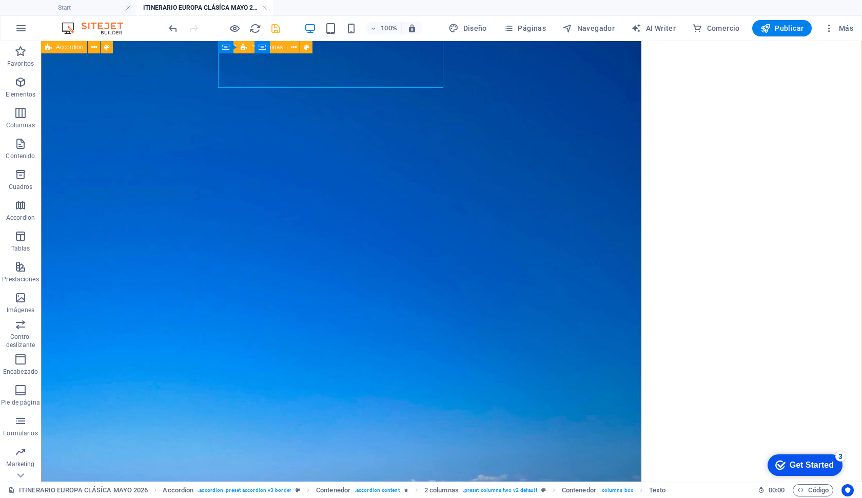
scroll to position [2038, 0]
click at [312, 153] on icon at bounding box center [314, 153] width 6 height 11
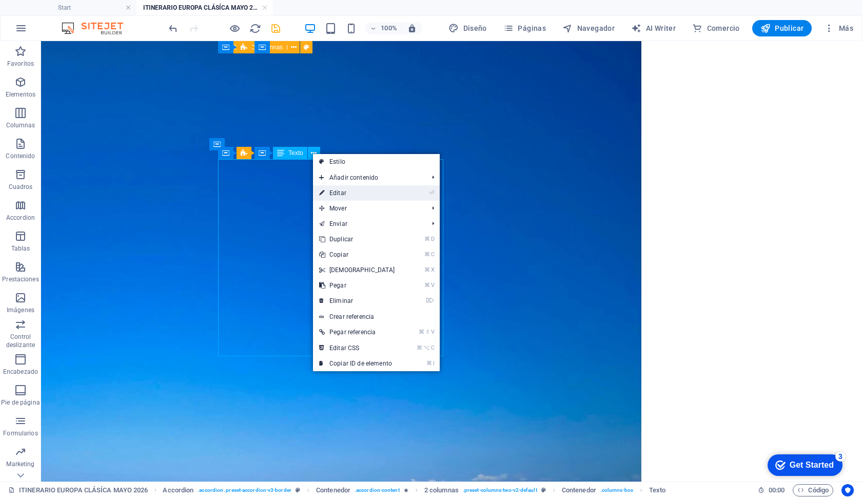
click at [349, 195] on link "⏎ Editar" at bounding box center [357, 192] width 88 height 15
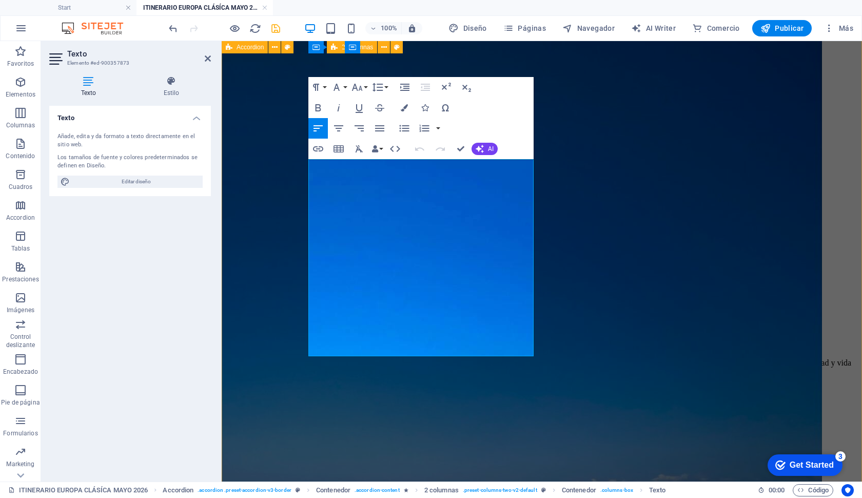
drag, startPoint x: 434, startPoint y: 352, endPoint x: 248, endPoint y: 73, distance: 335.6
drag, startPoint x: 431, startPoint y: 349, endPoint x: 304, endPoint y: 164, distance: 224.2
click at [323, 86] on button "Paragraph Format" at bounding box center [318, 87] width 20 height 21
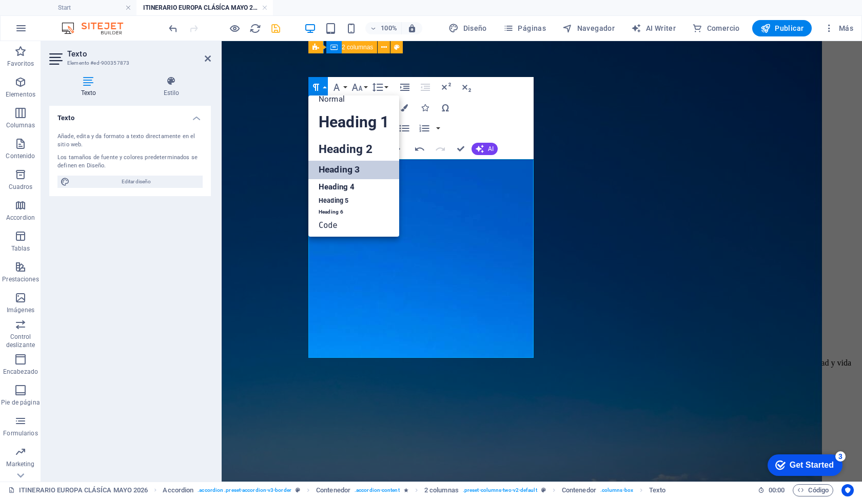
scroll to position [8, 0]
click at [326, 97] on link "Normal" at bounding box center [353, 99] width 91 height 15
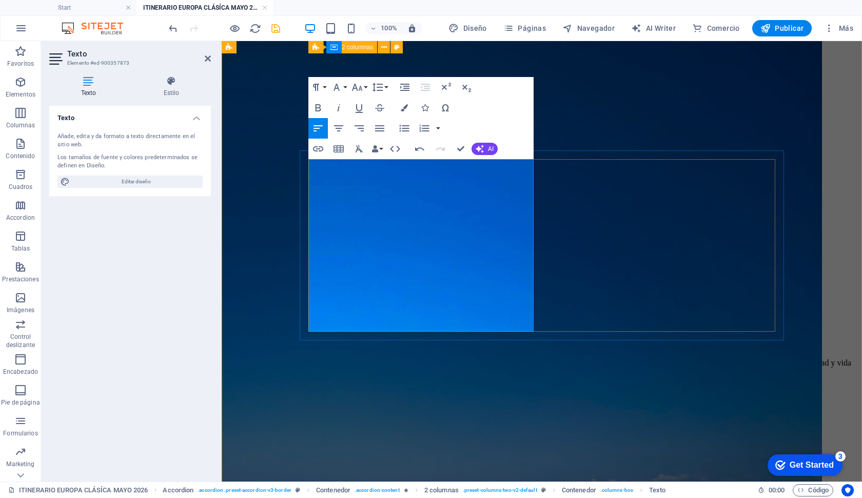
click at [334, 104] on icon "button" at bounding box center [339, 108] width 12 height 12
click at [324, 108] on icon "button" at bounding box center [318, 108] width 12 height 12
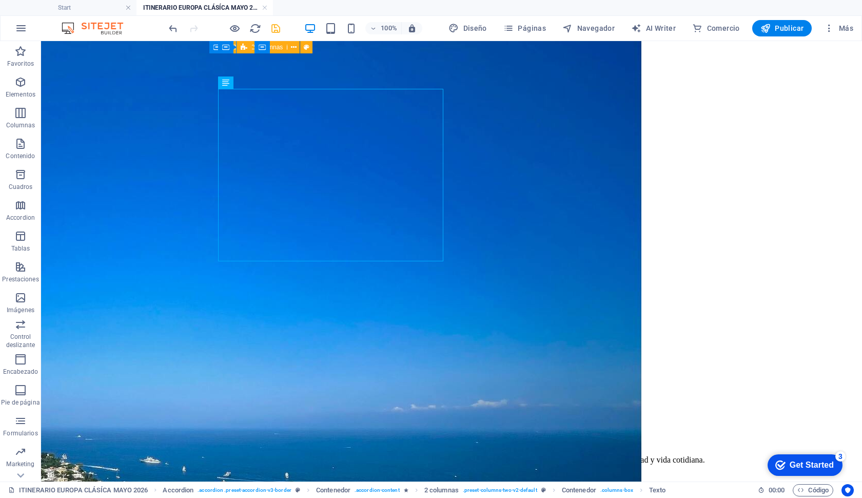
scroll to position [2101, 0]
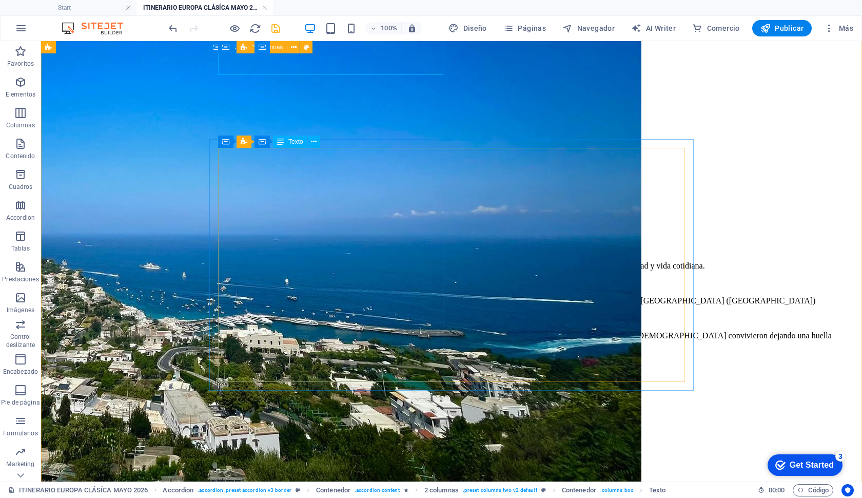
scroll to position [2307, 0]
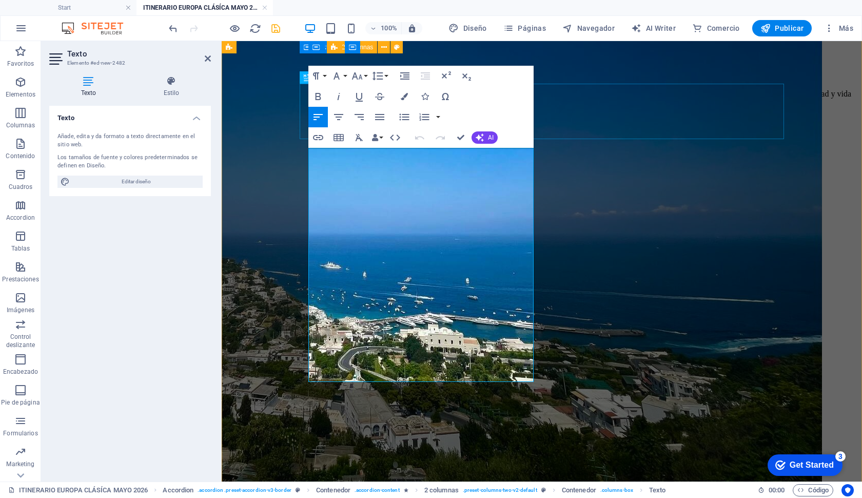
drag, startPoint x: 394, startPoint y: 376, endPoint x: 312, endPoint y: 135, distance: 254.2
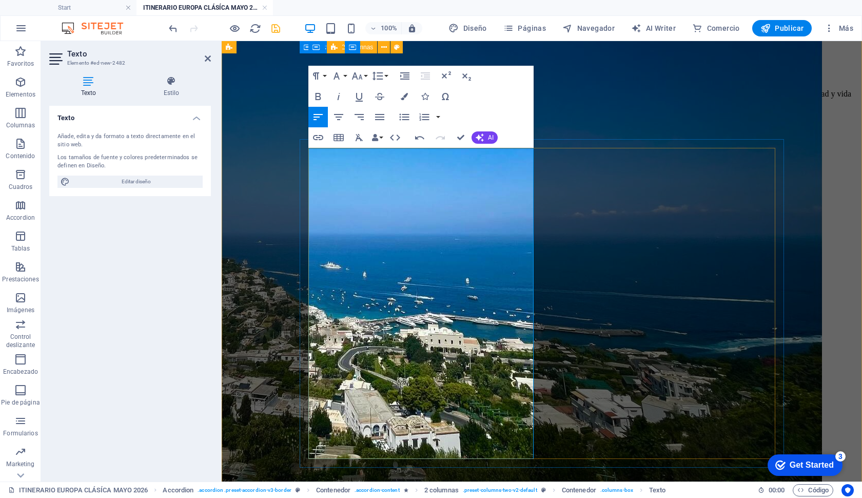
scroll to position [2311, 0]
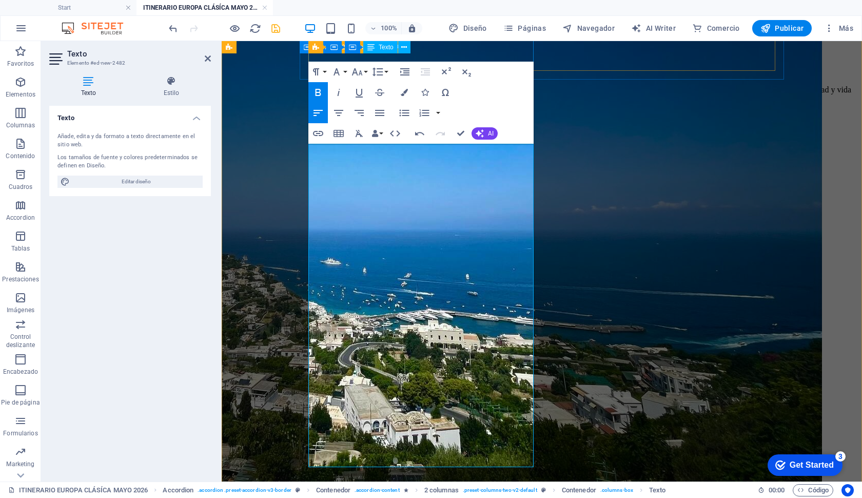
drag, startPoint x: 405, startPoint y: 455, endPoint x: 554, endPoint y: 104, distance: 381.1
click at [324, 69] on button "Paragraph Format" at bounding box center [318, 72] width 20 height 21
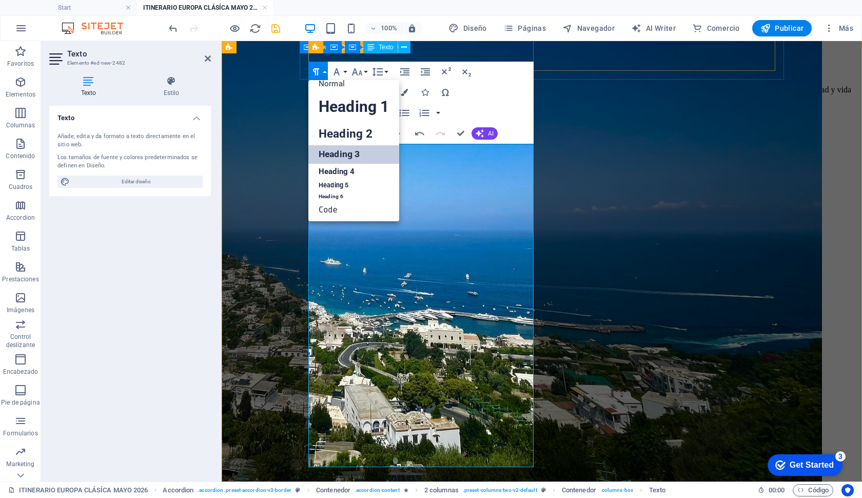
scroll to position [8, 0]
click at [329, 84] on link "Normal" at bounding box center [353, 83] width 91 height 15
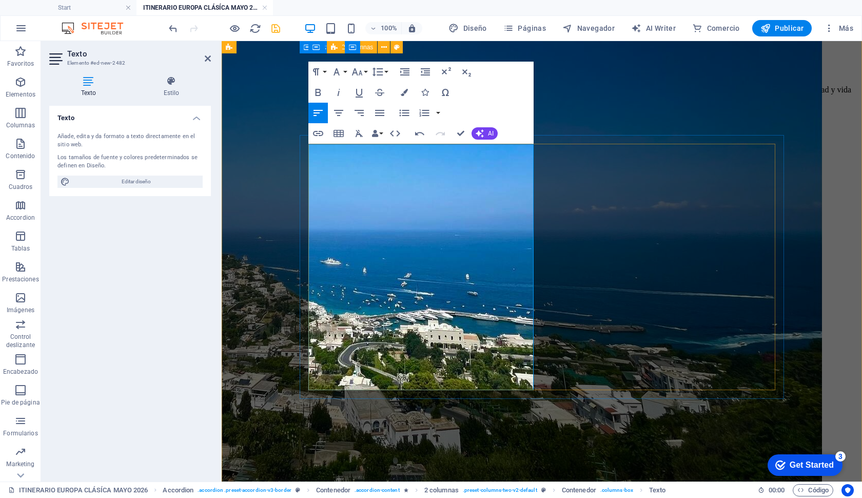
click at [320, 90] on icon "button" at bounding box center [319, 92] width 6 height 7
drag, startPoint x: 316, startPoint y: 311, endPoint x: 334, endPoint y: 314, distance: 17.7
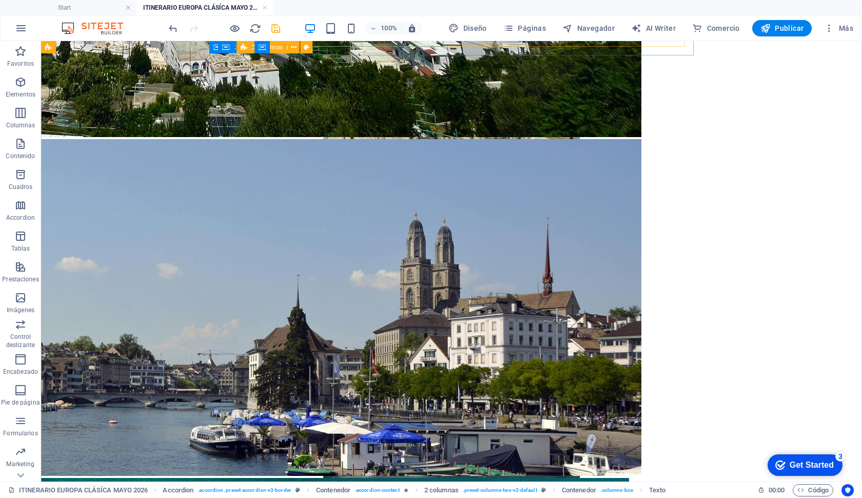
scroll to position [2672, 0]
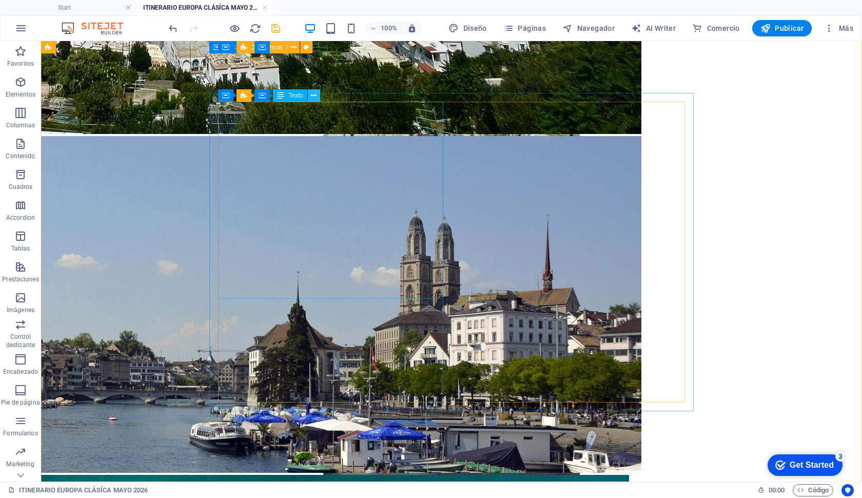
click at [314, 97] on icon at bounding box center [314, 95] width 6 height 11
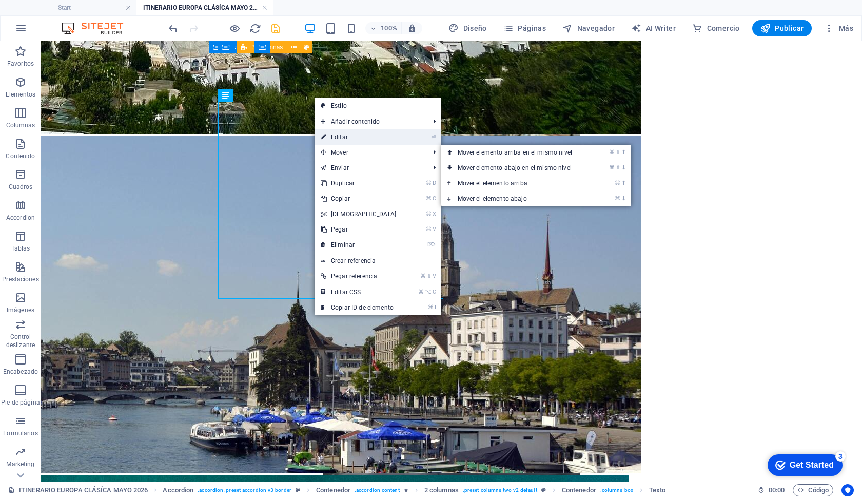
click at [344, 141] on link "⏎ Editar" at bounding box center [359, 136] width 88 height 15
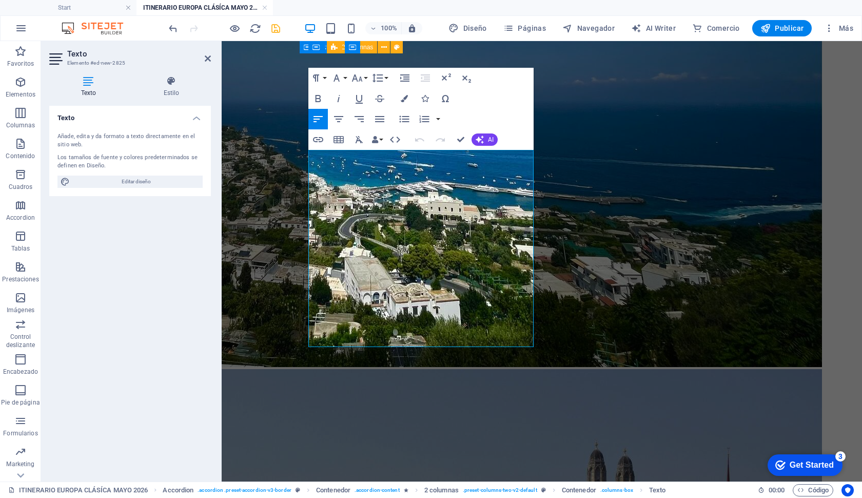
drag, startPoint x: 410, startPoint y: 293, endPoint x: 290, endPoint y: -41, distance: 354.5
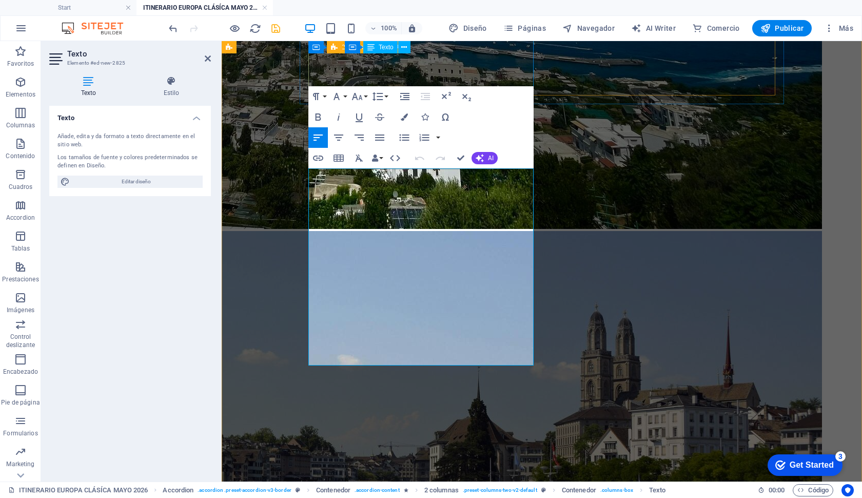
scroll to position [2606, 0]
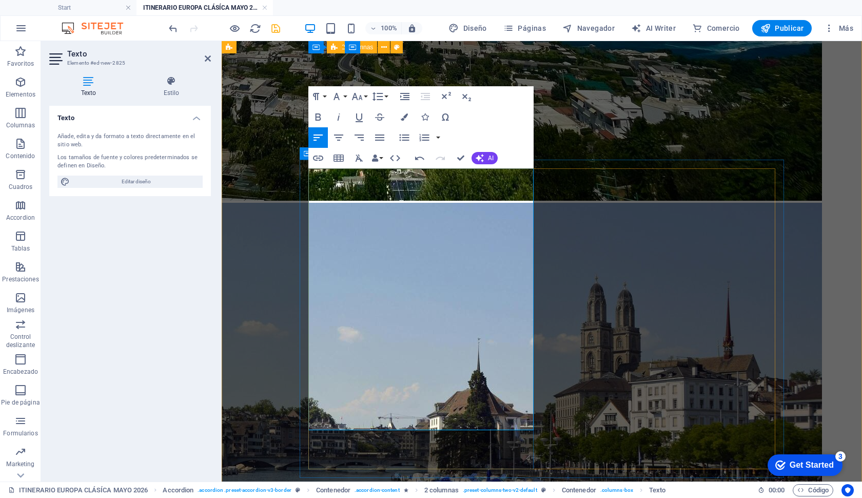
drag, startPoint x: 310, startPoint y: 227, endPoint x: 366, endPoint y: 241, distance: 57.5
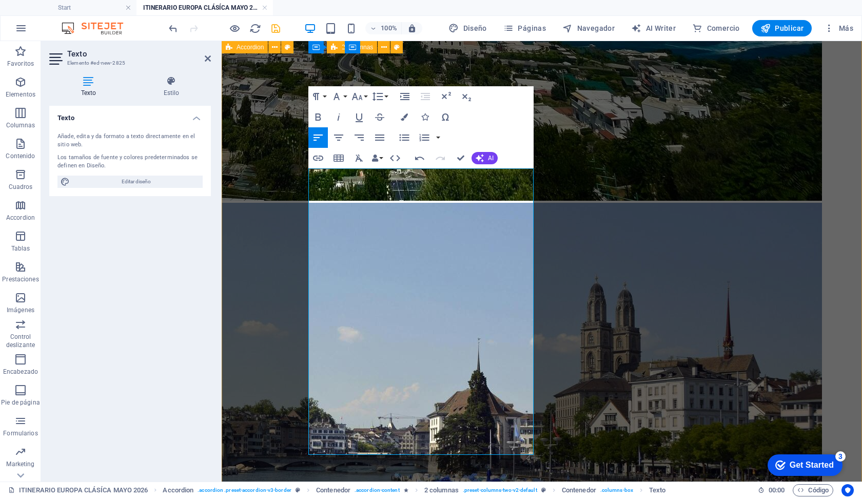
scroll to position [2606, 0]
drag, startPoint x: 398, startPoint y: 446, endPoint x: 566, endPoint y: 161, distance: 330.9
click at [326, 103] on button "Paragraph Format" at bounding box center [318, 96] width 20 height 21
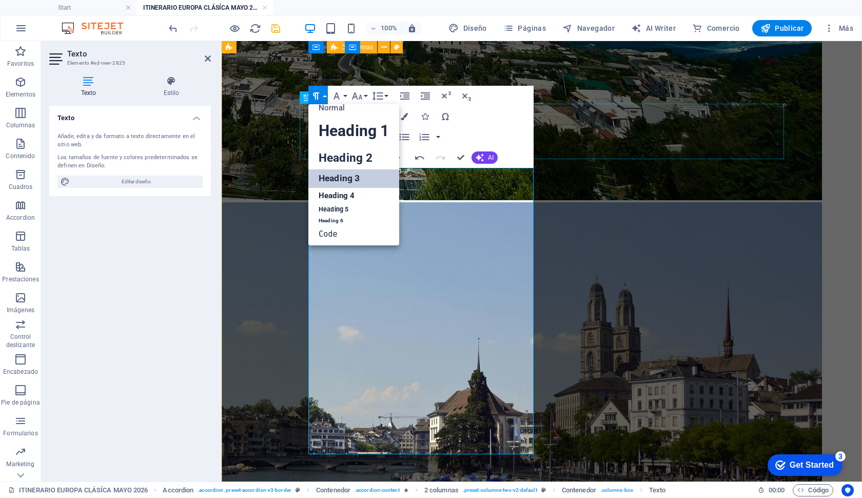
scroll to position [8, 0]
click at [321, 95] on icon "button" at bounding box center [316, 96] width 12 height 12
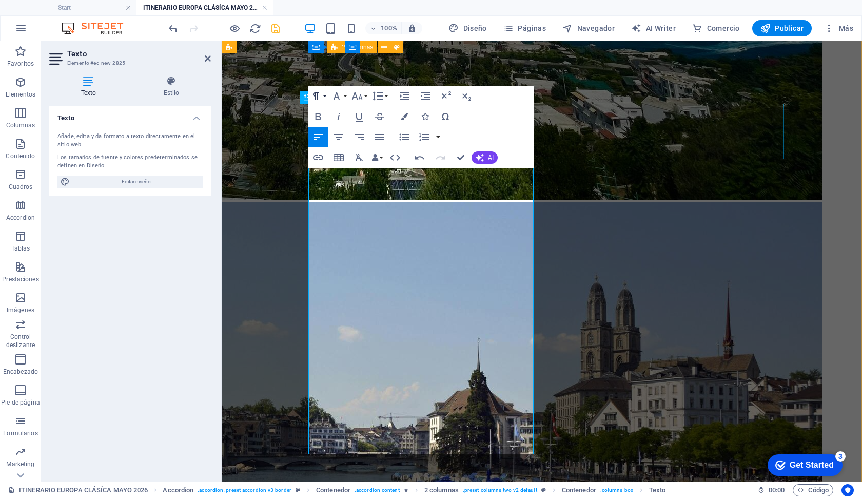
click at [321, 95] on icon "button" at bounding box center [316, 96] width 12 height 12
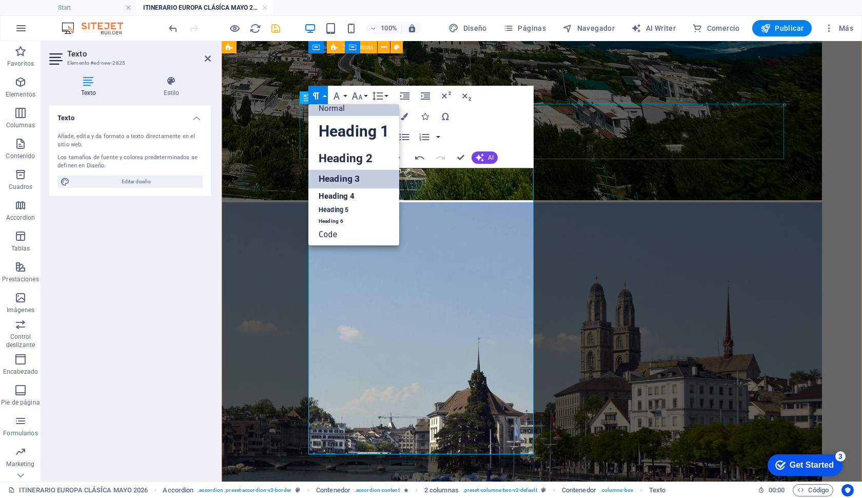
click at [322, 106] on link "Normal" at bounding box center [353, 108] width 91 height 15
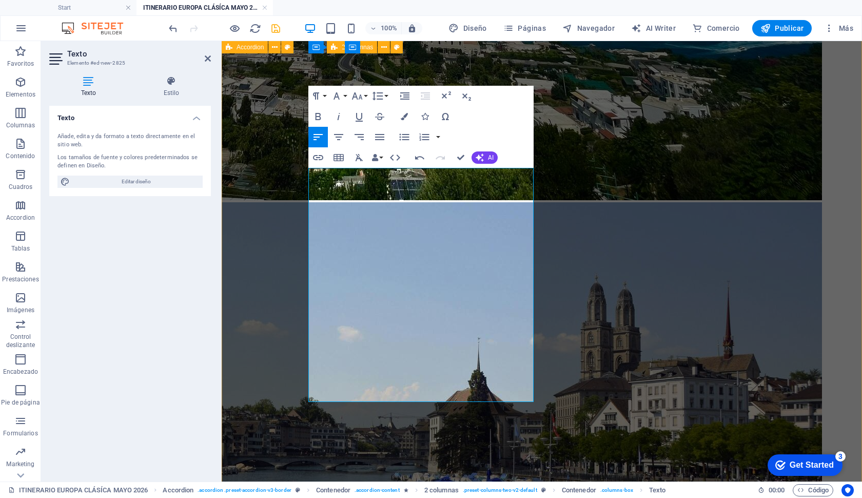
drag, startPoint x: 307, startPoint y: 169, endPoint x: 288, endPoint y: 156, distance: 23.2
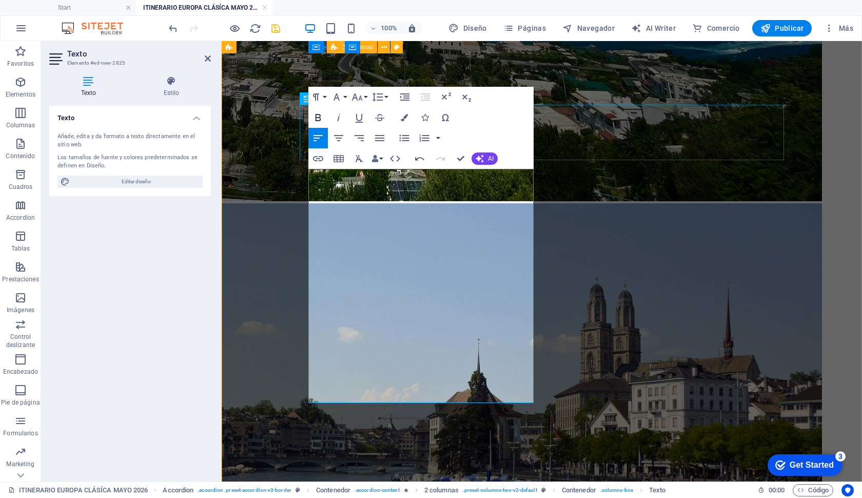
click at [319, 120] on icon "button" at bounding box center [318, 117] width 12 height 12
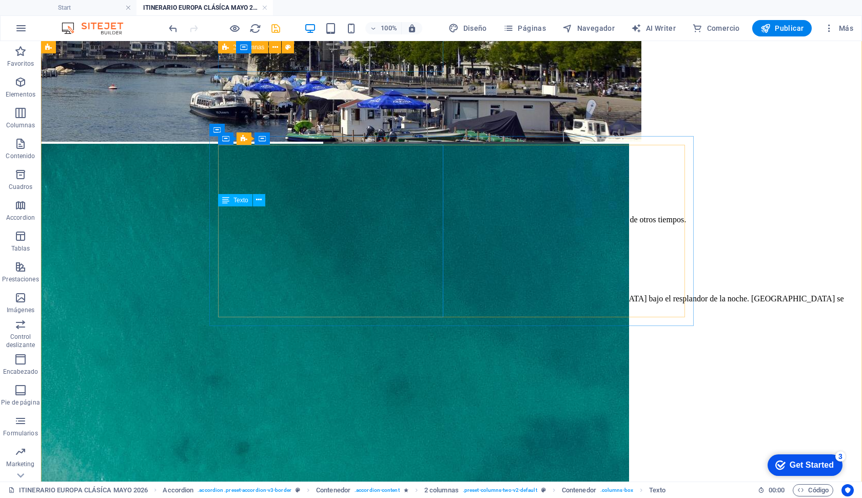
scroll to position [3004, 0]
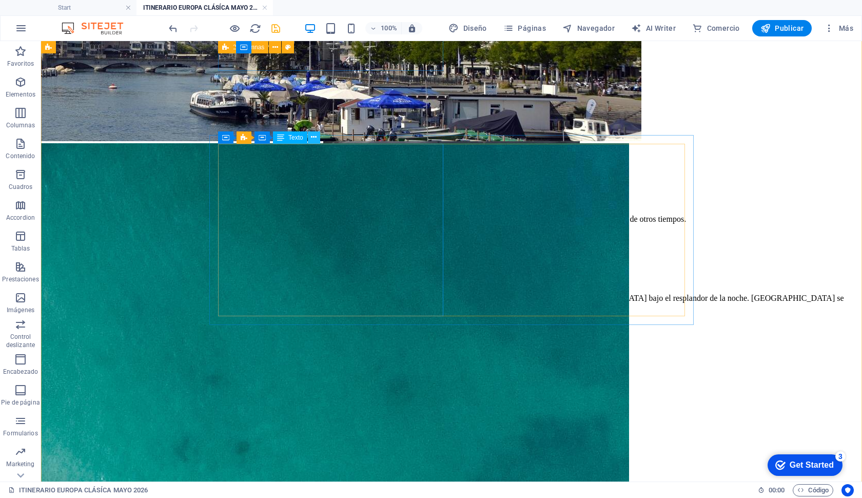
click at [317, 140] on icon at bounding box center [314, 137] width 6 height 11
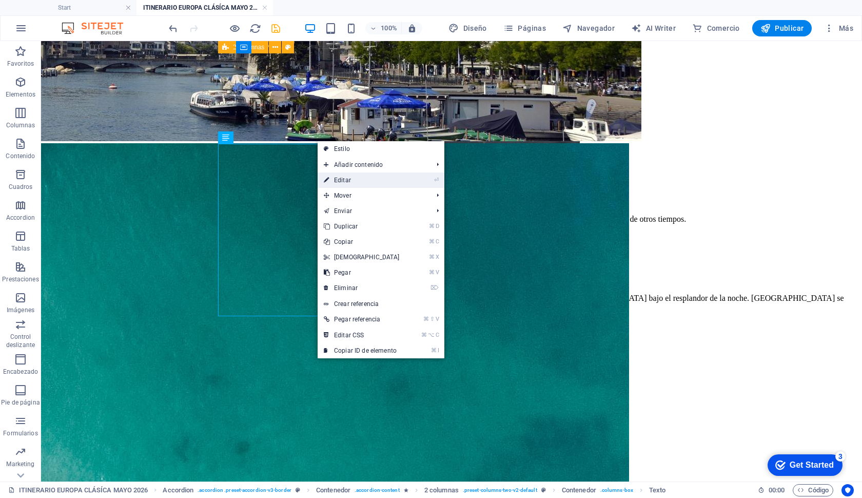
click at [342, 176] on link "⏎ Editar" at bounding box center [362, 179] width 88 height 15
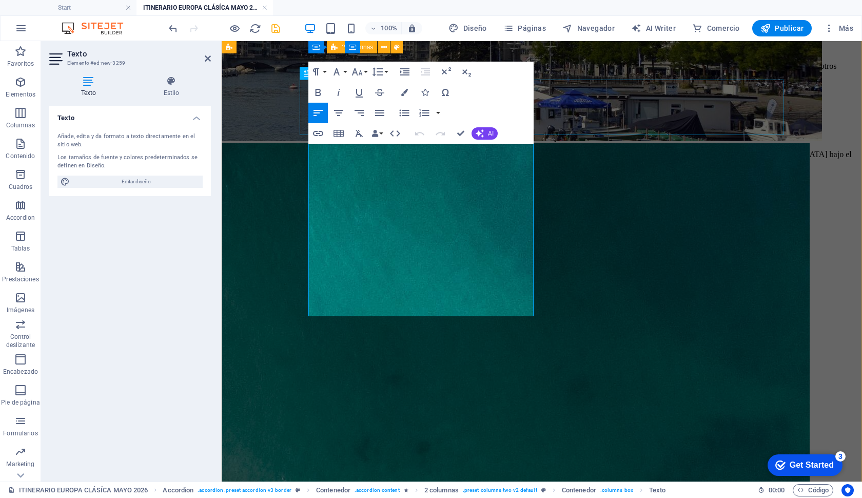
drag, startPoint x: 405, startPoint y: 311, endPoint x: 315, endPoint y: 123, distance: 208.4
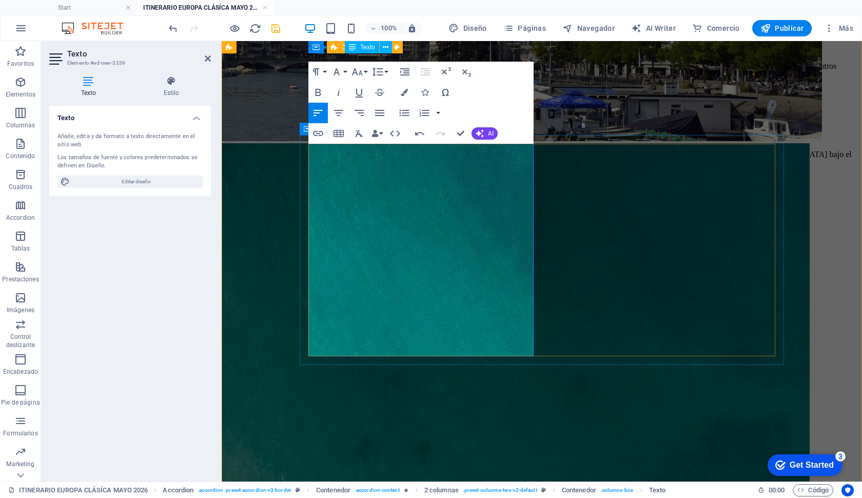
drag, startPoint x: 343, startPoint y: 183, endPoint x: 304, endPoint y: 113, distance: 79.3
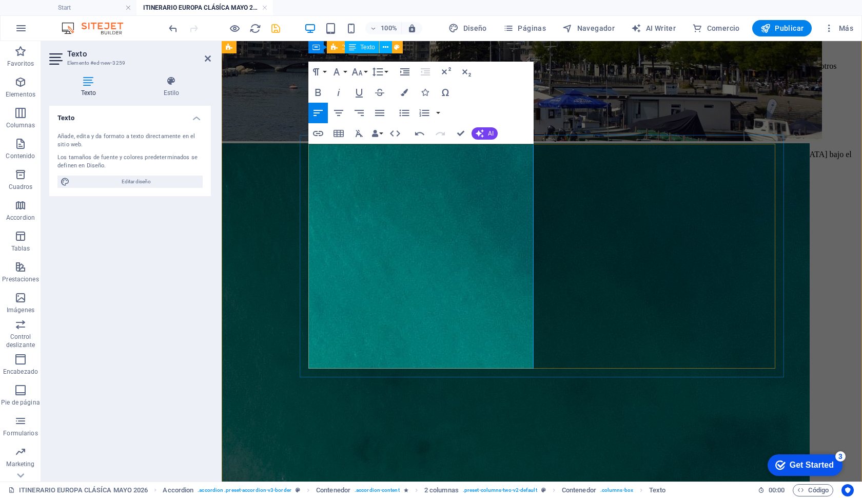
drag, startPoint x: 412, startPoint y: 360, endPoint x: 313, endPoint y: 152, distance: 230.0
click at [317, 68] on icon "button" at bounding box center [316, 72] width 12 height 12
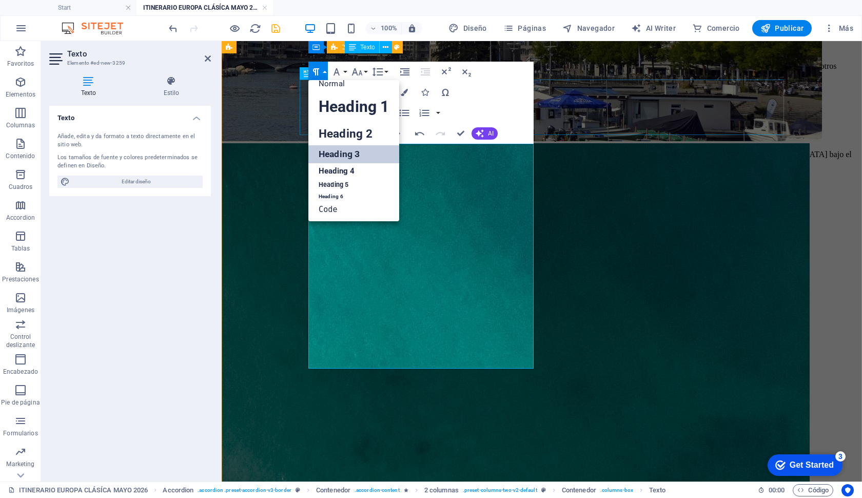
scroll to position [8, 0]
click at [328, 85] on link "Normal" at bounding box center [353, 83] width 91 height 15
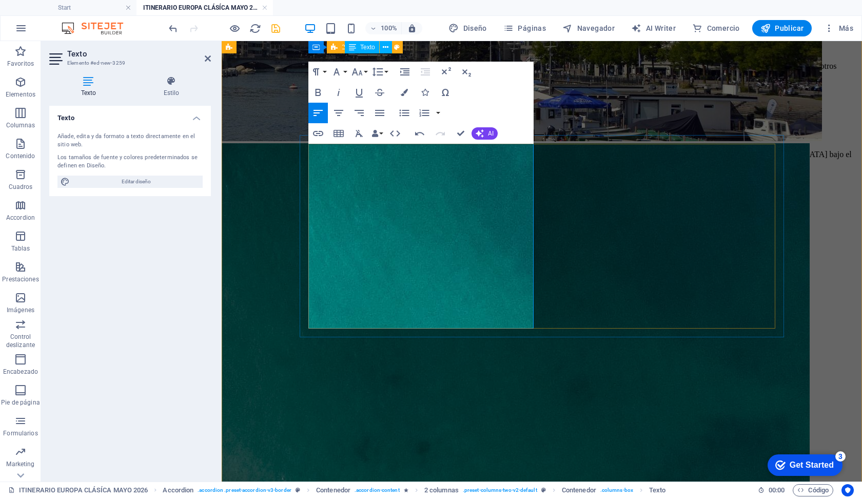
click at [320, 93] on icon "button" at bounding box center [319, 92] width 6 height 7
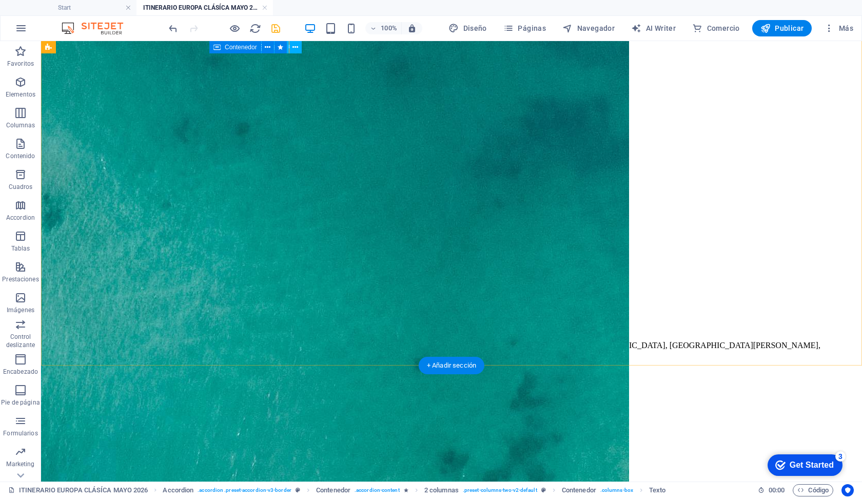
scroll to position [3324, 0]
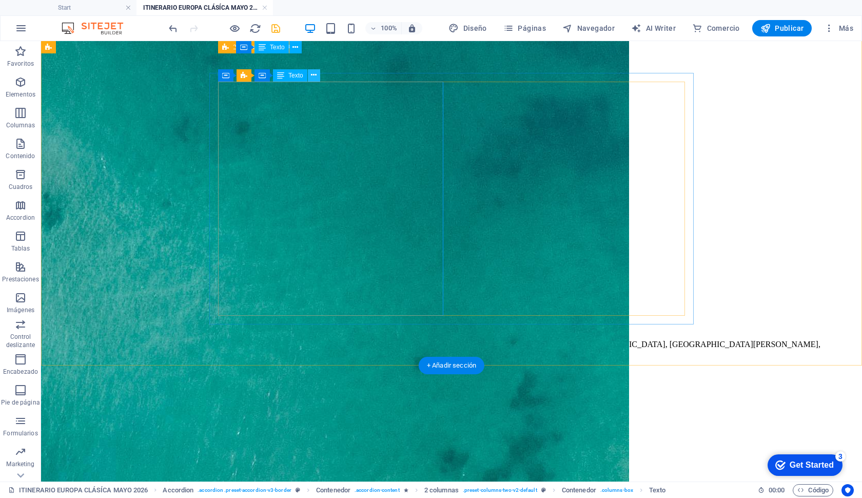
click at [316, 79] on icon at bounding box center [314, 75] width 6 height 11
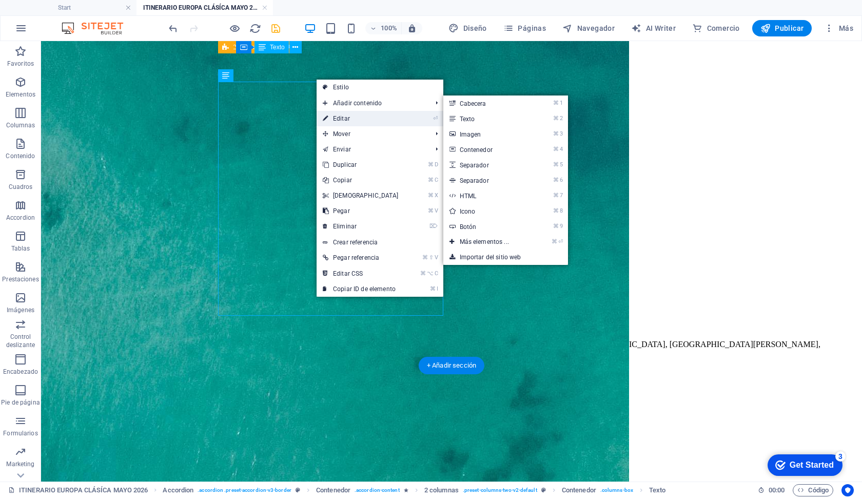
click at [345, 114] on link "⏎ Editar" at bounding box center [361, 118] width 88 height 15
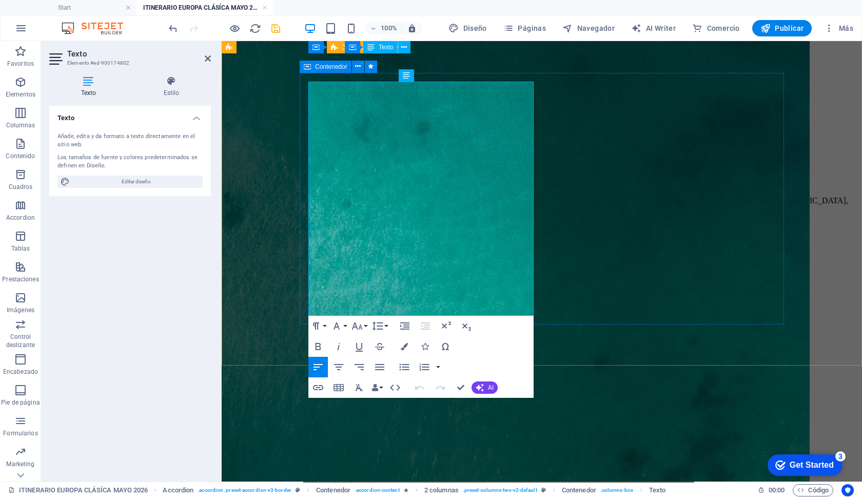
drag, startPoint x: 424, startPoint y: 310, endPoint x: 306, endPoint y: 87, distance: 252.8
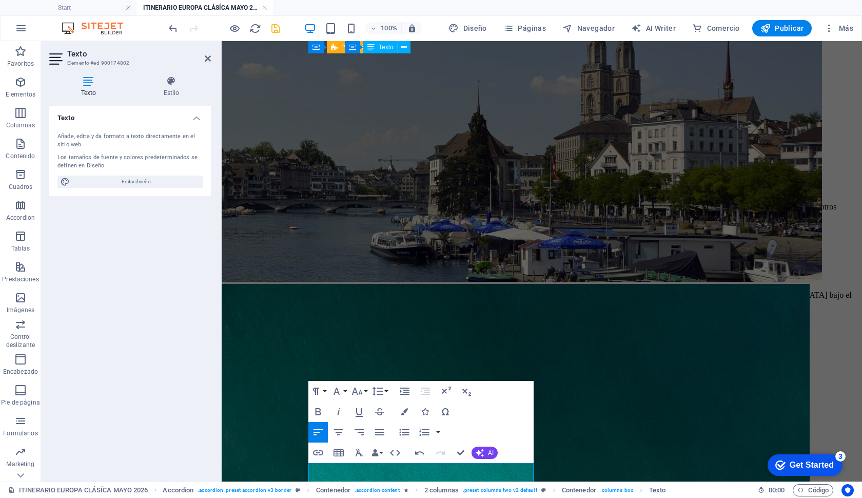
drag, startPoint x: 407, startPoint y: 309, endPoint x: 527, endPoint y: 64, distance: 272.2
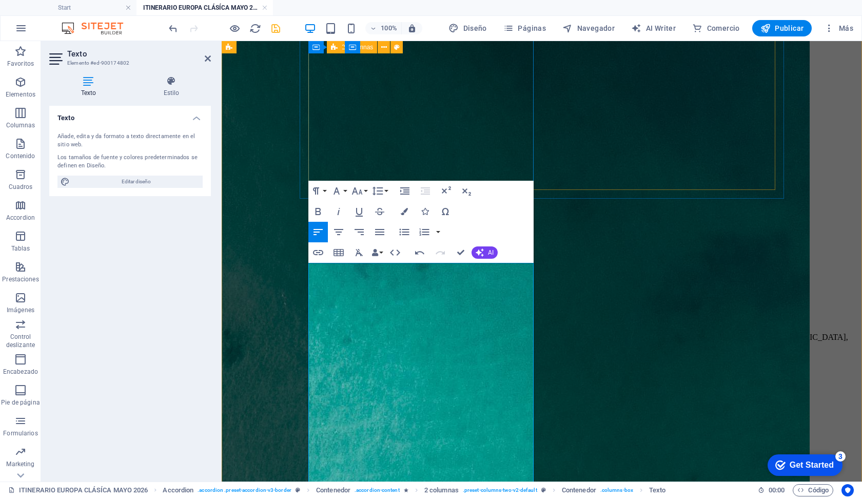
scroll to position [3239, 0]
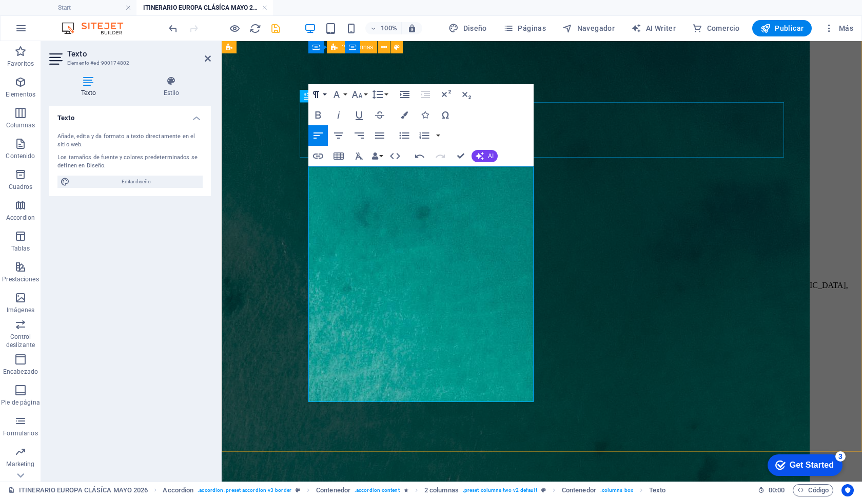
click at [318, 99] on icon "button" at bounding box center [316, 94] width 12 height 12
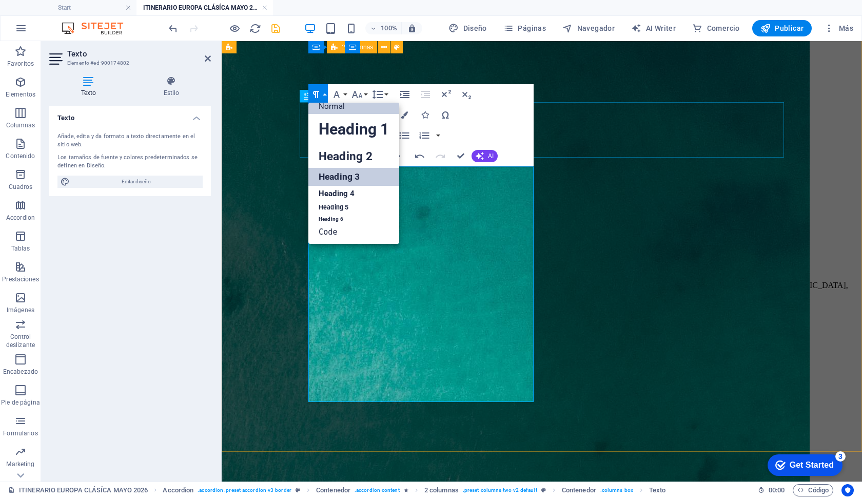
scroll to position [8, 0]
click at [327, 108] on link "Normal" at bounding box center [353, 106] width 91 height 15
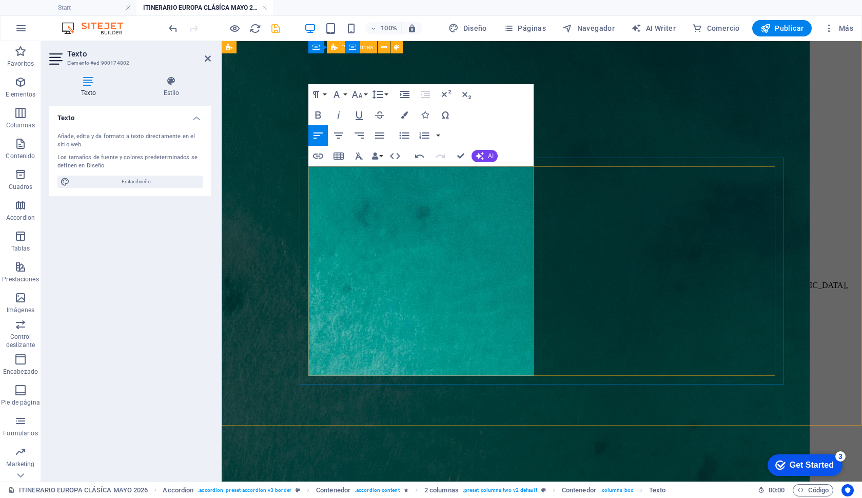
click at [318, 113] on icon "button" at bounding box center [318, 115] width 12 height 12
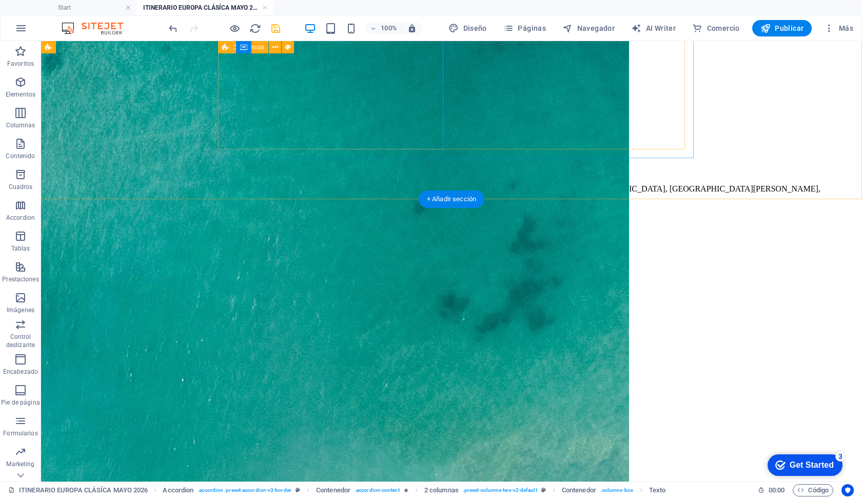
scroll to position [3487, 0]
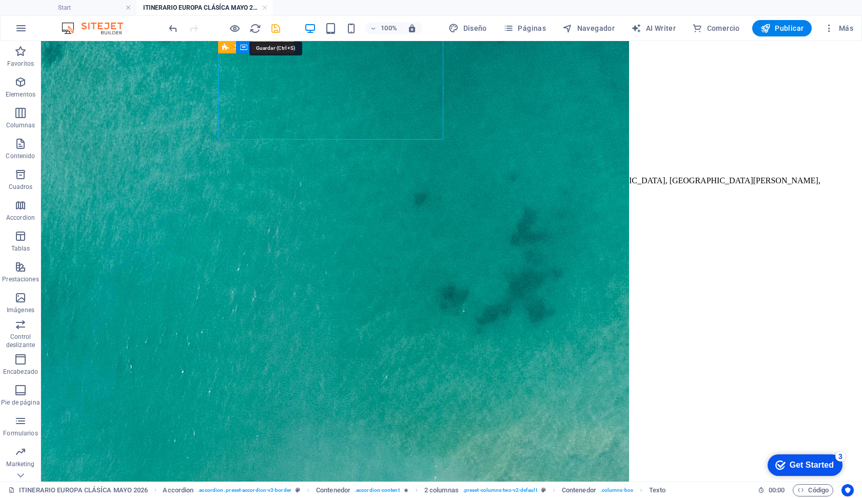
click at [279, 27] on icon "save" at bounding box center [276, 29] width 12 height 12
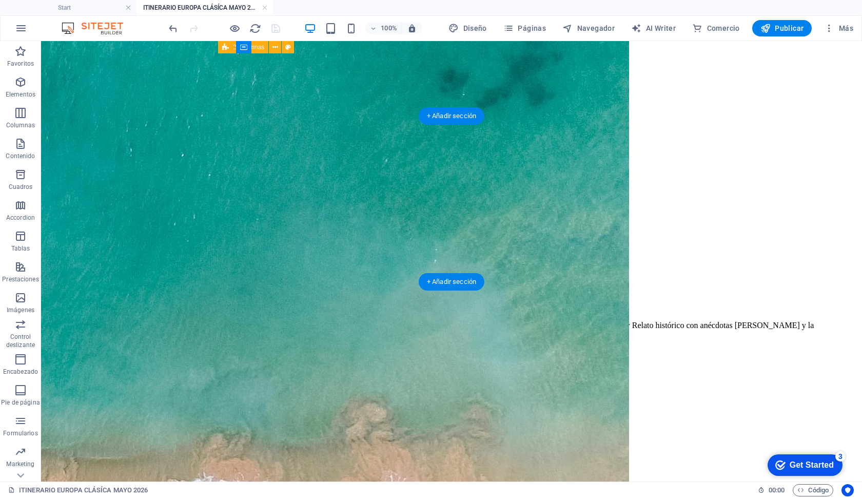
scroll to position [3709, 0]
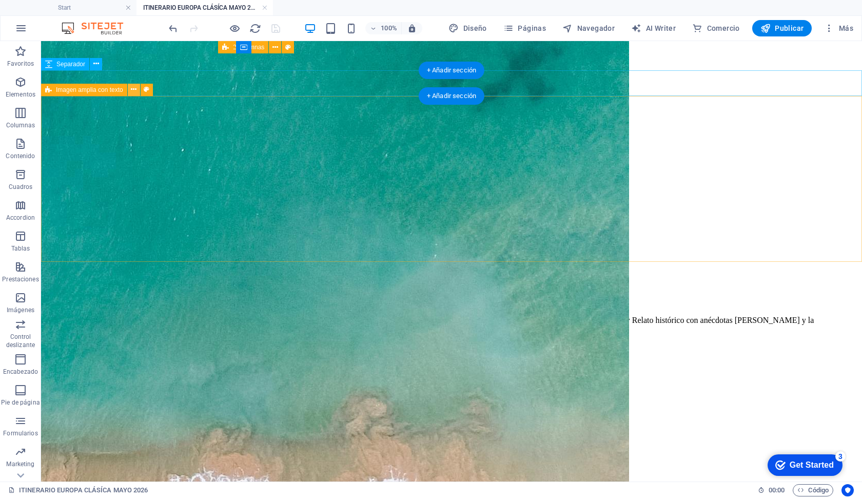
click at [133, 90] on icon at bounding box center [134, 89] width 6 height 11
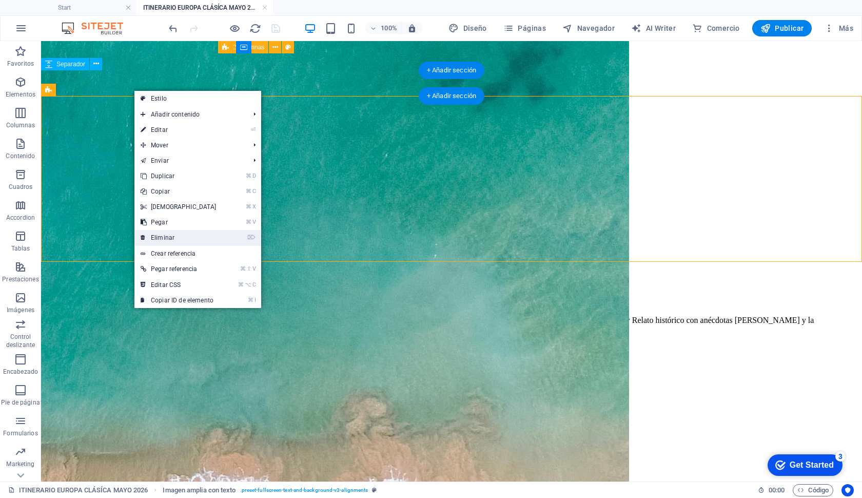
click at [177, 234] on link "⌦ Eliminar" at bounding box center [178, 237] width 88 height 15
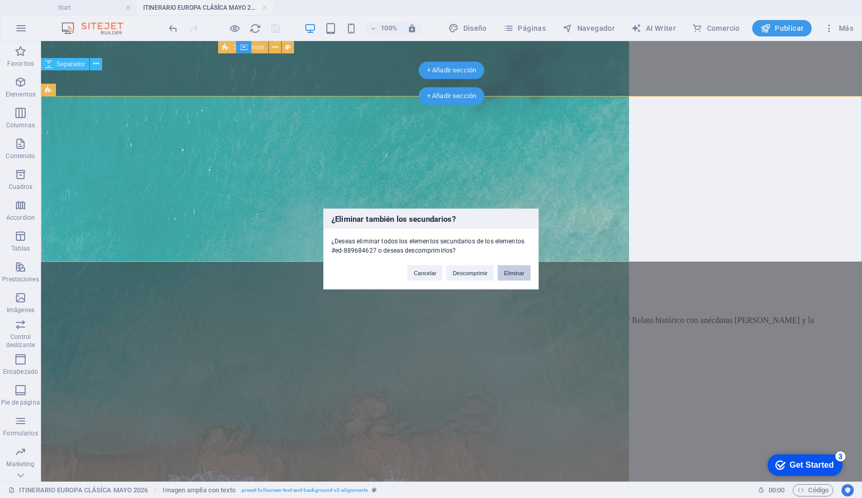
click at [508, 274] on button "Eliminar" at bounding box center [514, 272] width 33 height 15
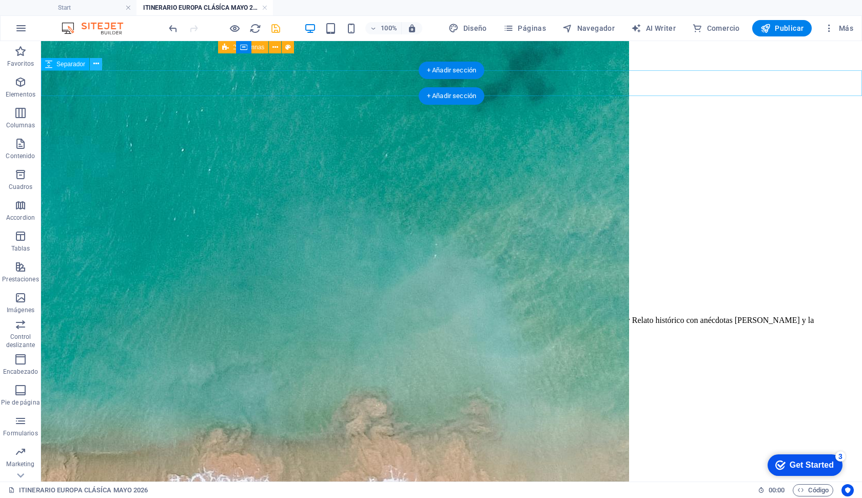
click at [93, 66] on icon at bounding box center [96, 64] width 6 height 11
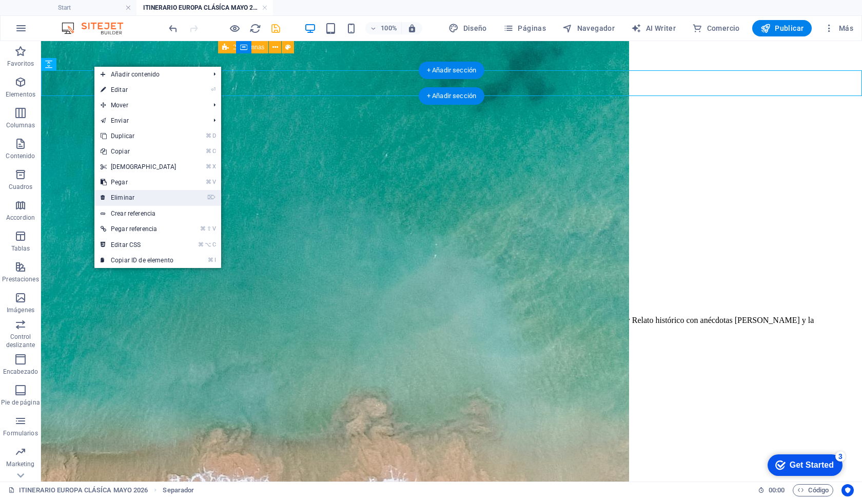
click at [153, 195] on link "⌦ Eliminar" at bounding box center [138, 197] width 88 height 15
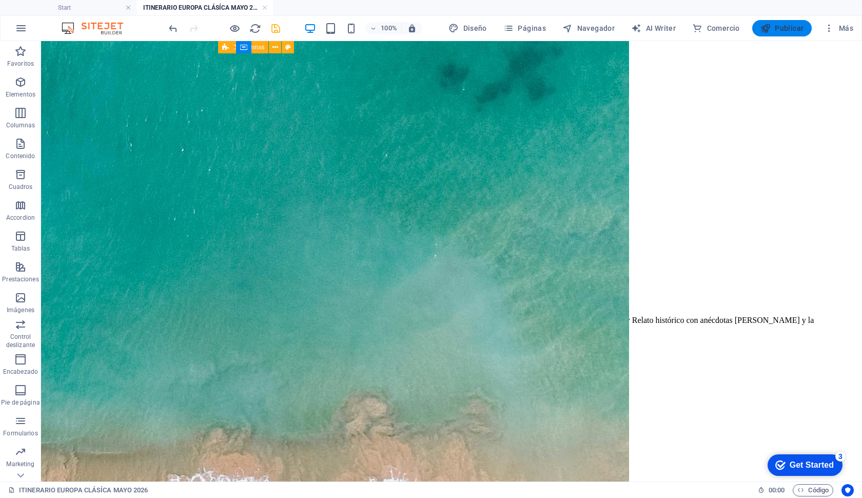
click at [773, 29] on span "Publicar" at bounding box center [783, 28] width 44 height 10
